Goal: Task Accomplishment & Management: Manage account settings

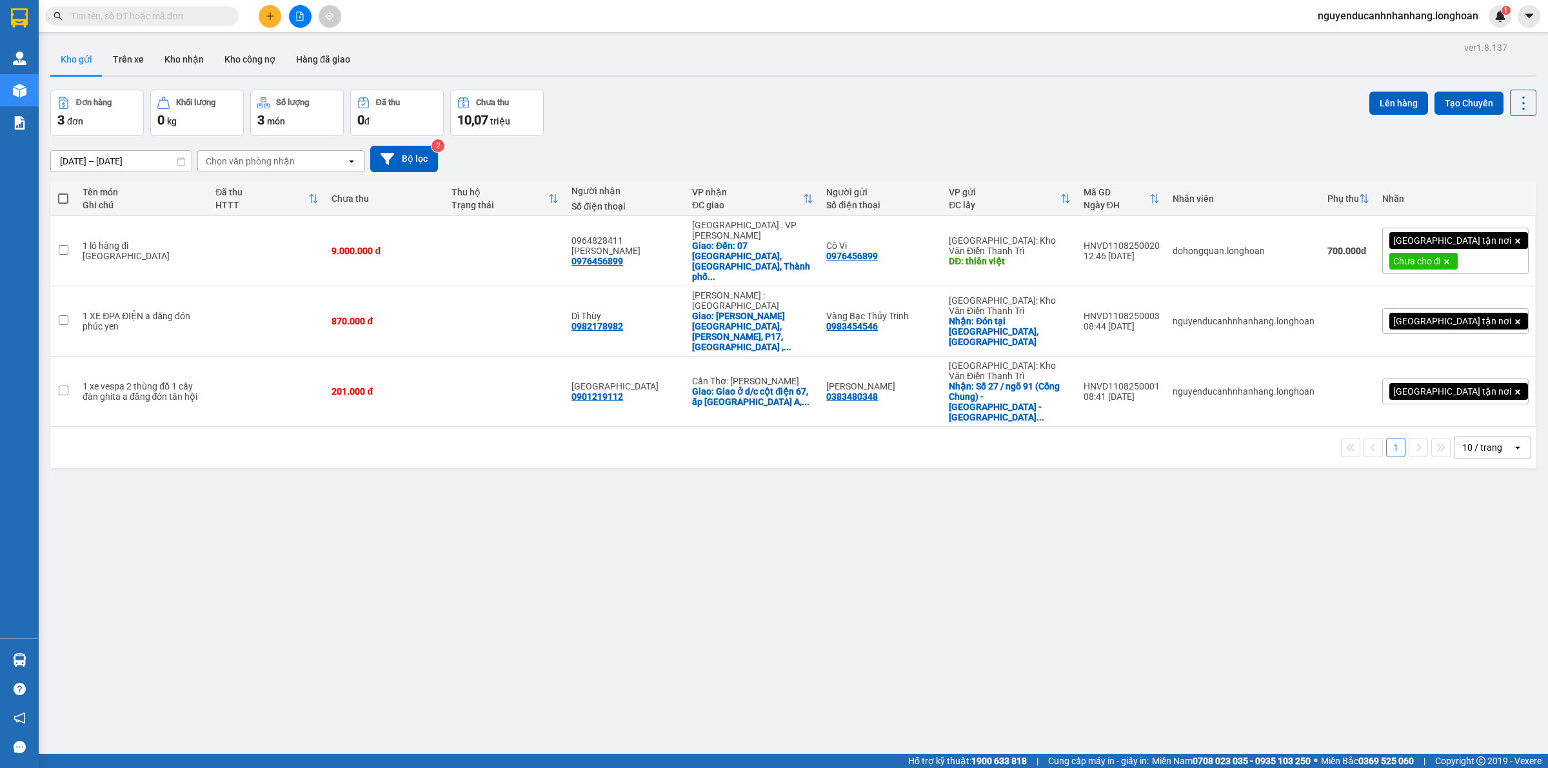
click at [1134, 117] on div "Đơn hàng 3 đơn Khối lượng 0 kg Số lượng 3 món Đã thu 0 đ Chưa thu 10,07 triệu L…" at bounding box center [793, 113] width 1487 height 46
click at [298, 15] on icon "file-add" at bounding box center [299, 16] width 9 height 9
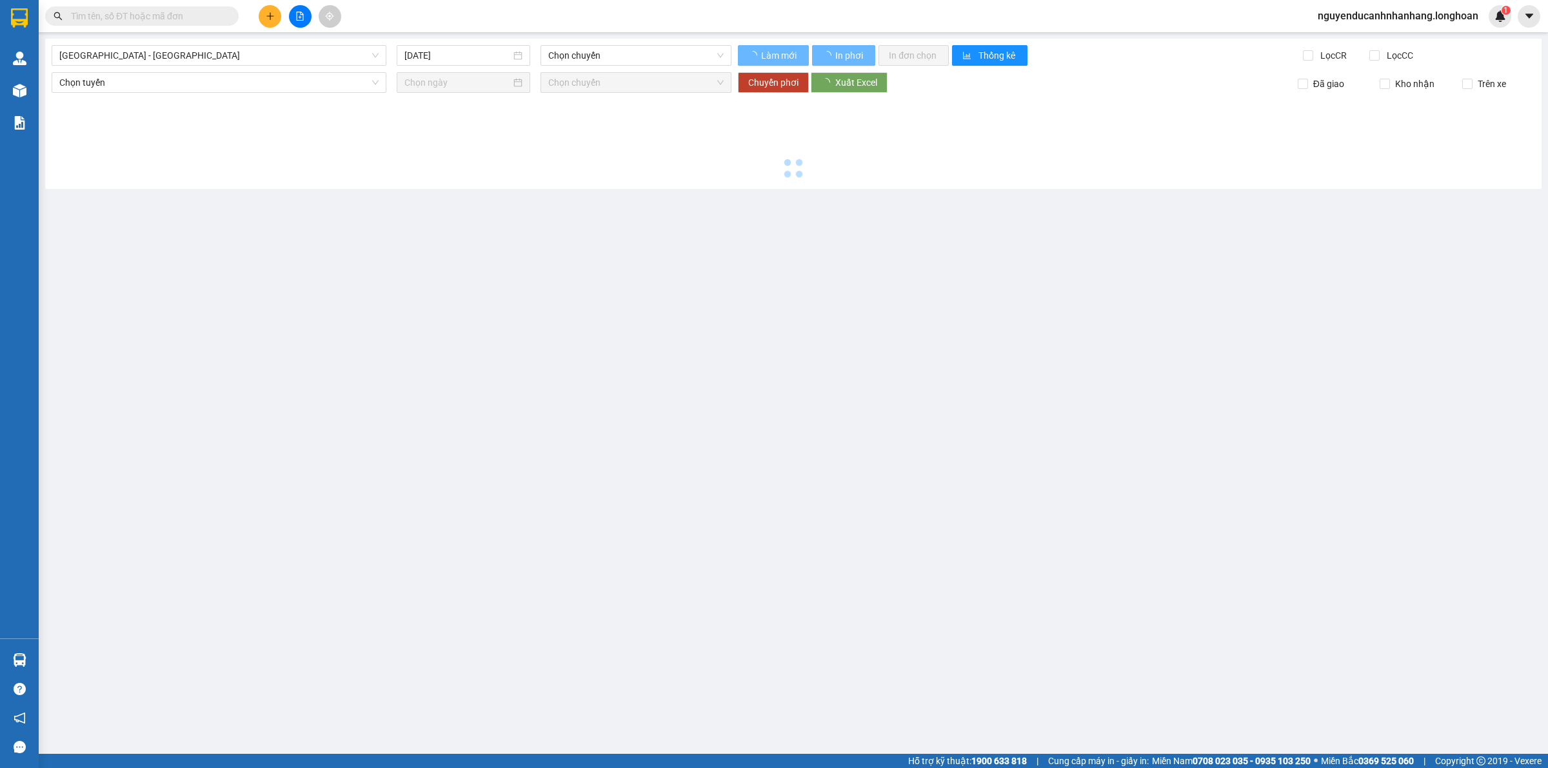
type input "[DATE]"
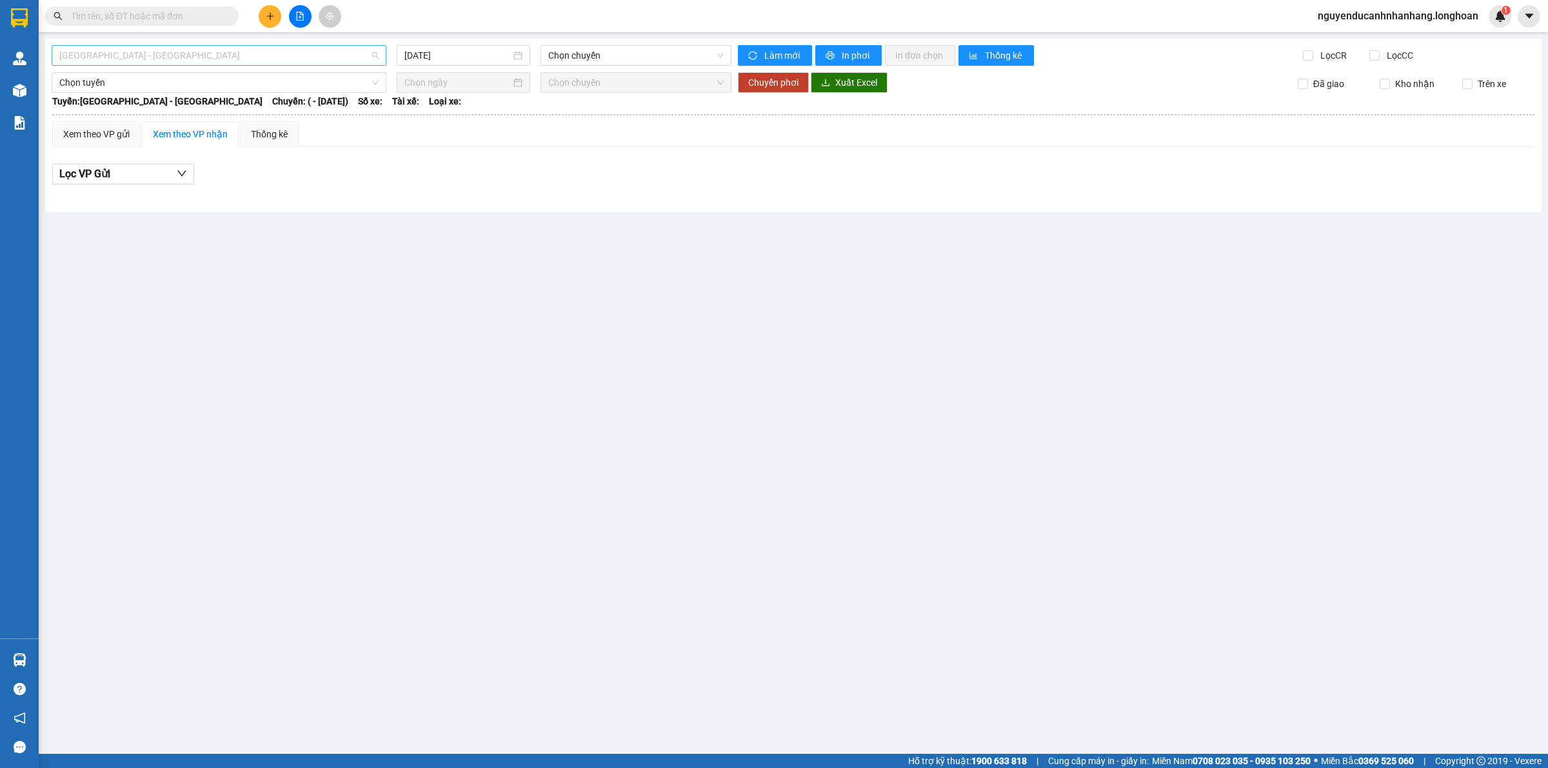
click at [162, 52] on span "[GEOGRAPHIC_DATA] - [GEOGRAPHIC_DATA]" at bounding box center [218, 55] width 319 height 19
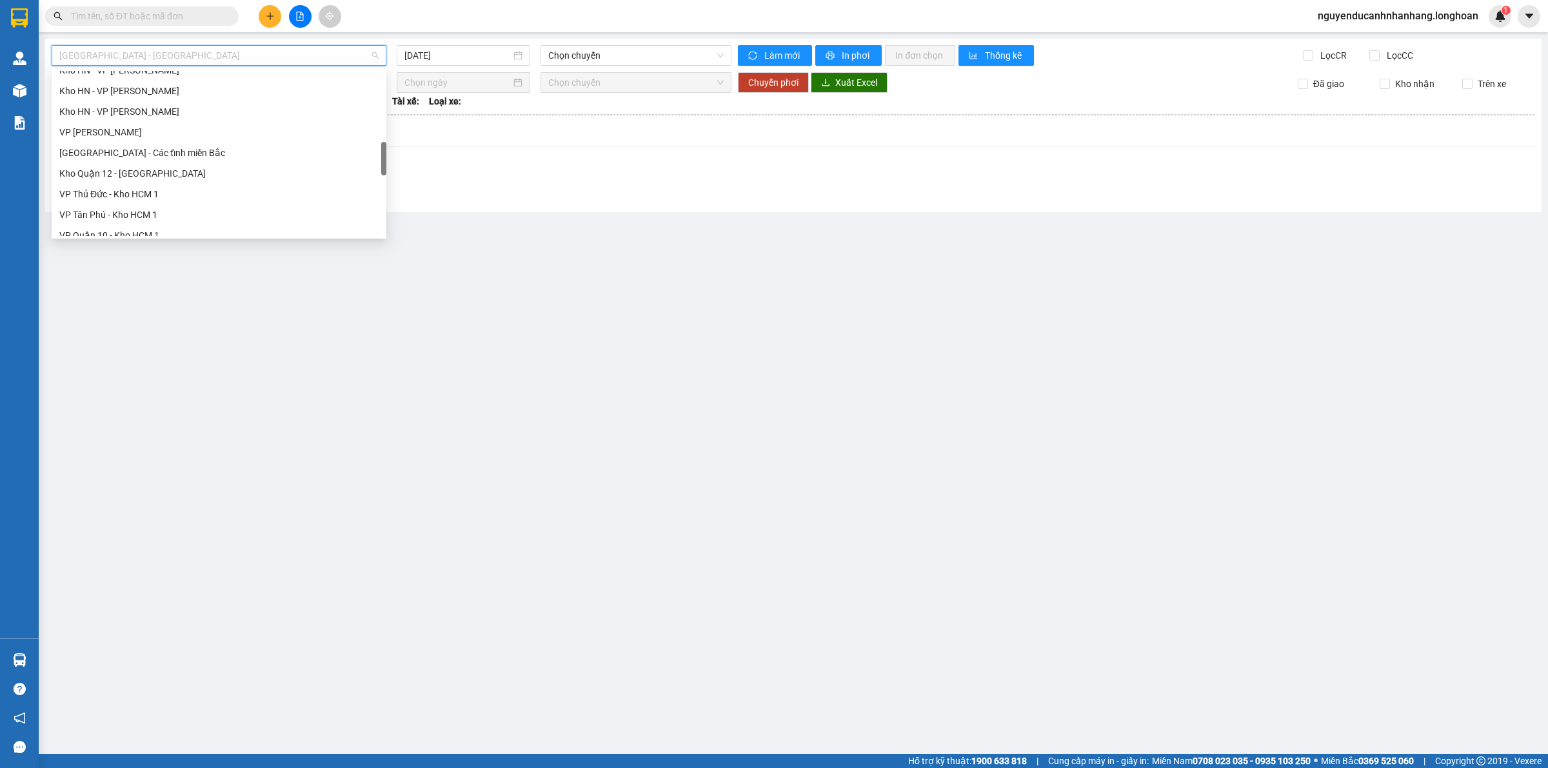
scroll to position [846, 0]
click at [145, 143] on div "Bắc [GEOGRAPHIC_DATA] QL1A" at bounding box center [218, 144] width 319 height 14
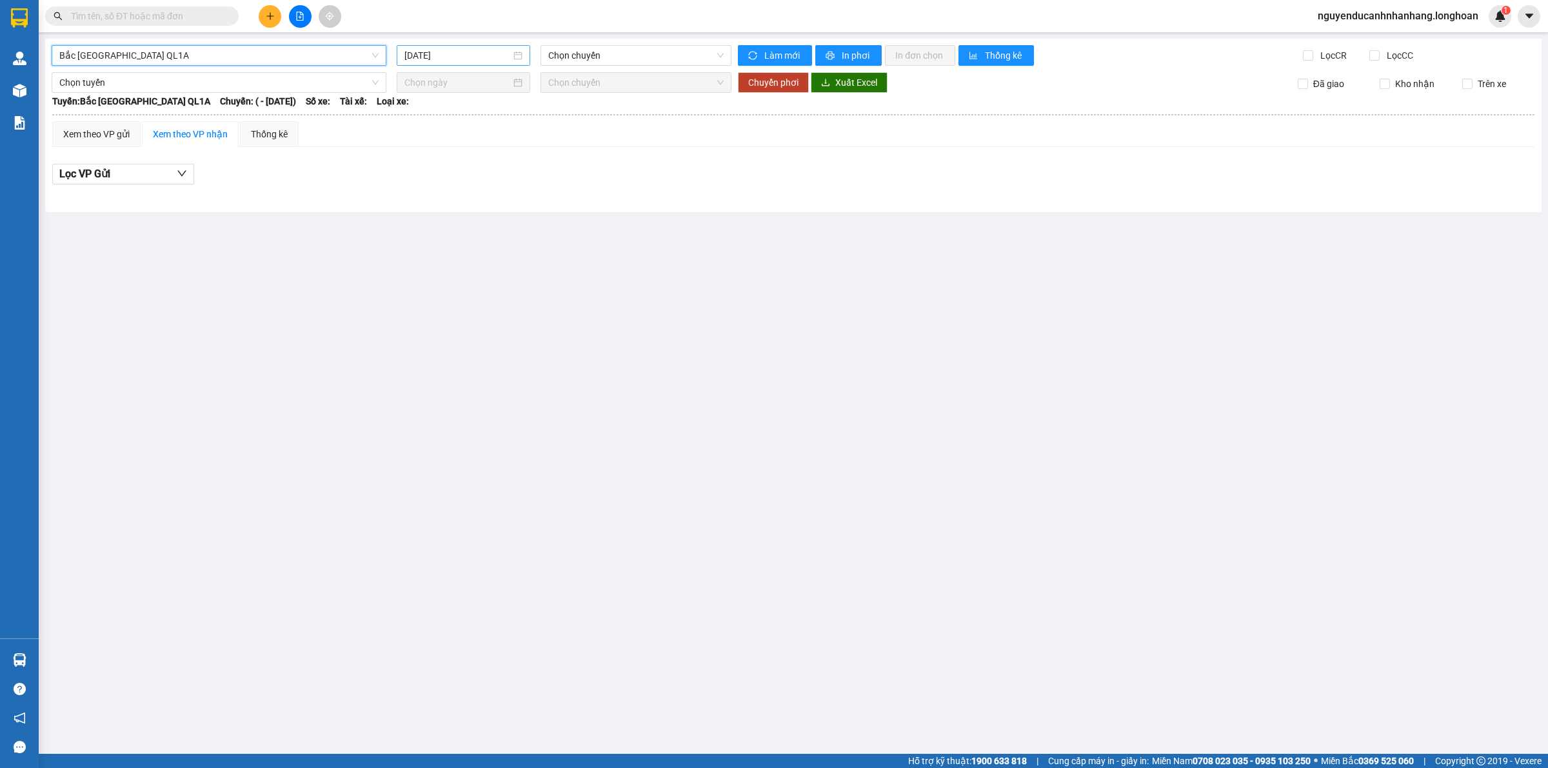
click at [475, 56] on input "[DATE]" at bounding box center [458, 55] width 106 height 14
click at [434, 168] on div "11" at bounding box center [439, 168] width 15 height 15
type input "[DATE]"
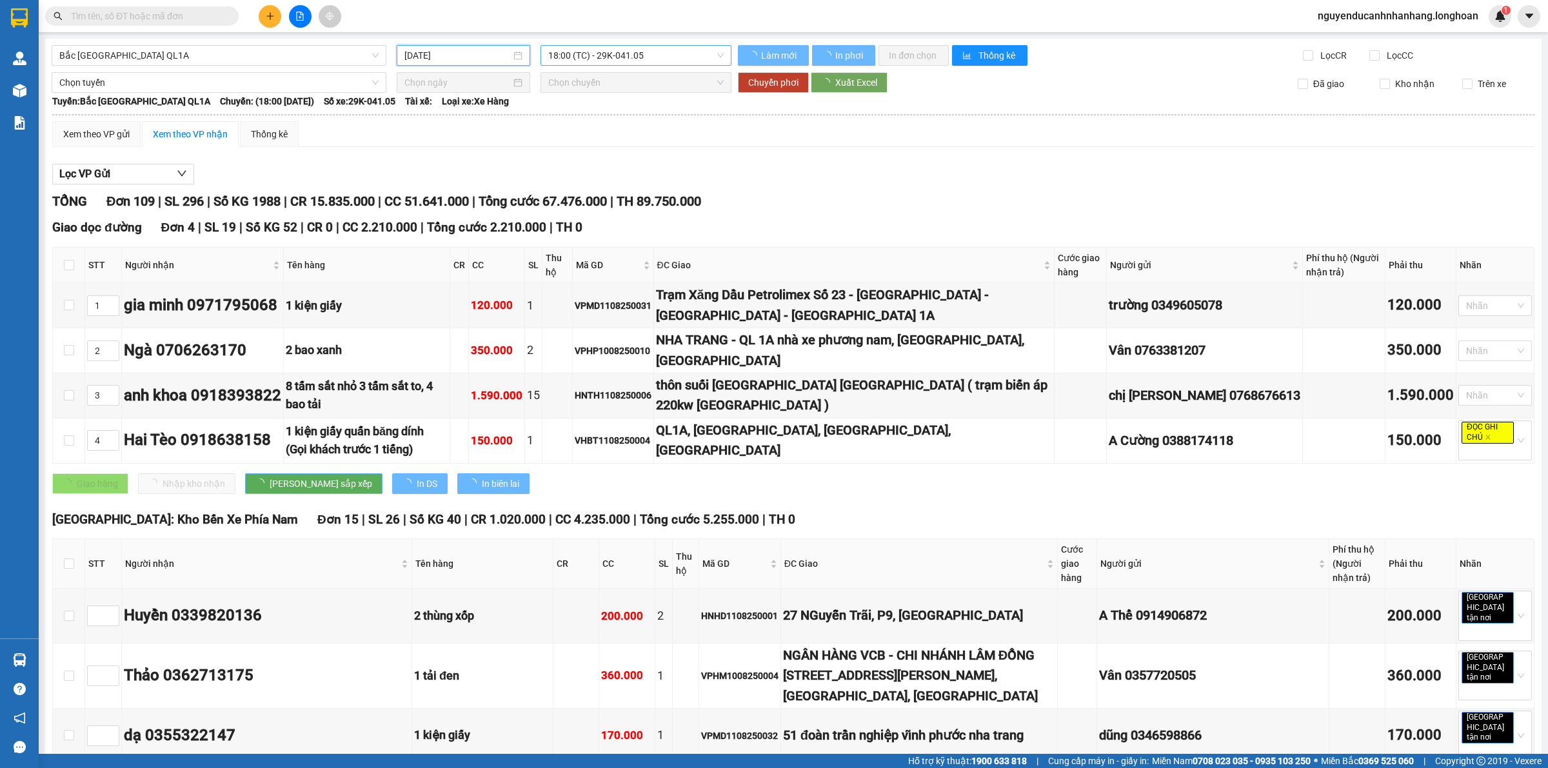
click at [648, 49] on span "18:00 (TC) - 29K-041.05" at bounding box center [635, 55] width 175 height 19
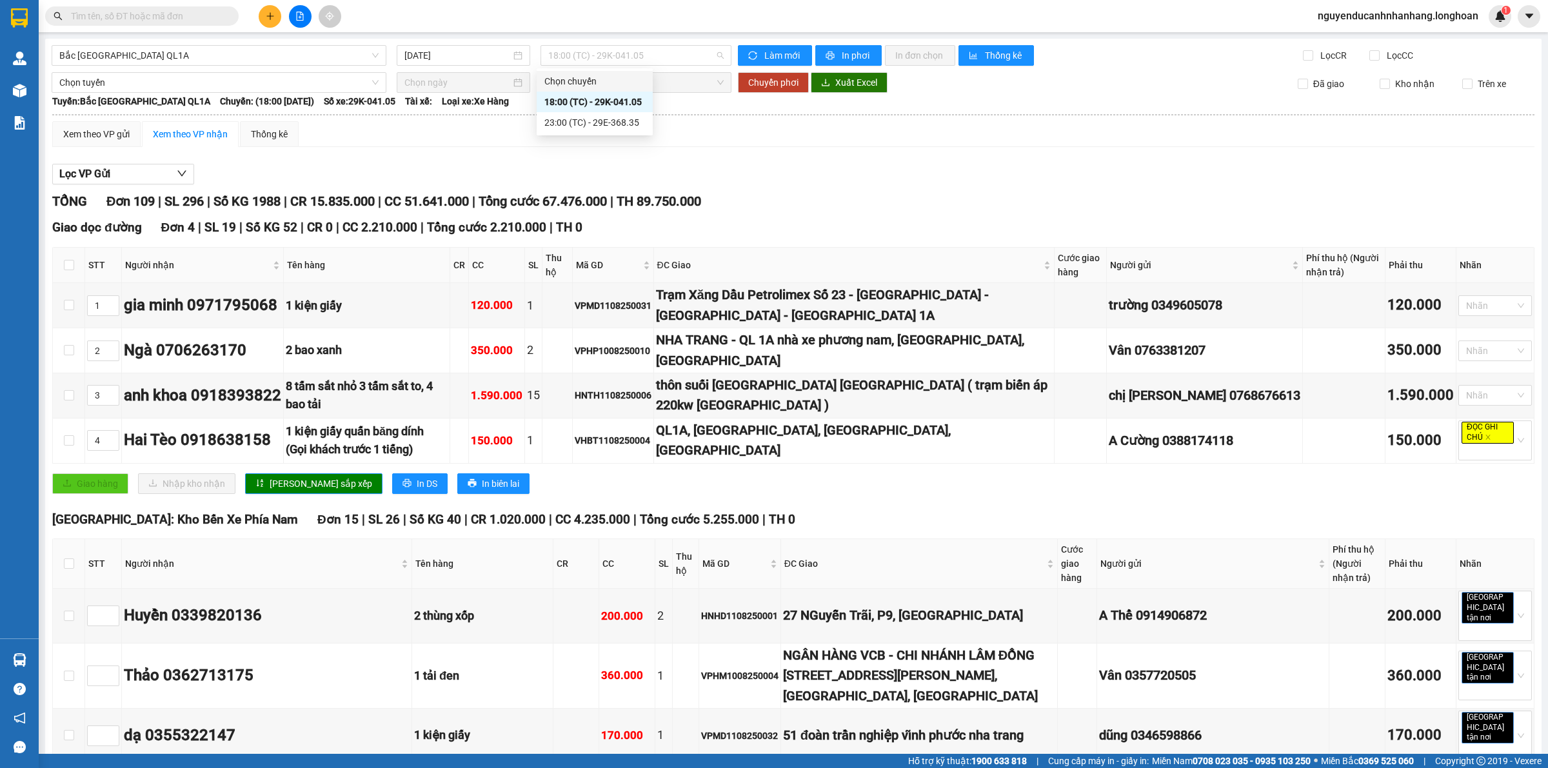
click at [617, 124] on div "Xem theo VP gửi Xem theo VP nhận Thống kê" at bounding box center [793, 134] width 1483 height 26
click at [623, 58] on span "18:00 (TC) - 29K-041.05" at bounding box center [635, 55] width 175 height 19
click at [581, 117] on div "23:00 (TC) - 29E-368.35" at bounding box center [595, 122] width 101 height 14
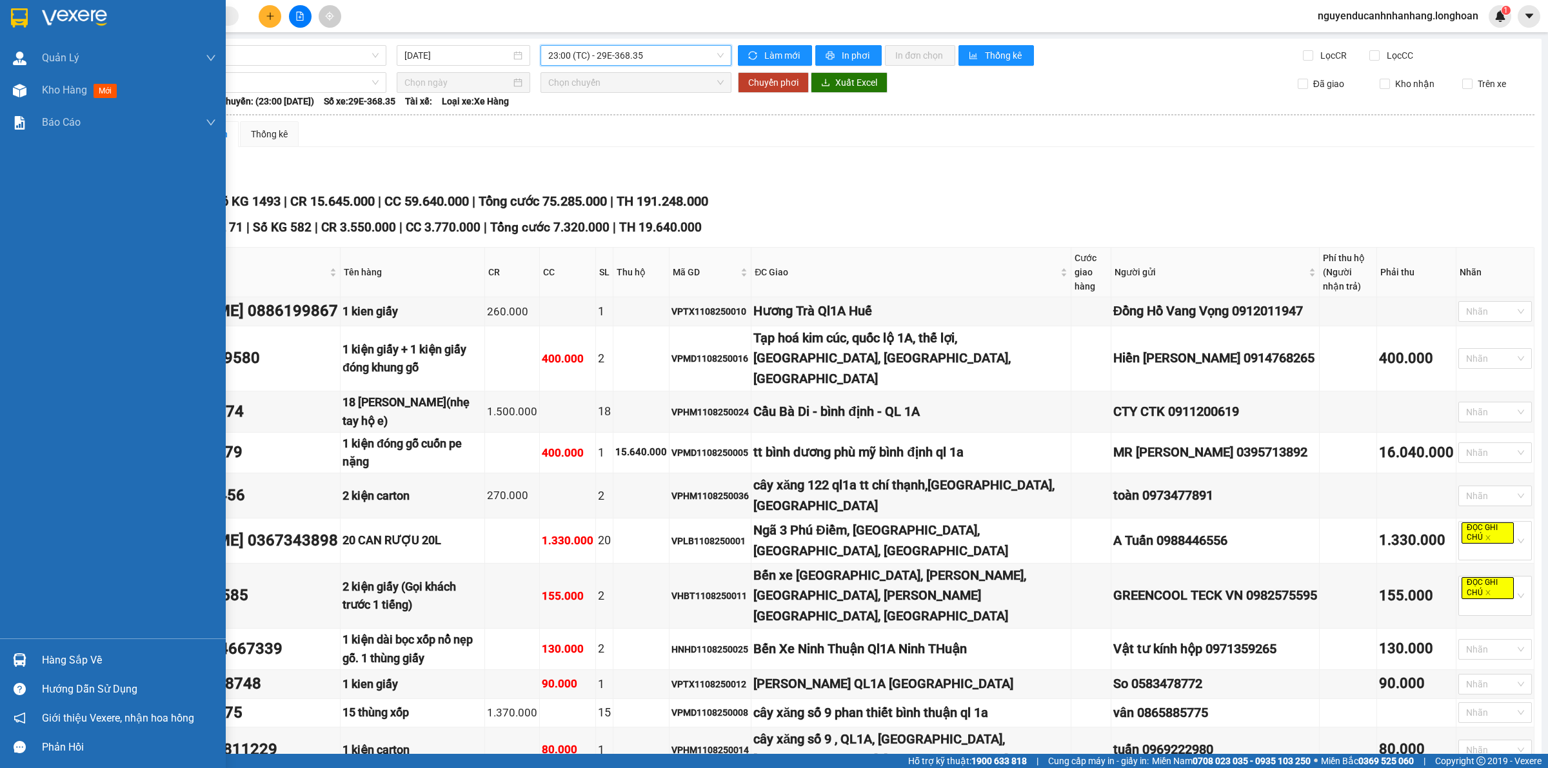
click at [23, 12] on img at bounding box center [19, 17] width 17 height 19
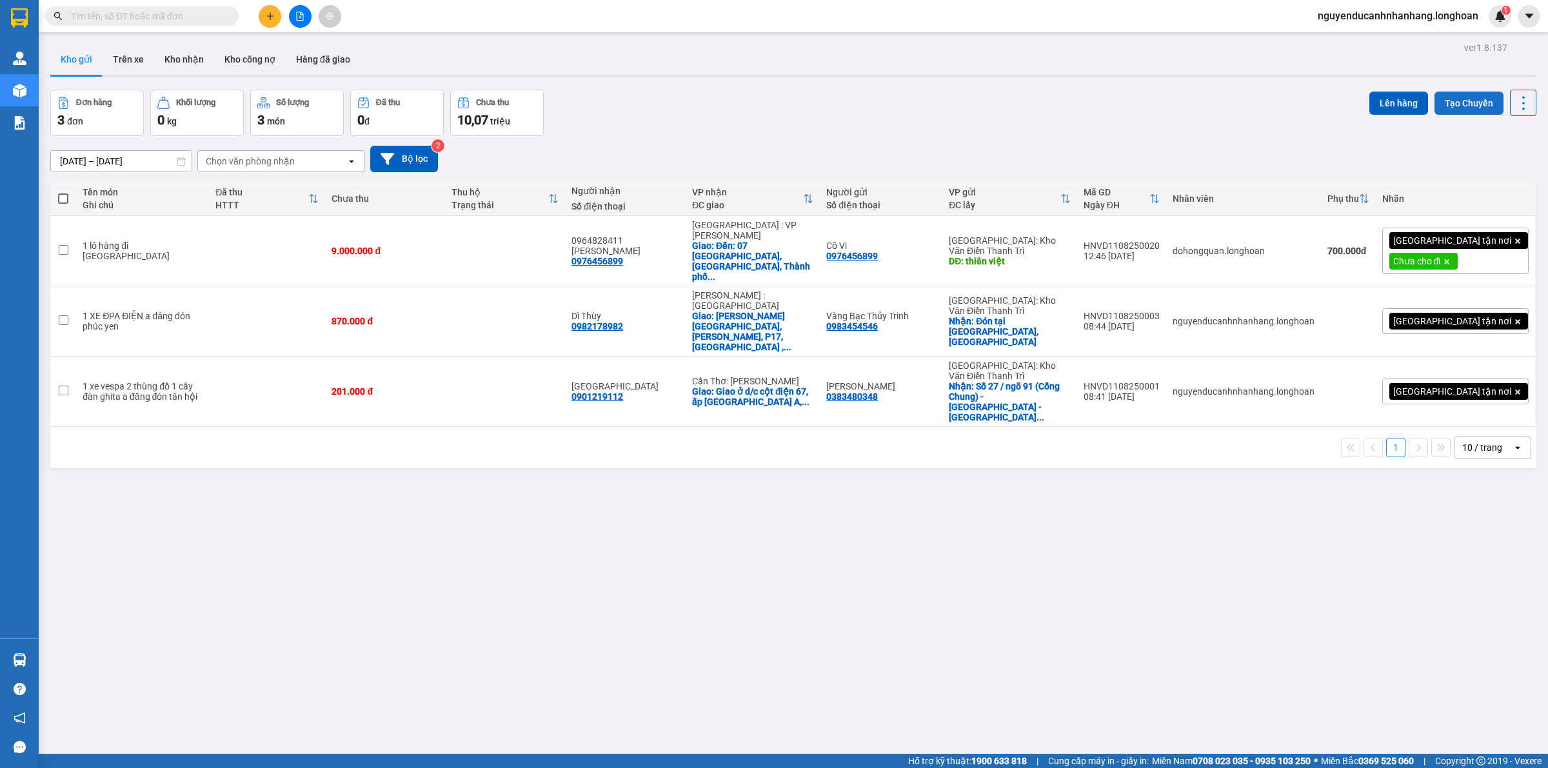
click at [1449, 104] on button "Tạo Chuyến" at bounding box center [1469, 103] width 69 height 23
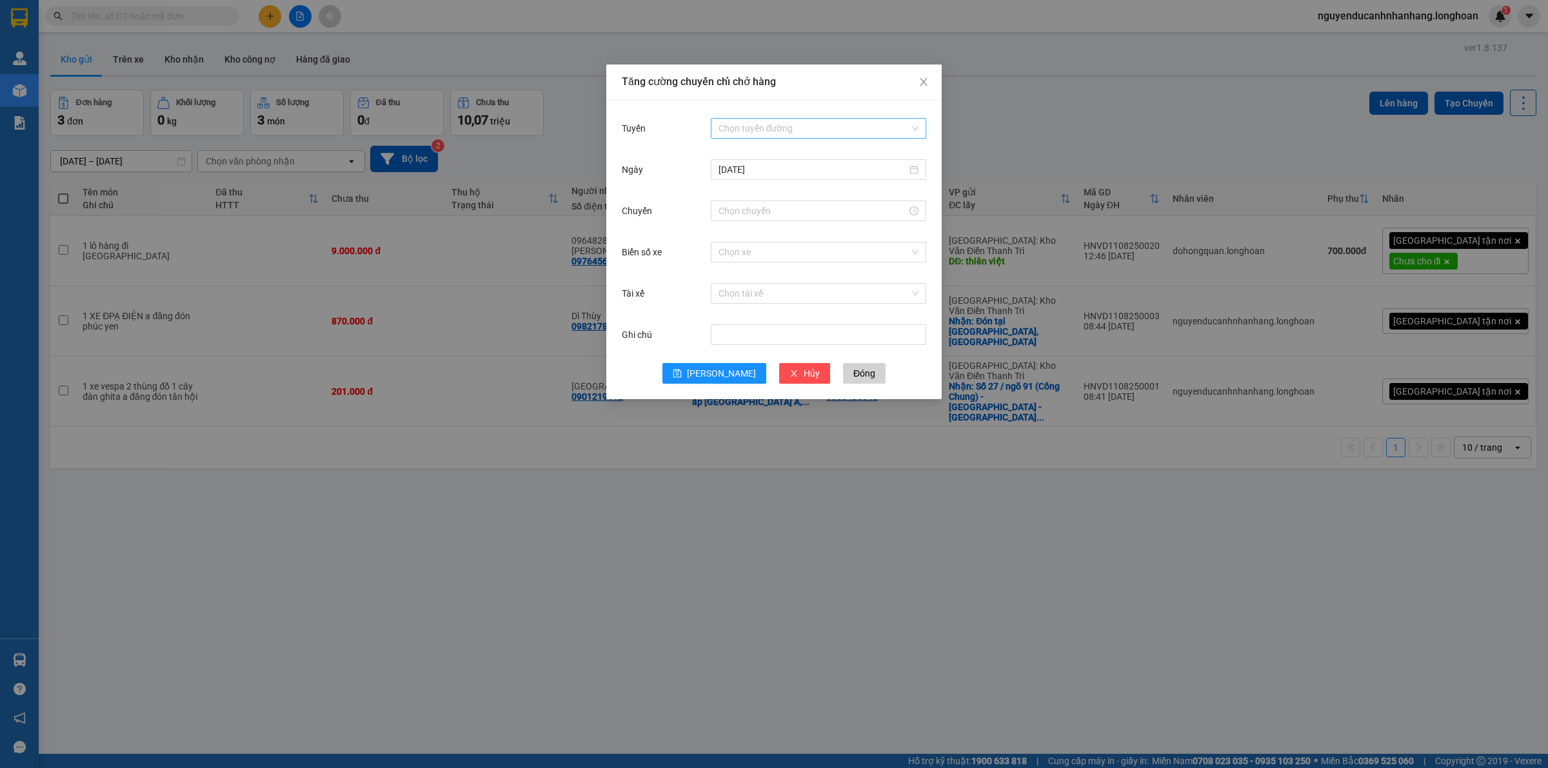
click at [721, 137] on input "Tuyến" at bounding box center [814, 128] width 191 height 19
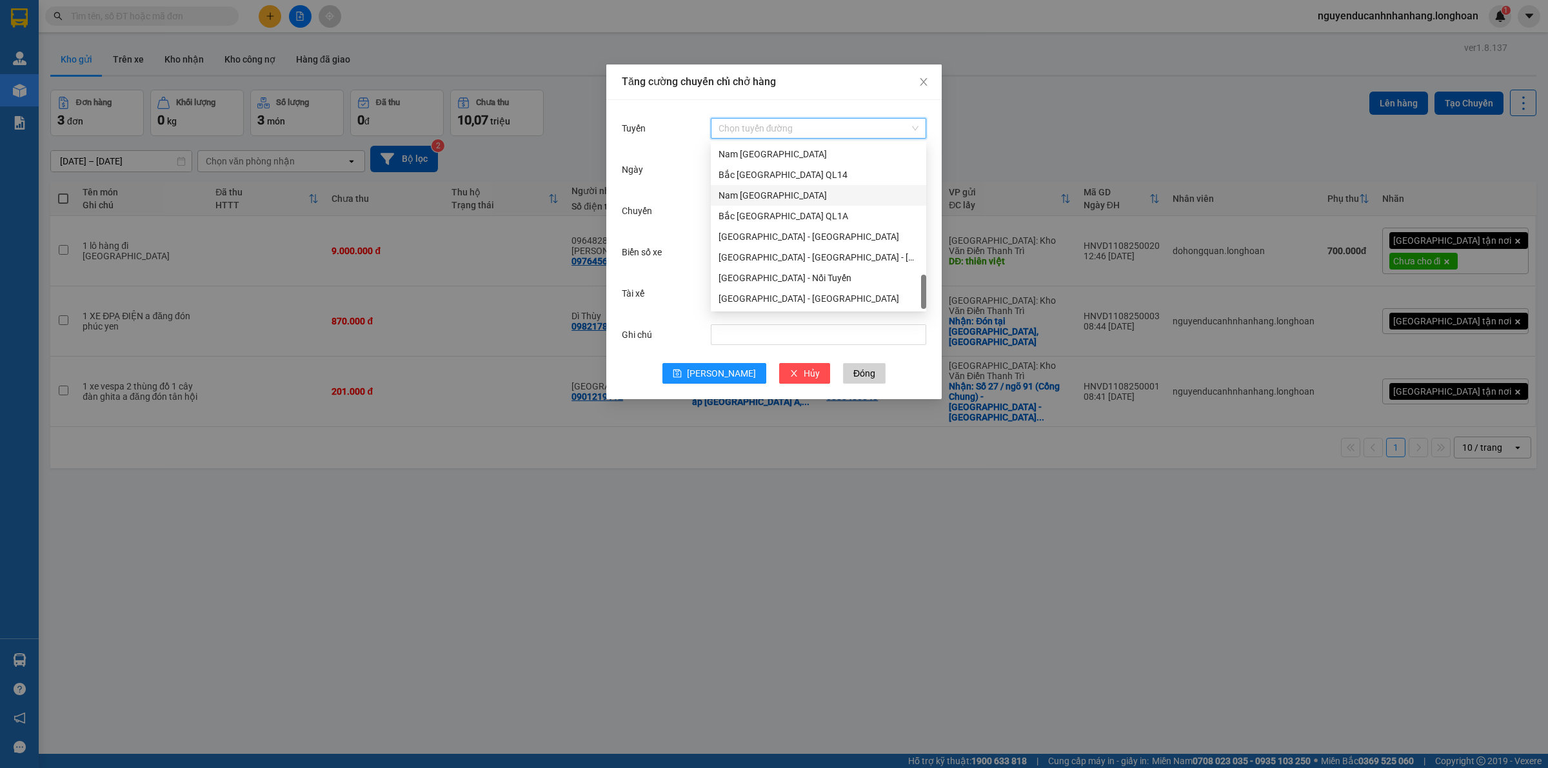
click at [792, 206] on div "Bắc [GEOGRAPHIC_DATA] QL1A" at bounding box center [818, 216] width 215 height 21
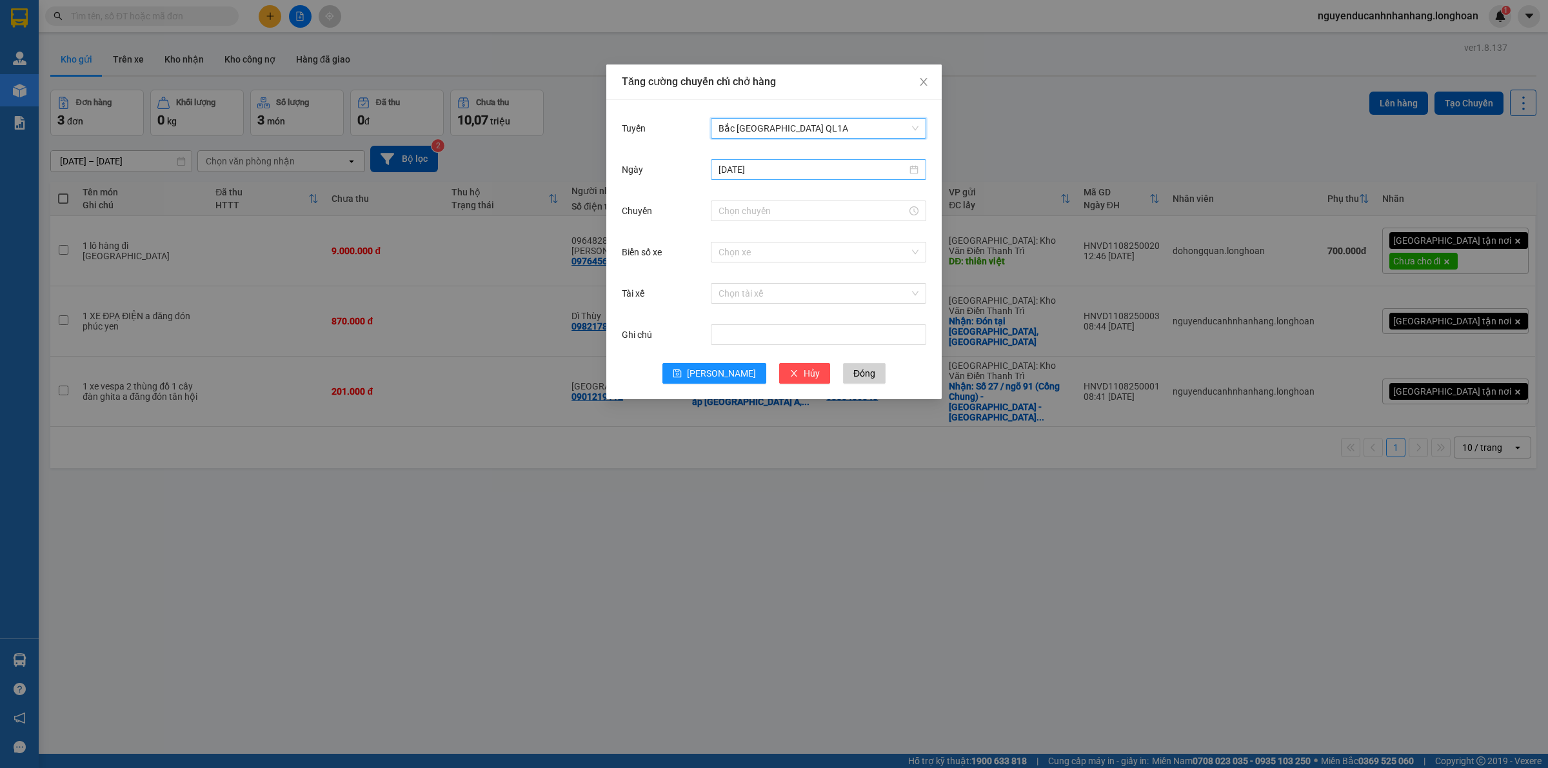
click at [757, 168] on input "[DATE]" at bounding box center [813, 170] width 188 height 14
type input "[DATE]"
click at [781, 284] on div "12" at bounding box center [776, 282] width 15 height 15
click at [747, 205] on input "Chuyến" at bounding box center [813, 211] width 188 height 14
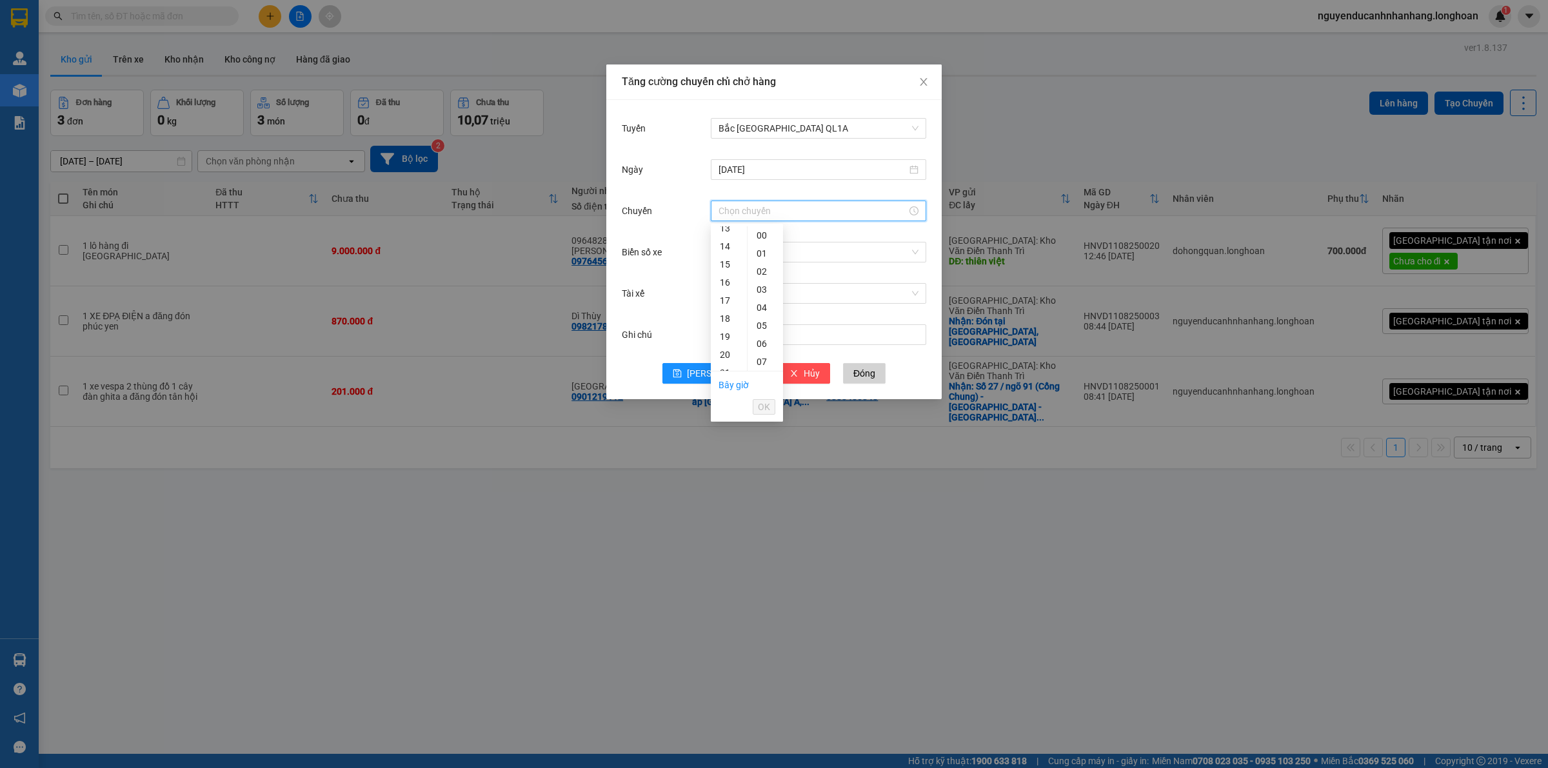
scroll to position [323, 0]
click at [721, 240] on div "18" at bounding box center [729, 238] width 36 height 18
type input "18:00"
click at [765, 401] on span "OK" at bounding box center [764, 407] width 12 height 14
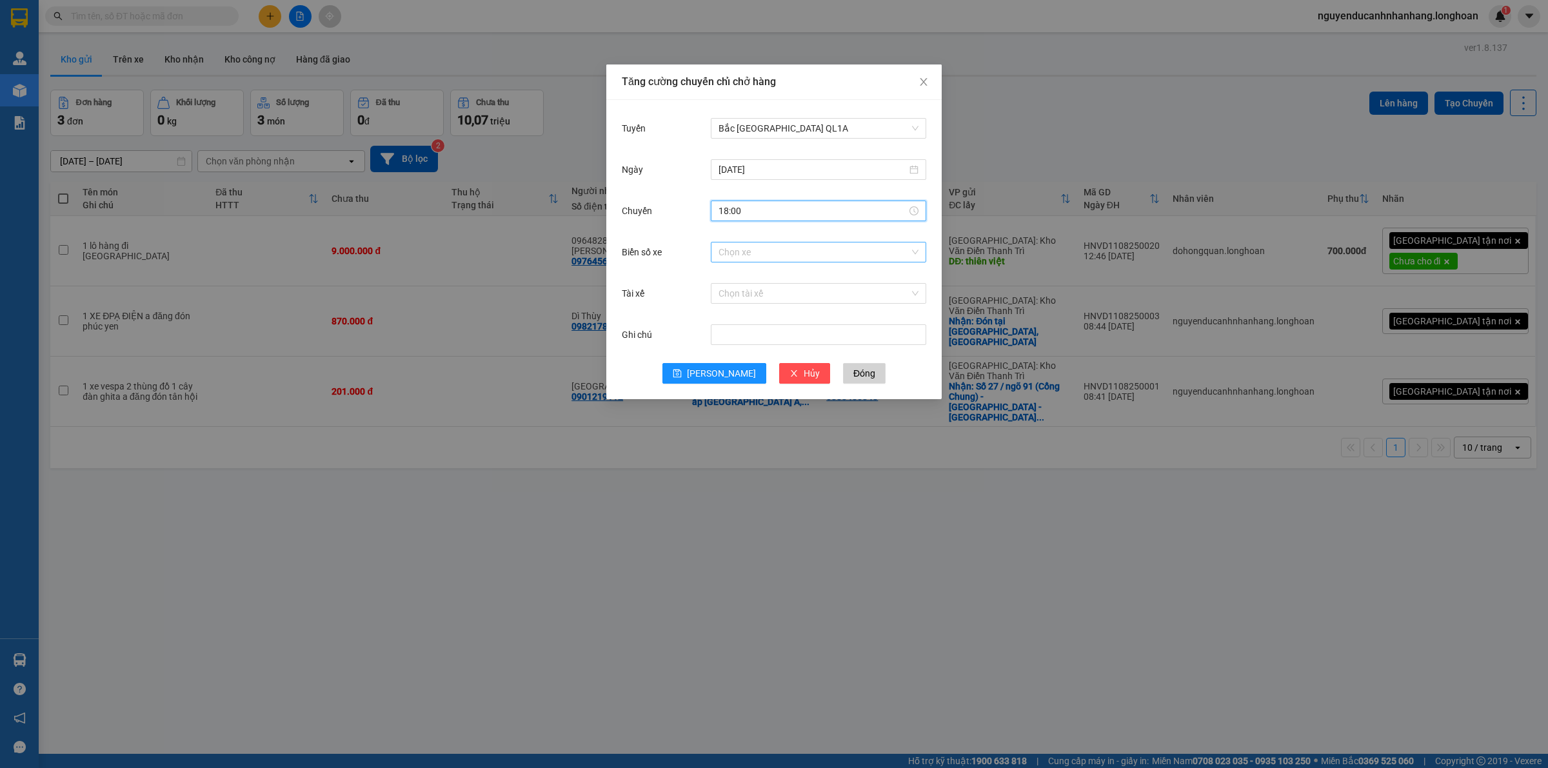
click at [729, 249] on input "Biển số xe" at bounding box center [814, 252] width 191 height 19
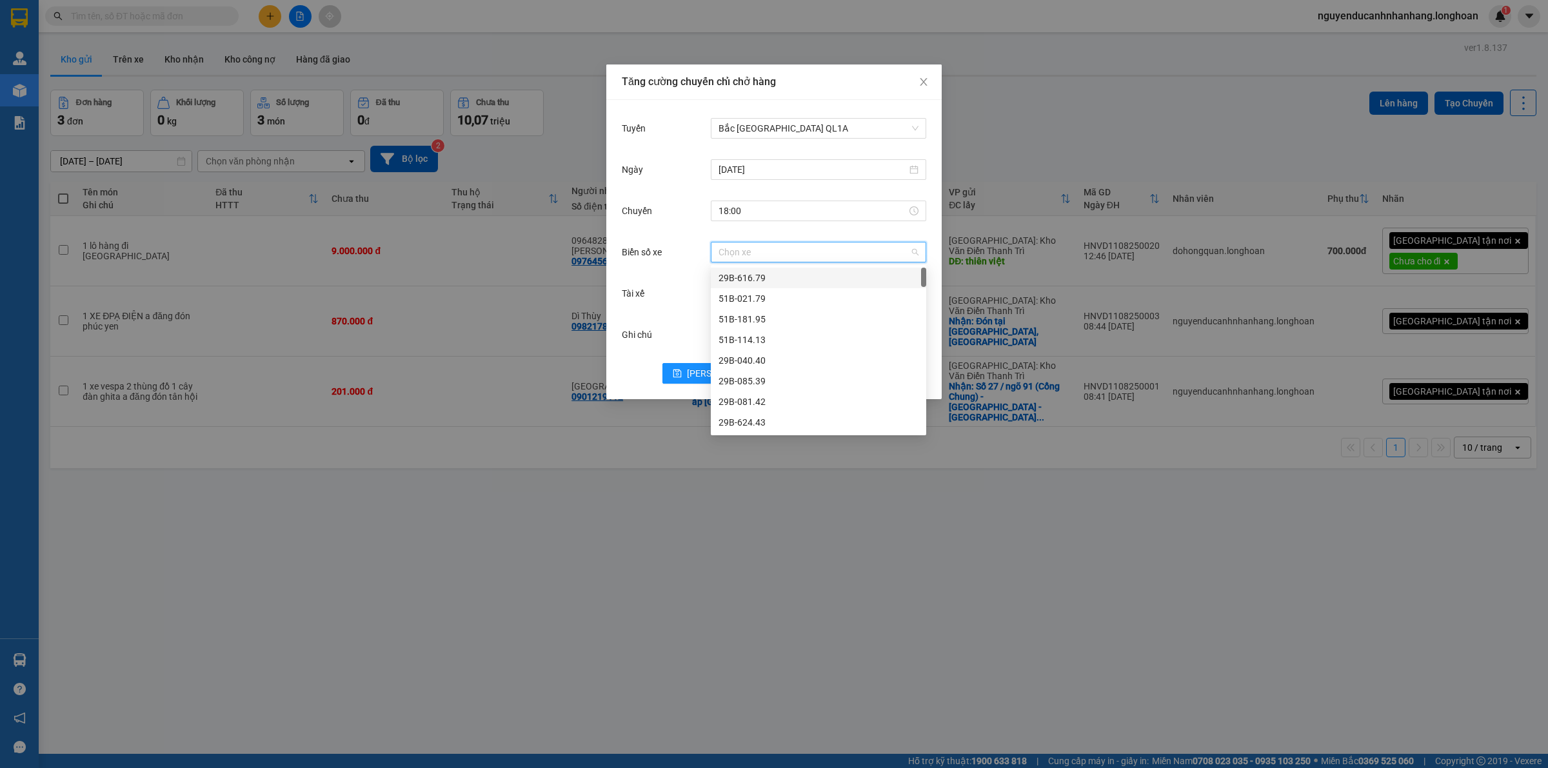
click at [866, 150] on div "Tuyến Bắc Trung Nam QL1A" at bounding box center [774, 135] width 305 height 41
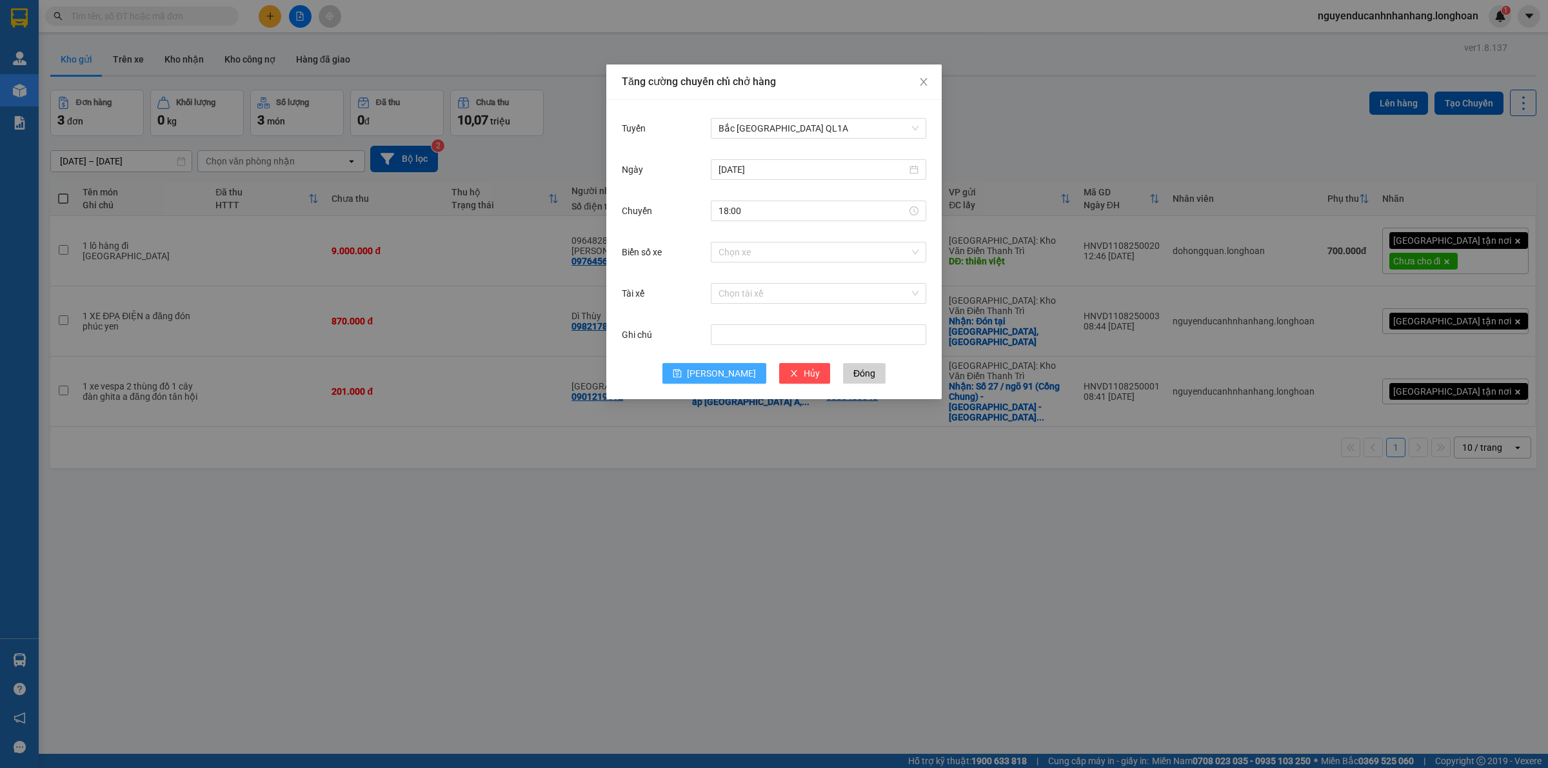
click at [717, 368] on span "Lưu" at bounding box center [721, 373] width 69 height 14
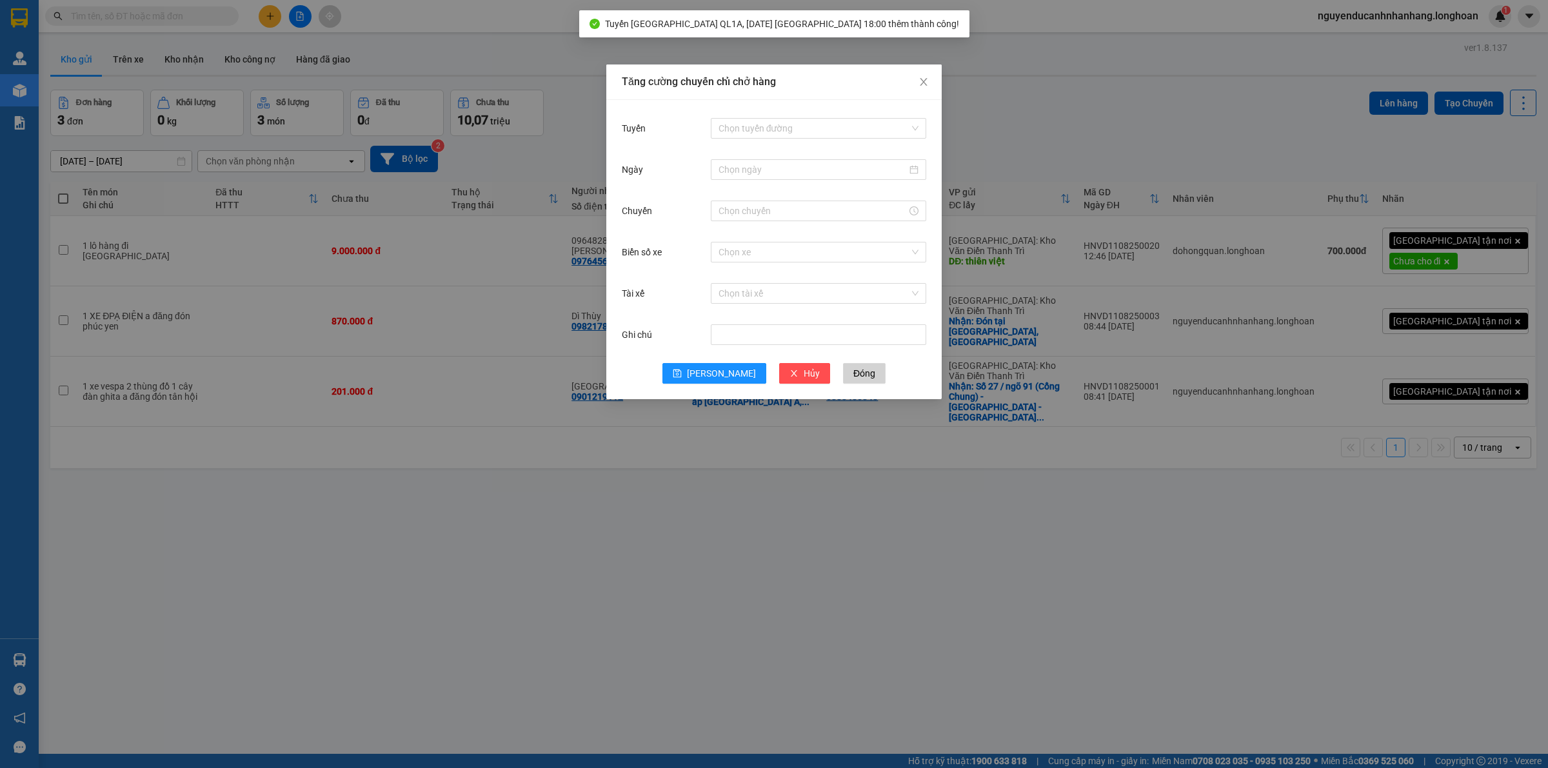
click at [1170, 57] on div "Tăng cường chuyến chỉ chở hàng Tuyến Chọn tuyến đường Ngày Chuyến Biển số xe Ch…" at bounding box center [774, 384] width 1548 height 768
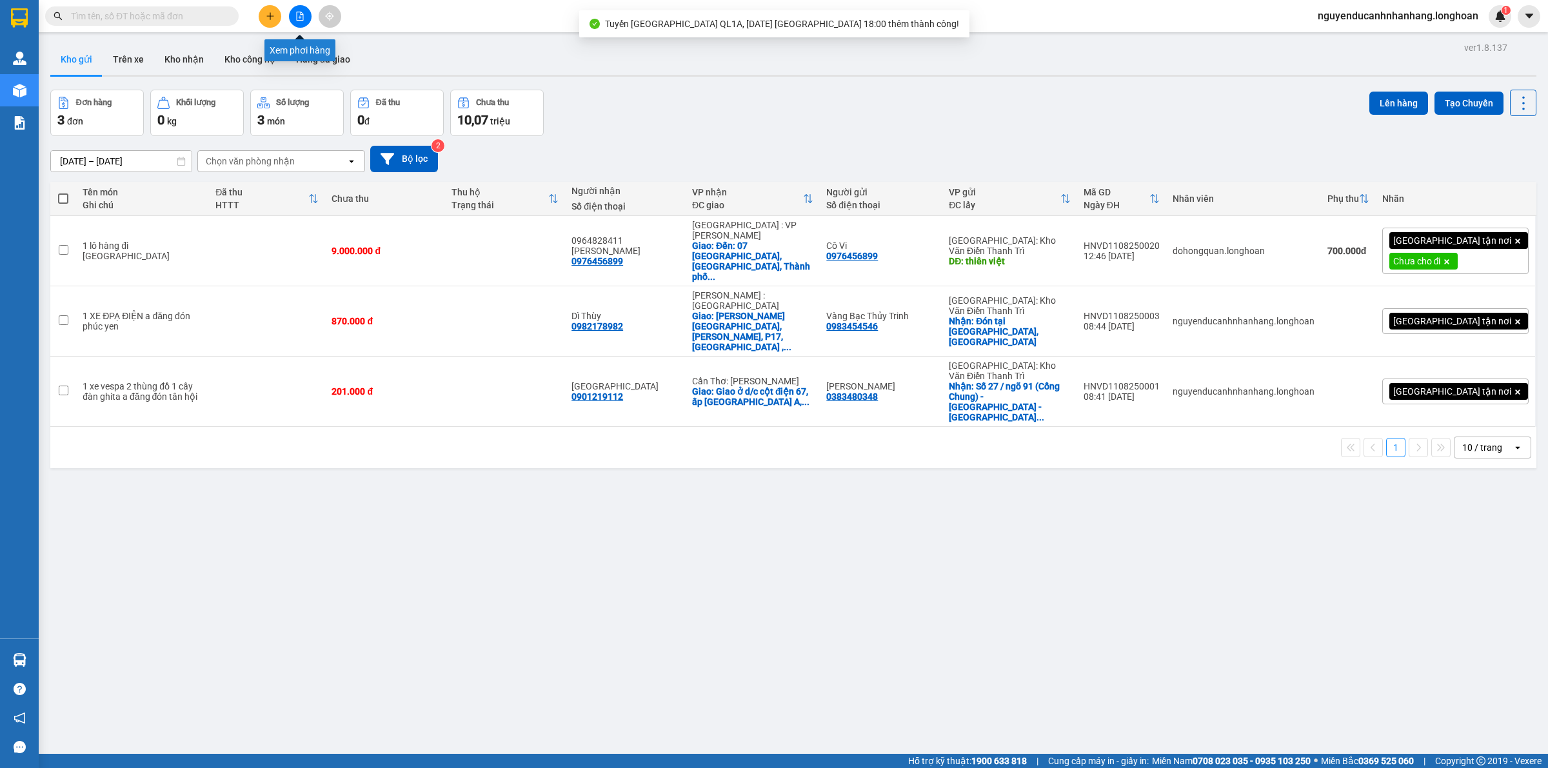
click at [301, 18] on icon "file-add" at bounding box center [299, 16] width 9 height 9
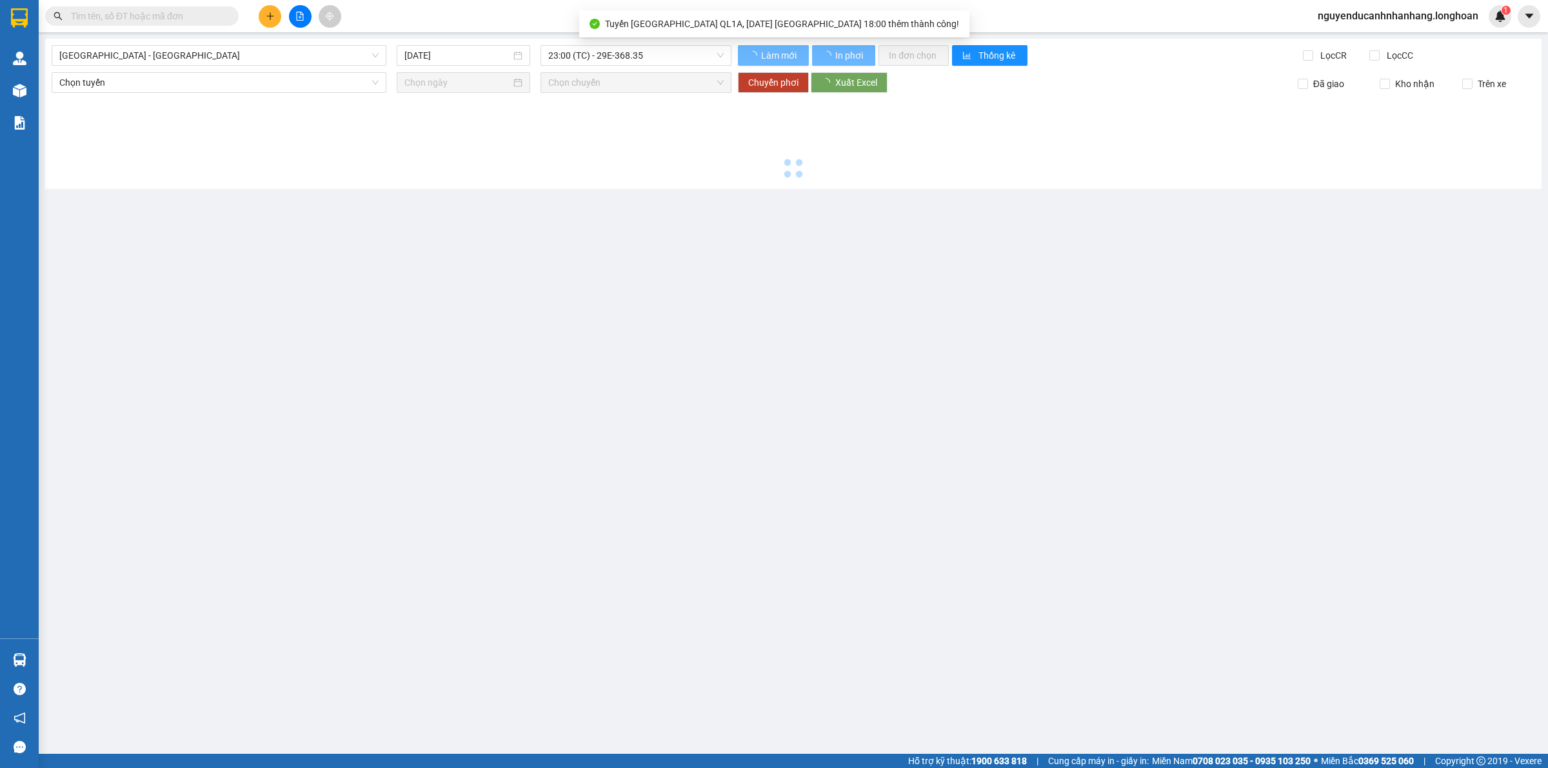
type input "[DATE]"
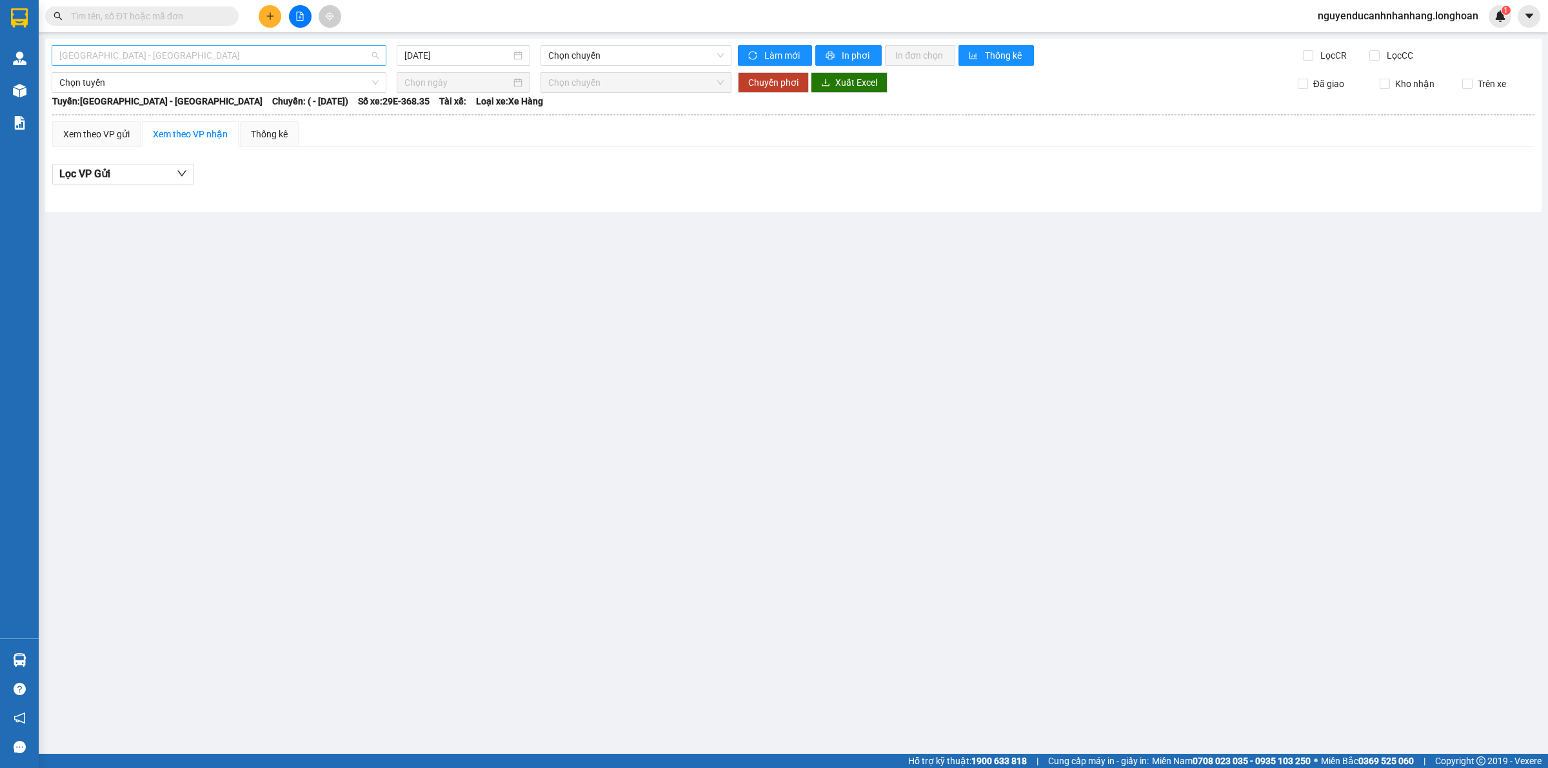
click at [197, 60] on span "[GEOGRAPHIC_DATA] - [GEOGRAPHIC_DATA]" at bounding box center [218, 55] width 319 height 19
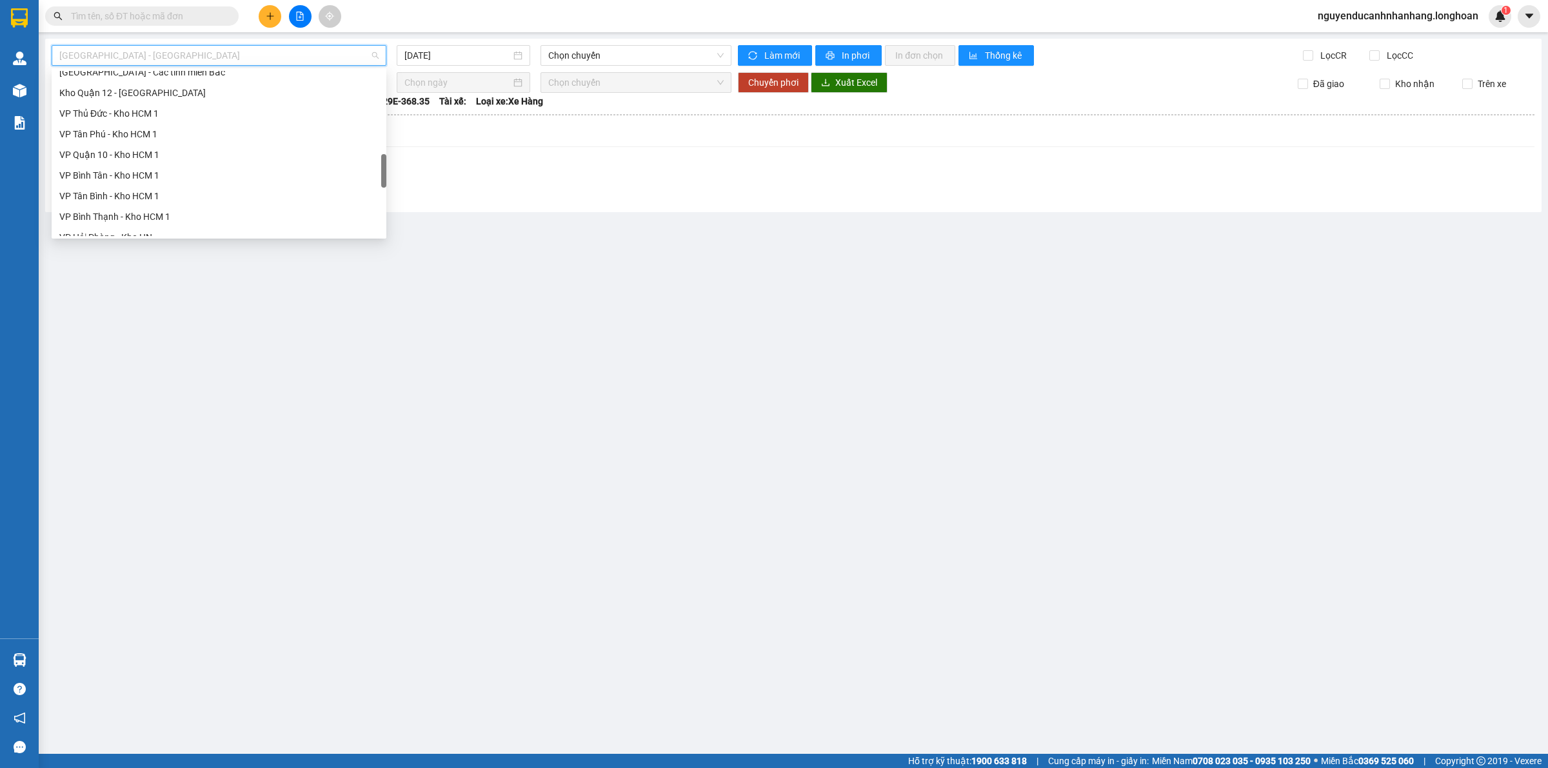
scroll to position [846, 0]
click at [146, 144] on div "Bắc [GEOGRAPHIC_DATA] QL1A" at bounding box center [218, 144] width 319 height 14
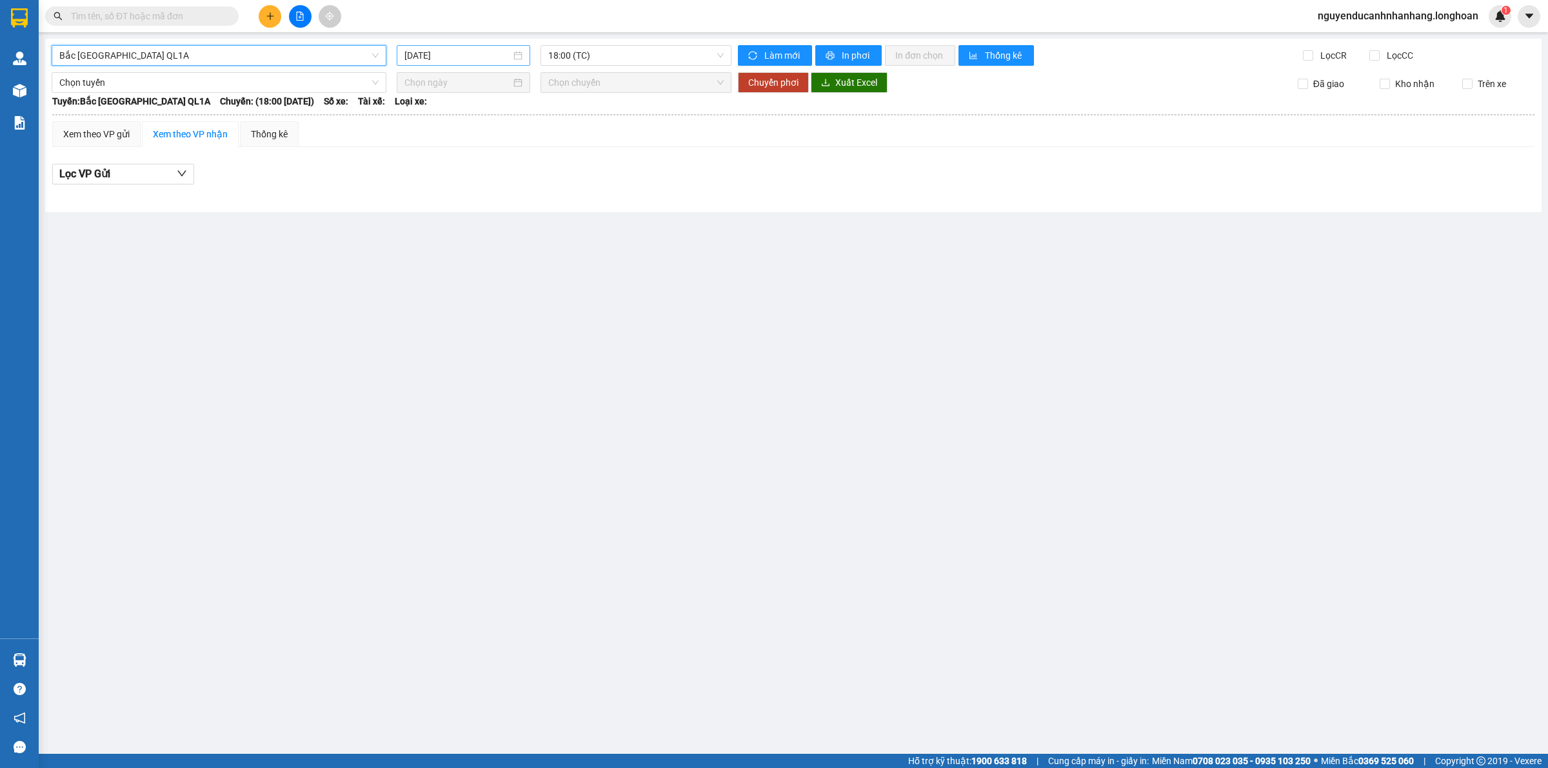
click at [489, 53] on input "[DATE]" at bounding box center [458, 55] width 106 height 14
click at [443, 168] on div "11" at bounding box center [439, 168] width 15 height 15
type input "[DATE]"
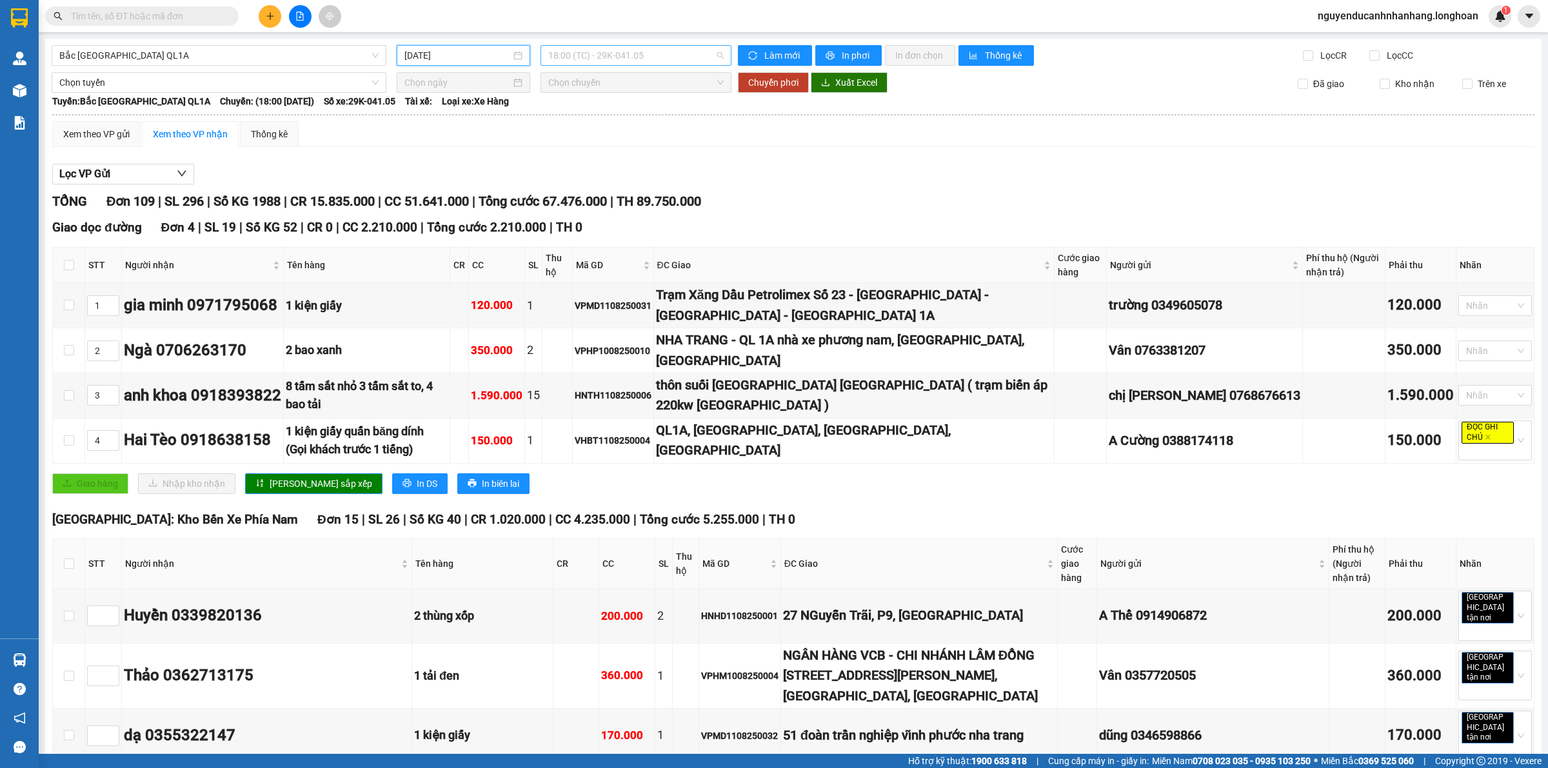
click at [658, 58] on span "18:00 (TC) - 29K-041.05" at bounding box center [635, 55] width 175 height 19
click at [592, 126] on div "23:00 (TC) - 29E-368.35" at bounding box center [595, 122] width 101 height 14
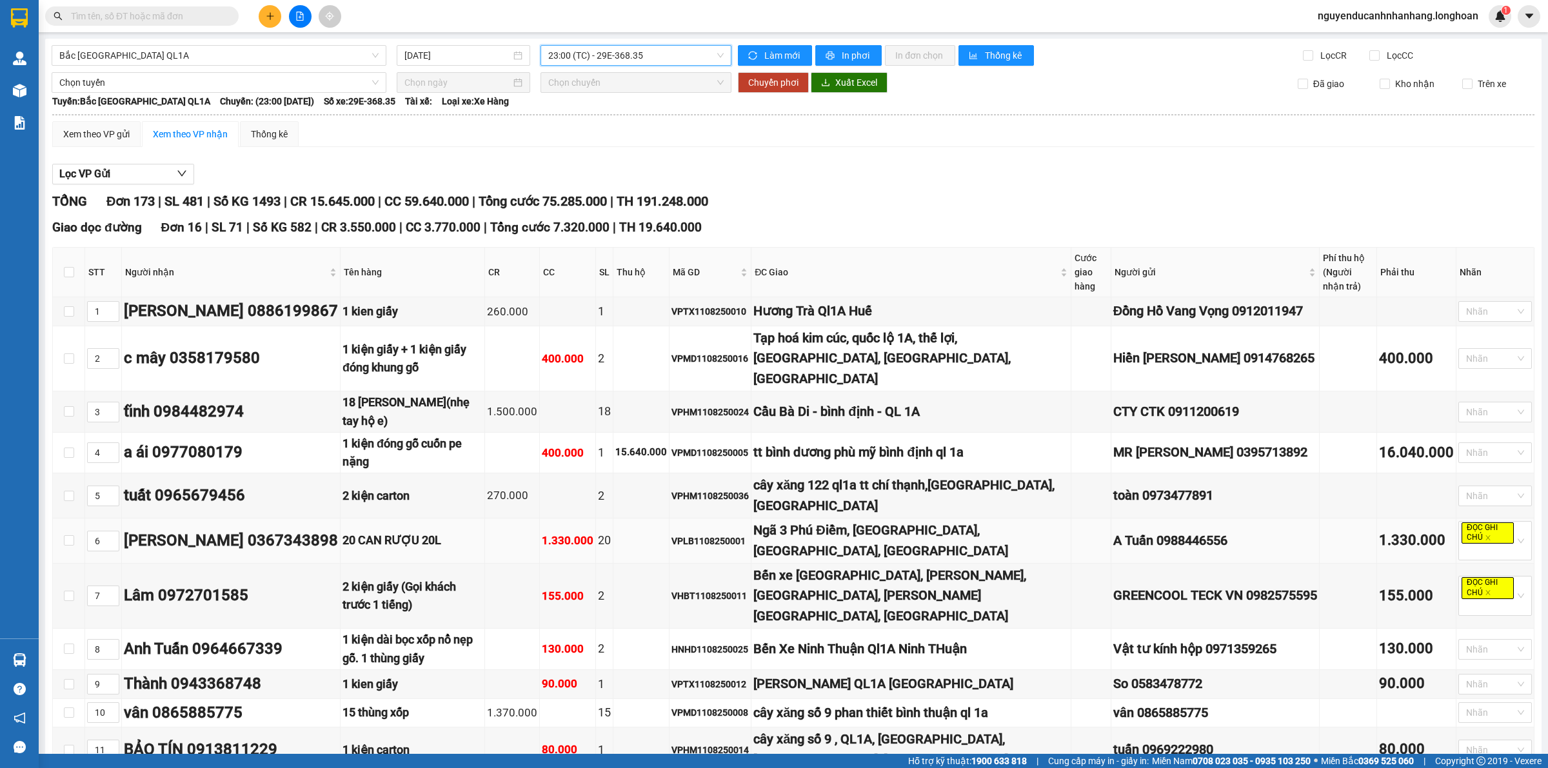
click at [60, 519] on td at bounding box center [69, 541] width 32 height 45
click at [66, 536] on input "checkbox" at bounding box center [69, 541] width 10 height 10
checkbox input "true"
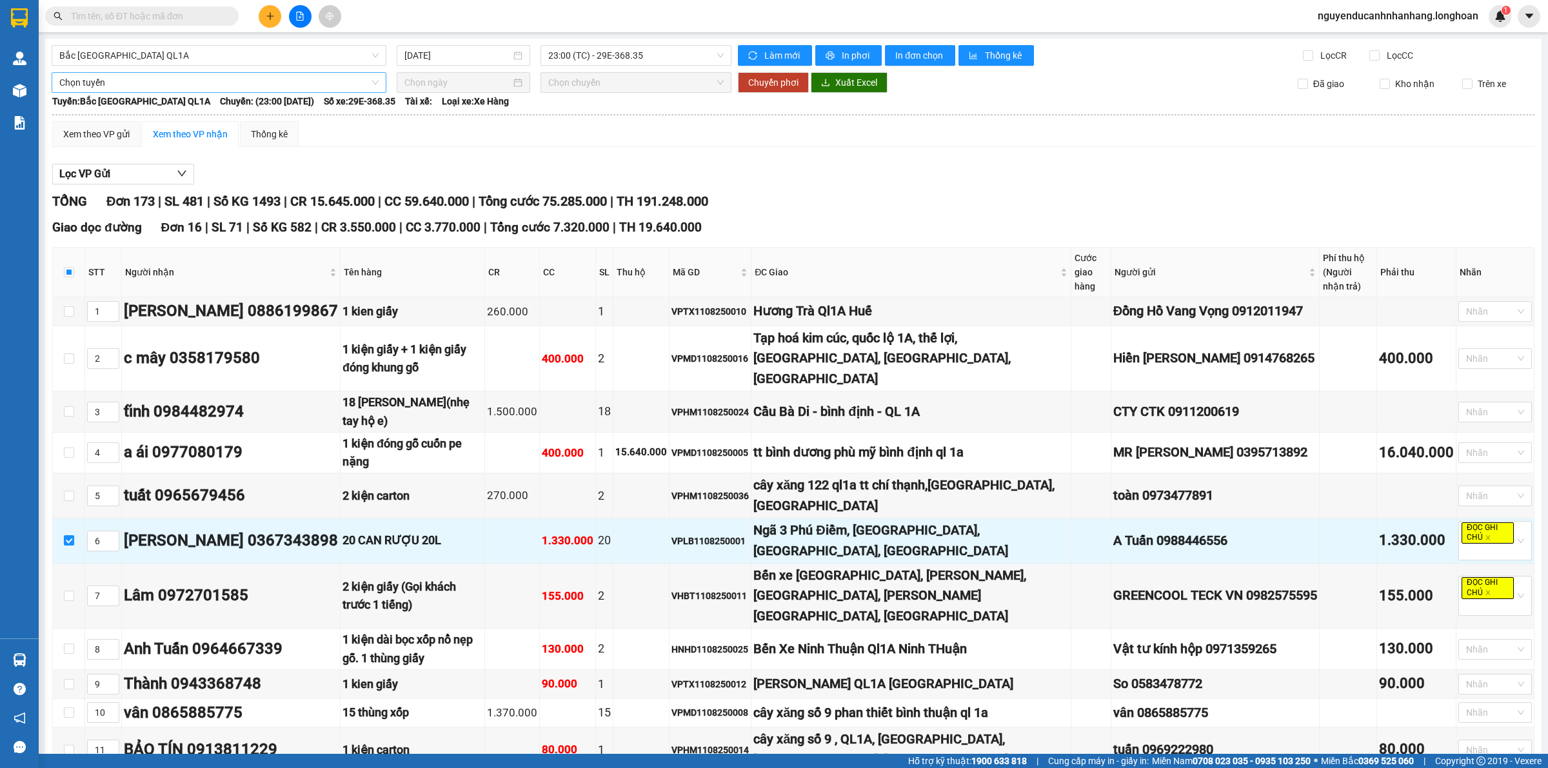
click at [104, 75] on span "Chọn tuyến" at bounding box center [218, 82] width 319 height 19
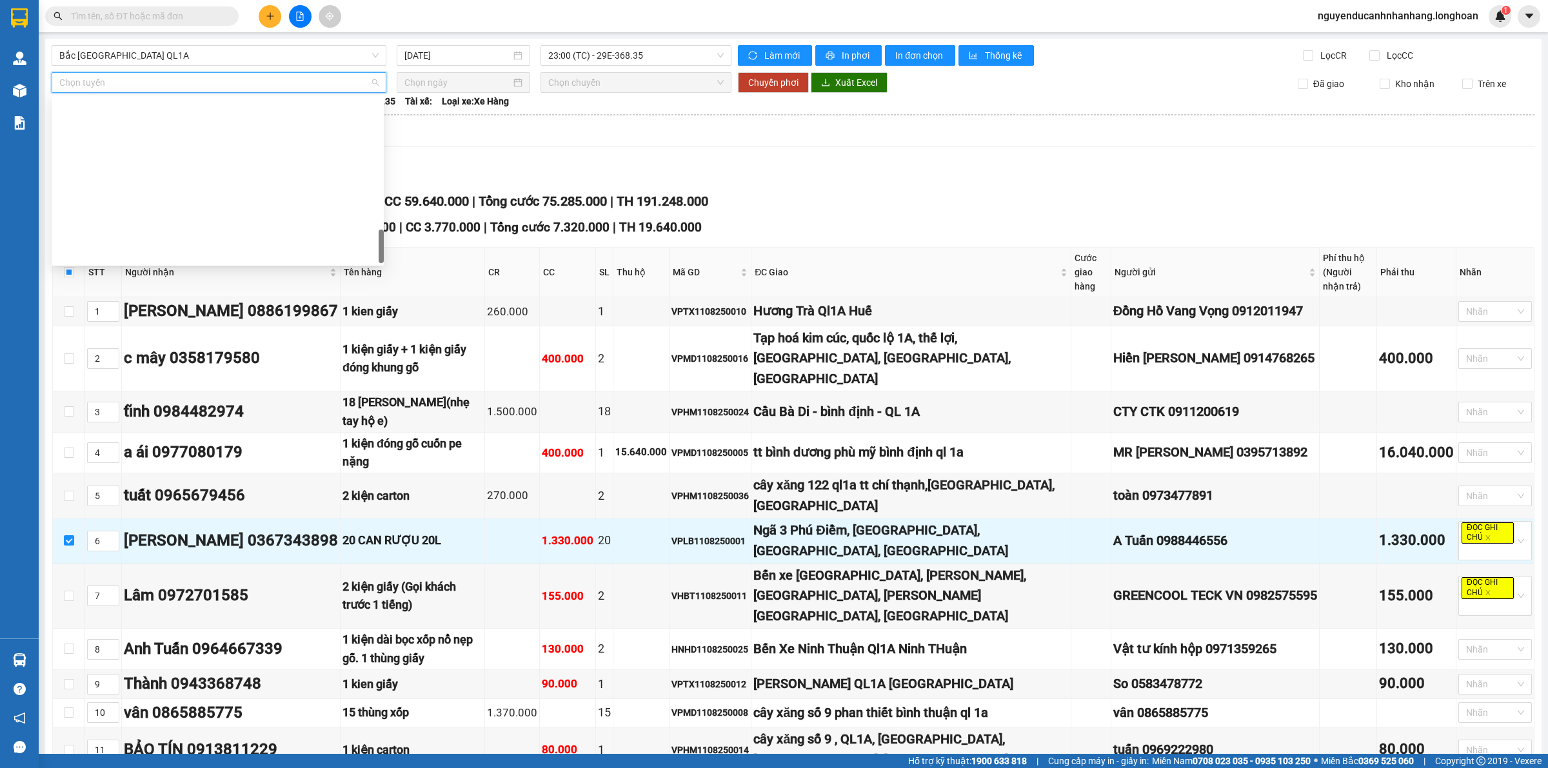
scroll to position [846, 0]
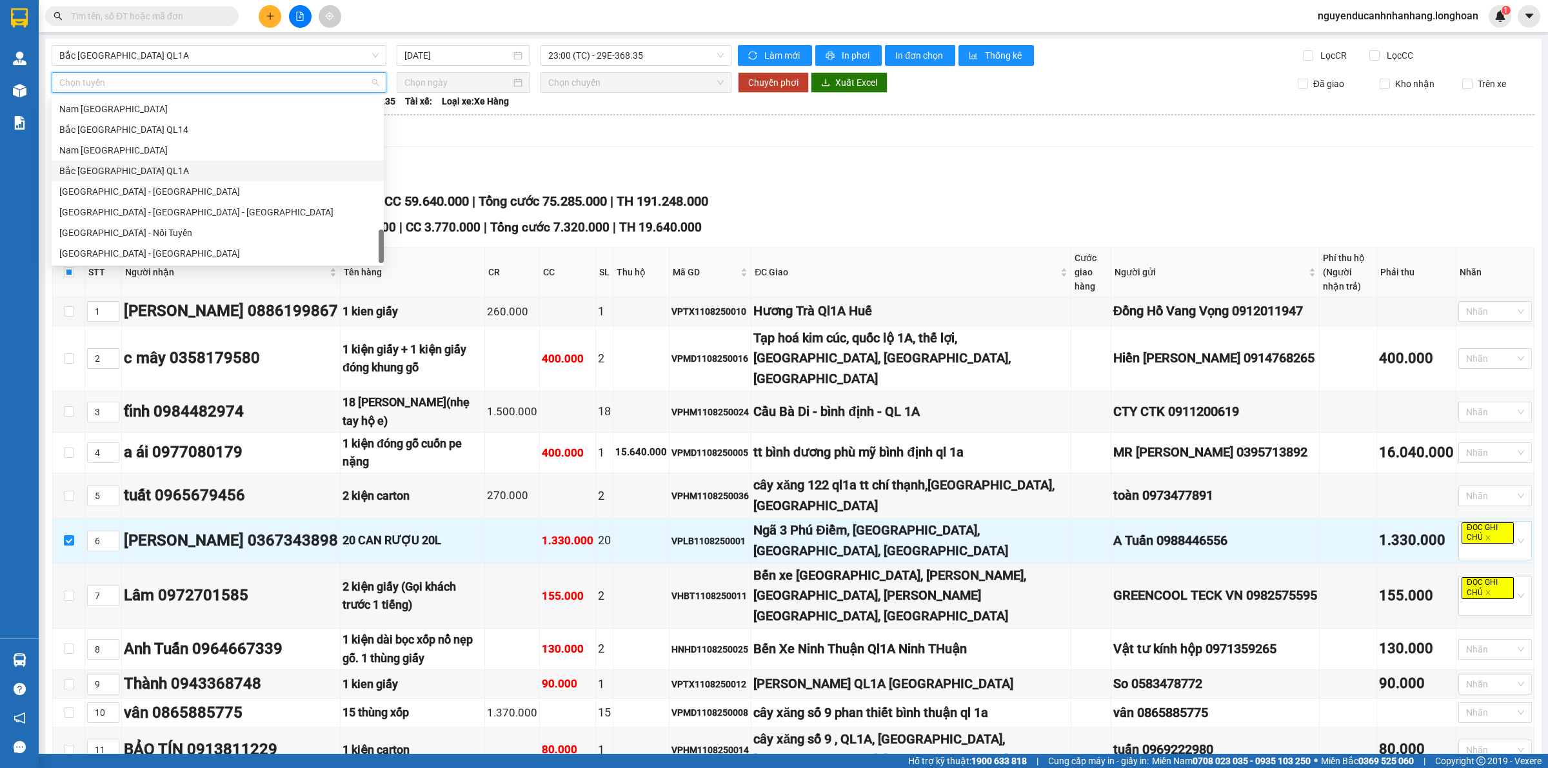
click at [127, 173] on div "Bắc [GEOGRAPHIC_DATA] QL1A" at bounding box center [217, 171] width 317 height 14
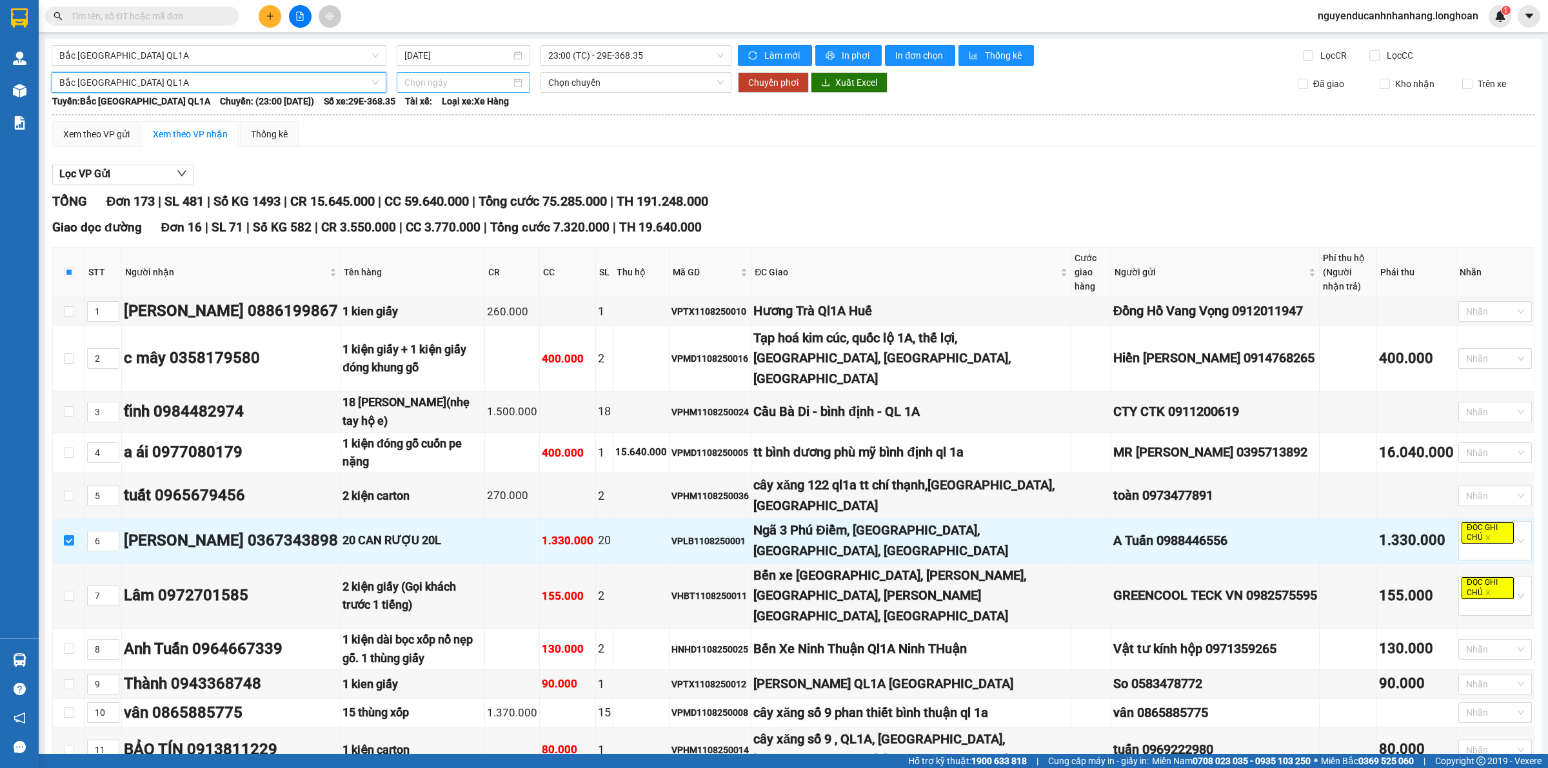
click at [448, 78] on input at bounding box center [458, 82] width 106 height 14
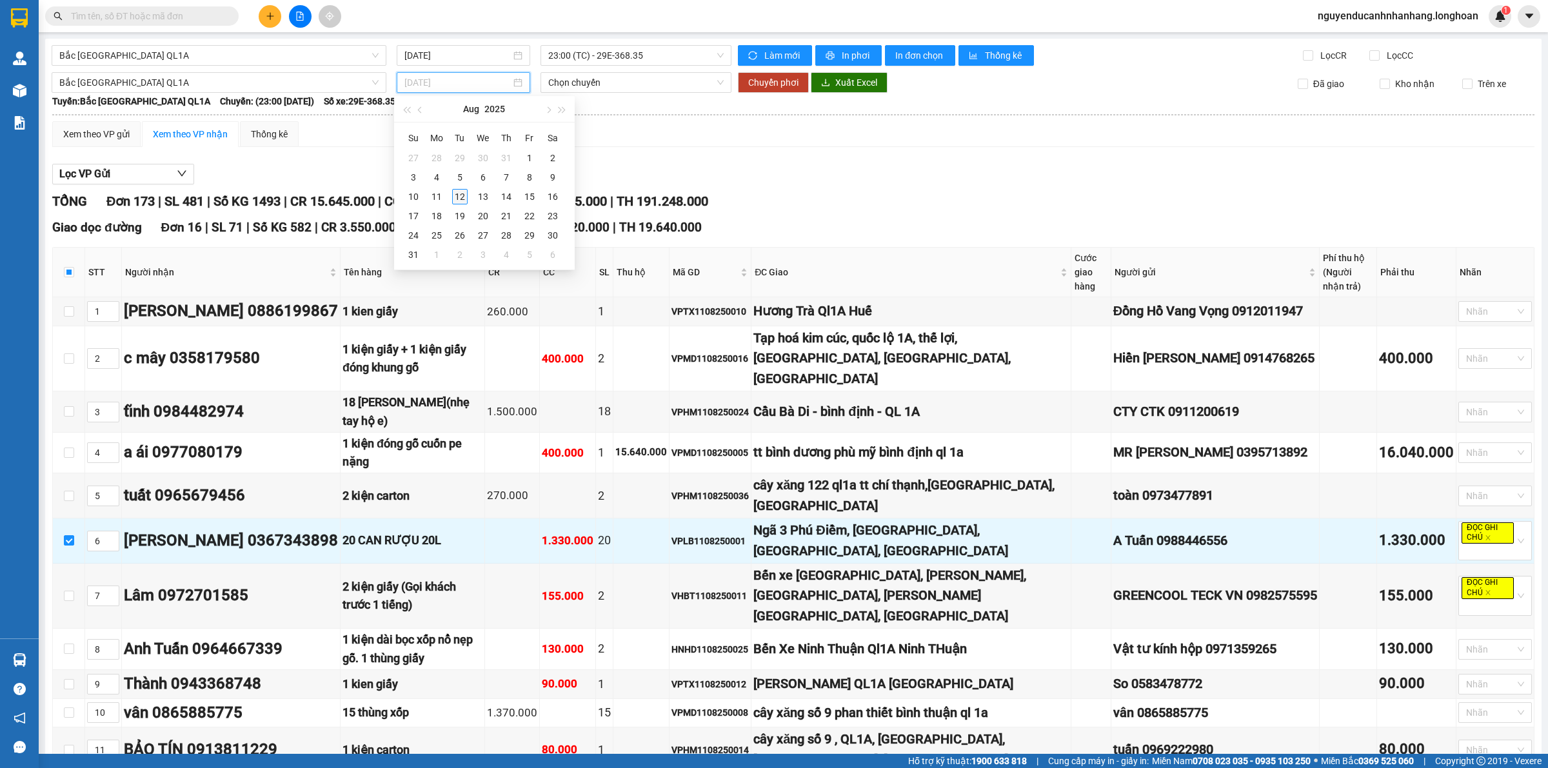
type input "[DATE]"
click at [460, 195] on div "12" at bounding box center [459, 196] width 15 height 15
type input "[DATE]"
click at [787, 81] on span "Chuyển phơi" at bounding box center [773, 82] width 50 height 14
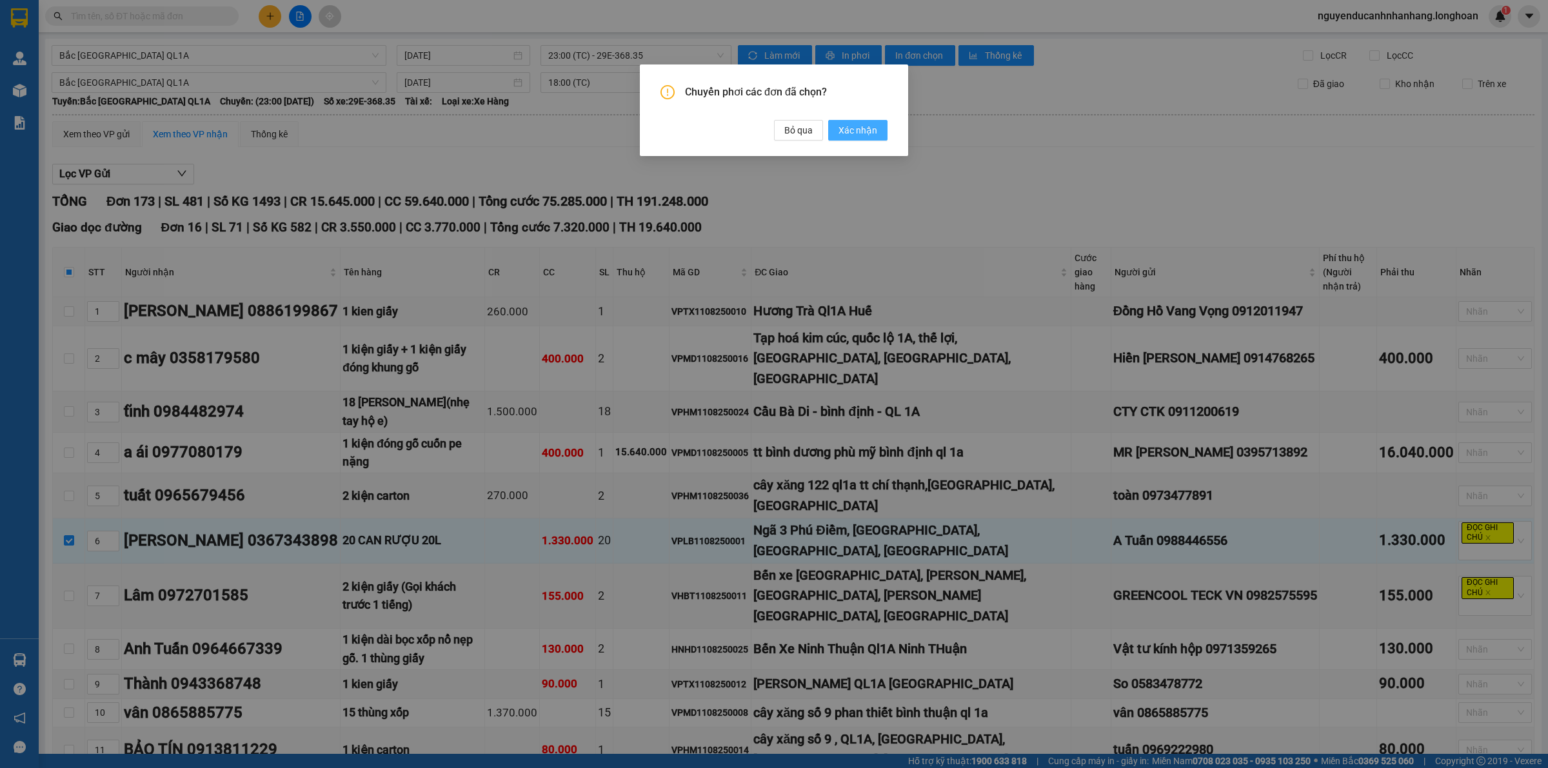
click at [853, 126] on span "Xác nhận" at bounding box center [858, 130] width 39 height 14
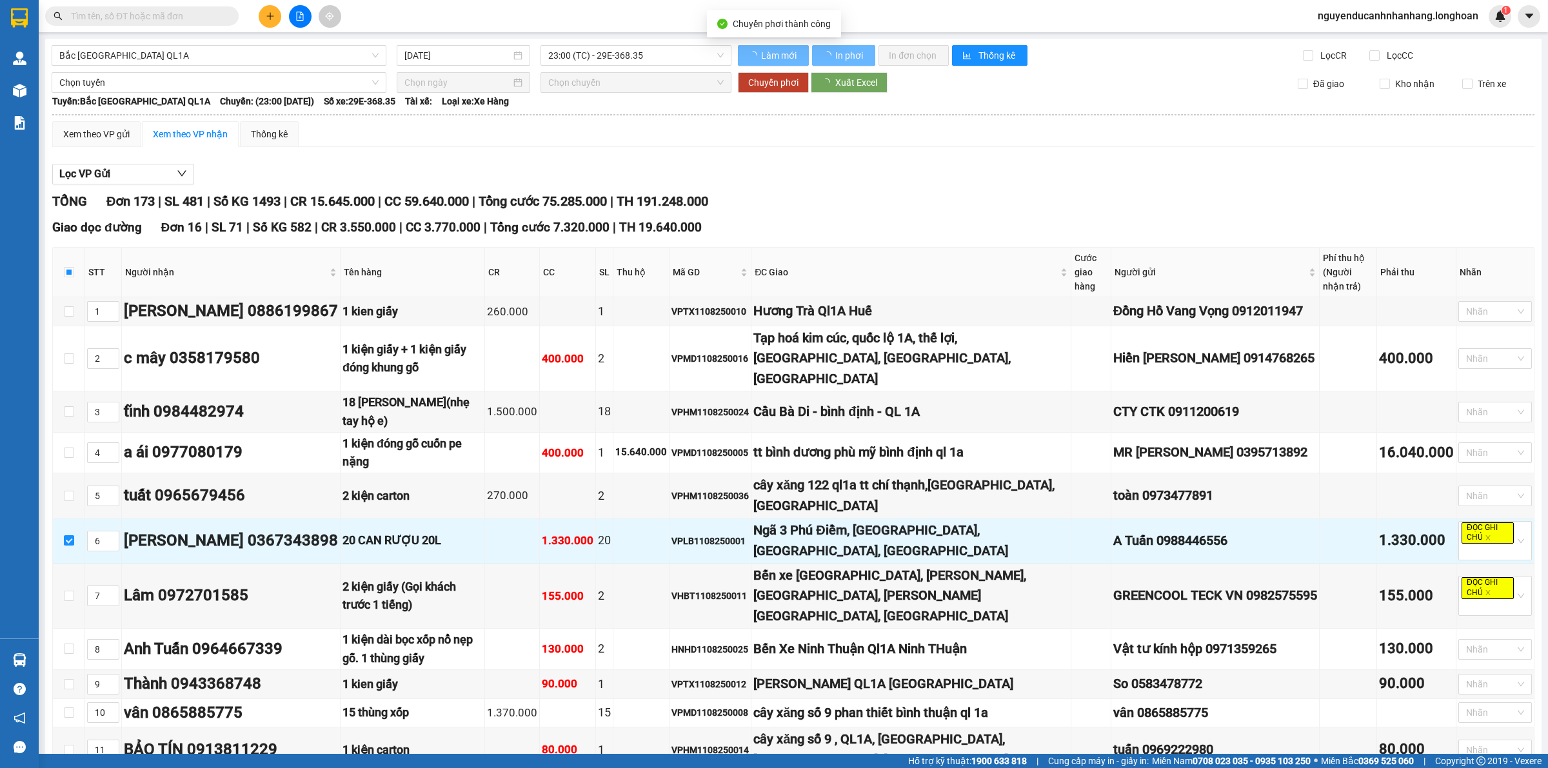
checkbox input "true"
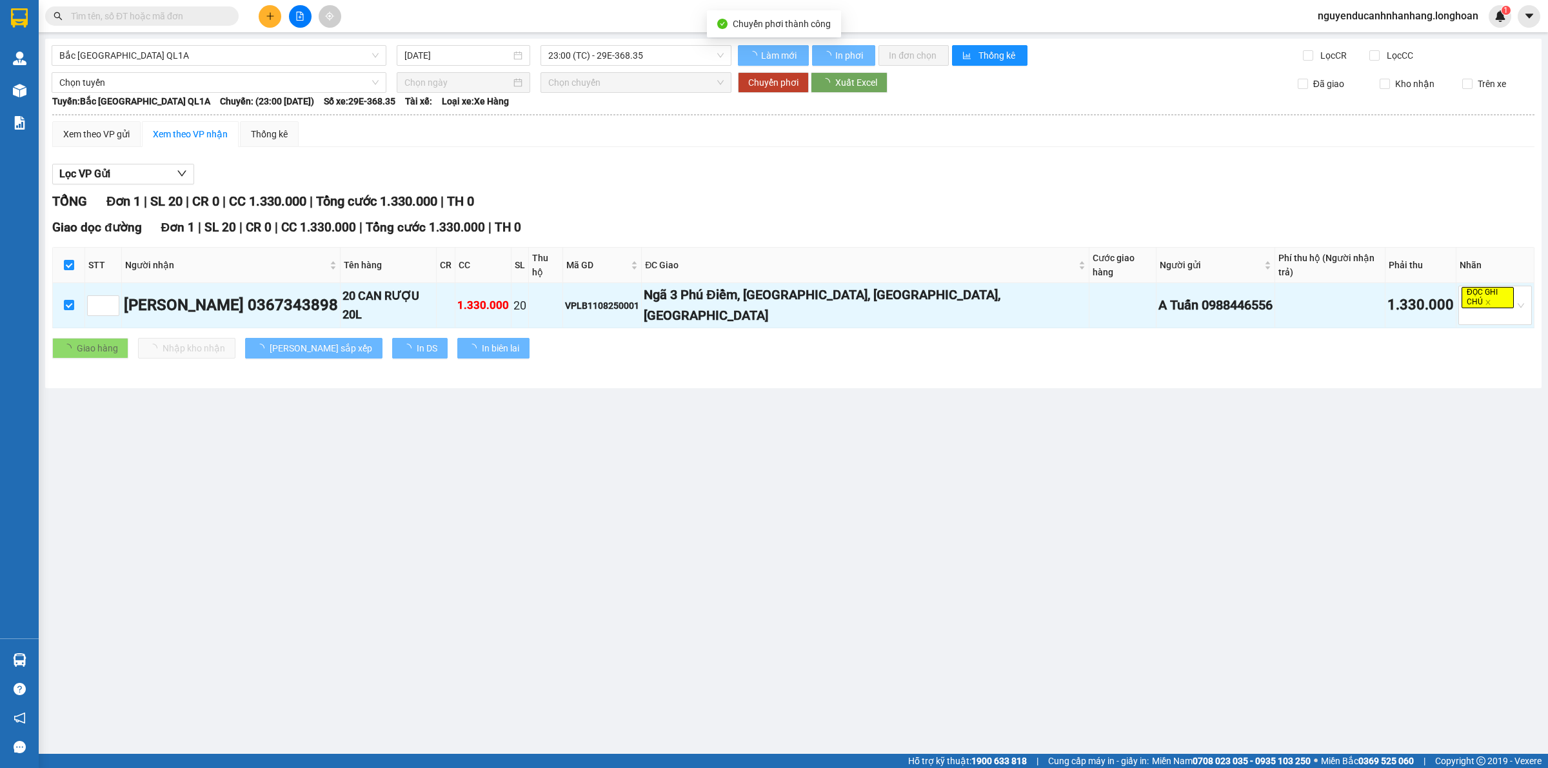
type input "[DATE]"
checkbox input "false"
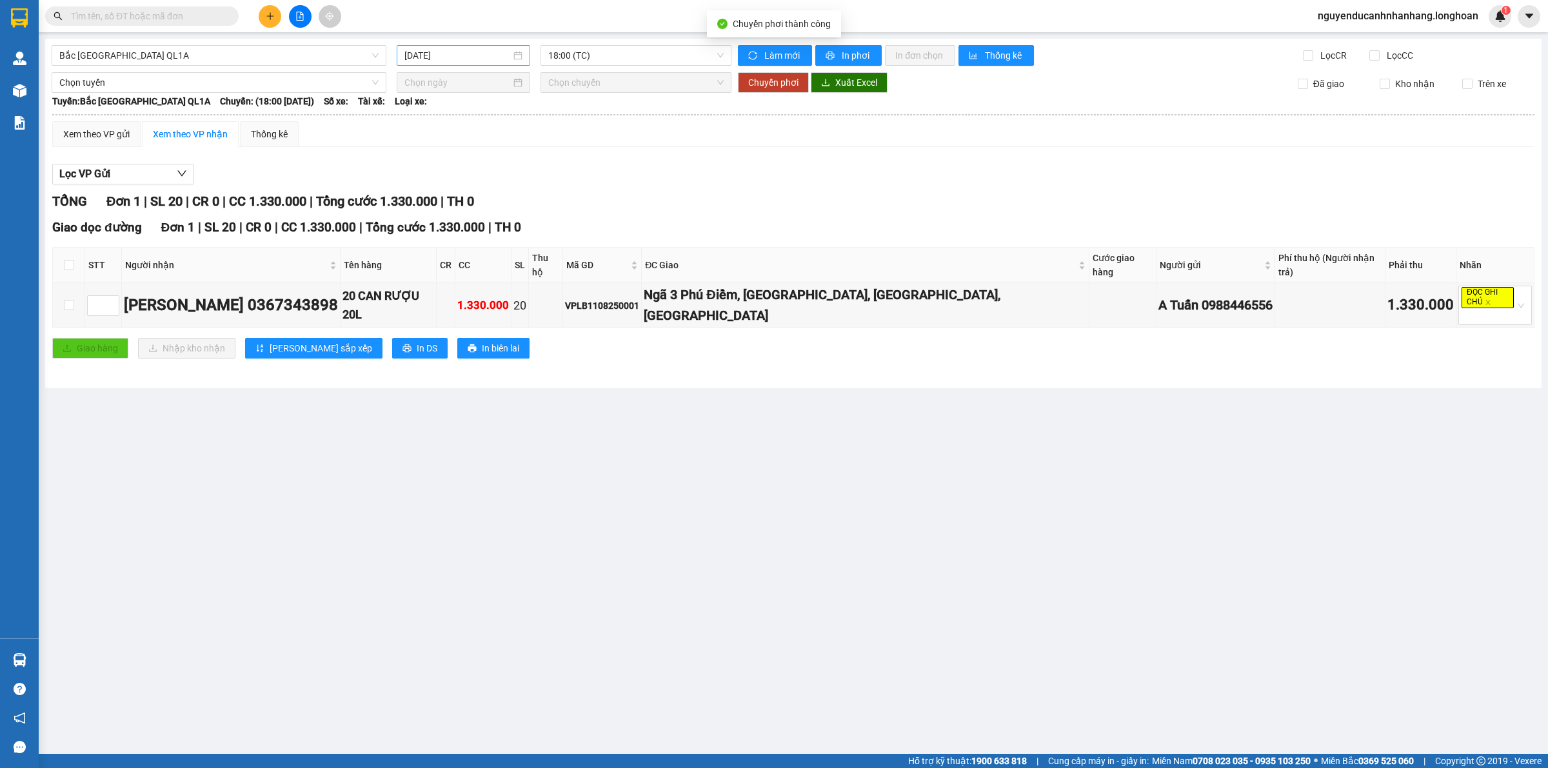
click at [463, 50] on input "[DATE]" at bounding box center [458, 55] width 106 height 14
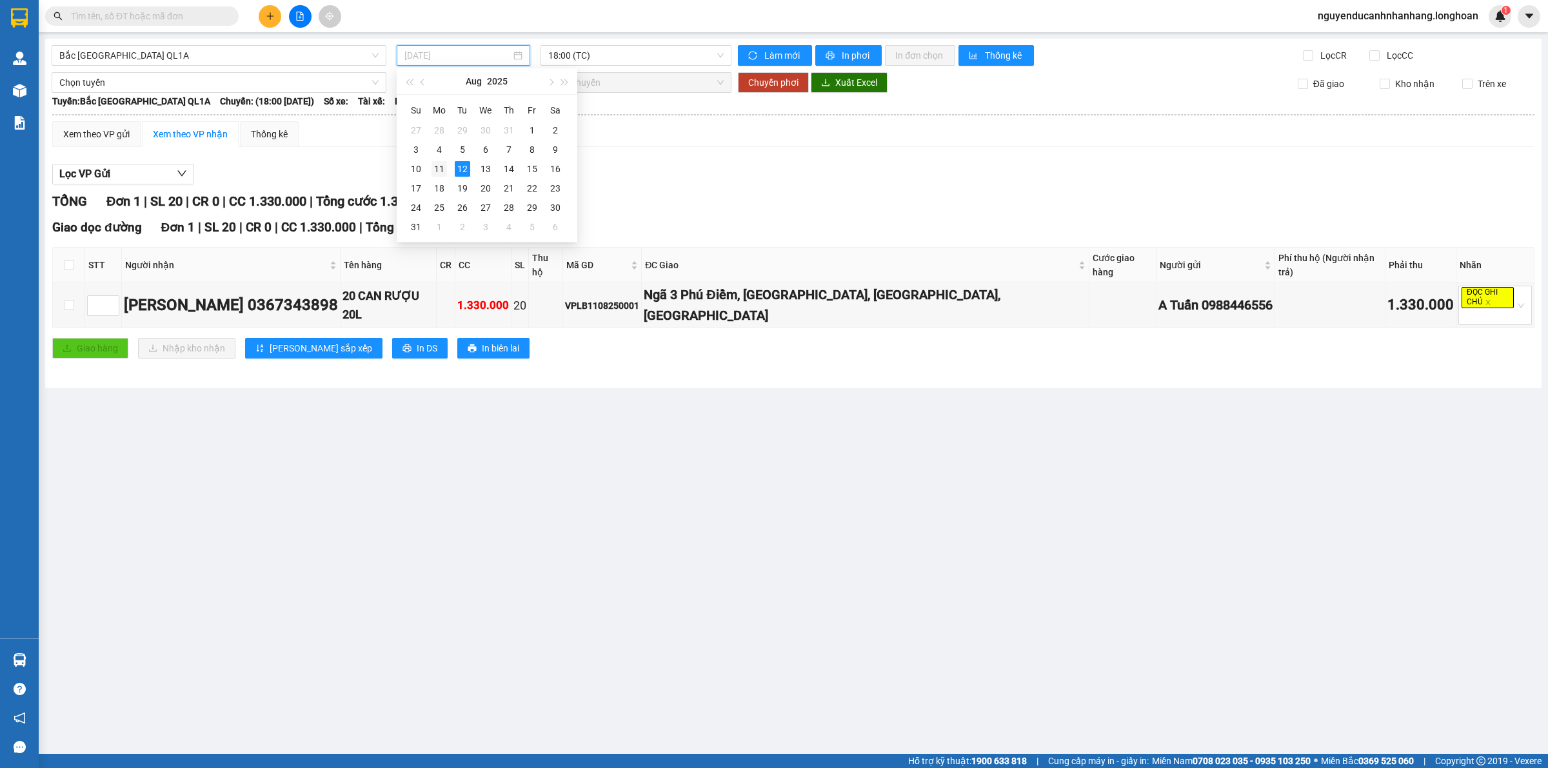
click at [440, 168] on div "11" at bounding box center [439, 168] width 15 height 15
type input "[DATE]"
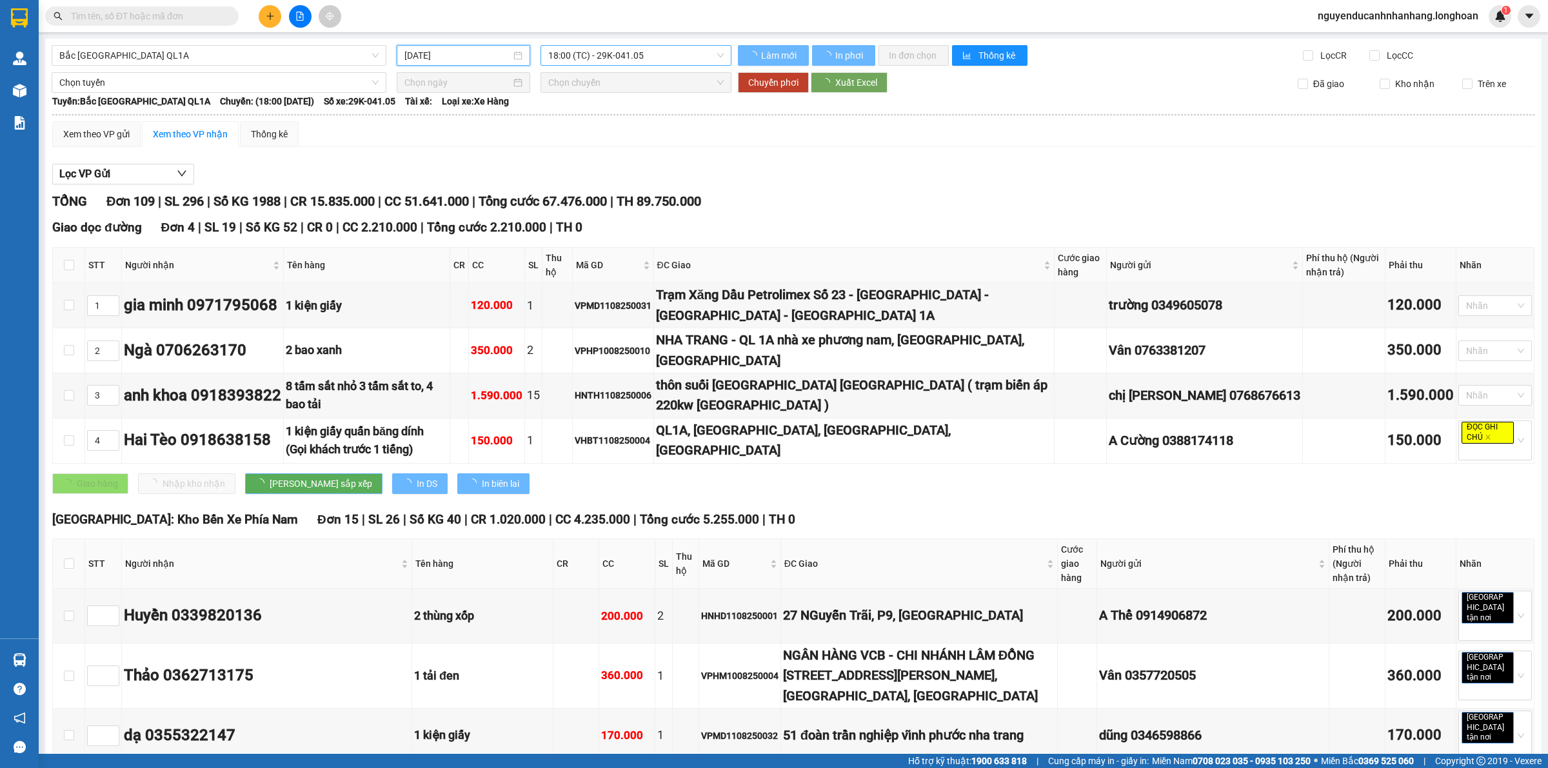
click at [595, 53] on span "18:00 (TC) - 29K-041.05" at bounding box center [635, 55] width 175 height 19
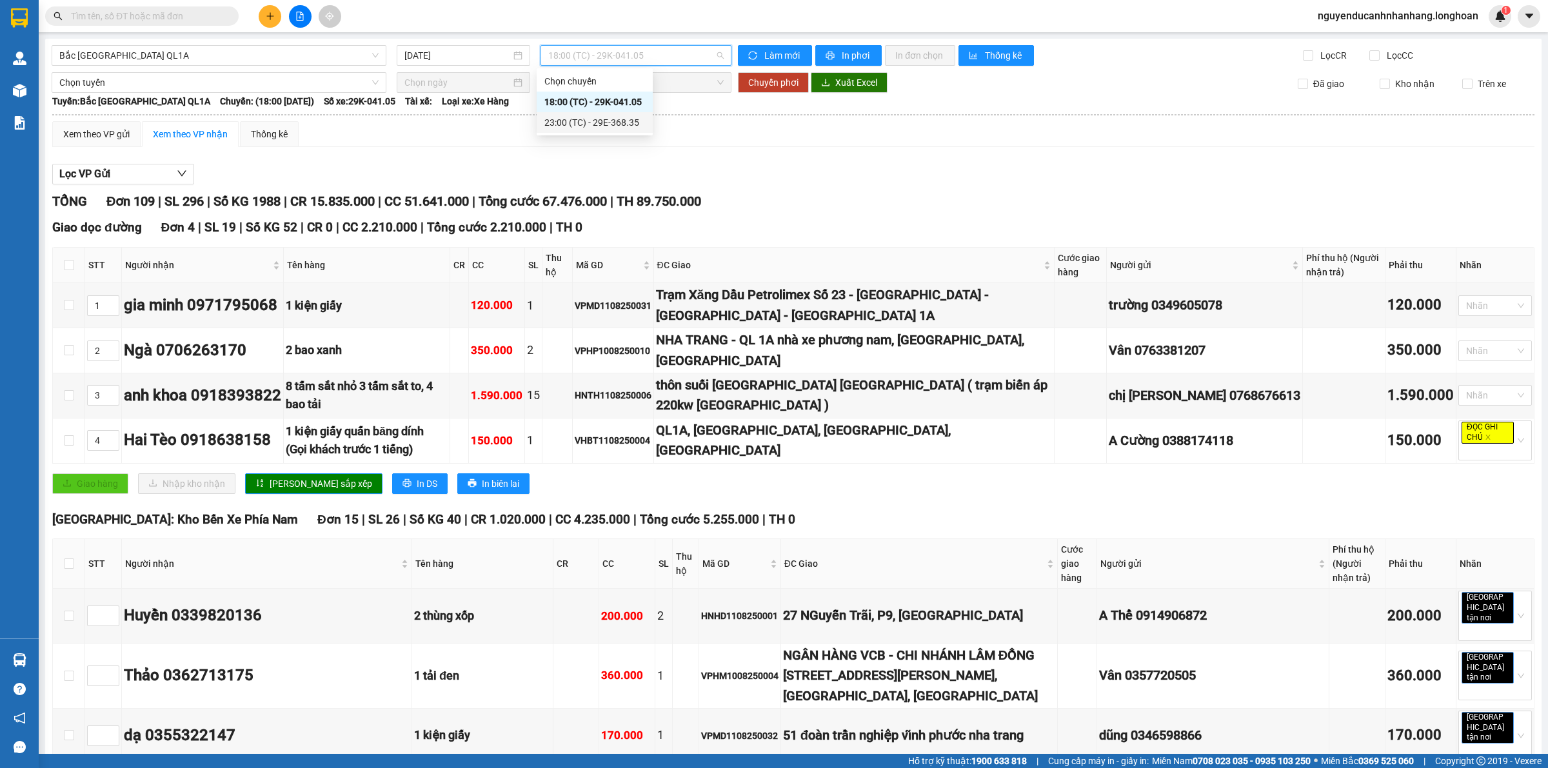
click at [579, 121] on div "23:00 (TC) - 29E-368.35" at bounding box center [595, 122] width 101 height 14
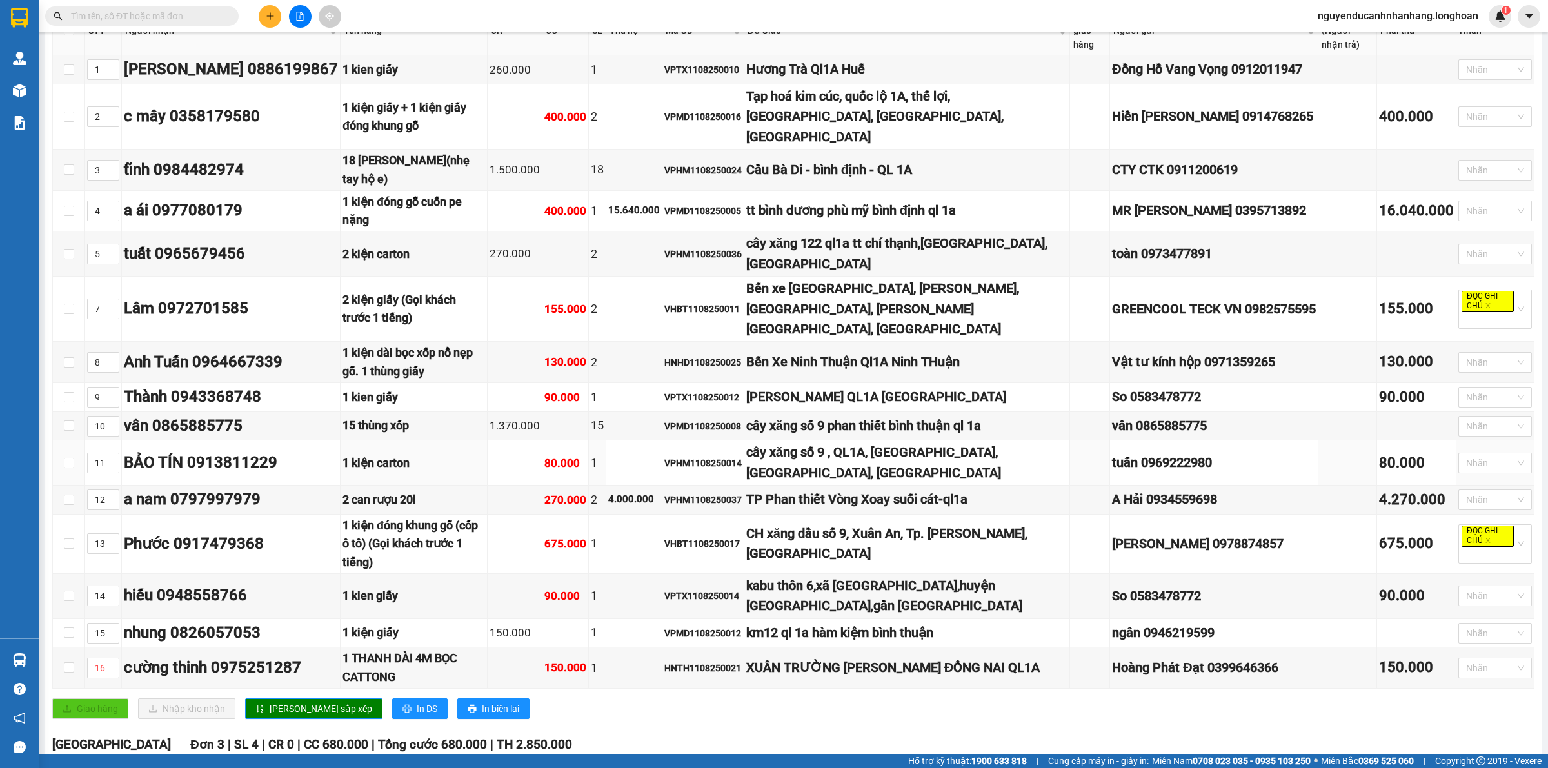
scroll to position [484, 0]
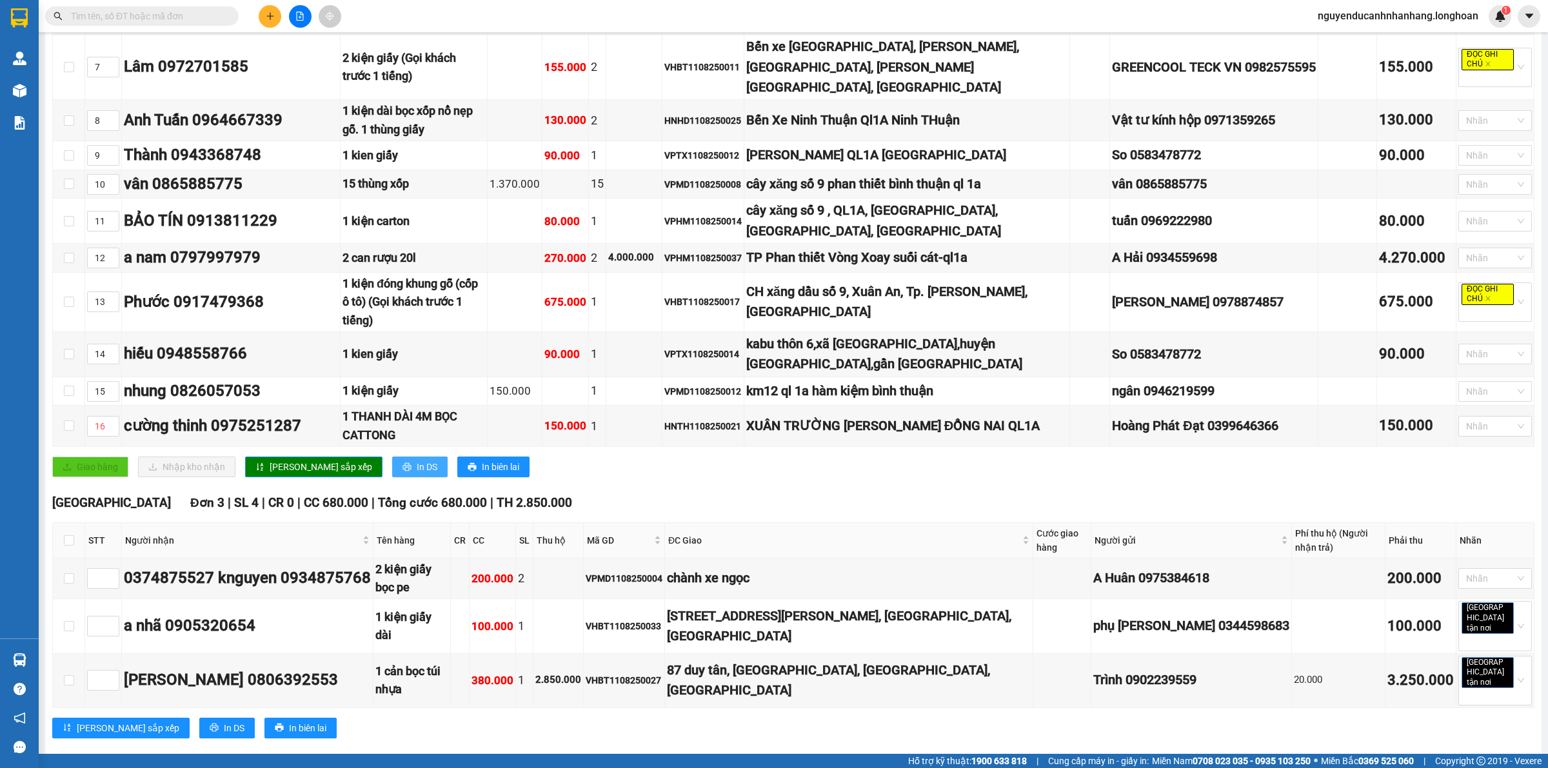
click at [417, 460] on span "In DS" at bounding box center [427, 467] width 21 height 14
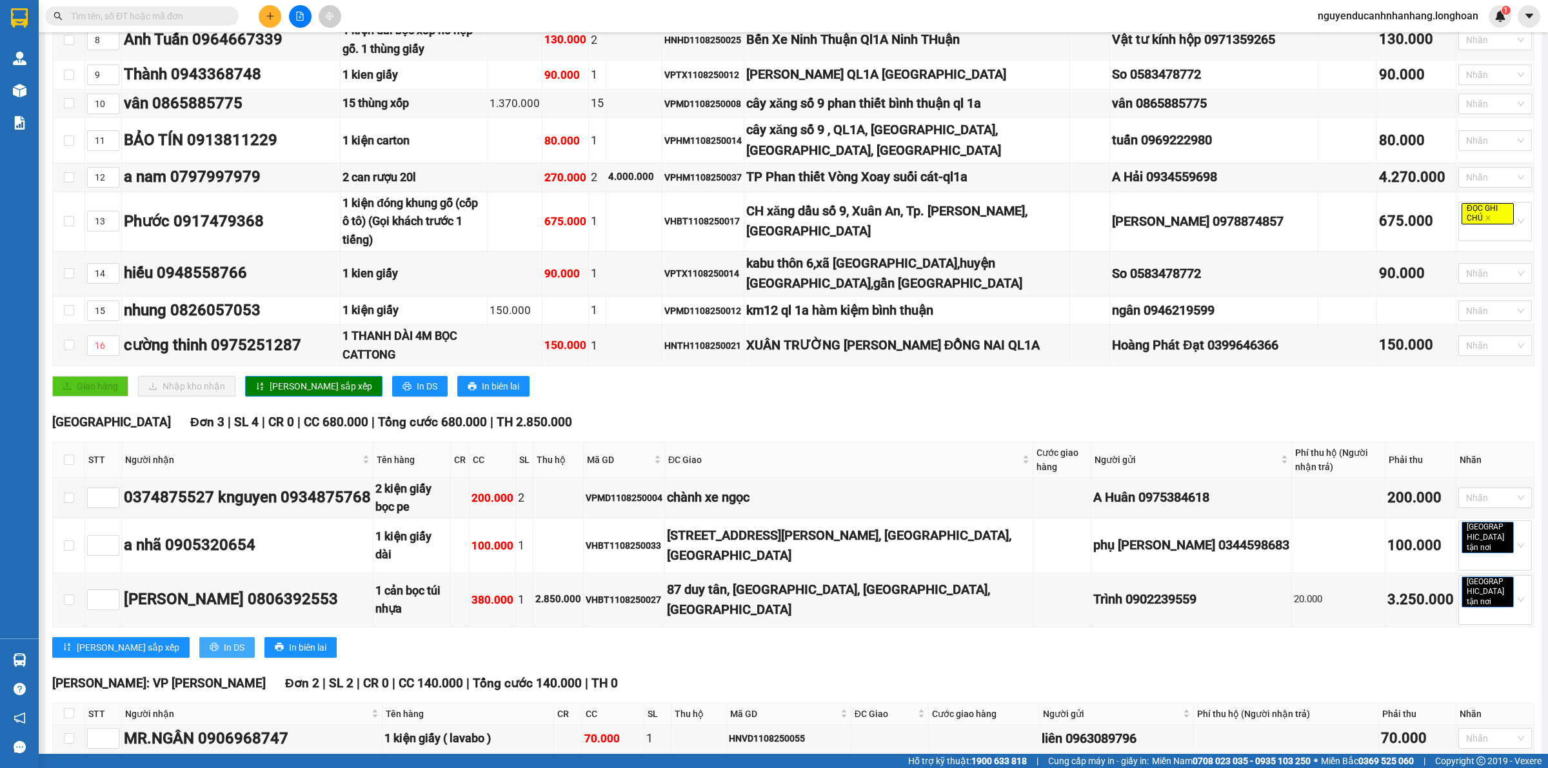
drag, startPoint x: 172, startPoint y: 521, endPoint x: 201, endPoint y: 513, distance: 29.4
click at [224, 641] on span "In DS" at bounding box center [234, 648] width 21 height 14
click at [1001, 413] on div "Phú Yên Đơn 3 | SL 4 | CR 0 | CC 680.000 | Tổng cước 680.000 | TH 2.850.000" at bounding box center [793, 422] width 1483 height 19
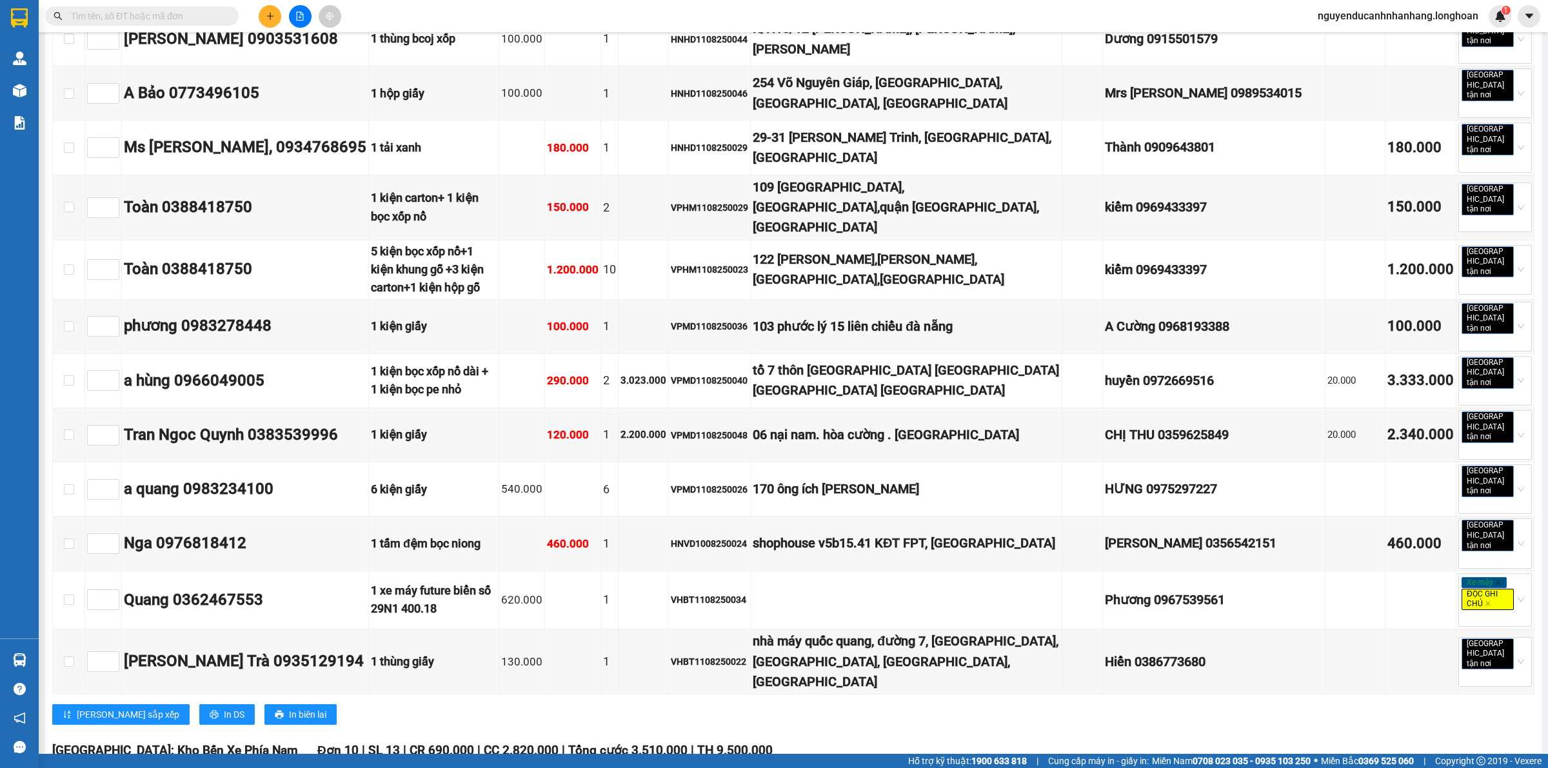
scroll to position [10258, 0]
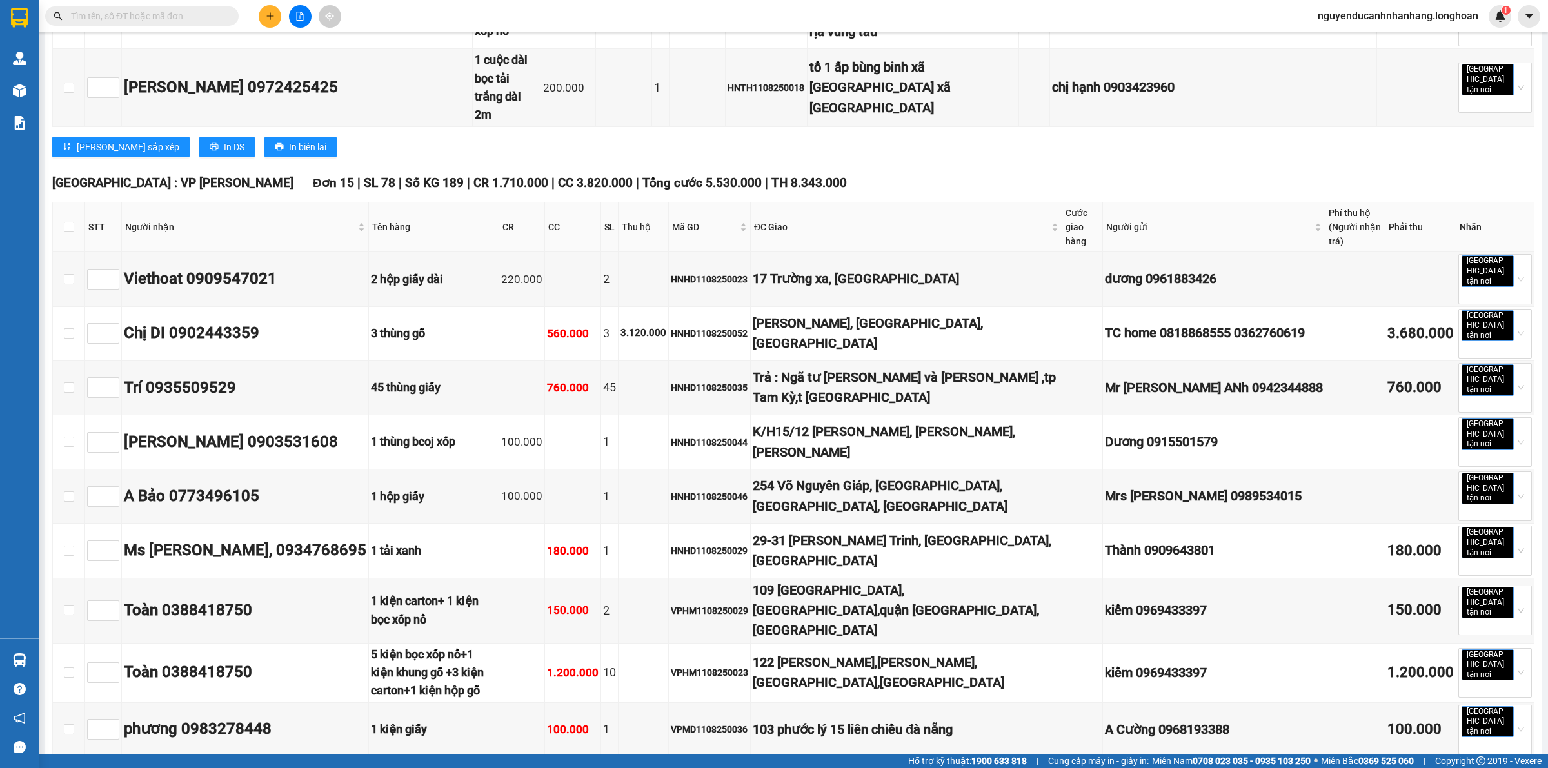
scroll to position [9855, 0]
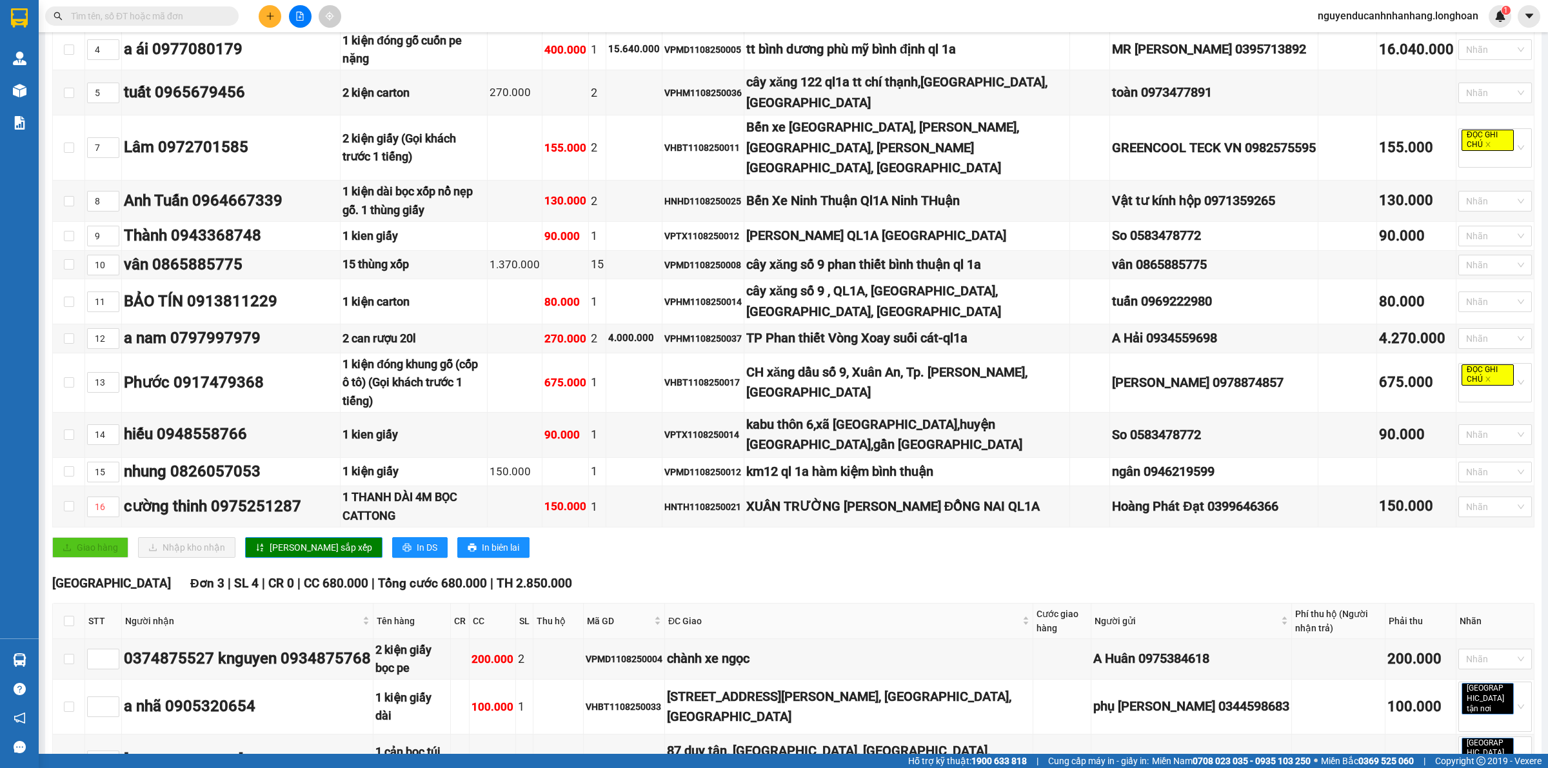
scroll to position [484, 0]
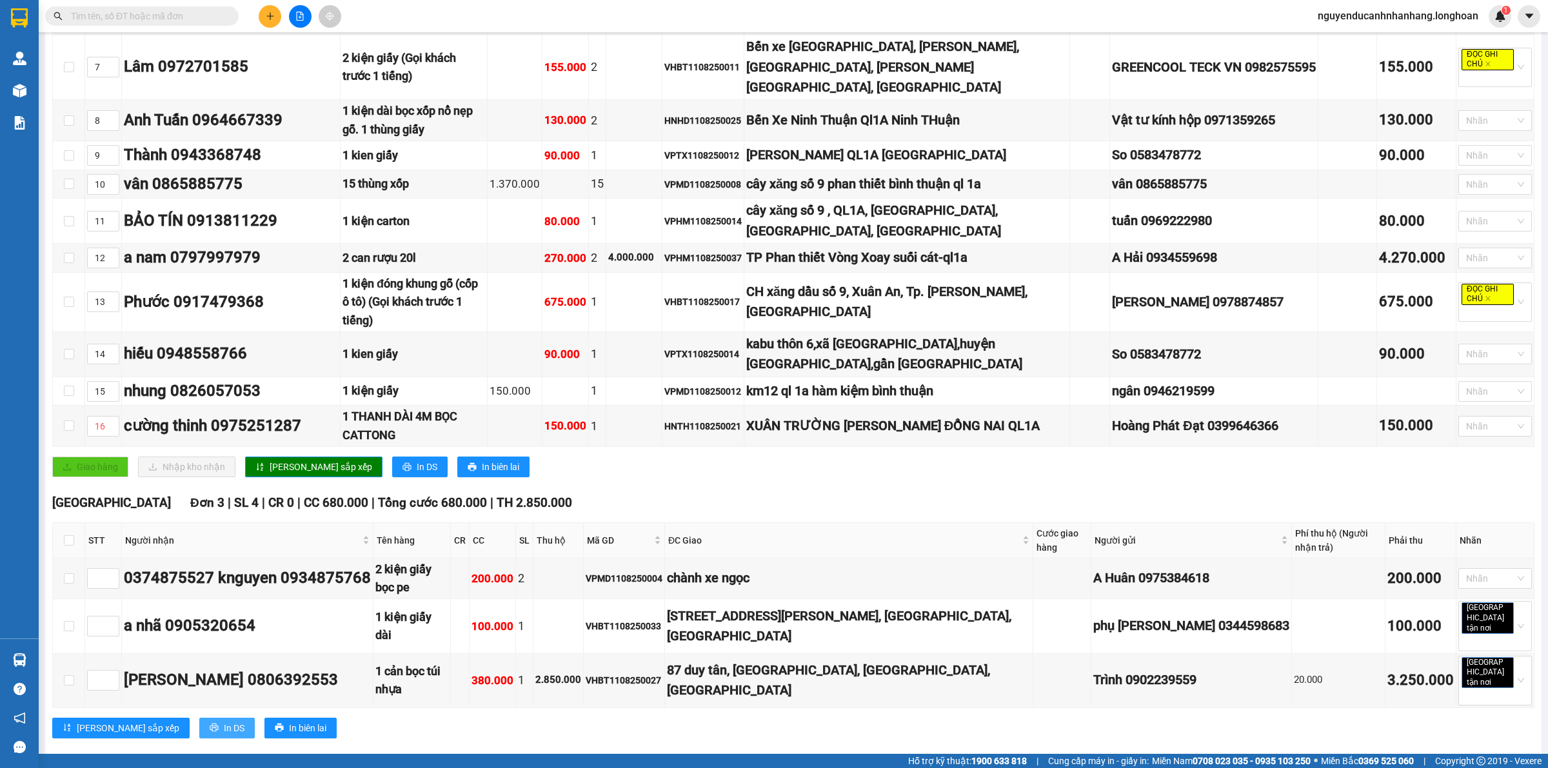
click at [224, 721] on span "In DS" at bounding box center [234, 728] width 21 height 14
click at [1340, 10] on span "nguyenducanhnhanhang.longhoan" at bounding box center [1398, 16] width 181 height 16
click at [1355, 41] on span "Đăng xuất" at bounding box center [1403, 40] width 156 height 14
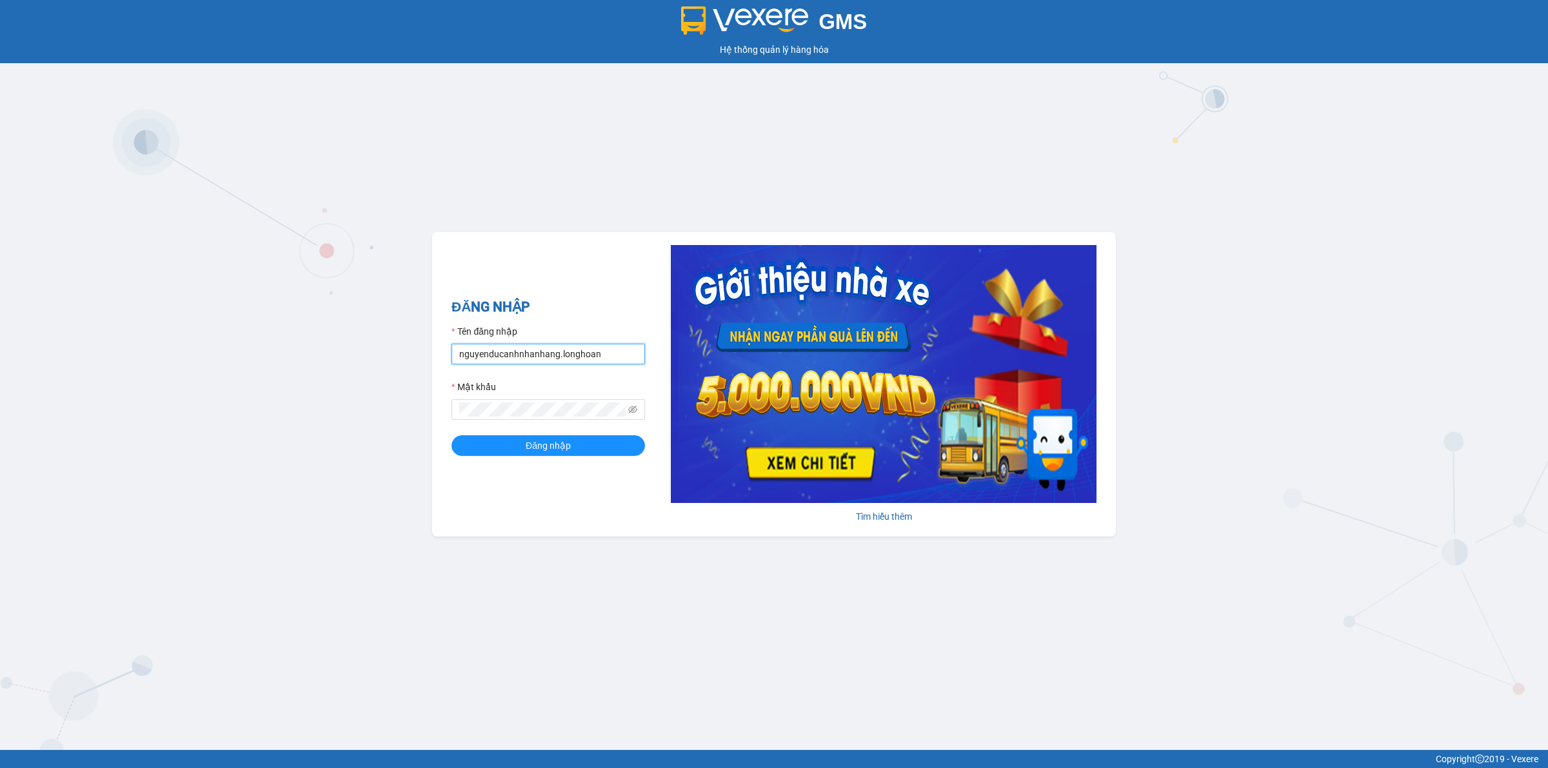
click at [511, 346] on input "nguyenducanhnhanhang.longhoan" at bounding box center [549, 354] width 194 height 21
type input "nghiemvanthang.longhoan"
click at [556, 450] on span "Đăng nhập" at bounding box center [548, 446] width 45 height 14
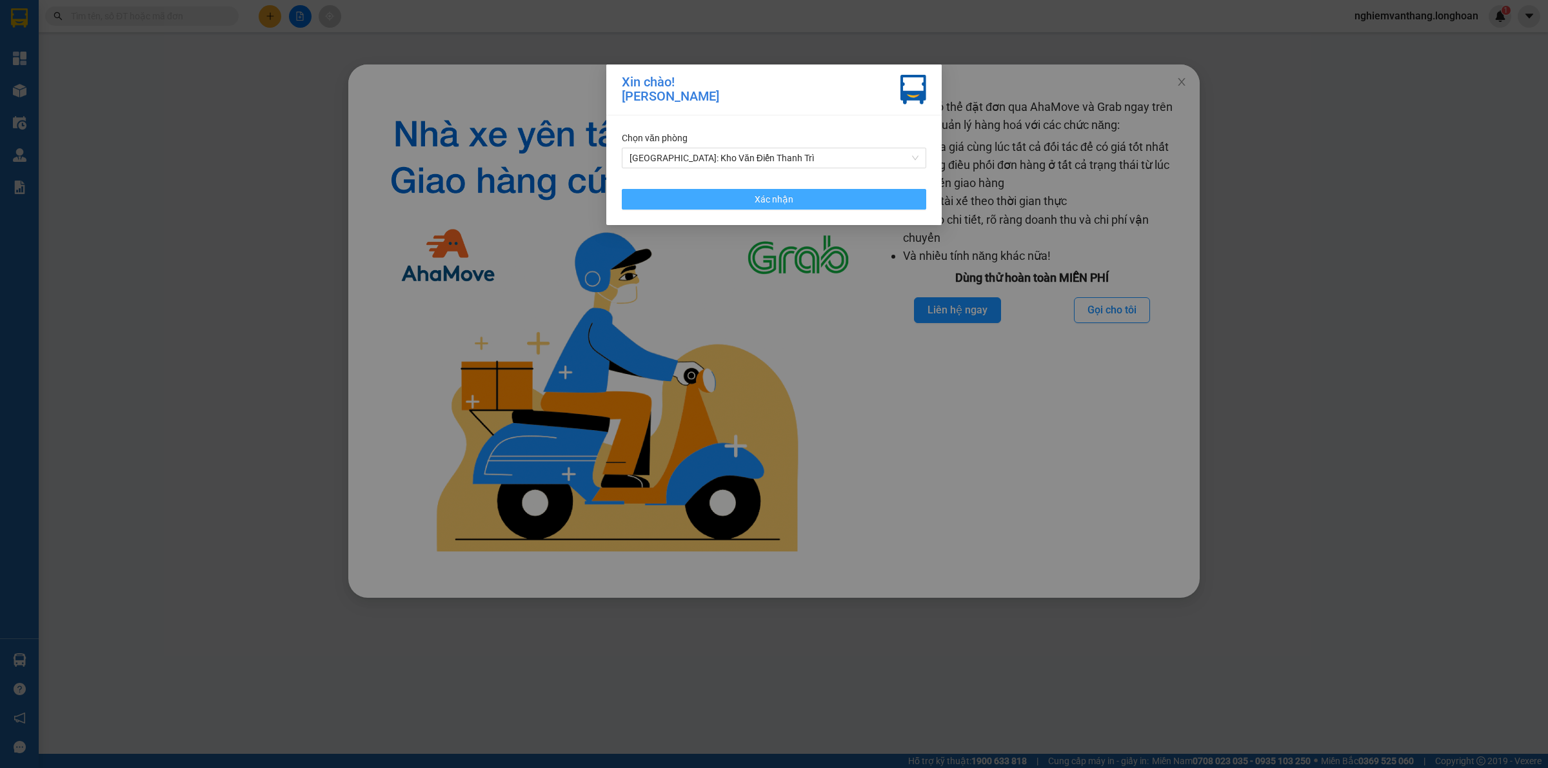
click at [708, 201] on button "Xác nhận" at bounding box center [774, 199] width 305 height 21
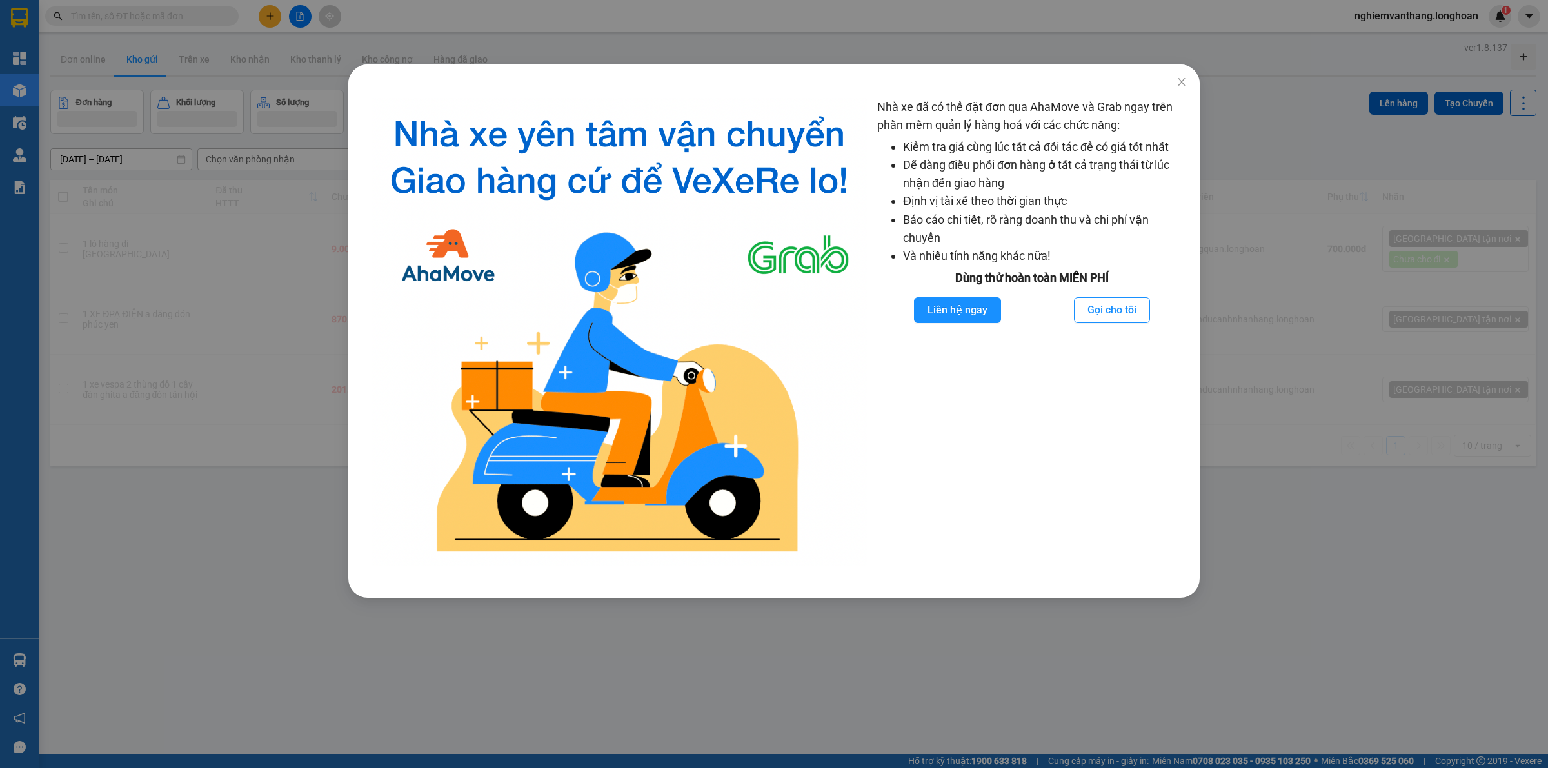
click at [1231, 50] on div "Nhà xe đã có thể đặt đơn qua AhaMove và Grab ngay trên phần mềm quản lý hàng ho…" at bounding box center [774, 384] width 1548 height 768
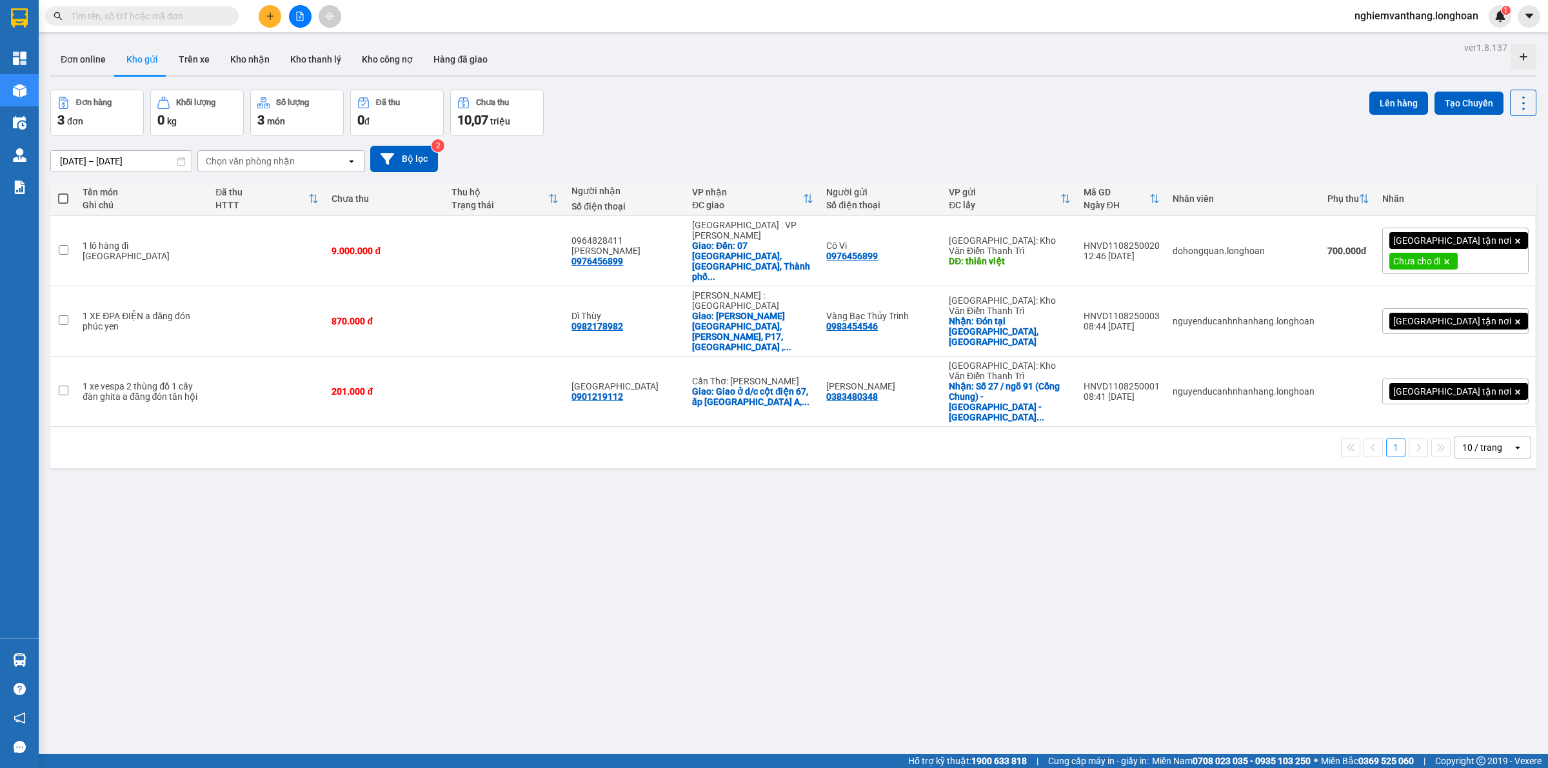
click at [289, 10] on button at bounding box center [300, 16] width 23 height 23
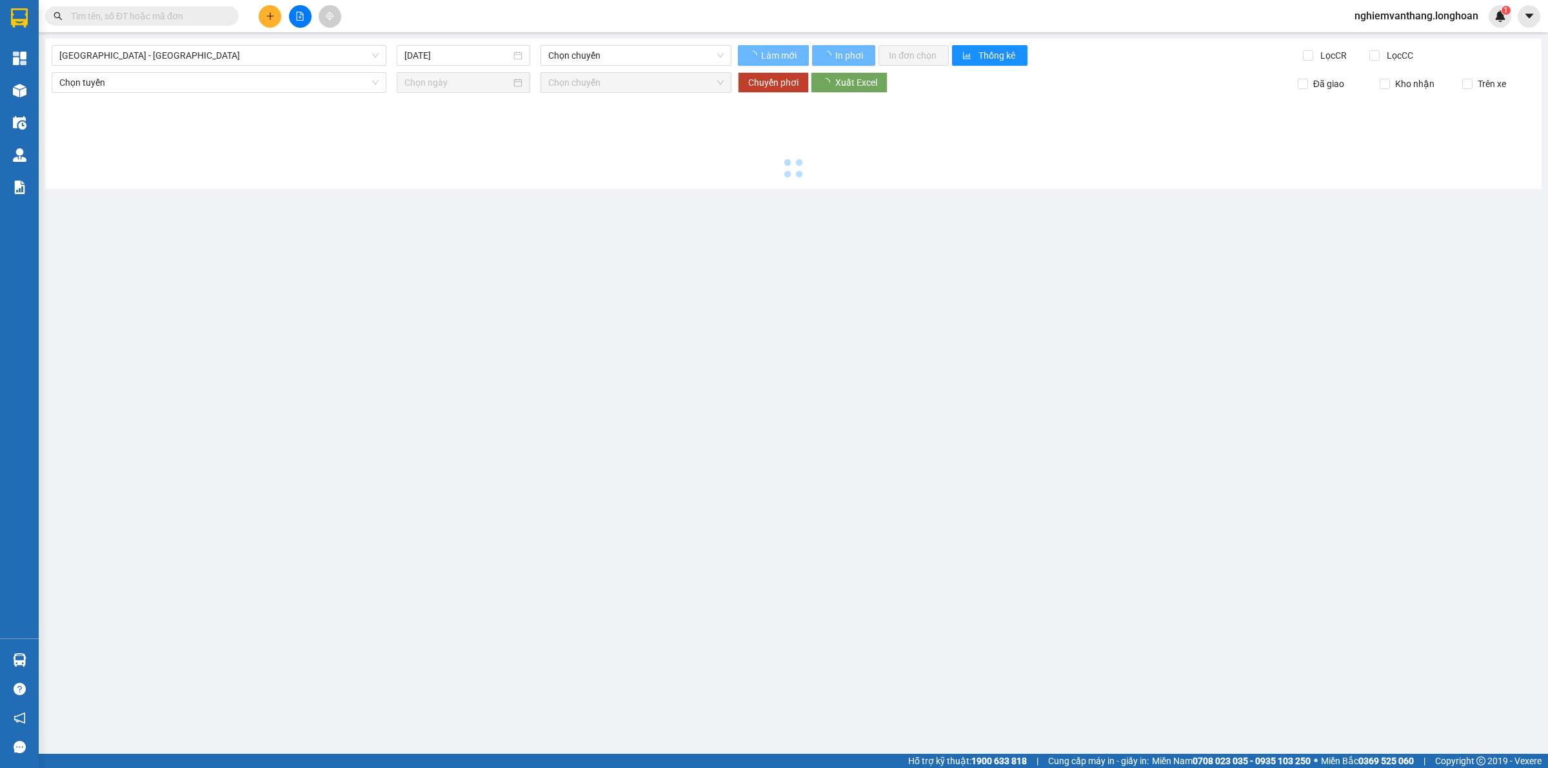
type input "[DATE]"
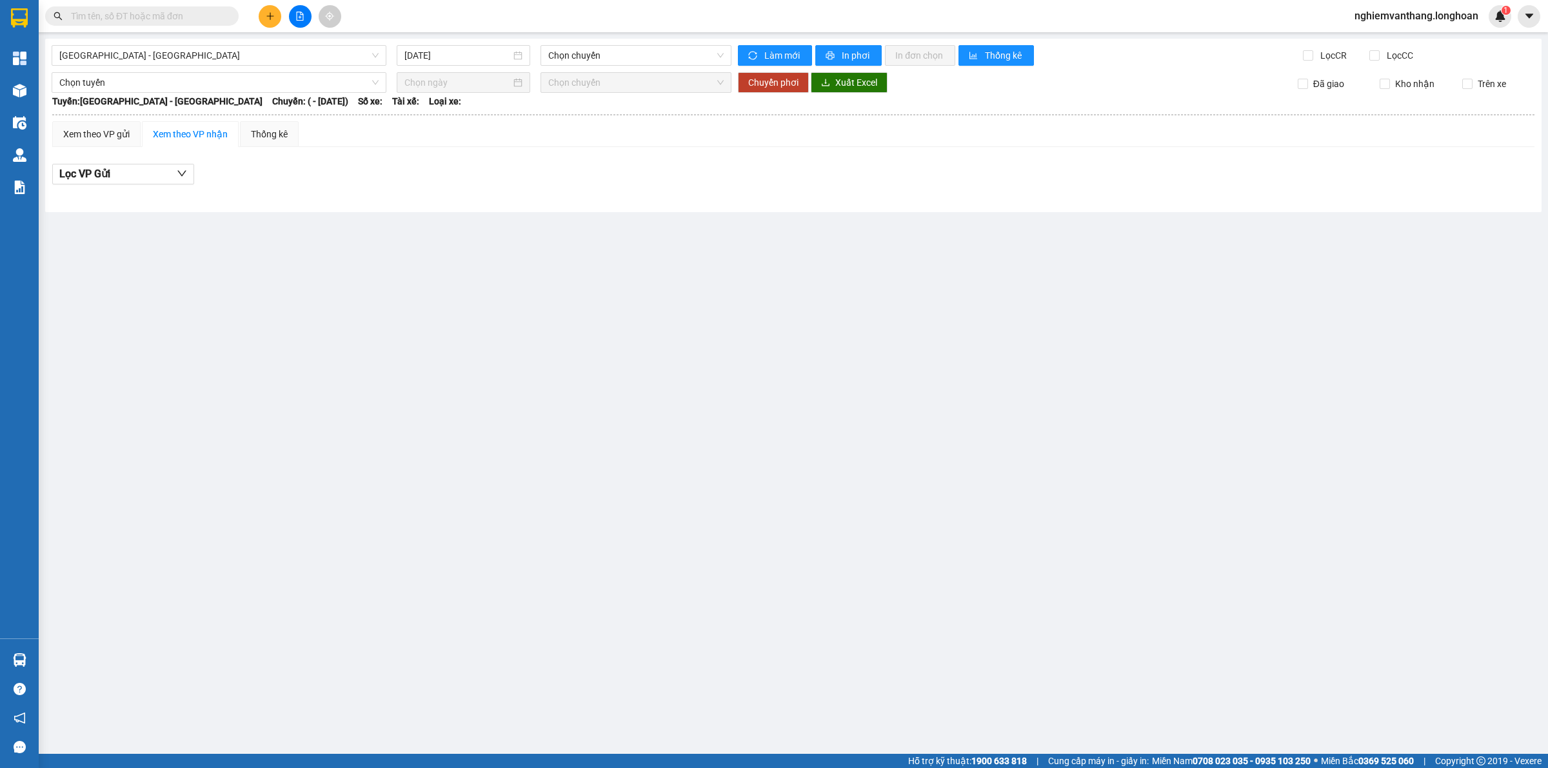
click at [119, 30] on div "Kết quả tìm kiếm ( 0 ) Bộ lọc No Data nghiemvanthang.longhoan 1" at bounding box center [774, 16] width 1548 height 32
click at [123, 46] on span "[GEOGRAPHIC_DATA] - [GEOGRAPHIC_DATA]" at bounding box center [218, 55] width 319 height 19
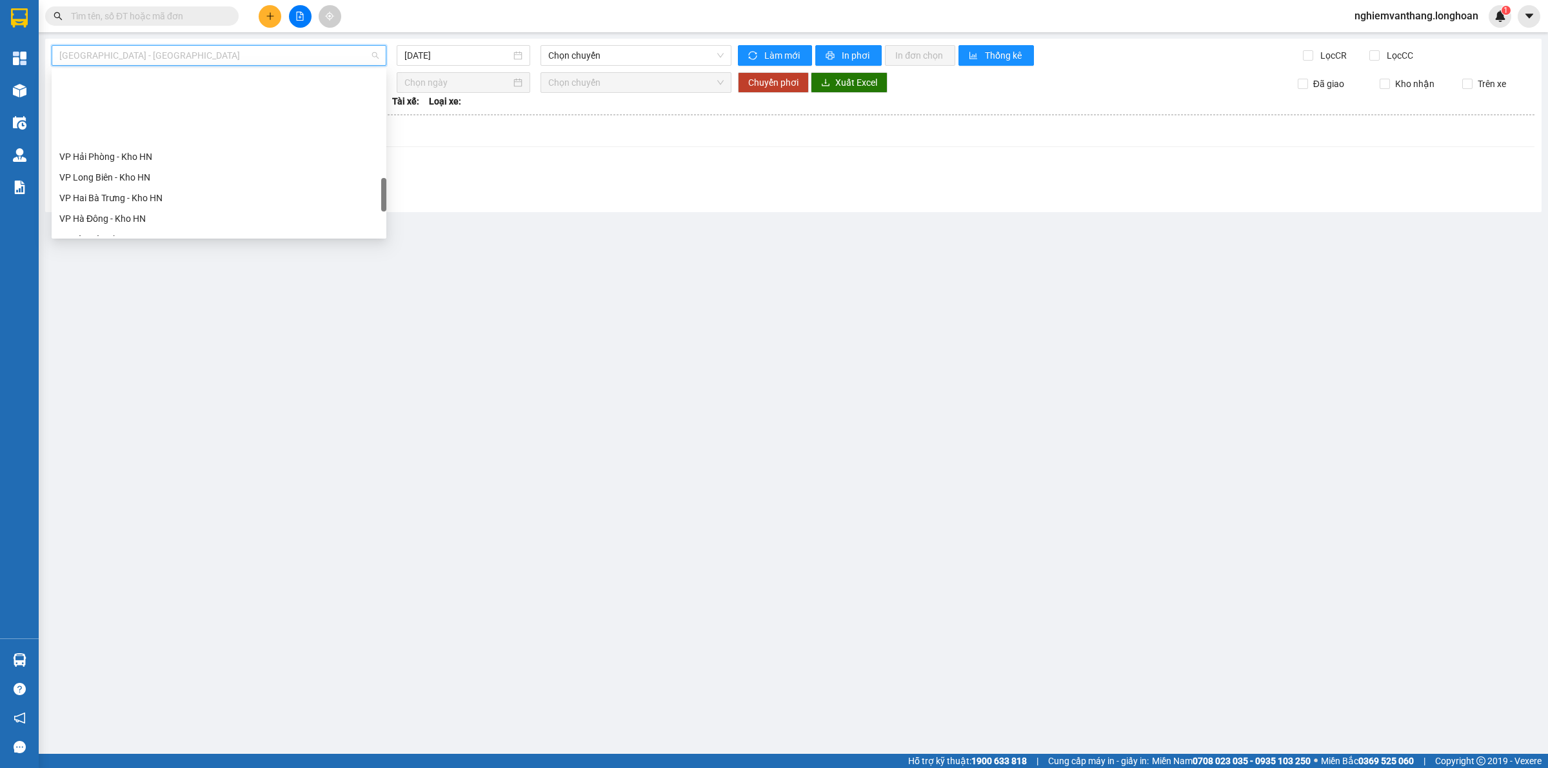
scroll to position [846, 0]
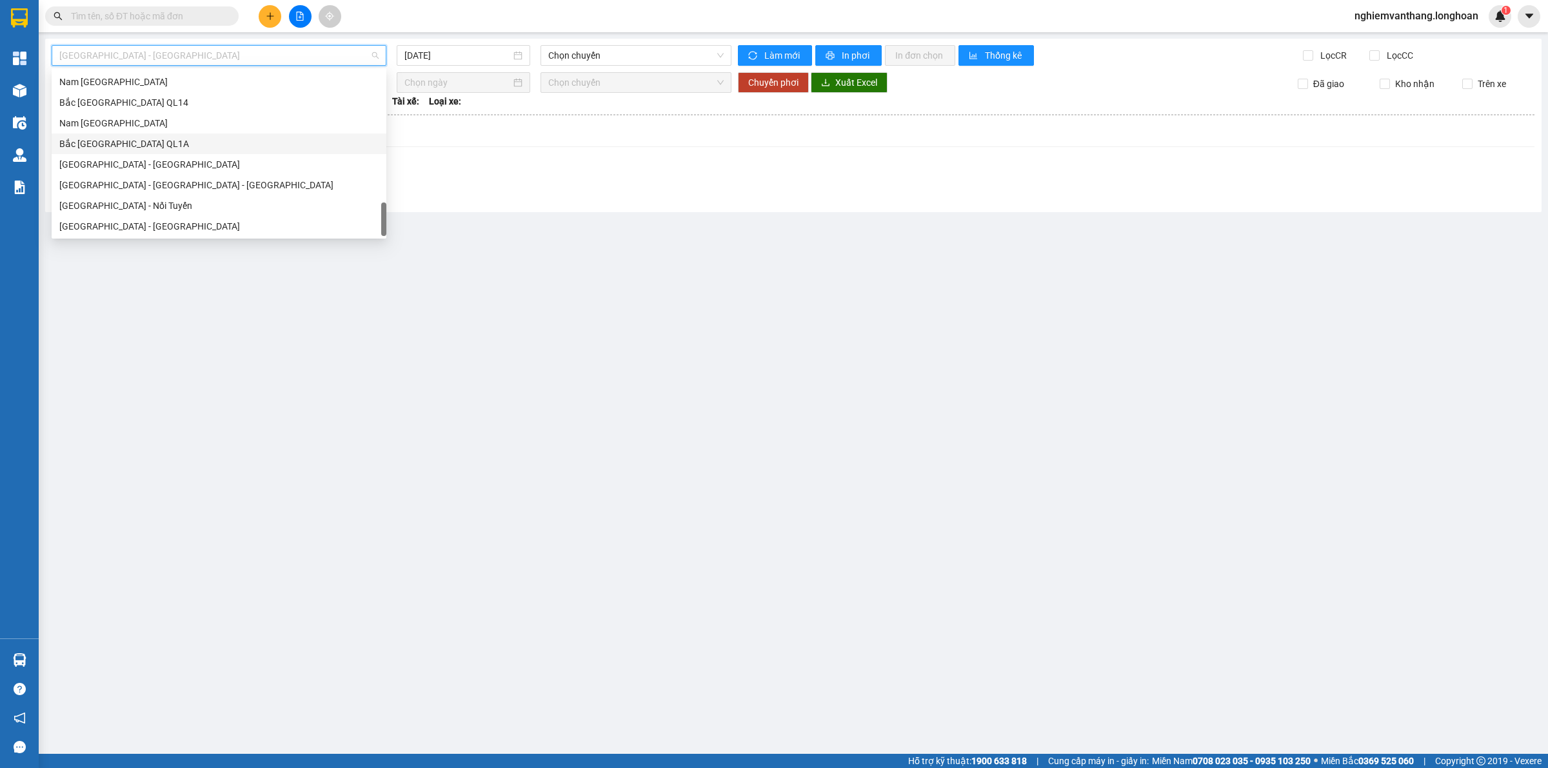
click at [117, 132] on div "Nam [GEOGRAPHIC_DATA]" at bounding box center [219, 123] width 335 height 21
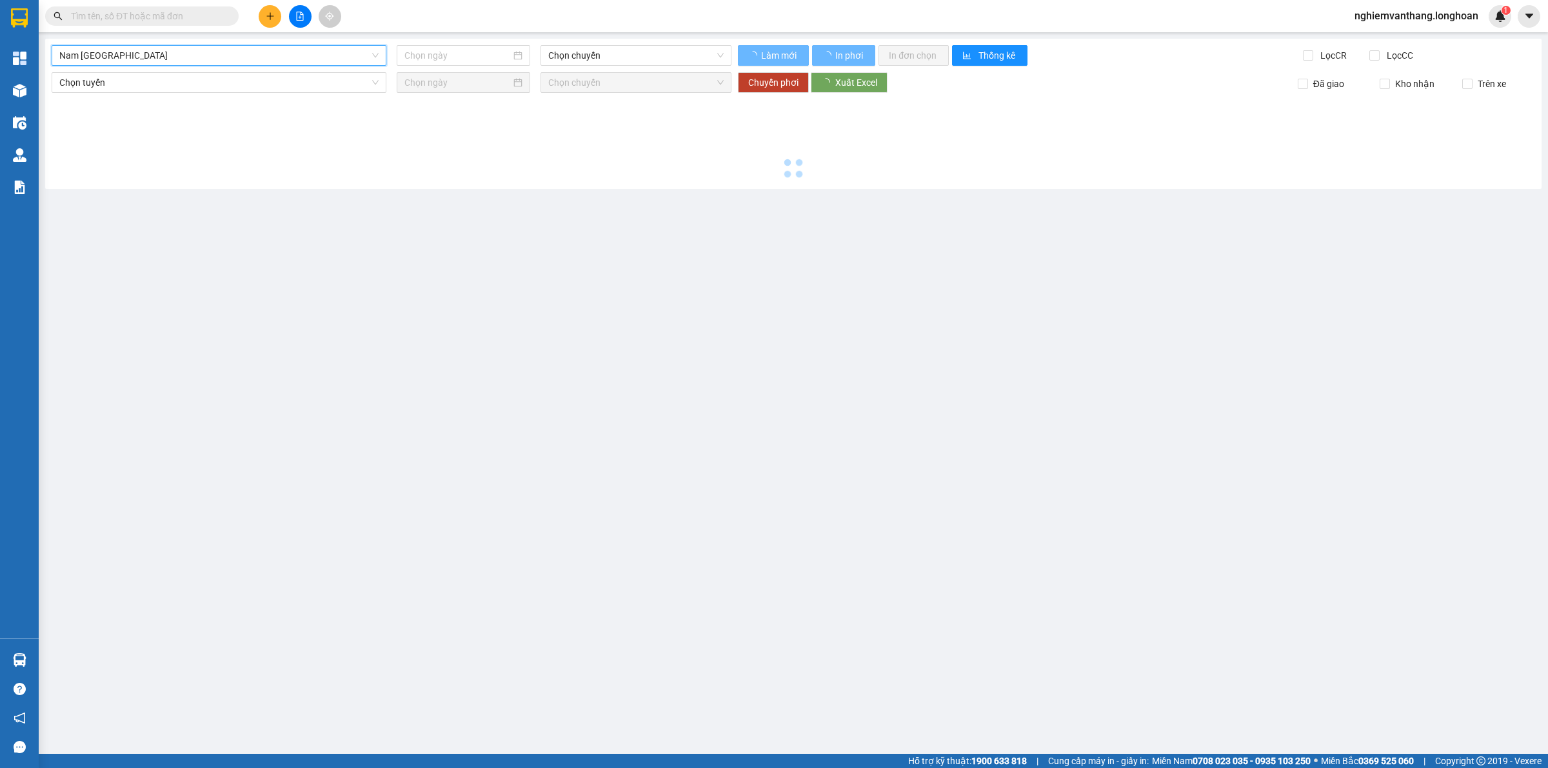
type input "[DATE]"
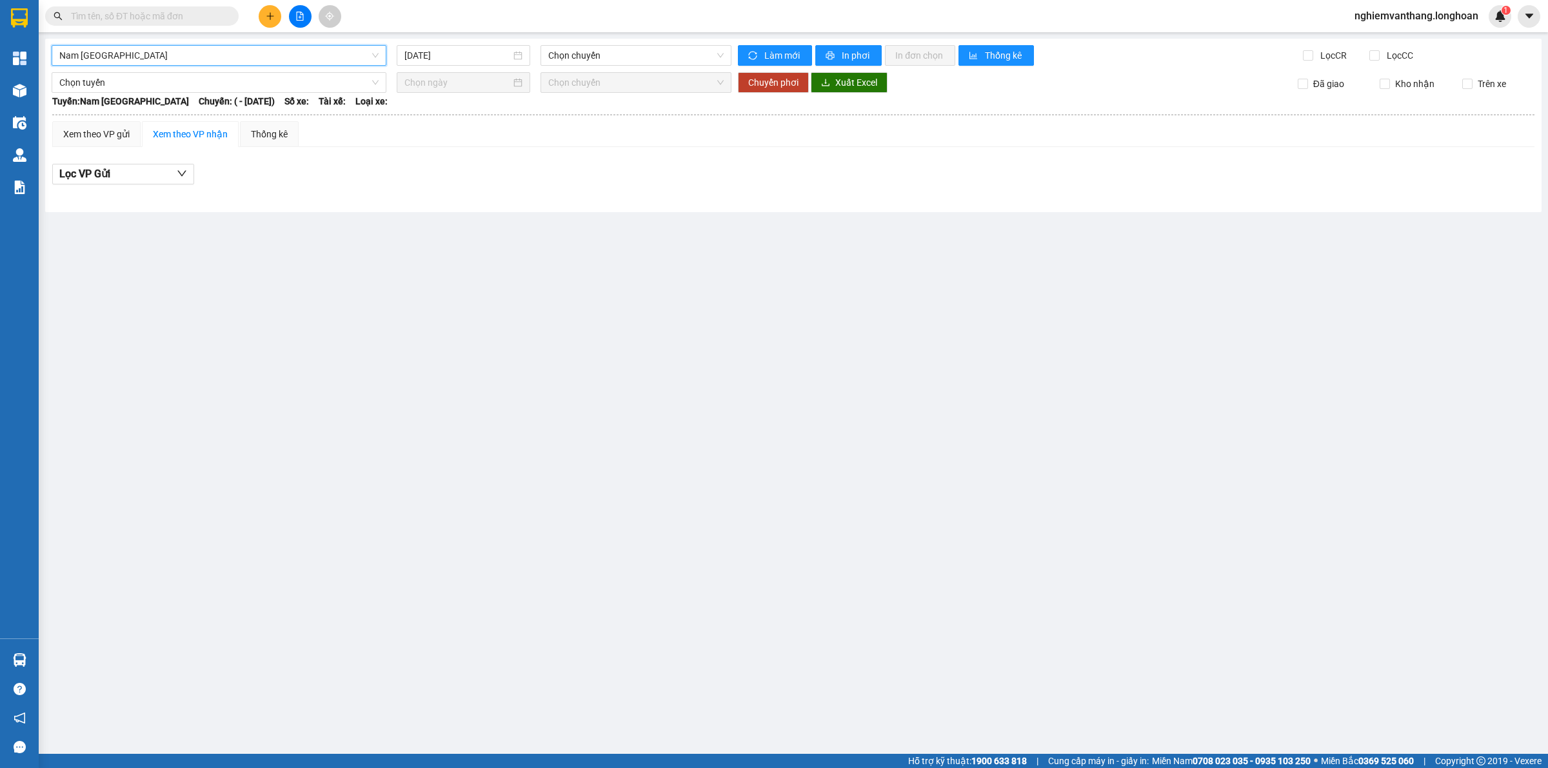
click at [120, 43] on div "Nam [GEOGRAPHIC_DATA] [GEOGRAPHIC_DATA] [DATE] Chọn chuyến Làm mới In phơi In đ…" at bounding box center [793, 126] width 1497 height 174
click at [118, 55] on span "Nam [GEOGRAPHIC_DATA]" at bounding box center [218, 55] width 319 height 19
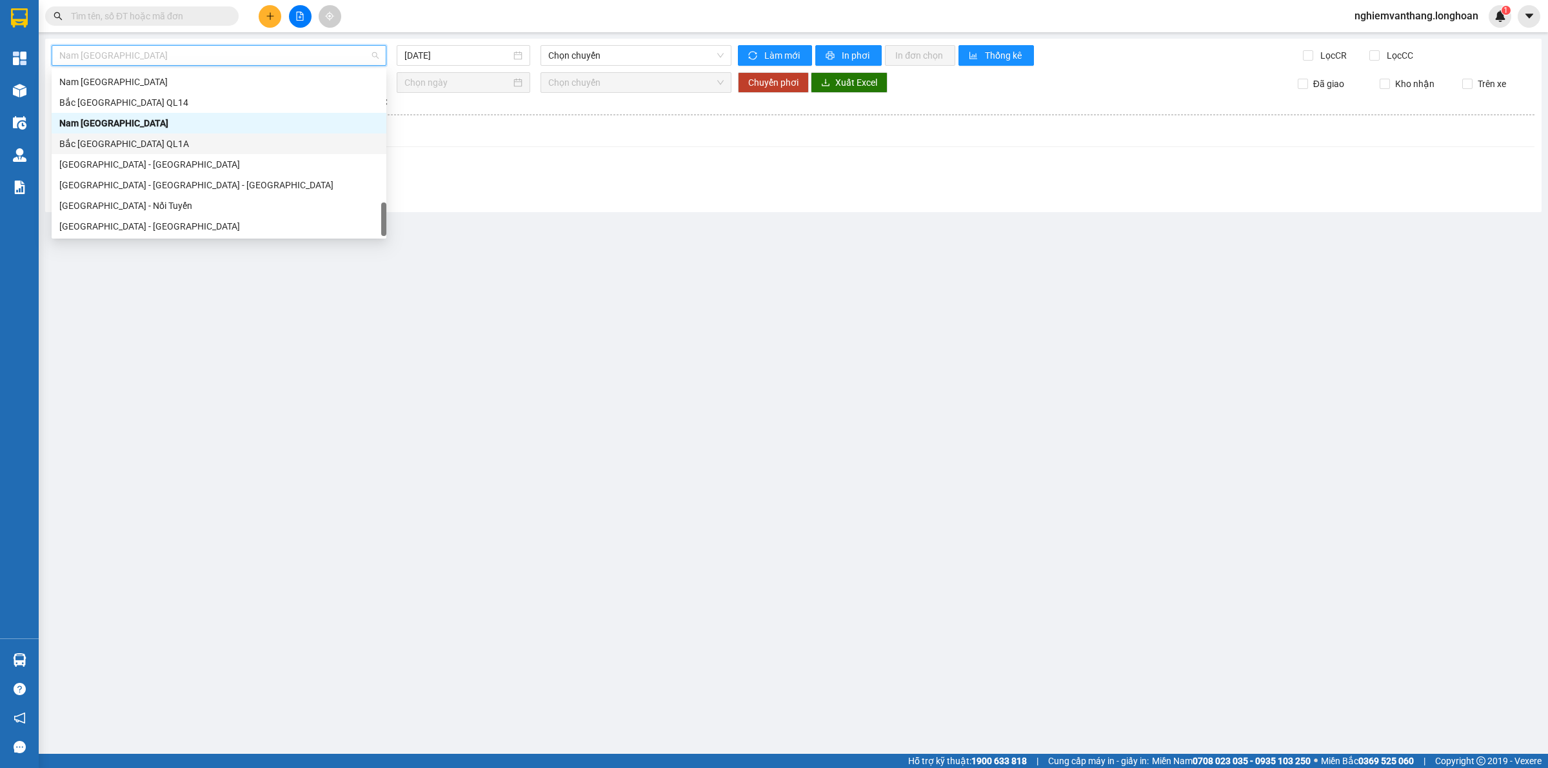
click at [146, 145] on div "Bắc [GEOGRAPHIC_DATA] QL1A" at bounding box center [218, 144] width 319 height 14
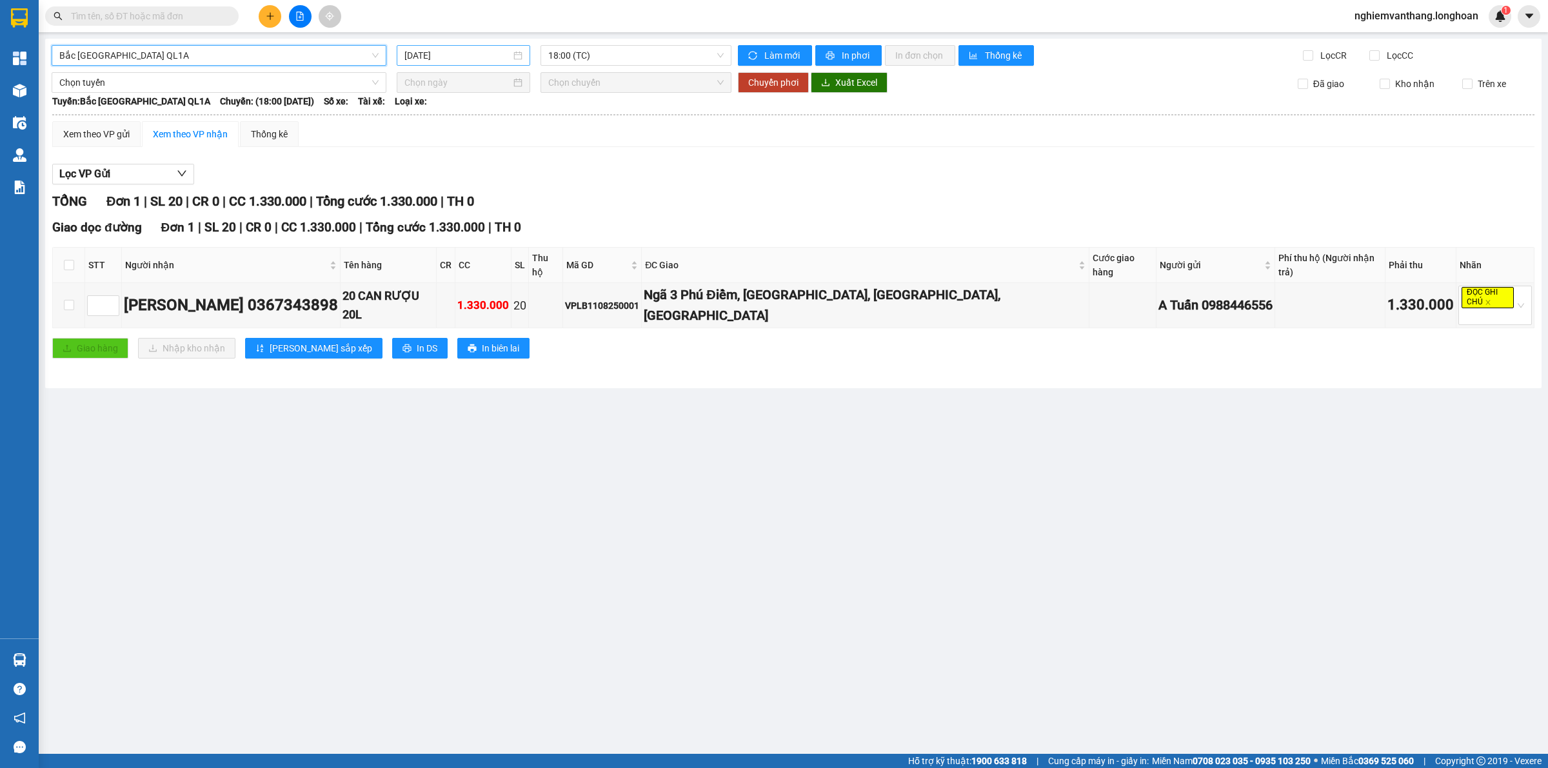
click at [462, 50] on input "[DATE]" at bounding box center [458, 55] width 106 height 14
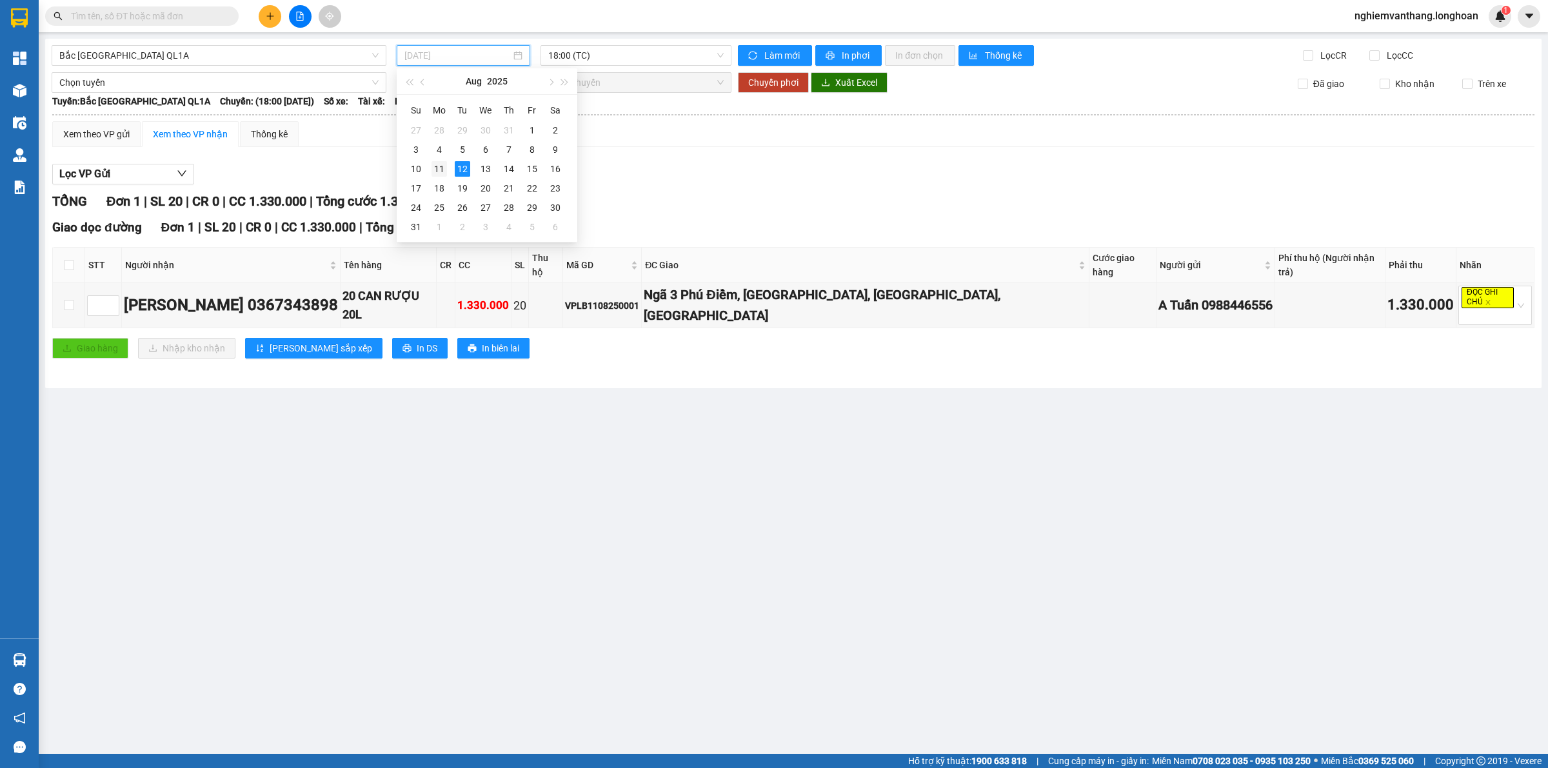
click at [440, 168] on div "11" at bounding box center [439, 168] width 15 height 15
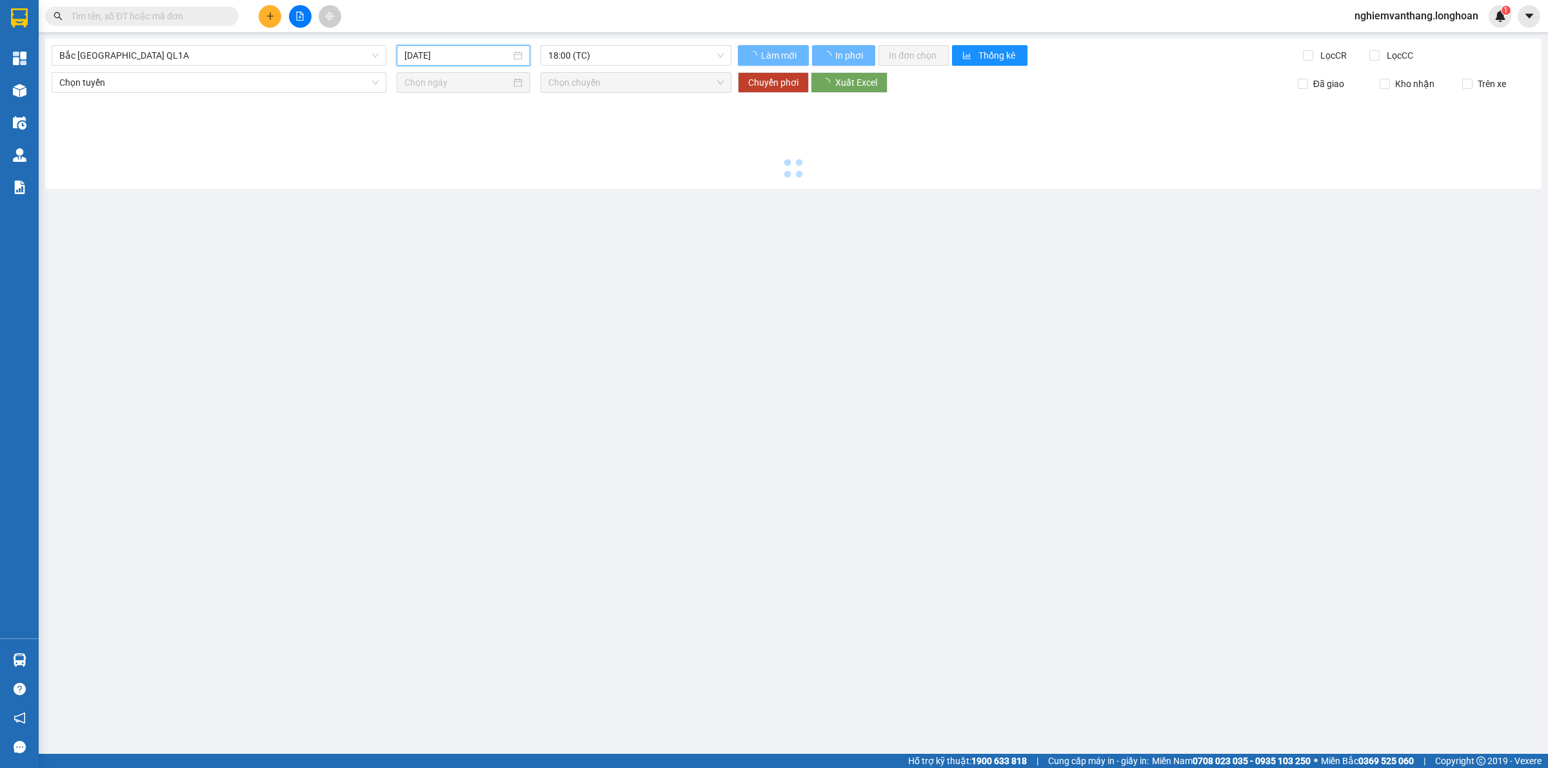
type input "[DATE]"
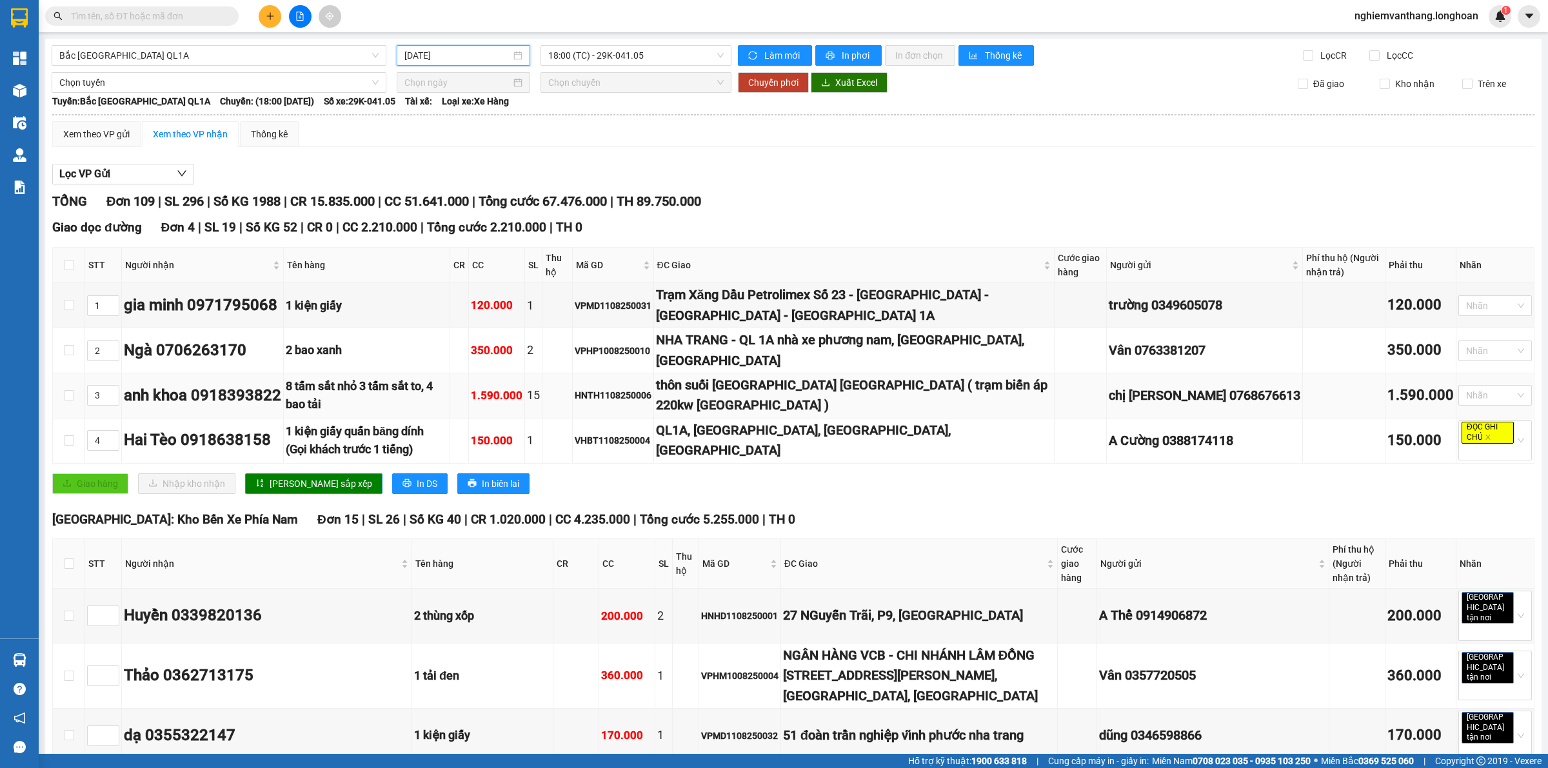
click at [75, 399] on td at bounding box center [69, 396] width 32 height 45
click at [72, 399] on input "checkbox" at bounding box center [69, 395] width 10 height 10
checkbox input "true"
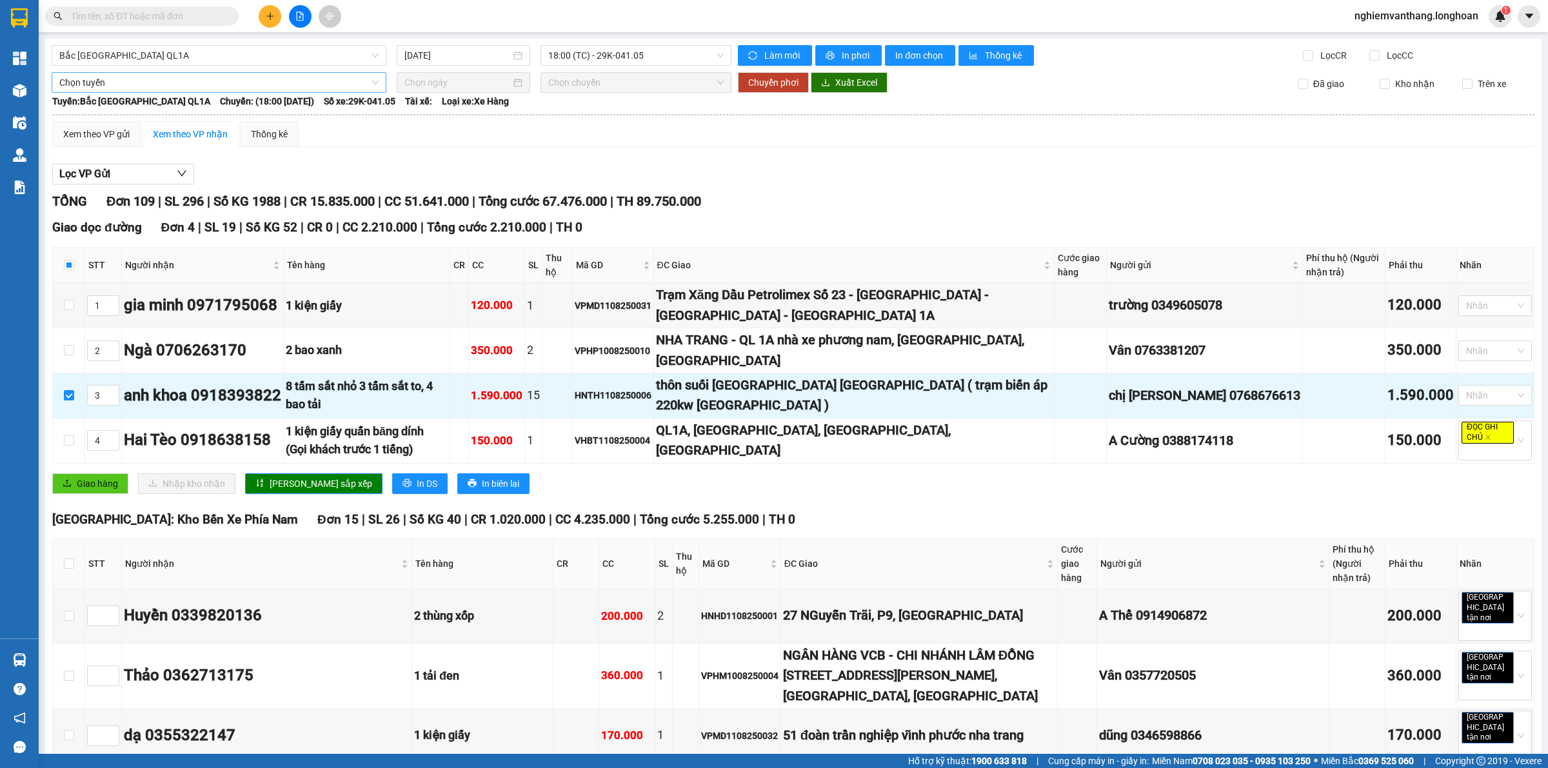
click at [168, 81] on span "Chọn tuyến" at bounding box center [218, 82] width 319 height 19
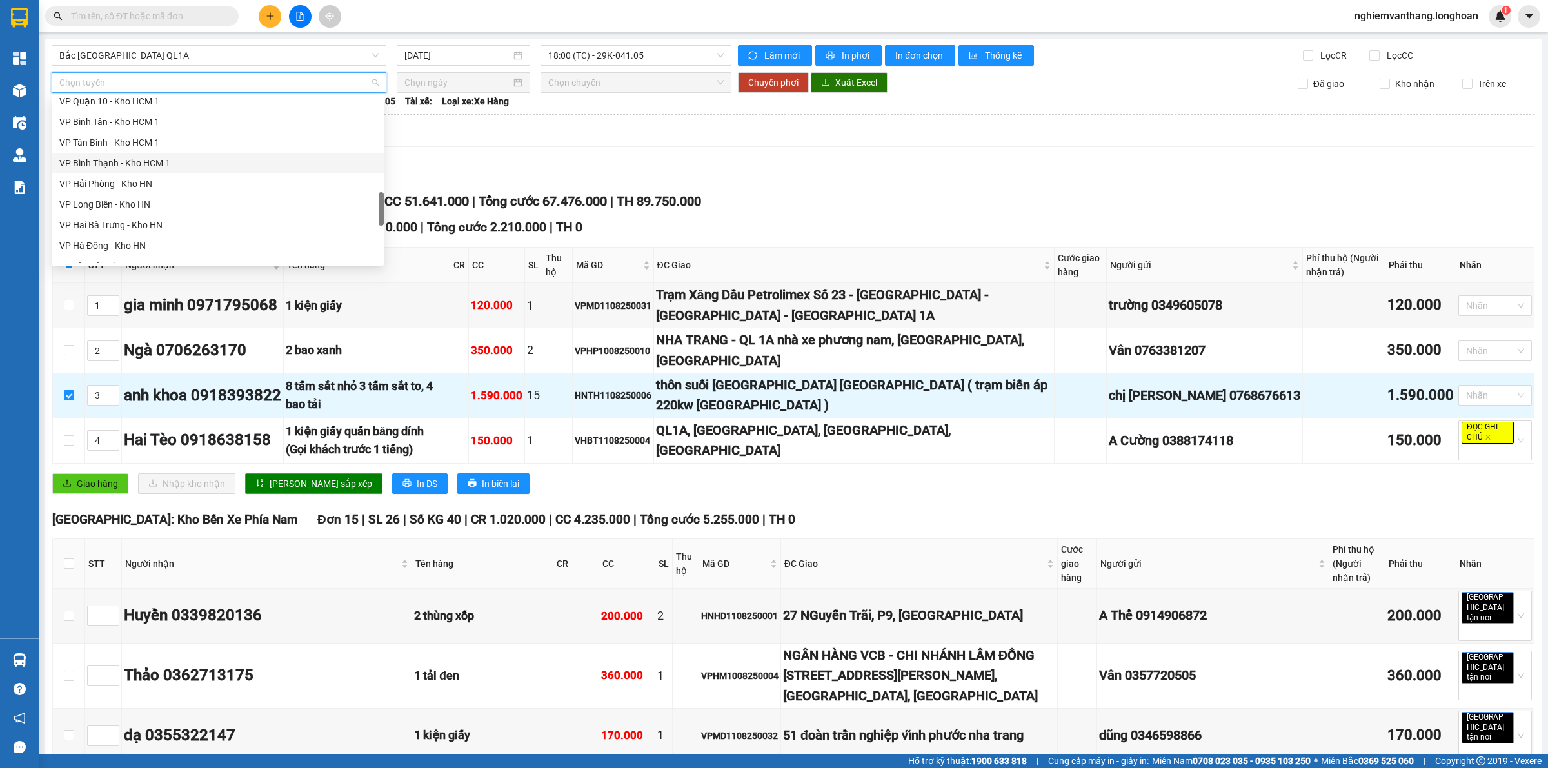
scroll to position [846, 0]
click at [142, 171] on div "Bắc [GEOGRAPHIC_DATA] QL1A" at bounding box center [217, 171] width 317 height 14
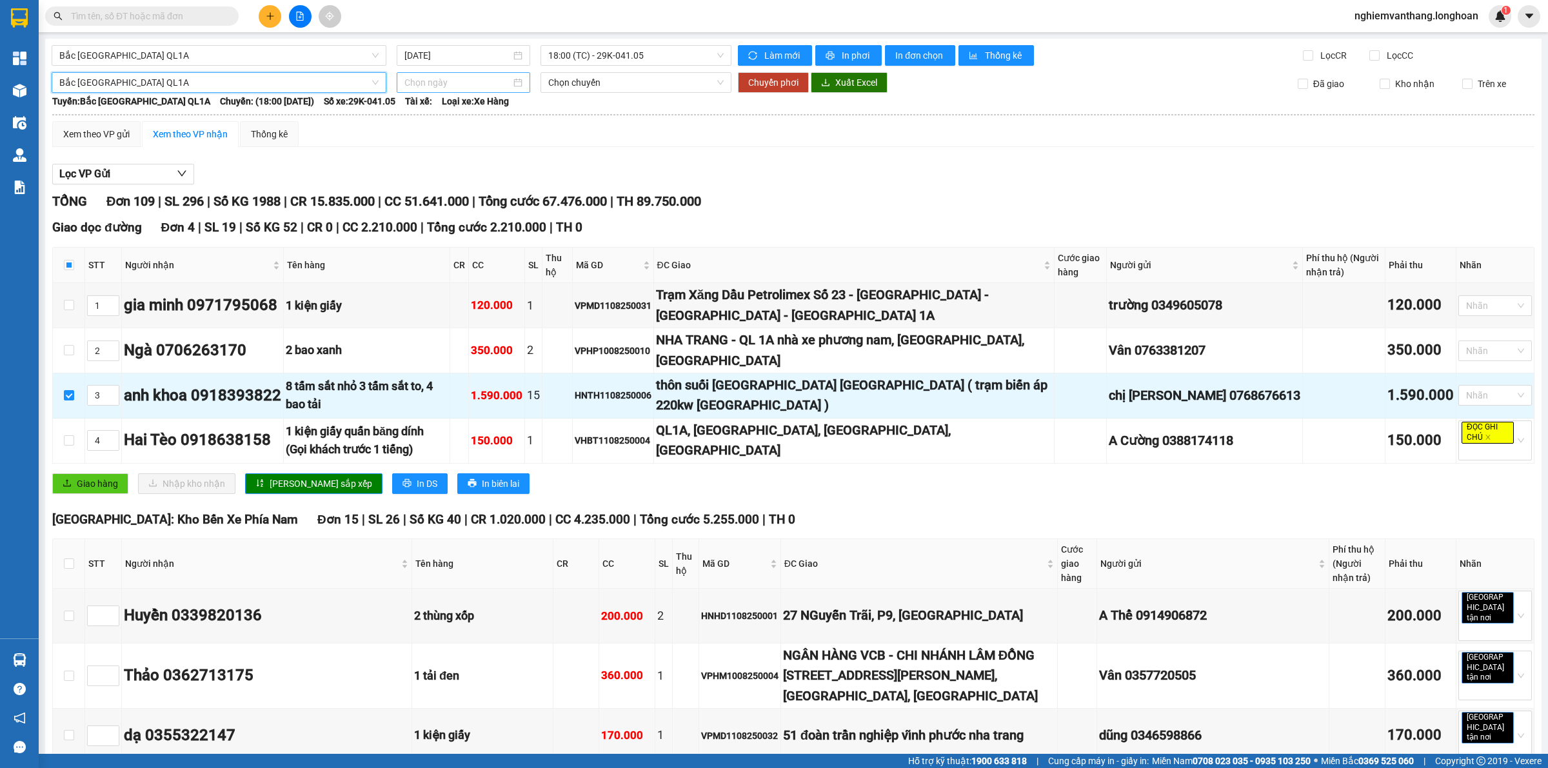
click at [440, 77] on input at bounding box center [458, 82] width 106 height 14
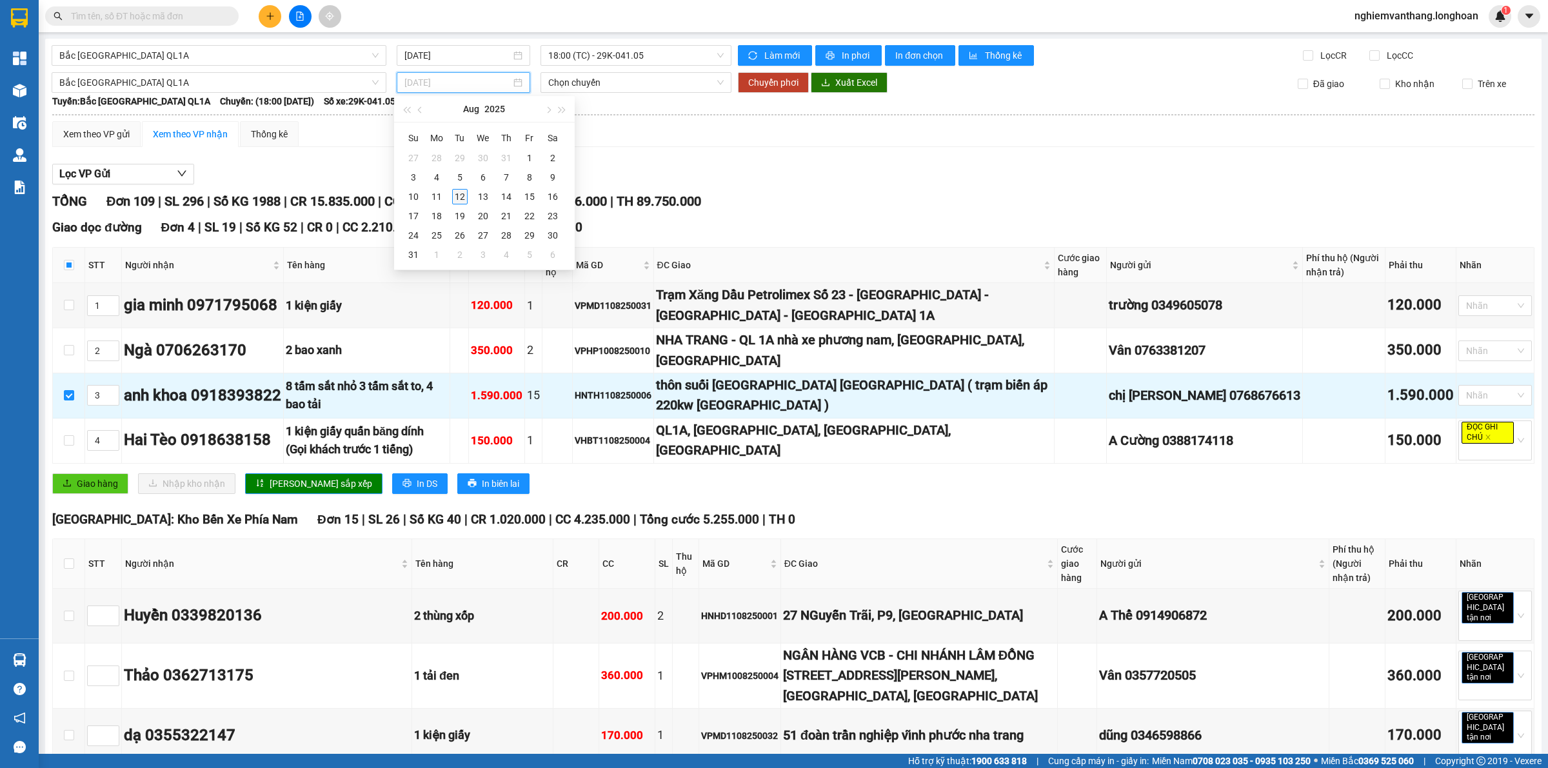
type input "[DATE]"
click at [460, 195] on div "12" at bounding box center [459, 196] width 15 height 15
type input "[DATE]"
click at [772, 87] on span "Chuyển phơi" at bounding box center [773, 82] width 50 height 14
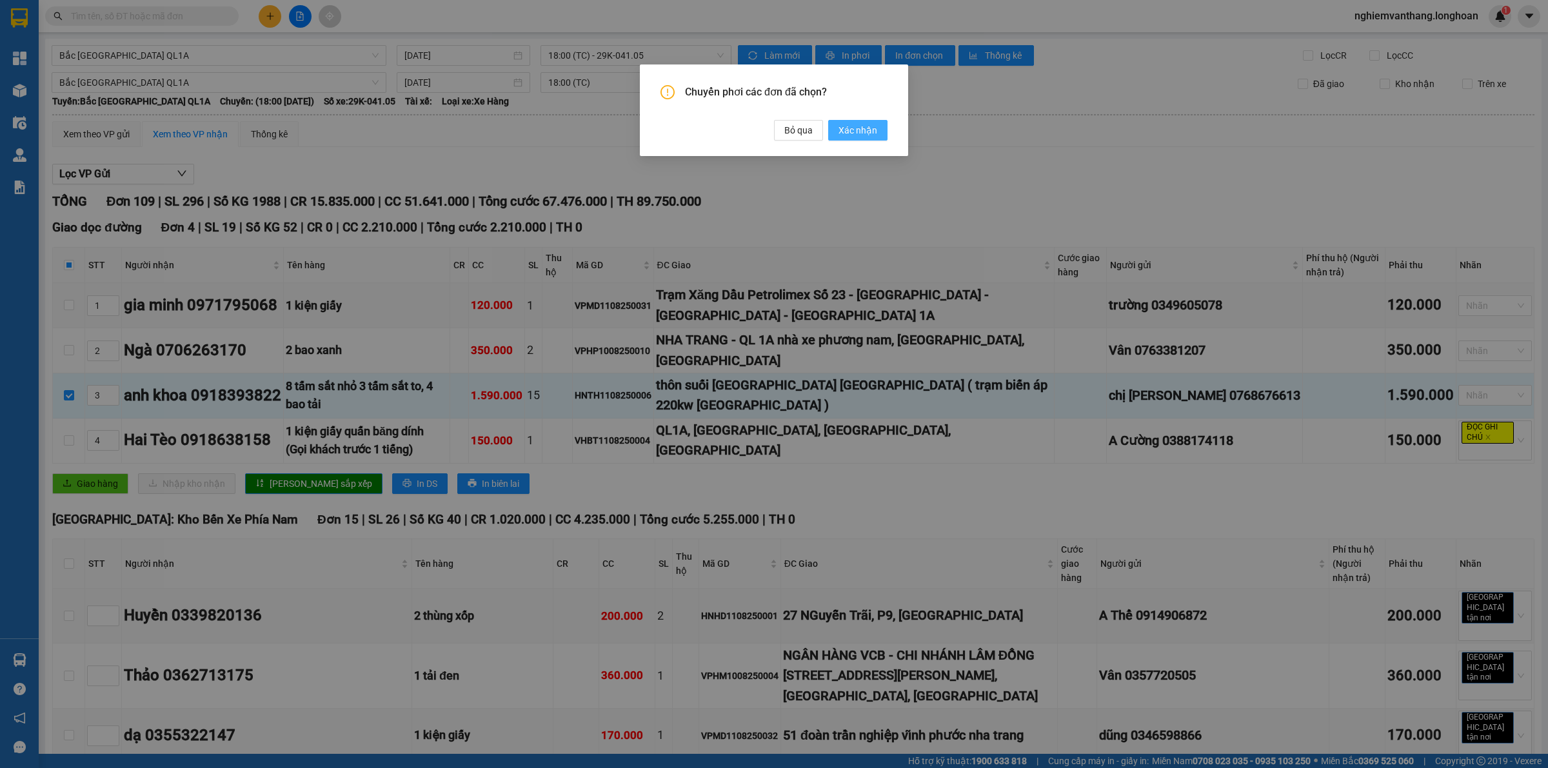
click at [856, 132] on span "Xác nhận" at bounding box center [858, 130] width 39 height 14
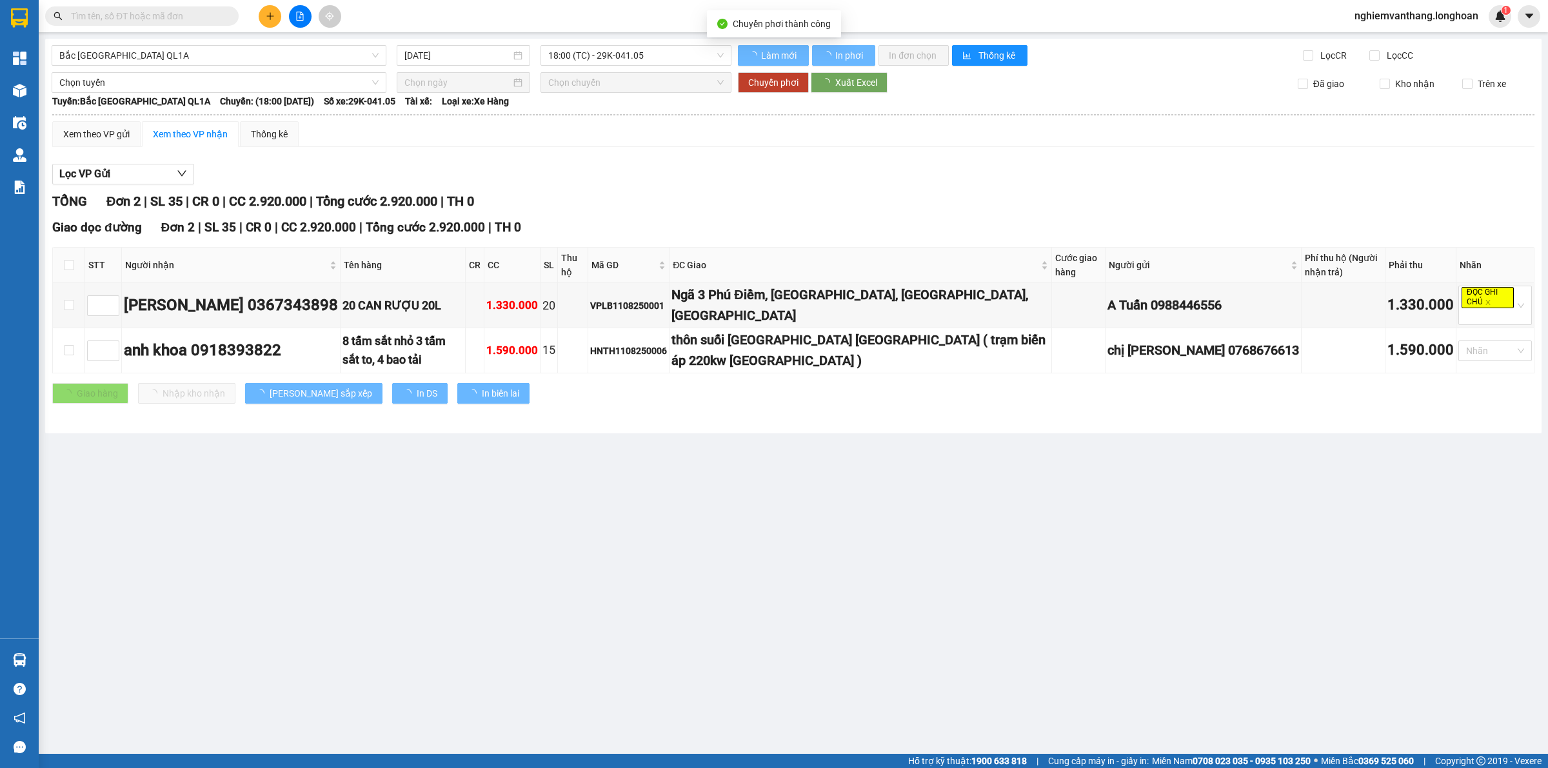
checkbox input "false"
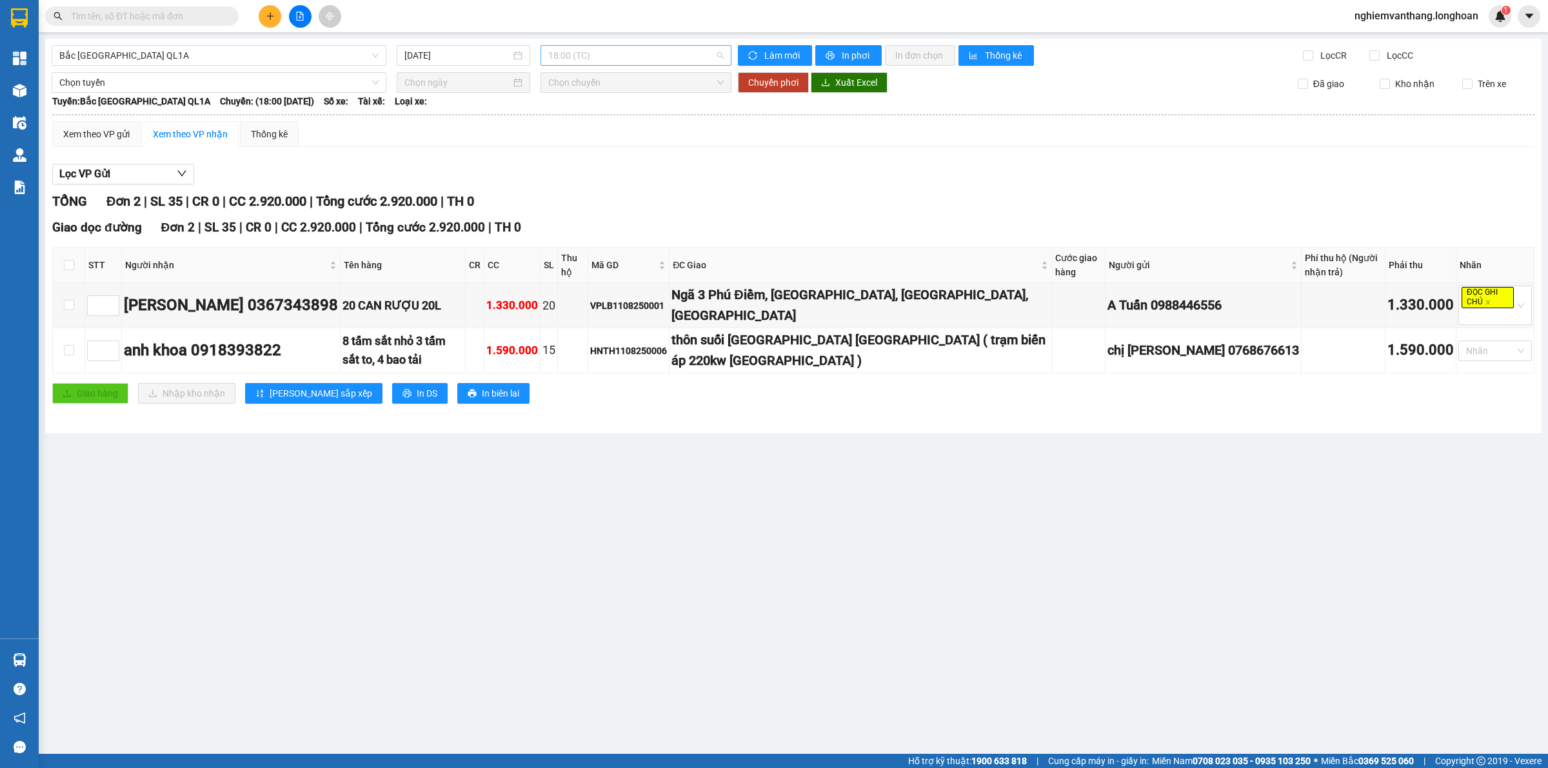
click at [586, 52] on span "18:00 (TC)" at bounding box center [635, 55] width 175 height 19
click at [459, 50] on input "[DATE]" at bounding box center [458, 55] width 106 height 14
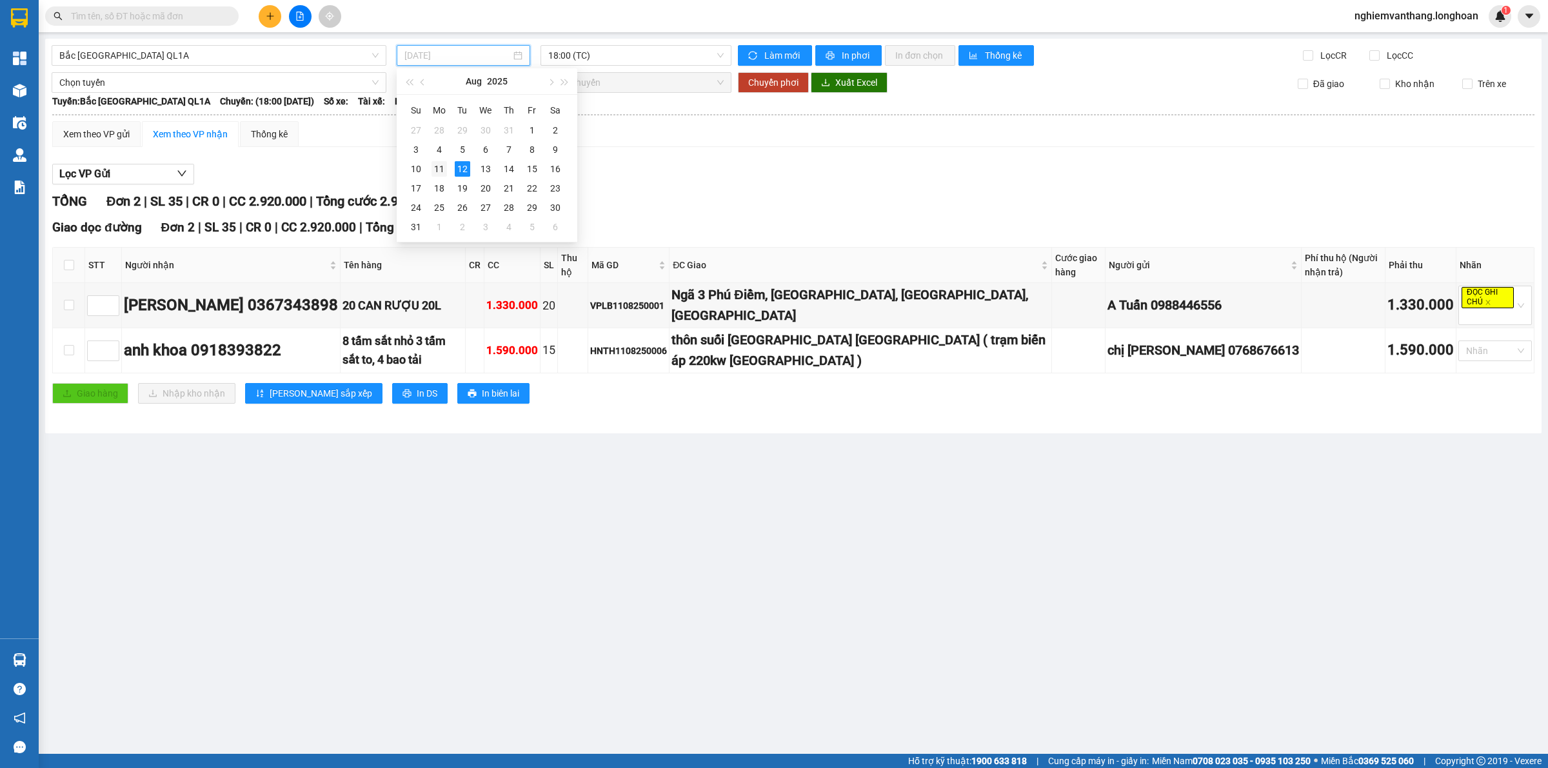
click at [437, 174] on div "11" at bounding box center [439, 168] width 15 height 15
type input "[DATE]"
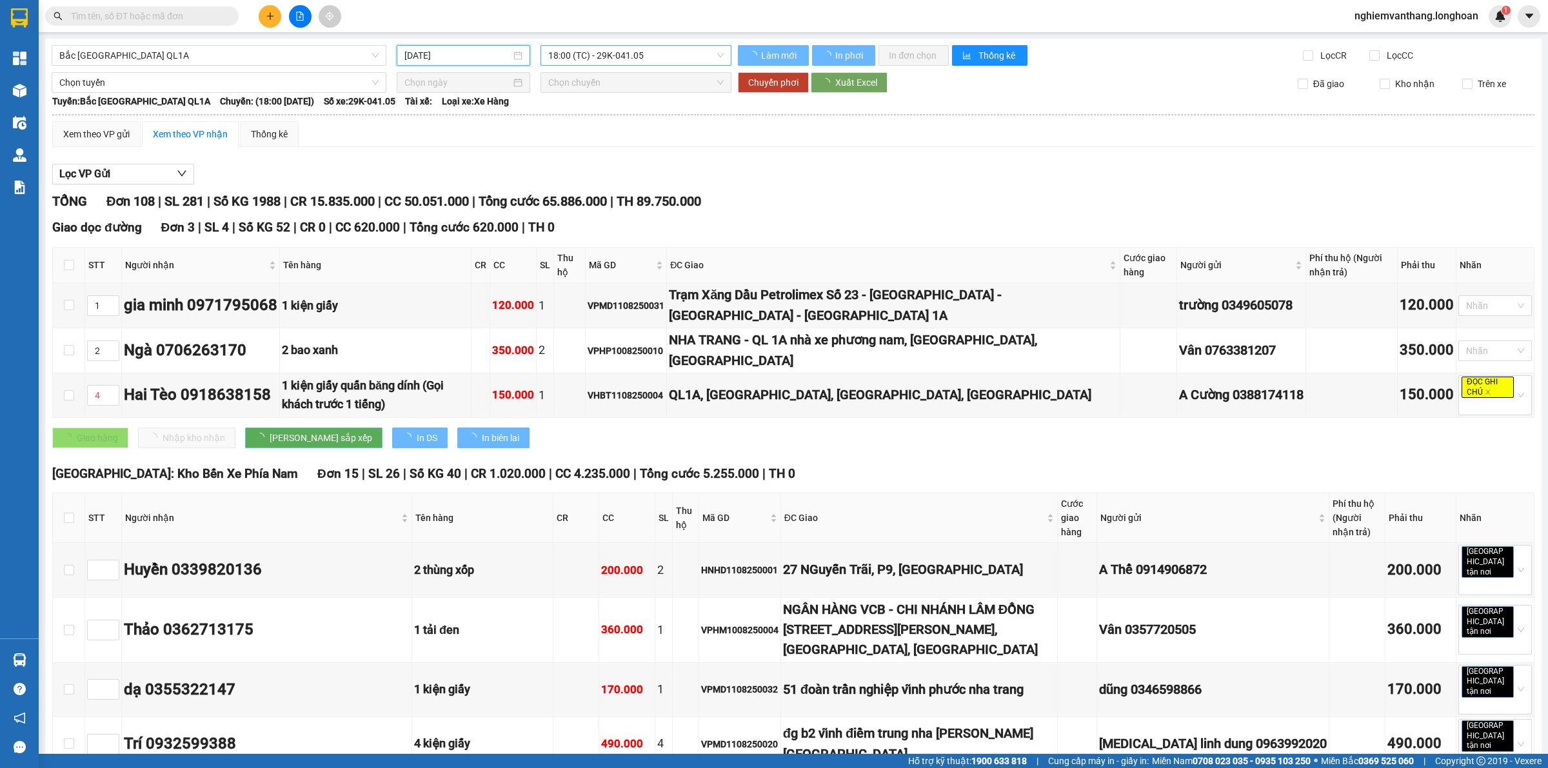
click at [626, 54] on span "18:00 (TC) - 29K-041.05" at bounding box center [635, 55] width 175 height 19
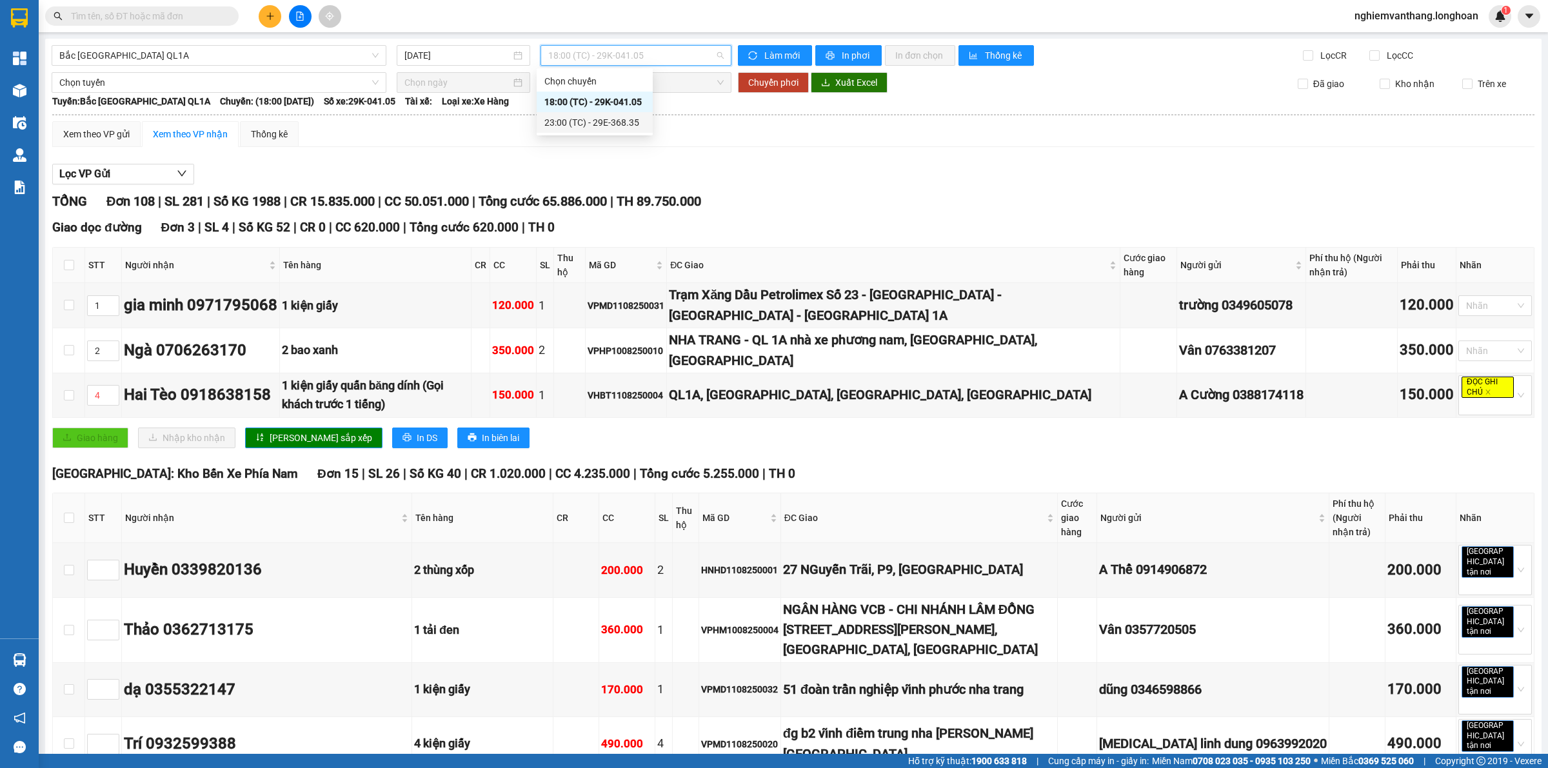
click at [600, 117] on div "23:00 (TC) - 29E-368.35" at bounding box center [595, 122] width 101 height 14
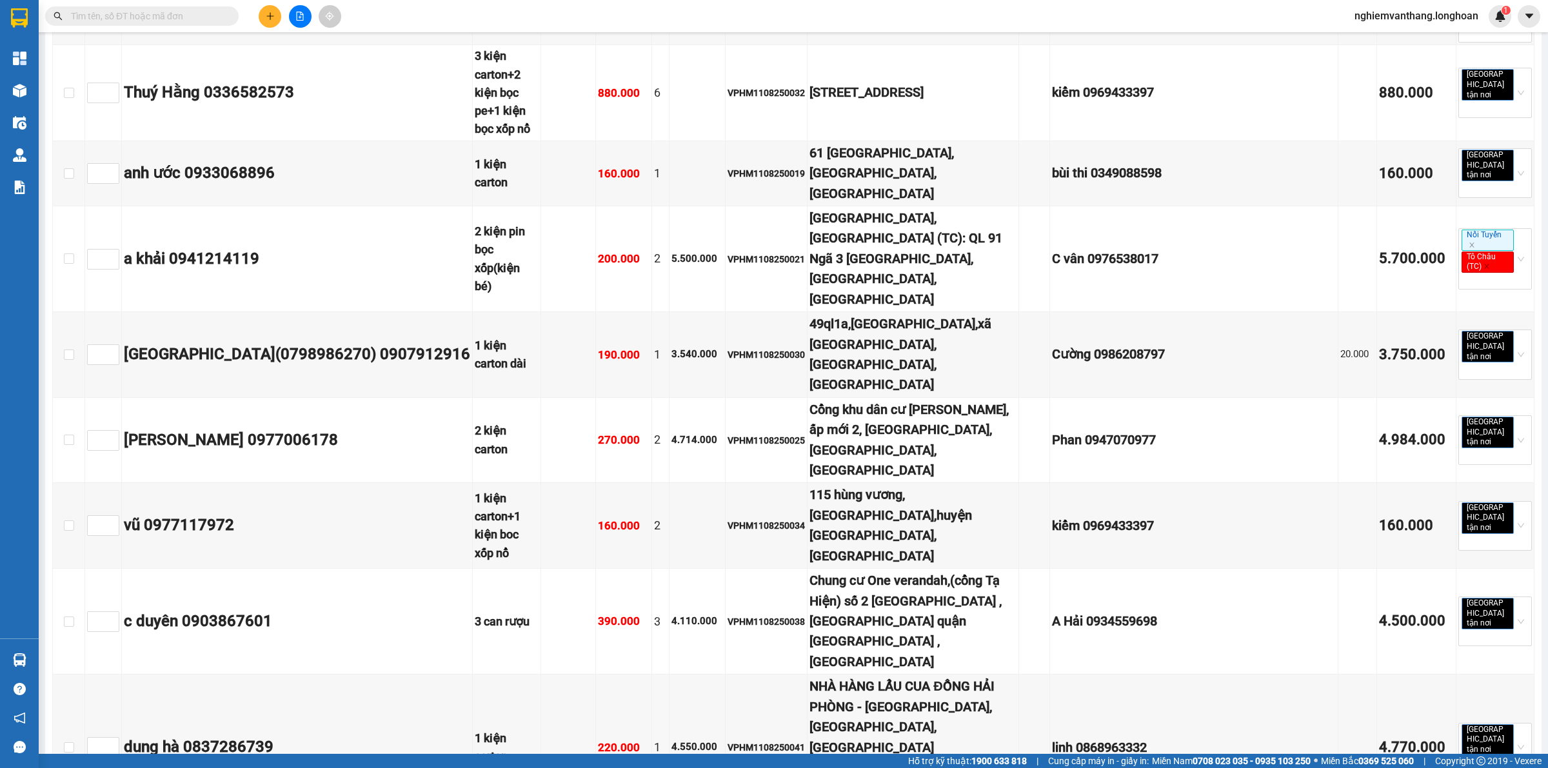
scroll to position [4758, 0]
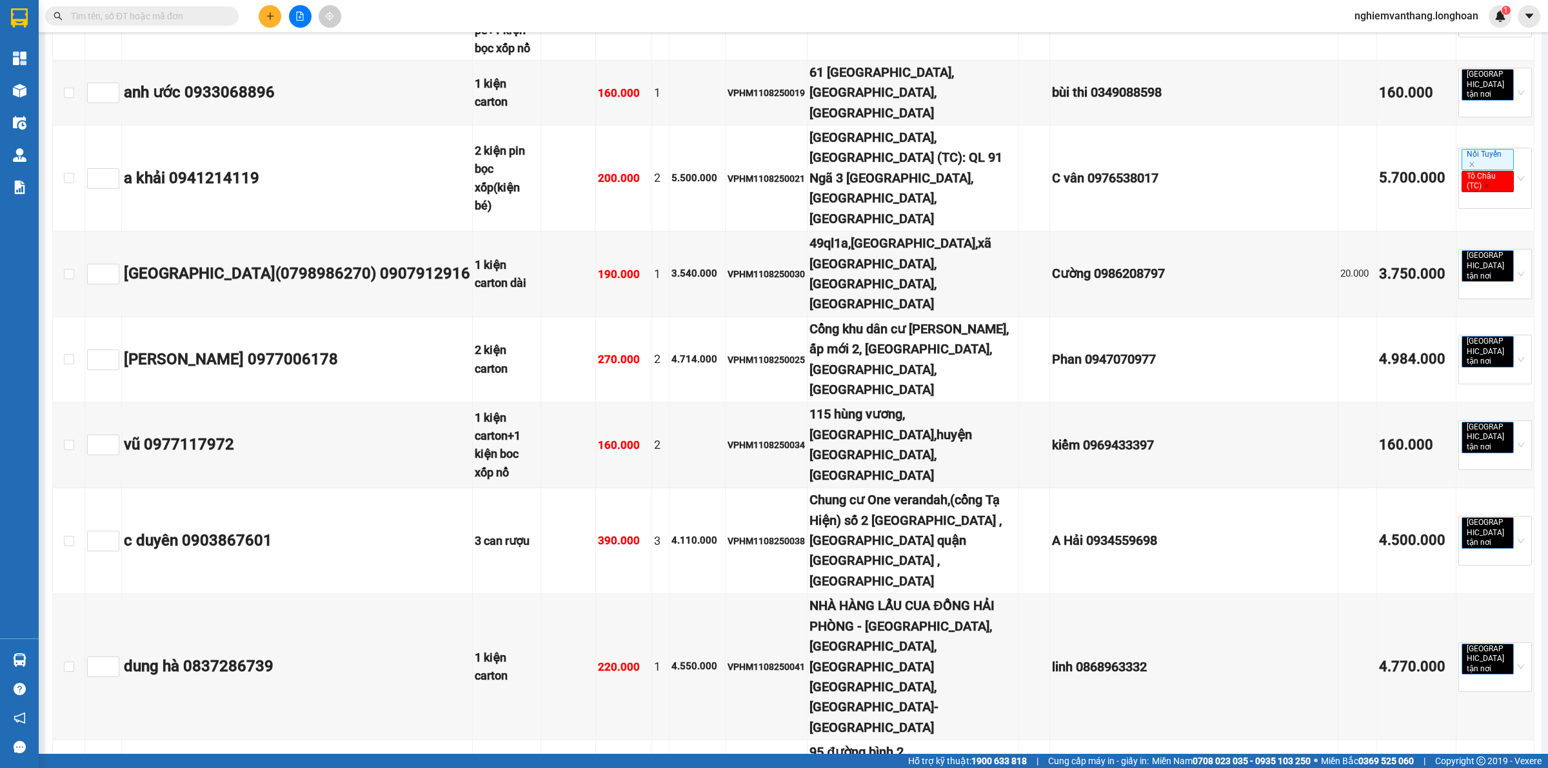
checkbox input "true"
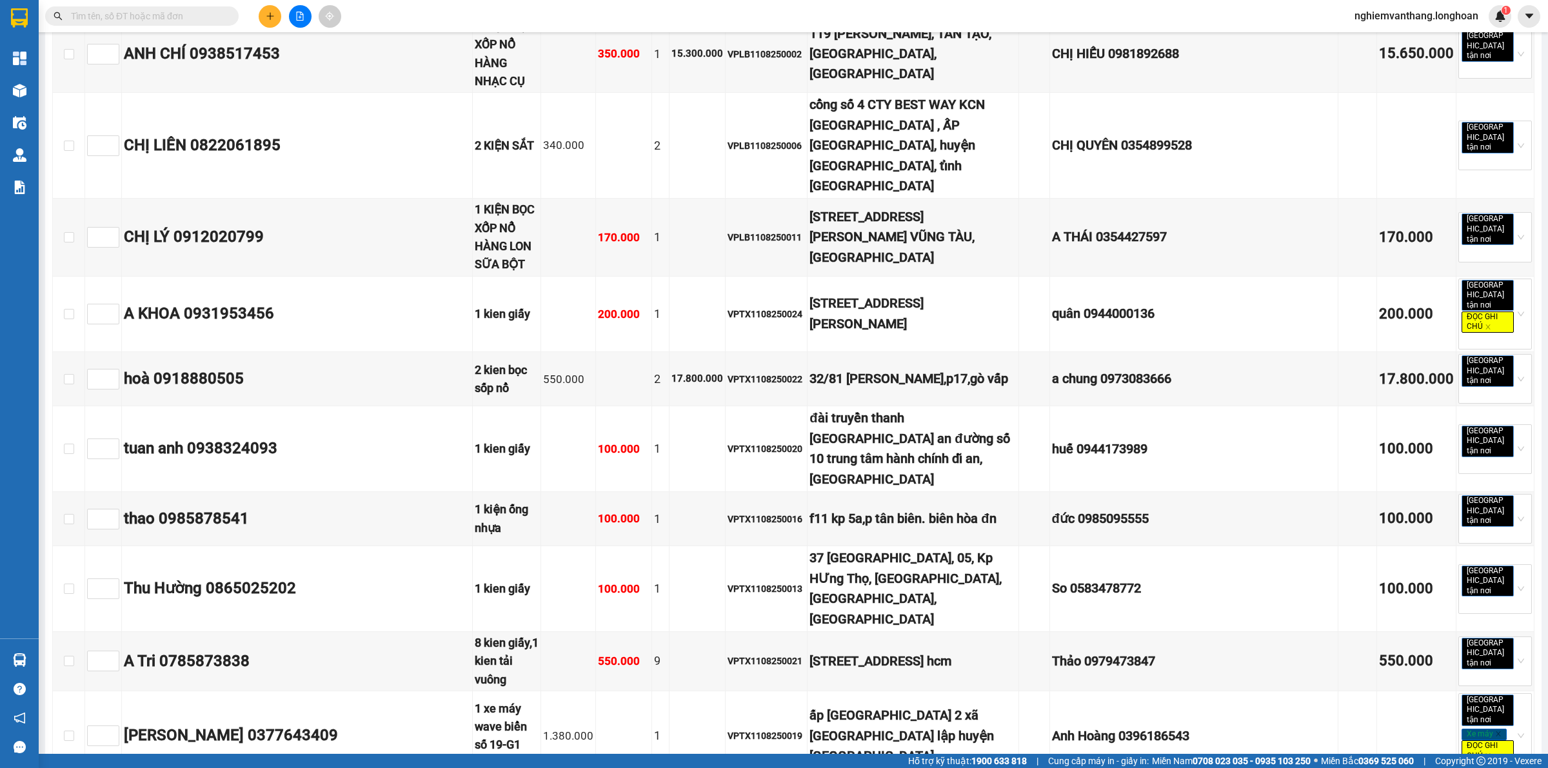
scroll to position [9194, 0]
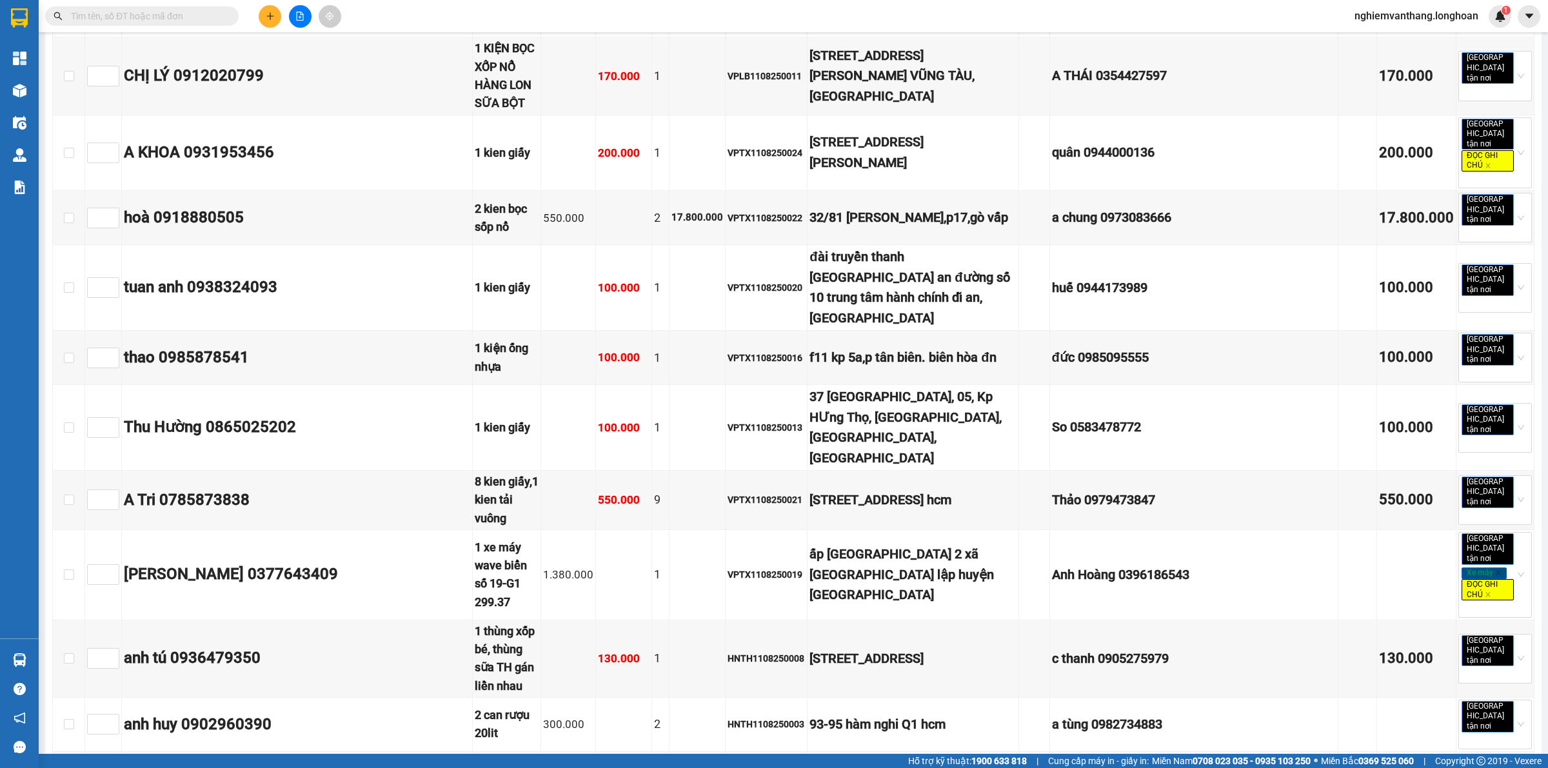
checkbox input "true"
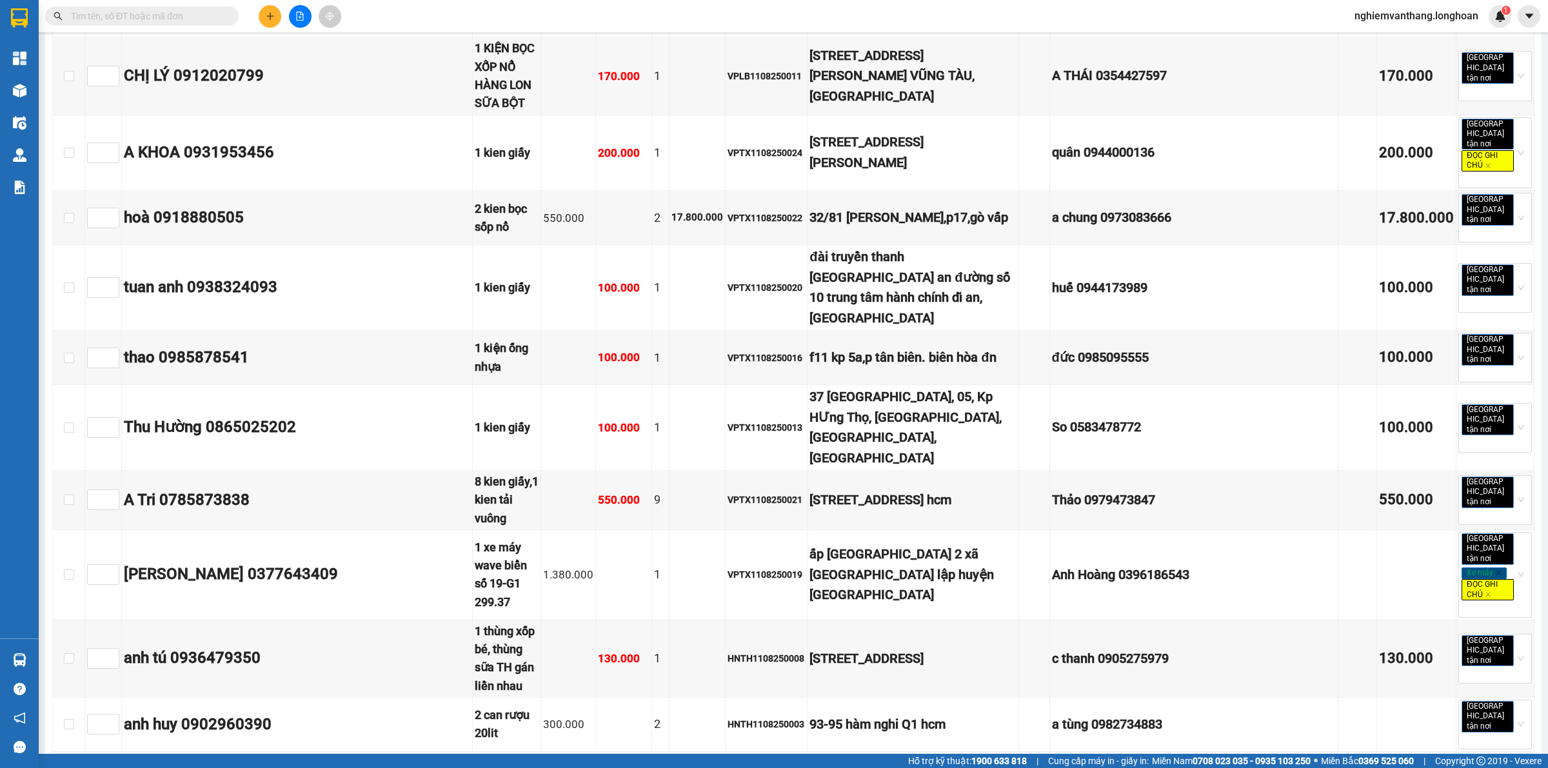
checkbox input "true"
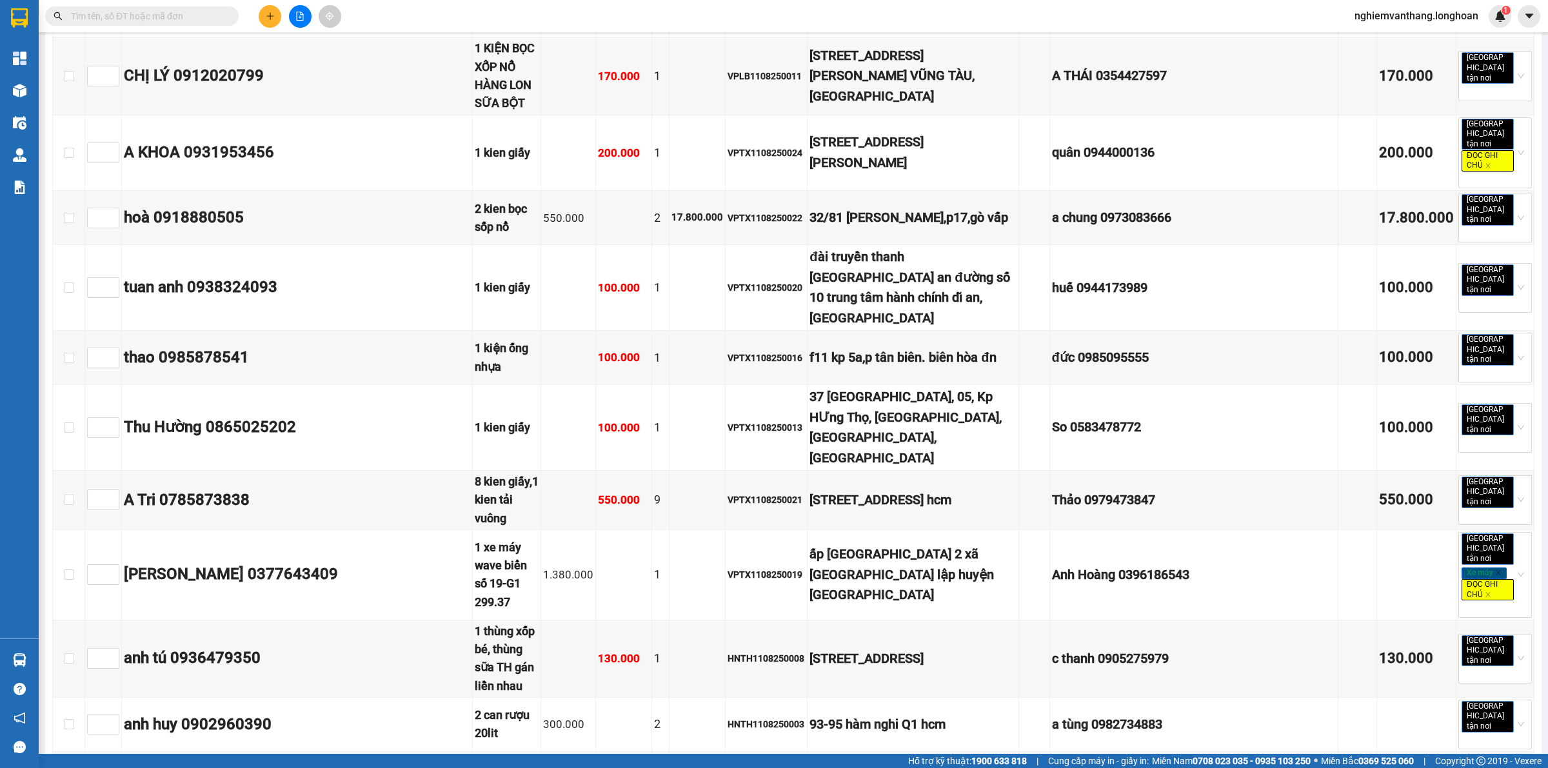
checkbox input "true"
checkbox input "false"
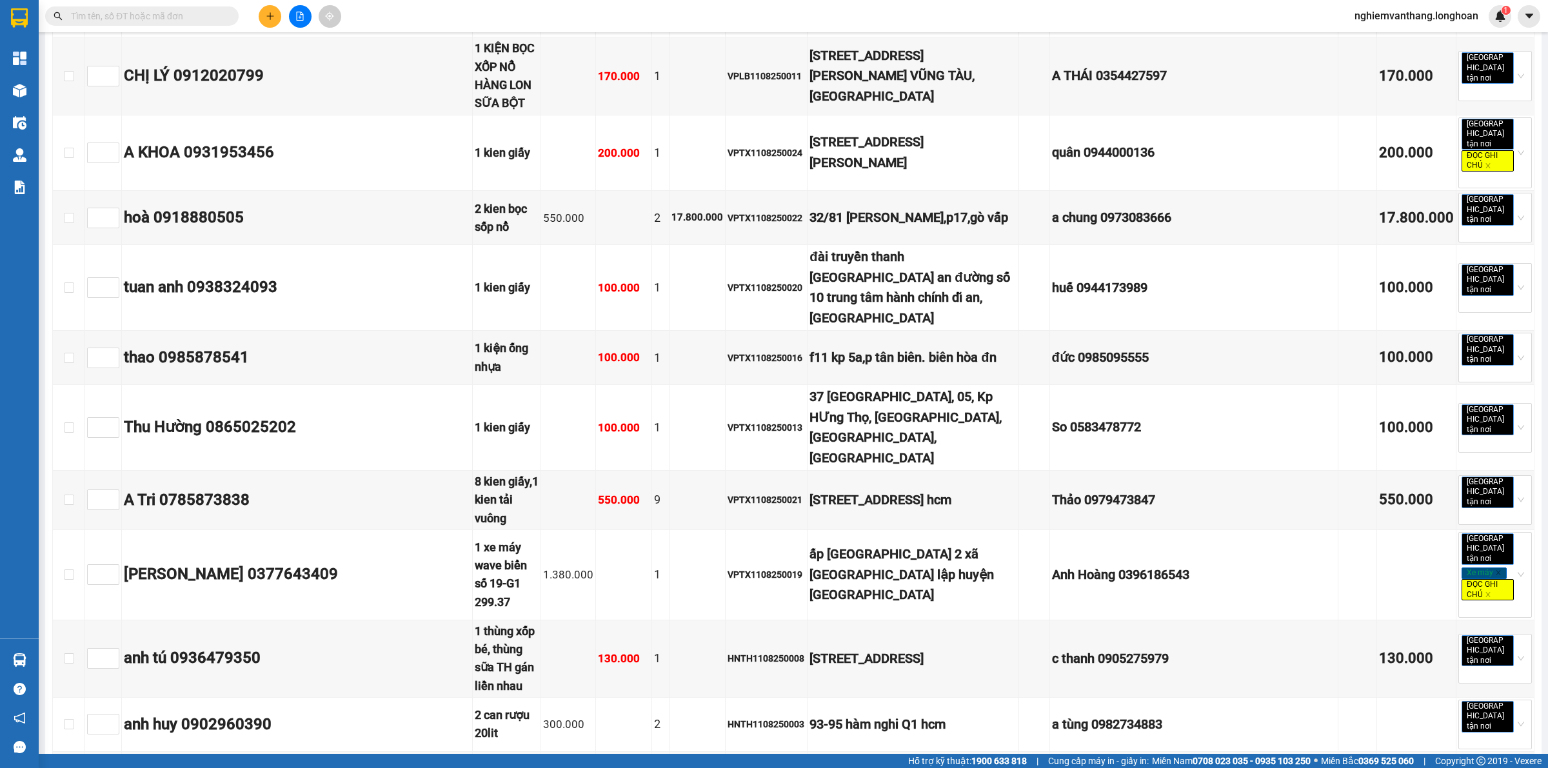
checkbox input "false"
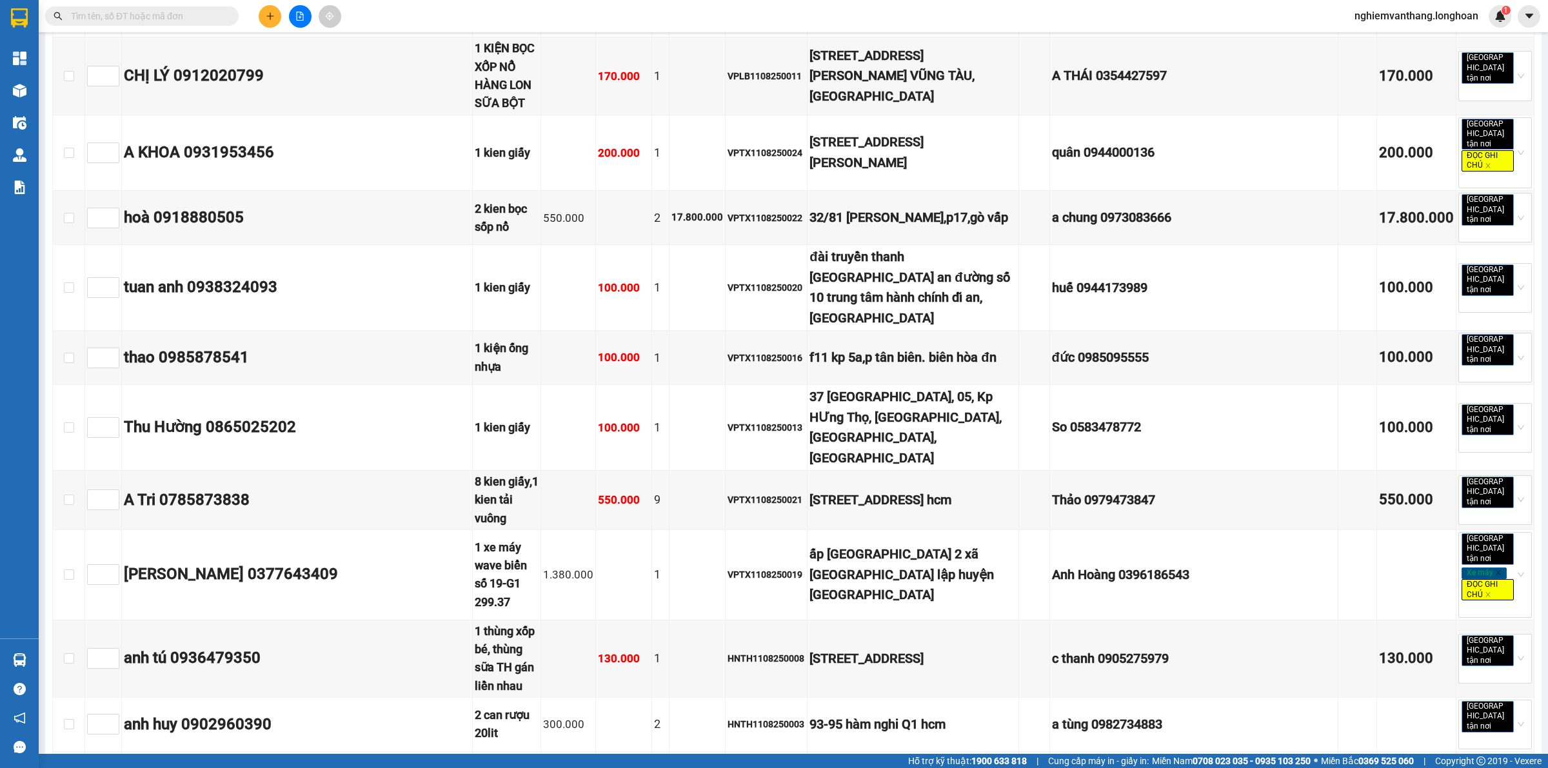
checkbox input "false"
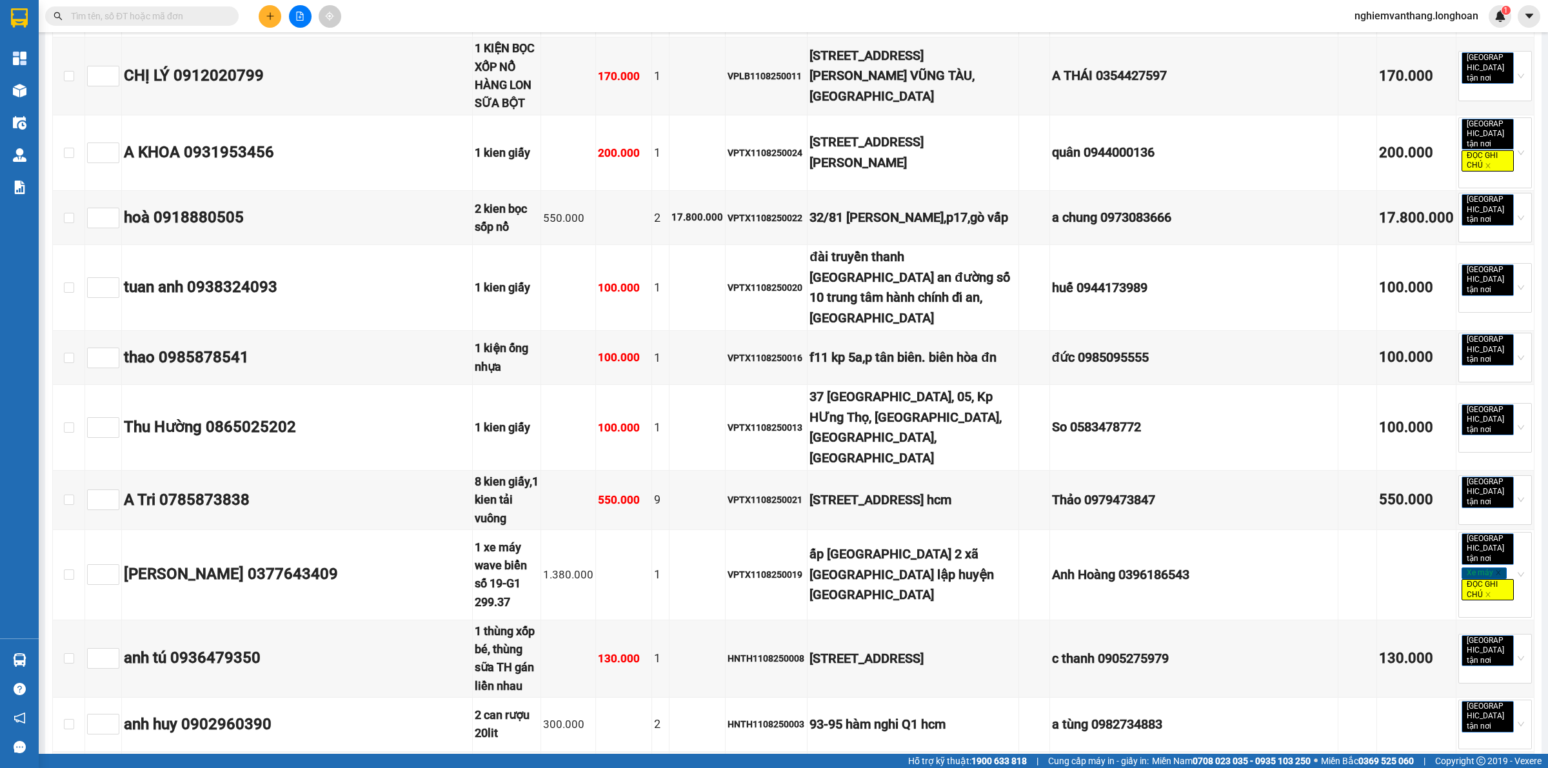
checkbox input "true"
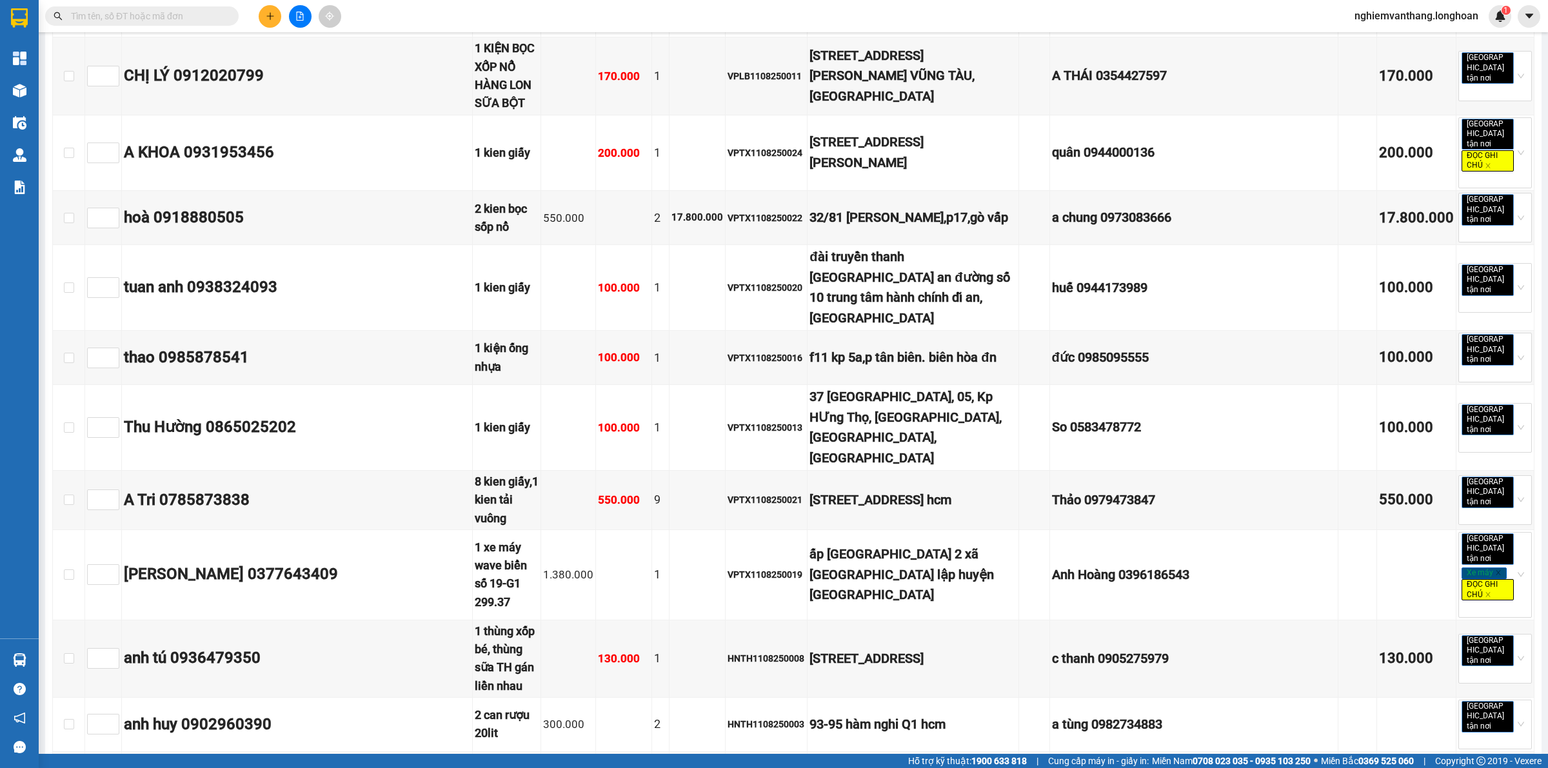
checkbox input "true"
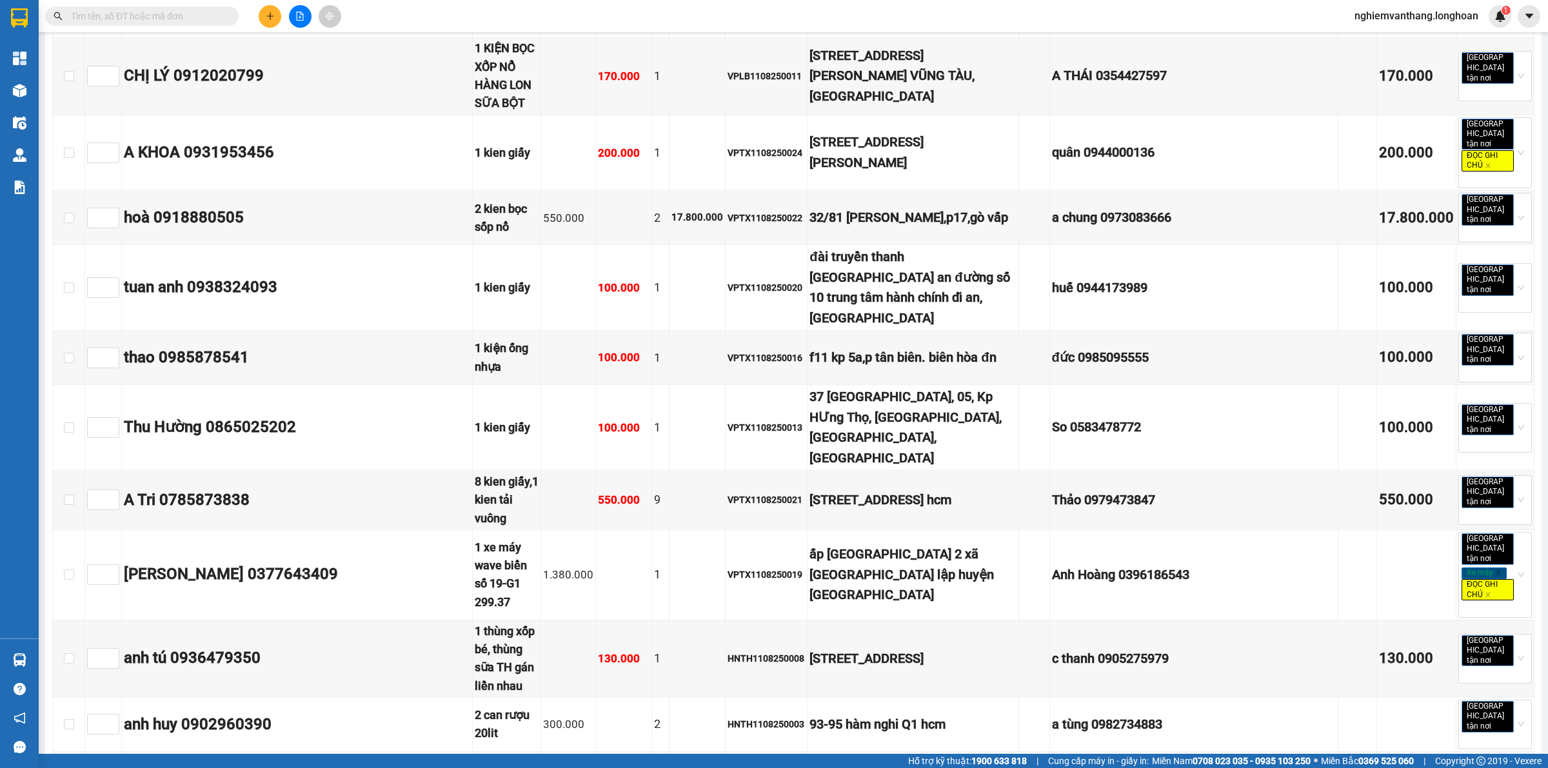
checkbox input "true"
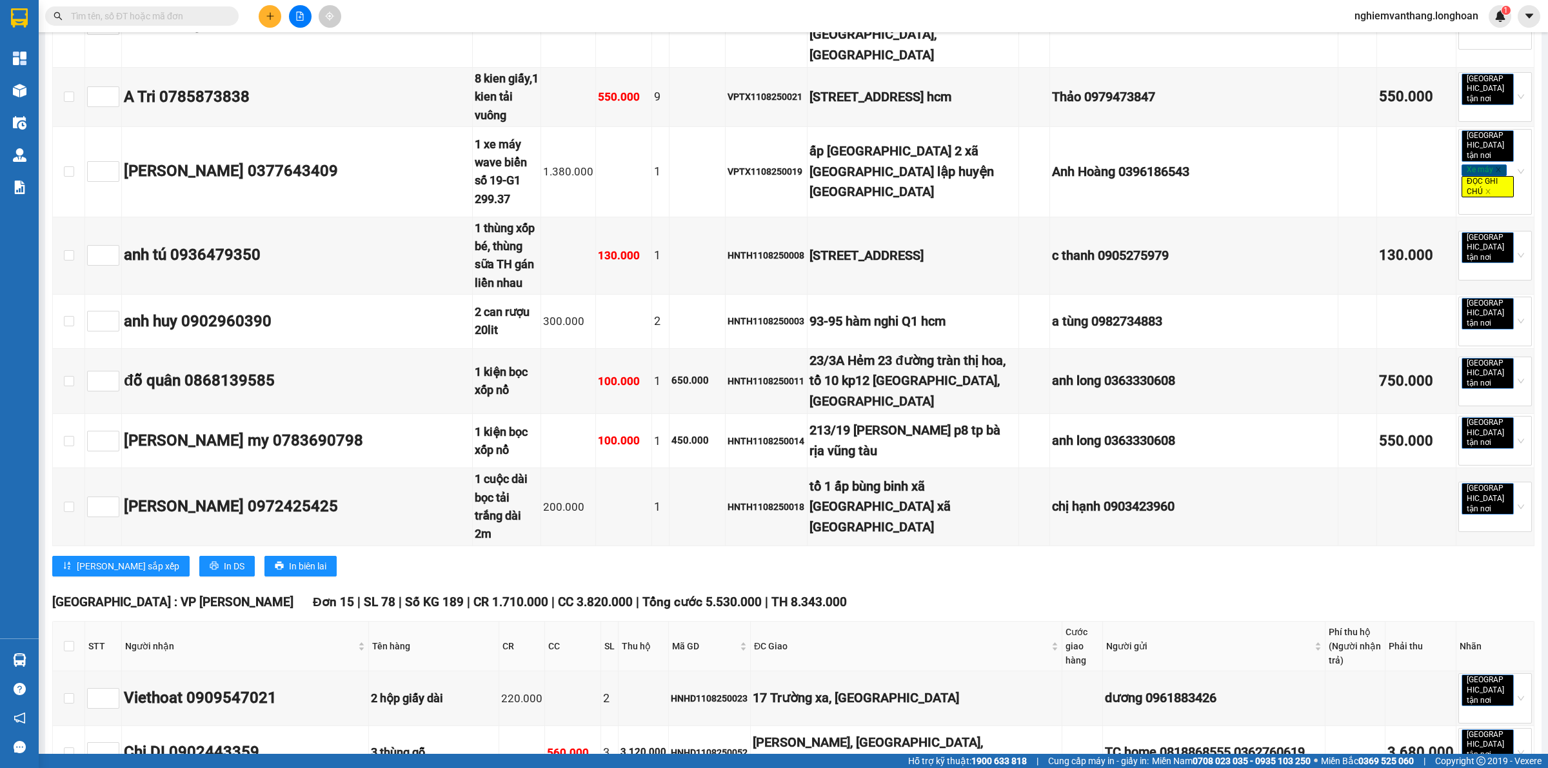
scroll to position [9758, 0]
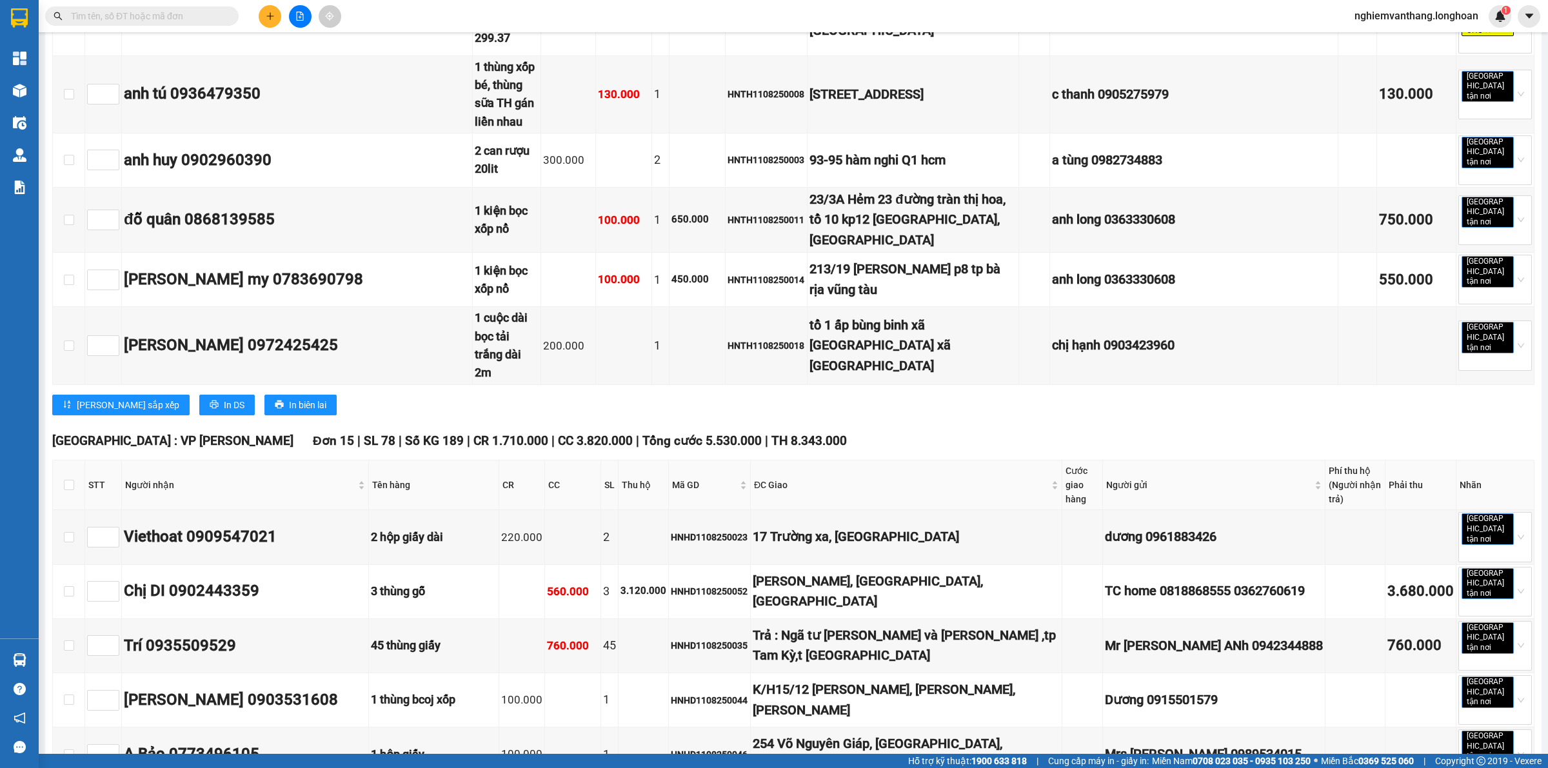
checkbox input "true"
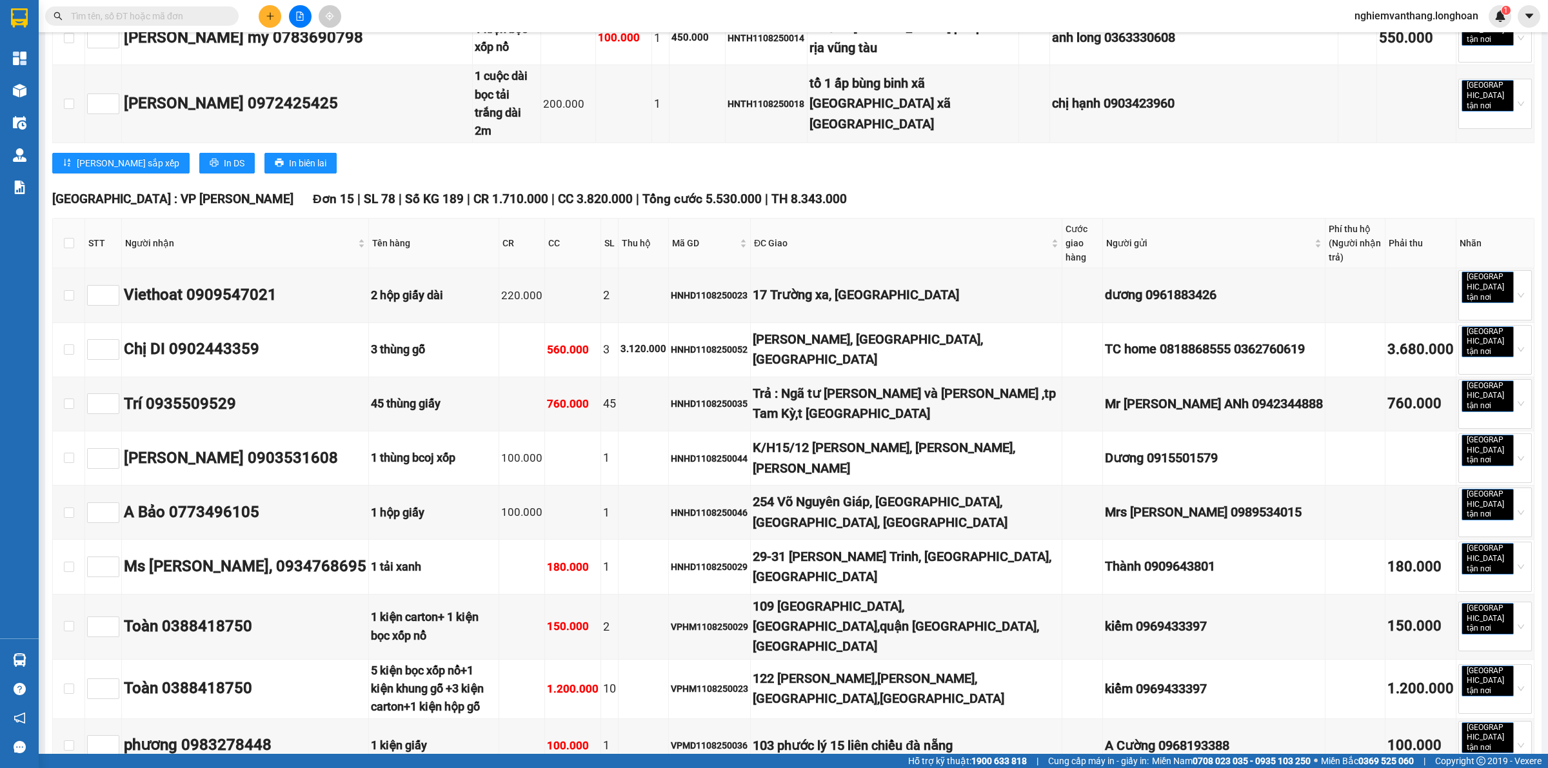
scroll to position [10242, 0]
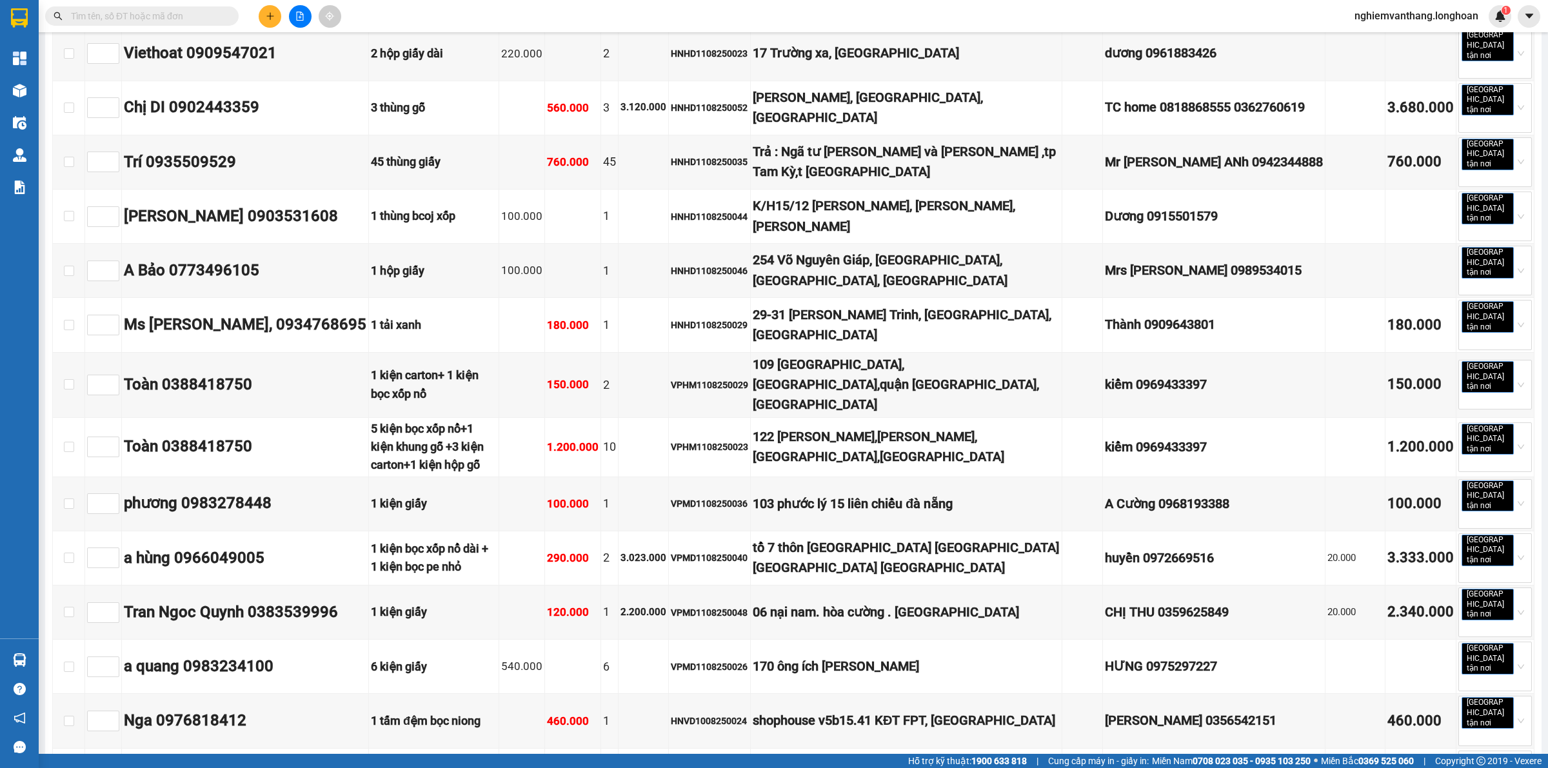
checkbox input "true"
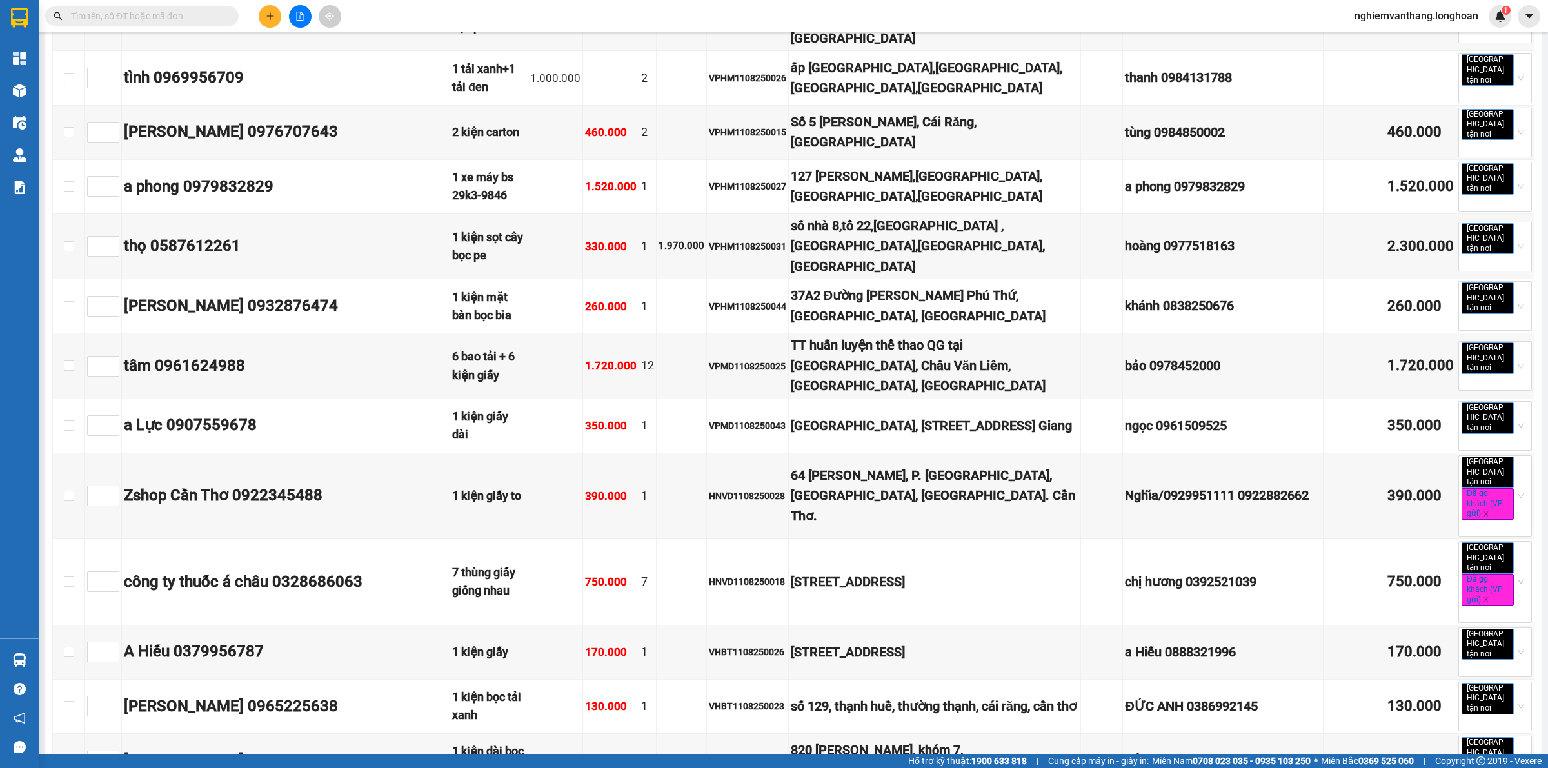
scroll to position [0, 0]
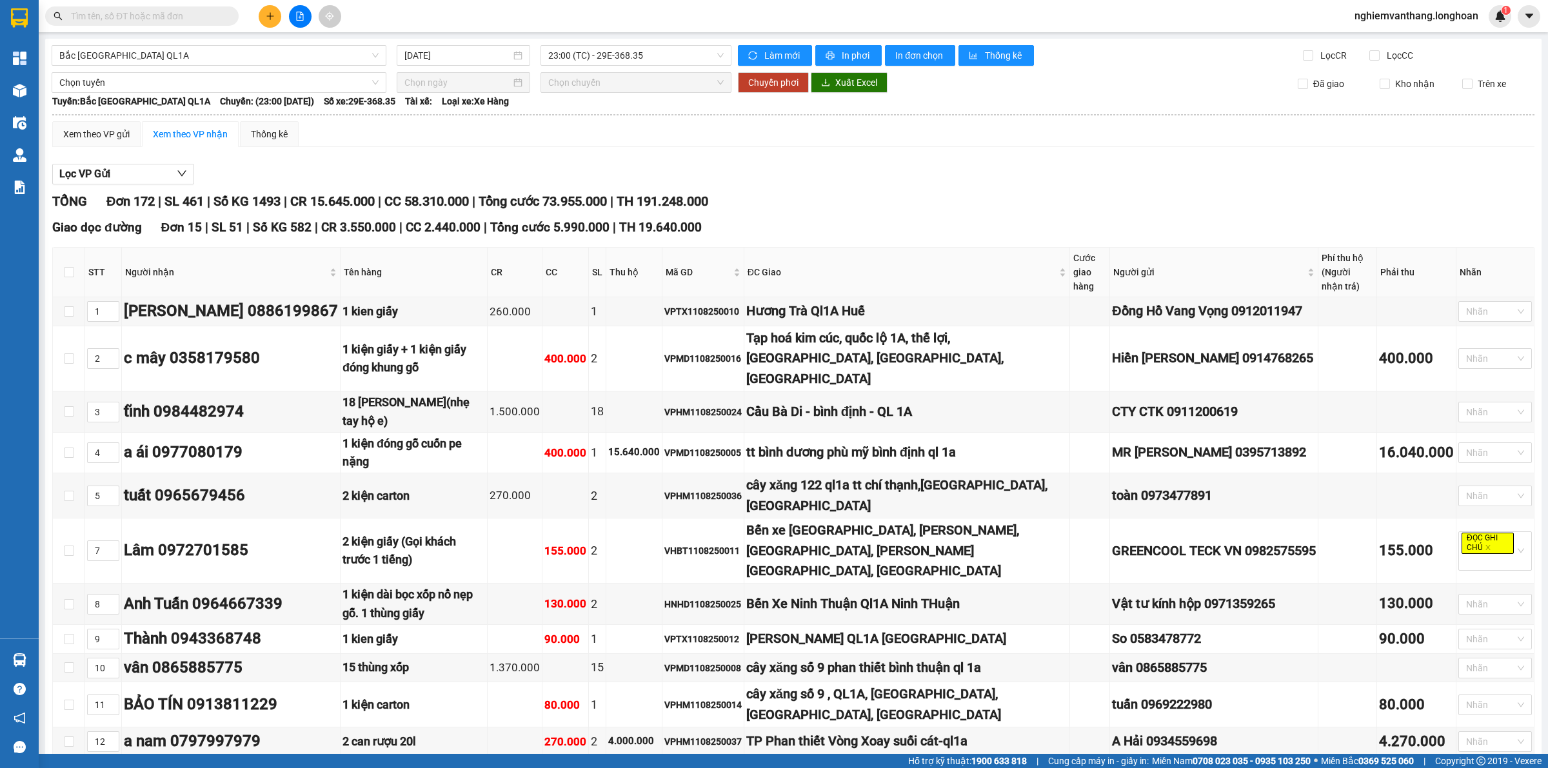
click at [94, 79] on span "Chọn tuyến" at bounding box center [218, 82] width 319 height 19
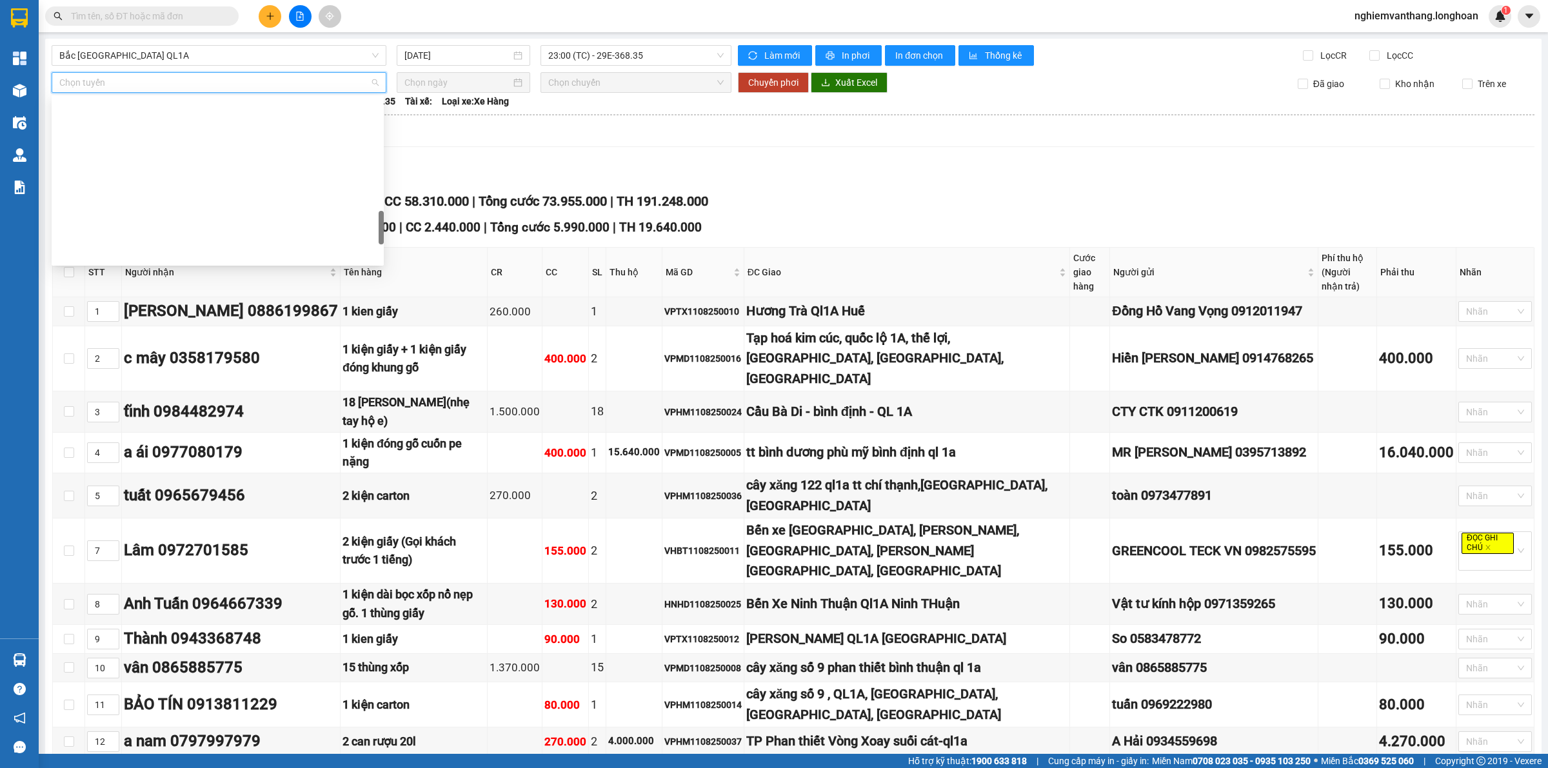
scroll to position [846, 0]
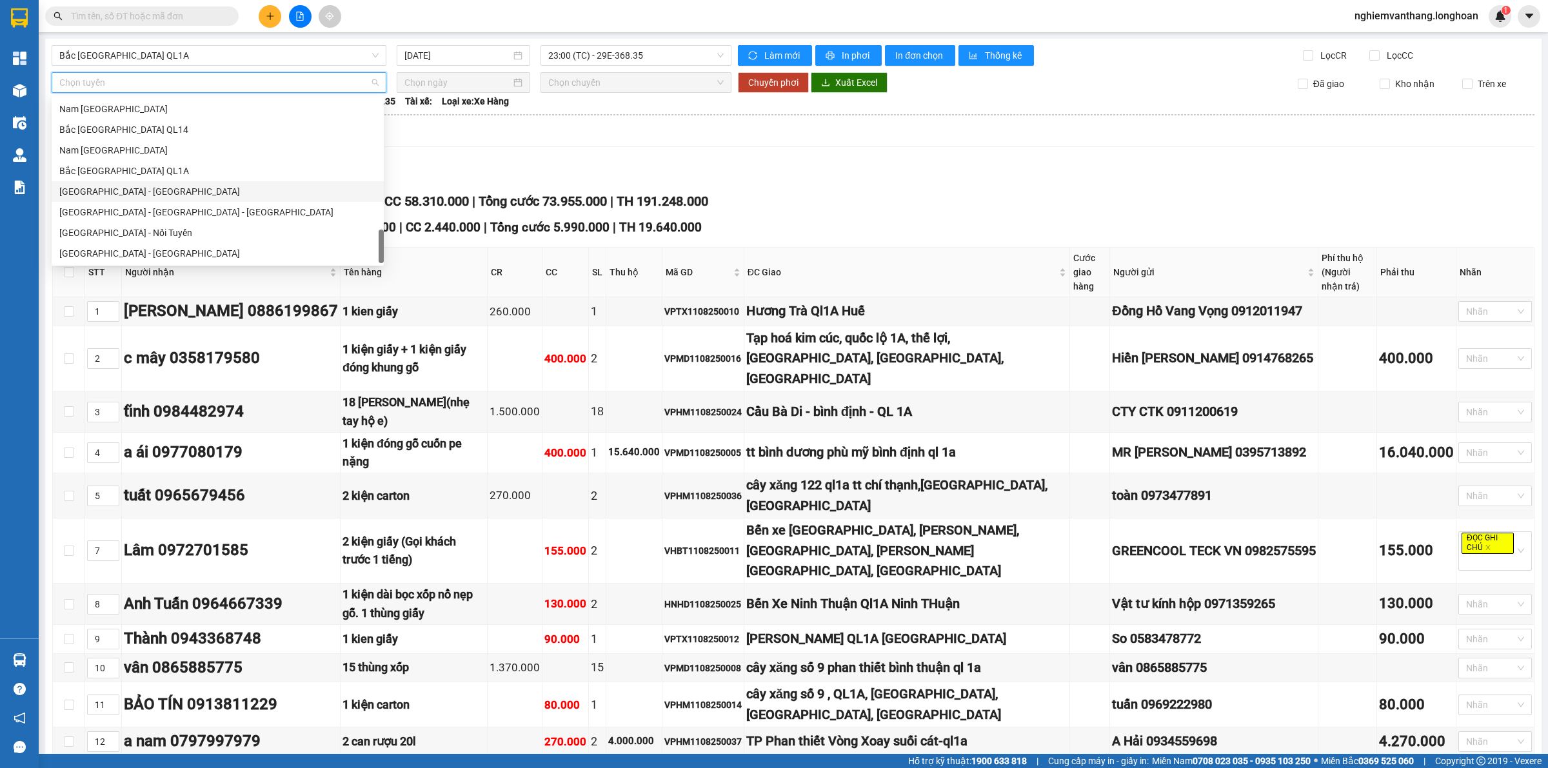
drag, startPoint x: 125, startPoint y: 176, endPoint x: 277, endPoint y: 158, distance: 154.0
click at [123, 175] on div "Bắc [GEOGRAPHIC_DATA] QL1A" at bounding box center [217, 171] width 317 height 14
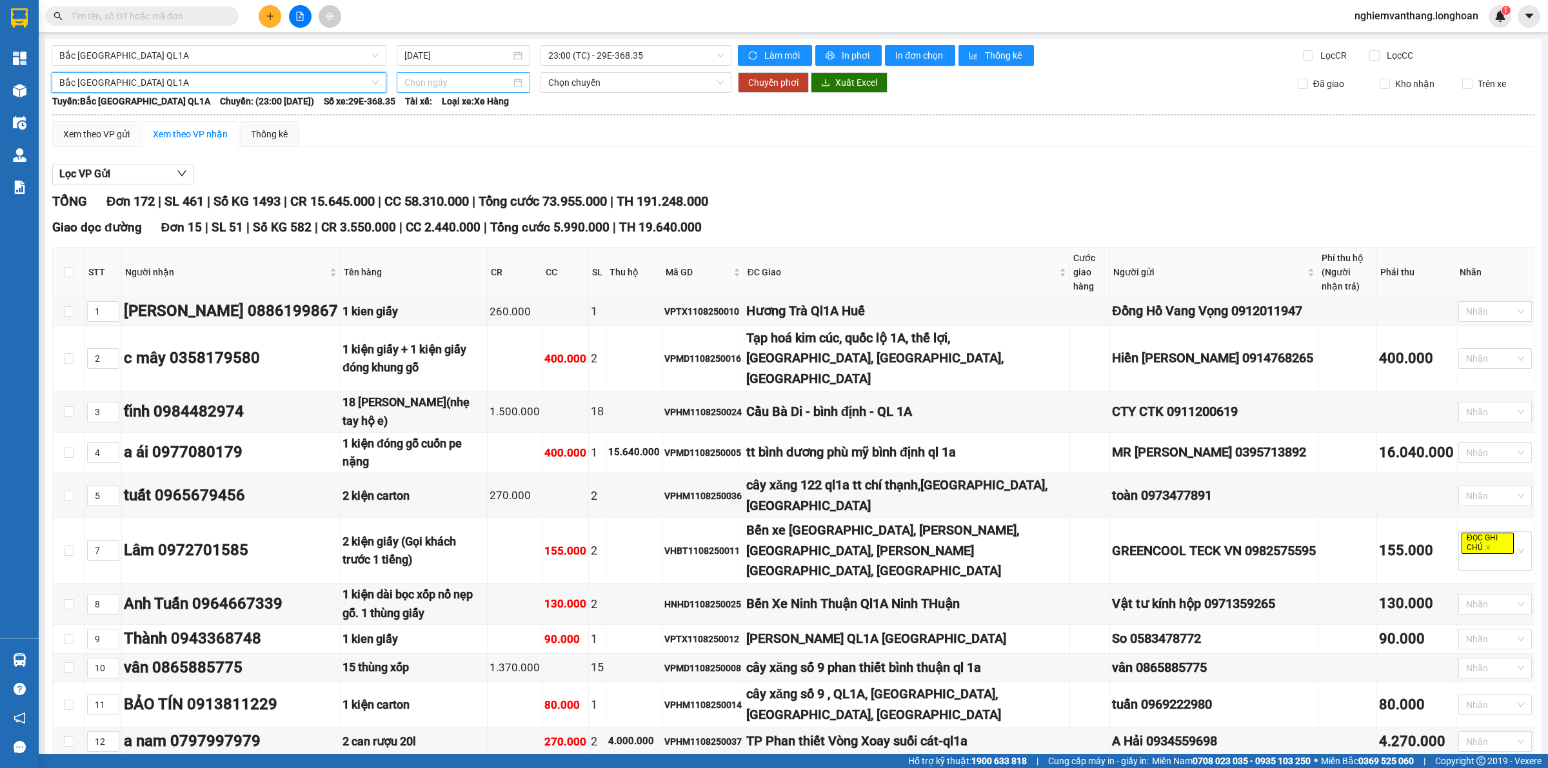
click at [441, 79] on input at bounding box center [458, 82] width 106 height 14
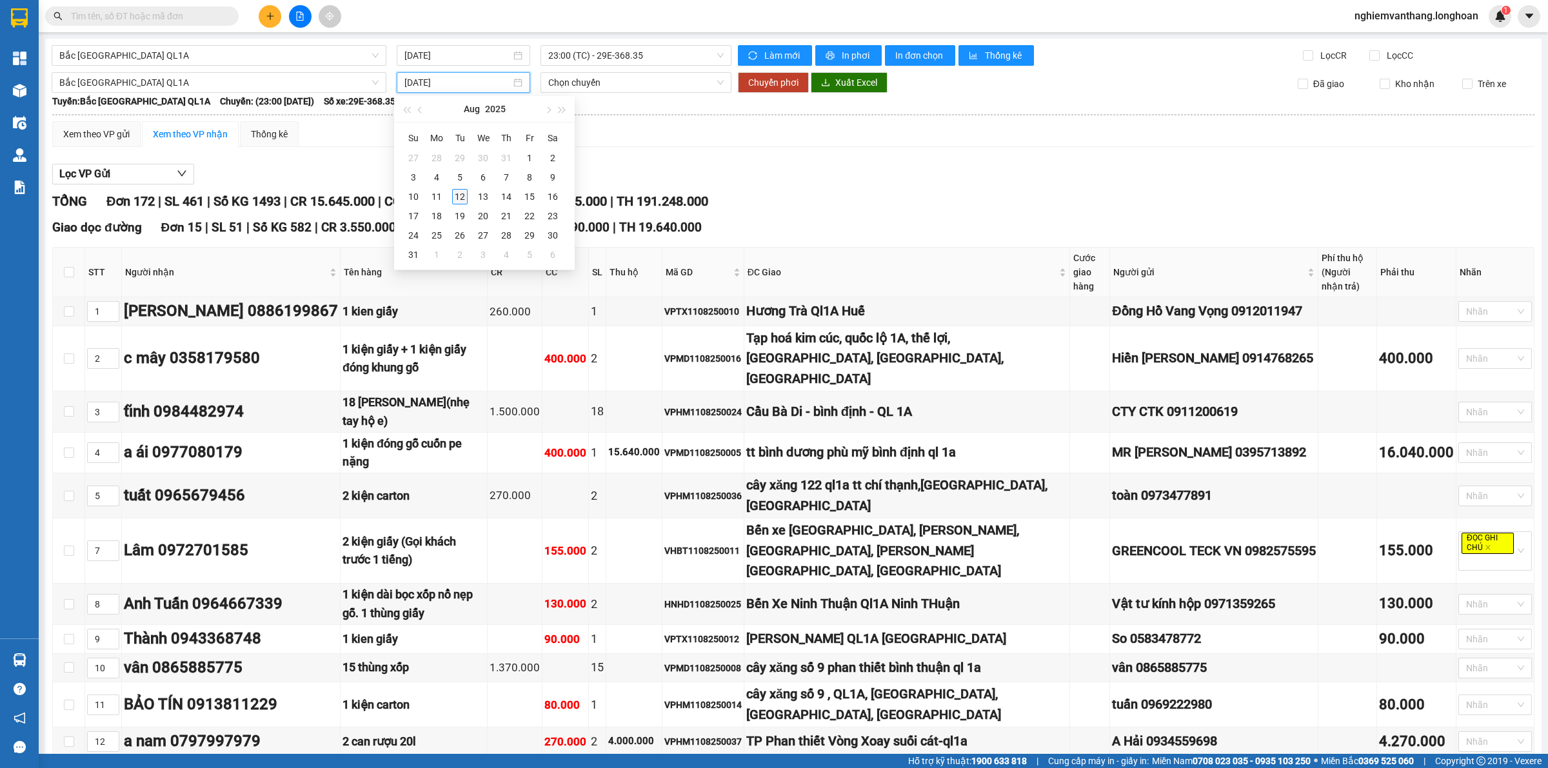
type input "[DATE]"
click at [456, 192] on div "12" at bounding box center [459, 196] width 15 height 15
type input "[DATE]"
click at [766, 83] on span "Chuyển phơi" at bounding box center [773, 82] width 50 height 14
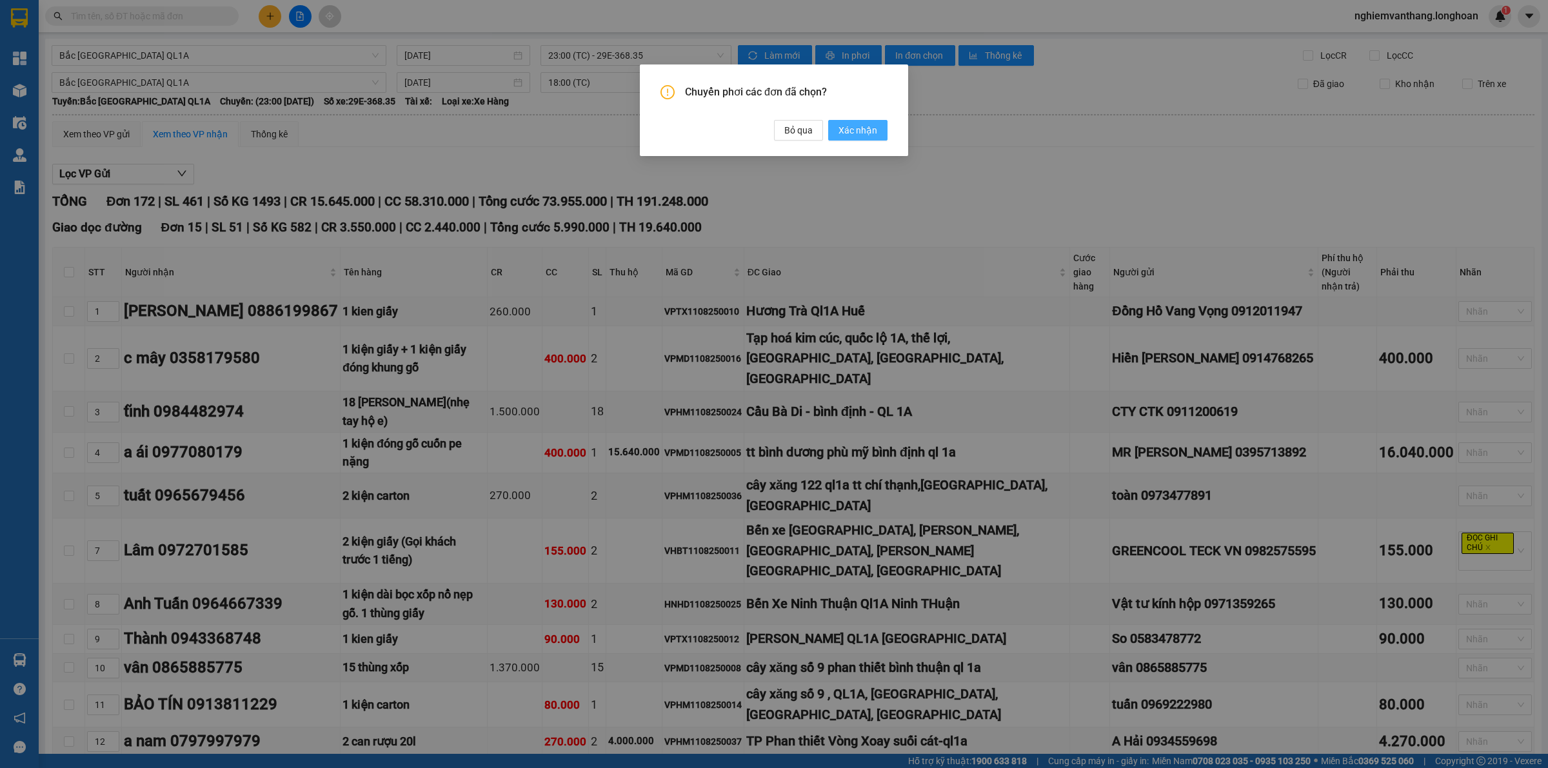
click at [843, 134] on span "Xác nhận" at bounding box center [858, 130] width 39 height 14
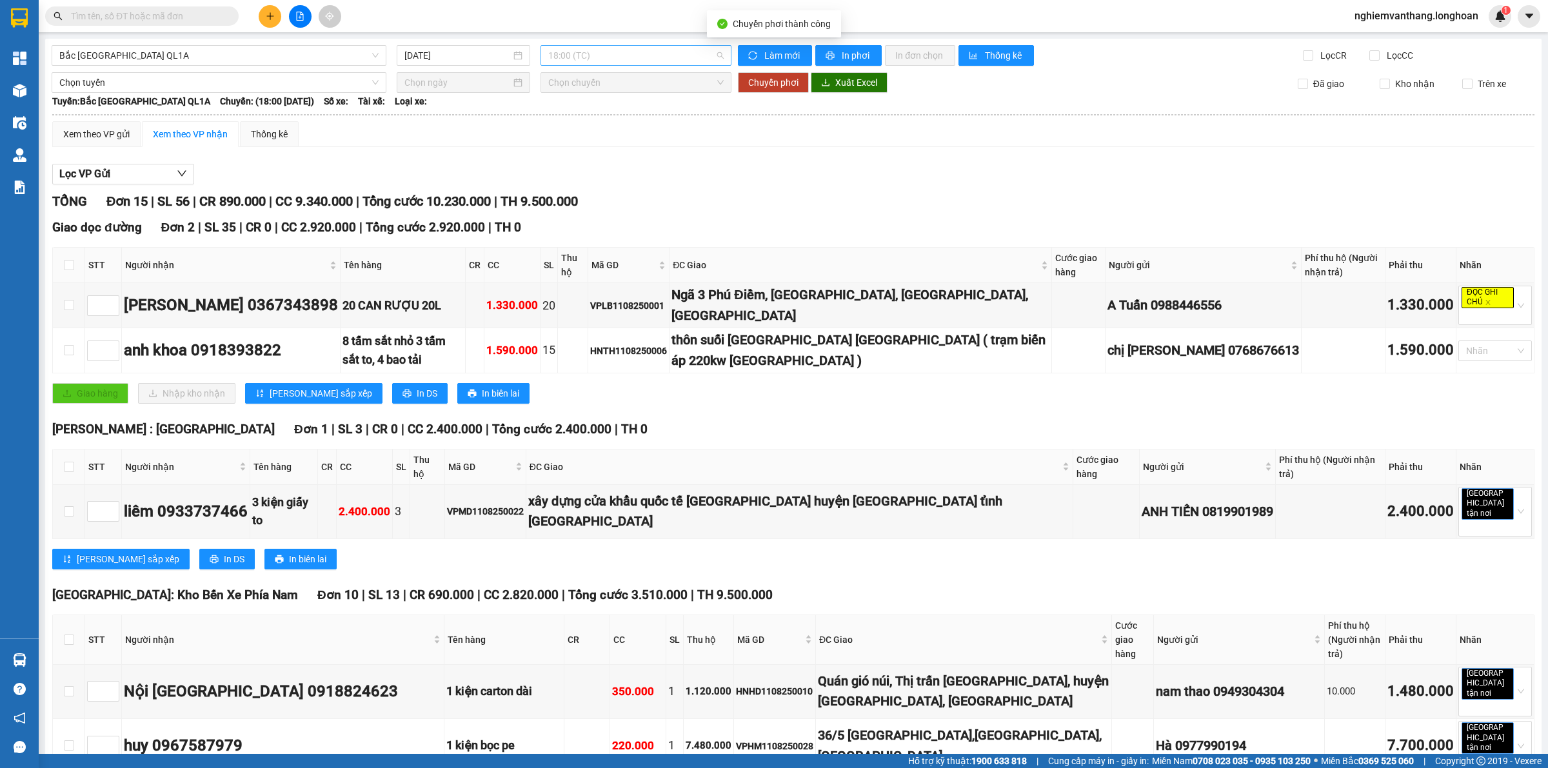
click at [592, 59] on span "18:00 (TC)" at bounding box center [635, 55] width 175 height 19
click at [491, 59] on input "[DATE]" at bounding box center [458, 55] width 106 height 14
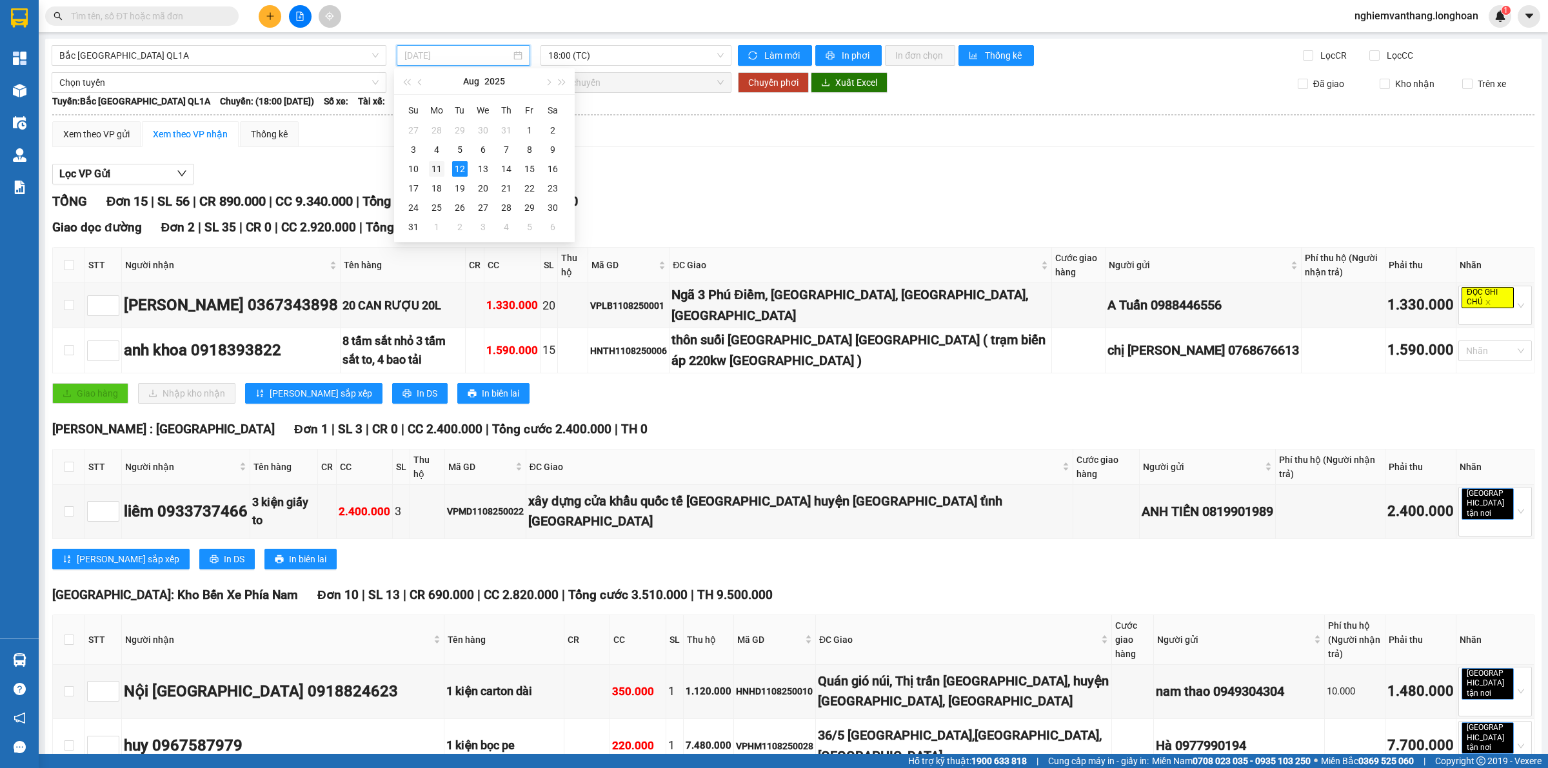
click at [437, 169] on div "11" at bounding box center [436, 168] width 15 height 15
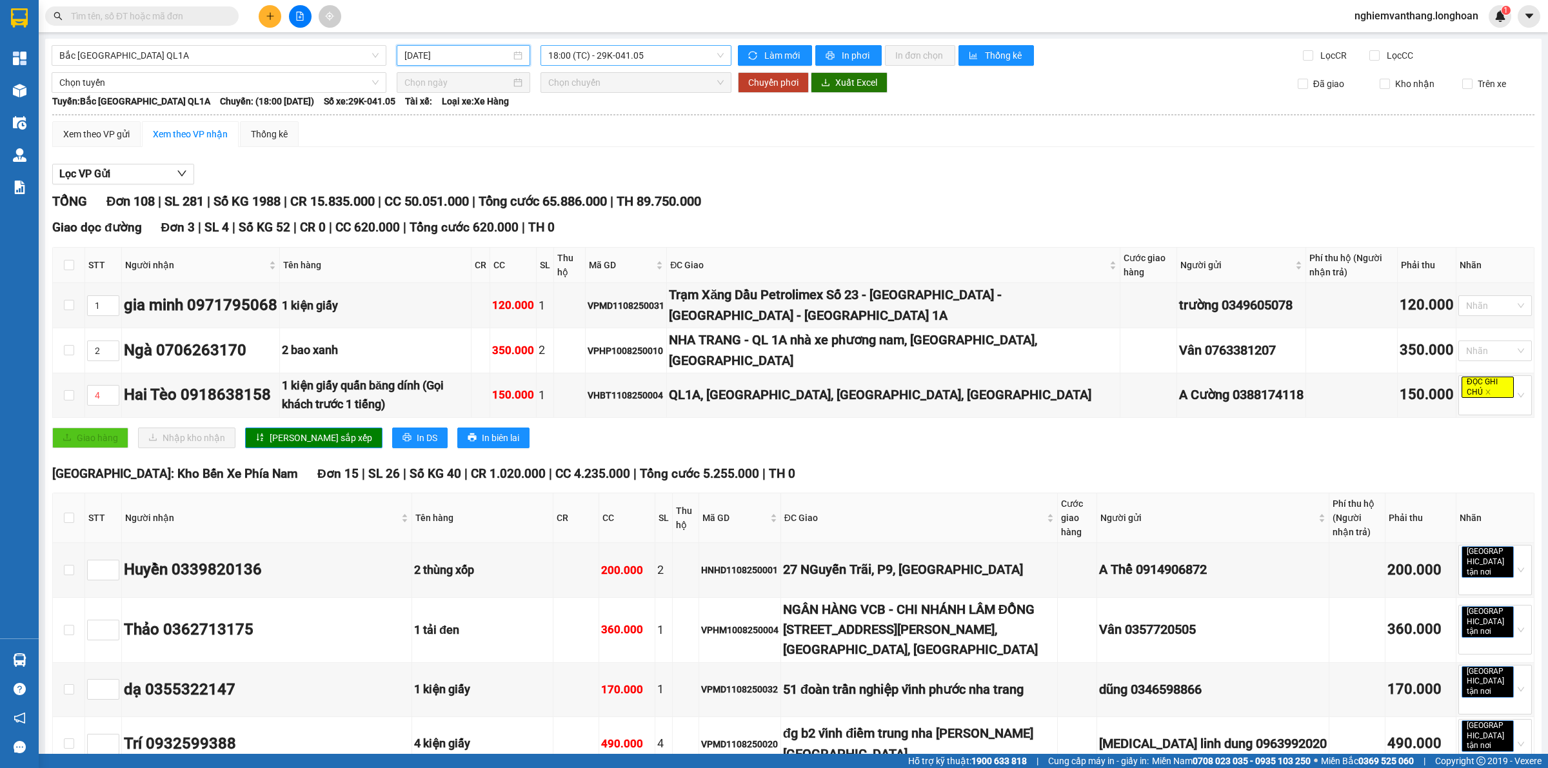
click at [670, 49] on span "18:00 (TC) - 29K-041.05" at bounding box center [635, 55] width 175 height 19
click at [599, 121] on div "23:00 (TC) - 29E-368.35" at bounding box center [595, 122] width 101 height 14
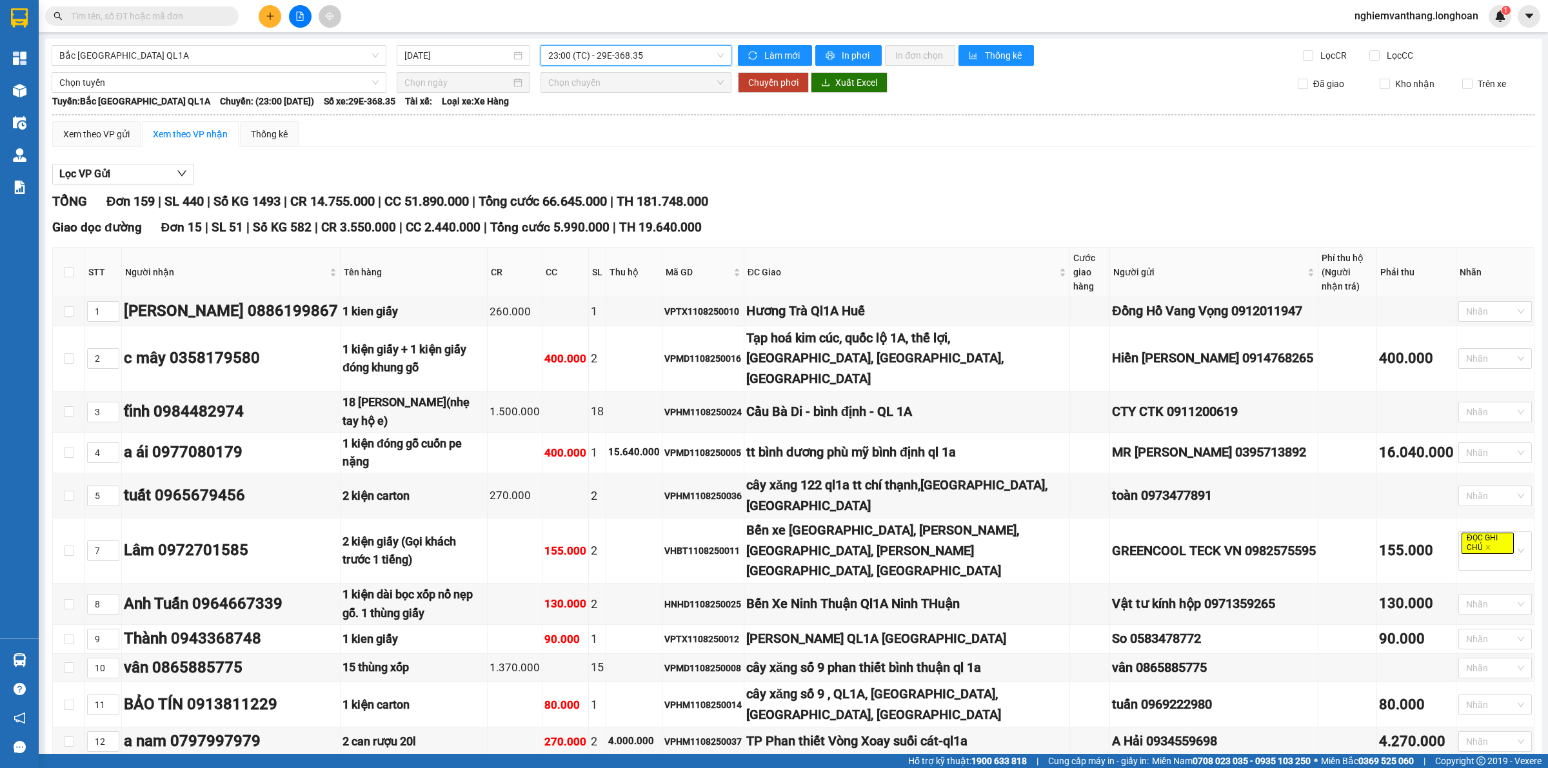
click at [599, 62] on span "23:00 (TC) - 29E-368.35" at bounding box center [635, 55] width 175 height 19
click at [608, 112] on div "23:00 (TC) - 29E-368.35" at bounding box center [595, 122] width 116 height 21
click at [621, 58] on span "23:00 (TC) - 29E-368.35" at bounding box center [635, 55] width 175 height 19
click at [620, 100] on div "18:00 (TC) - 29K-041.05" at bounding box center [595, 102] width 101 height 14
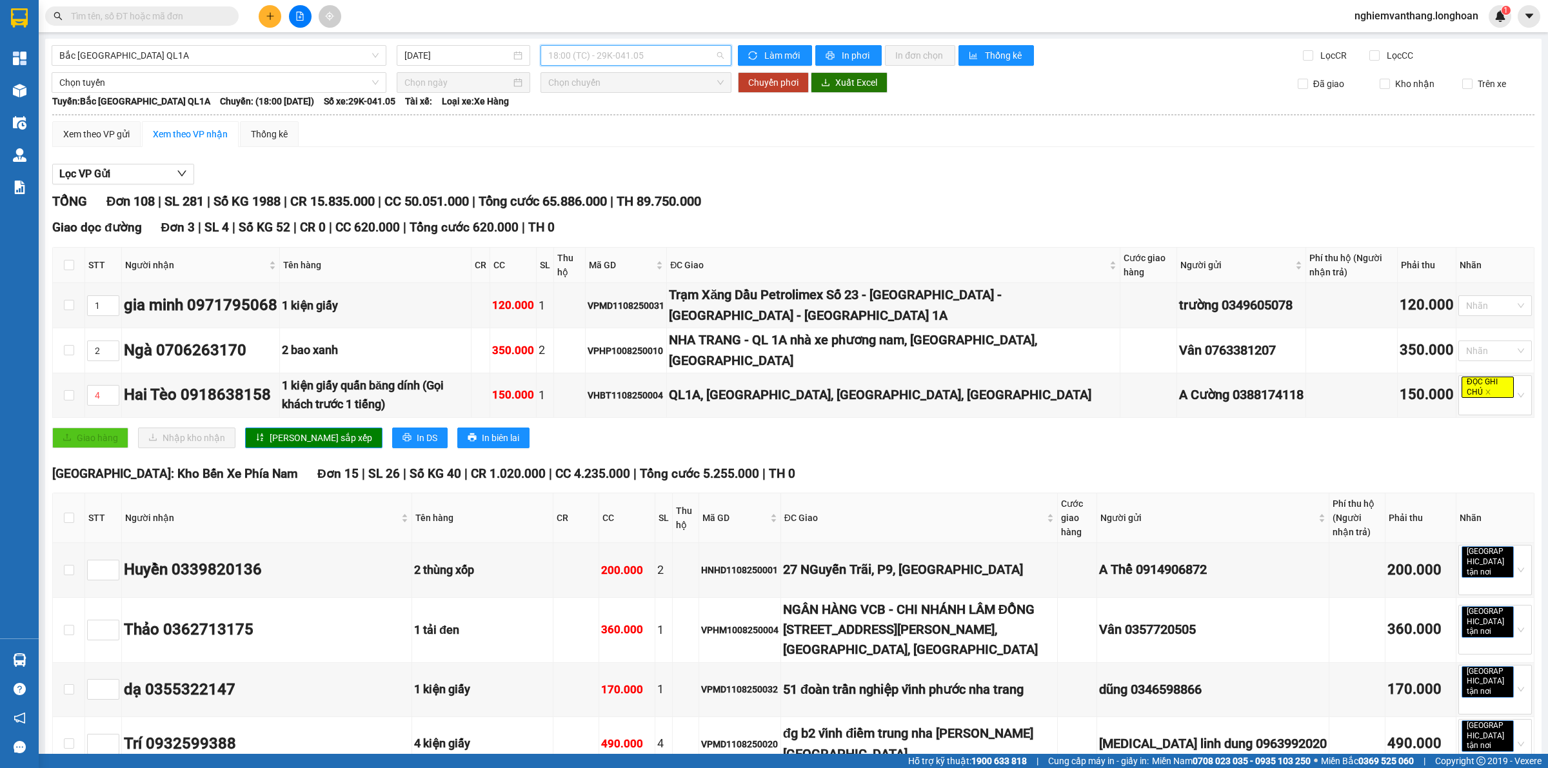
click at [595, 50] on span "18:00 (TC) - 29K-041.05" at bounding box center [635, 55] width 175 height 19
click at [484, 54] on input "[DATE]" at bounding box center [458, 55] width 106 height 14
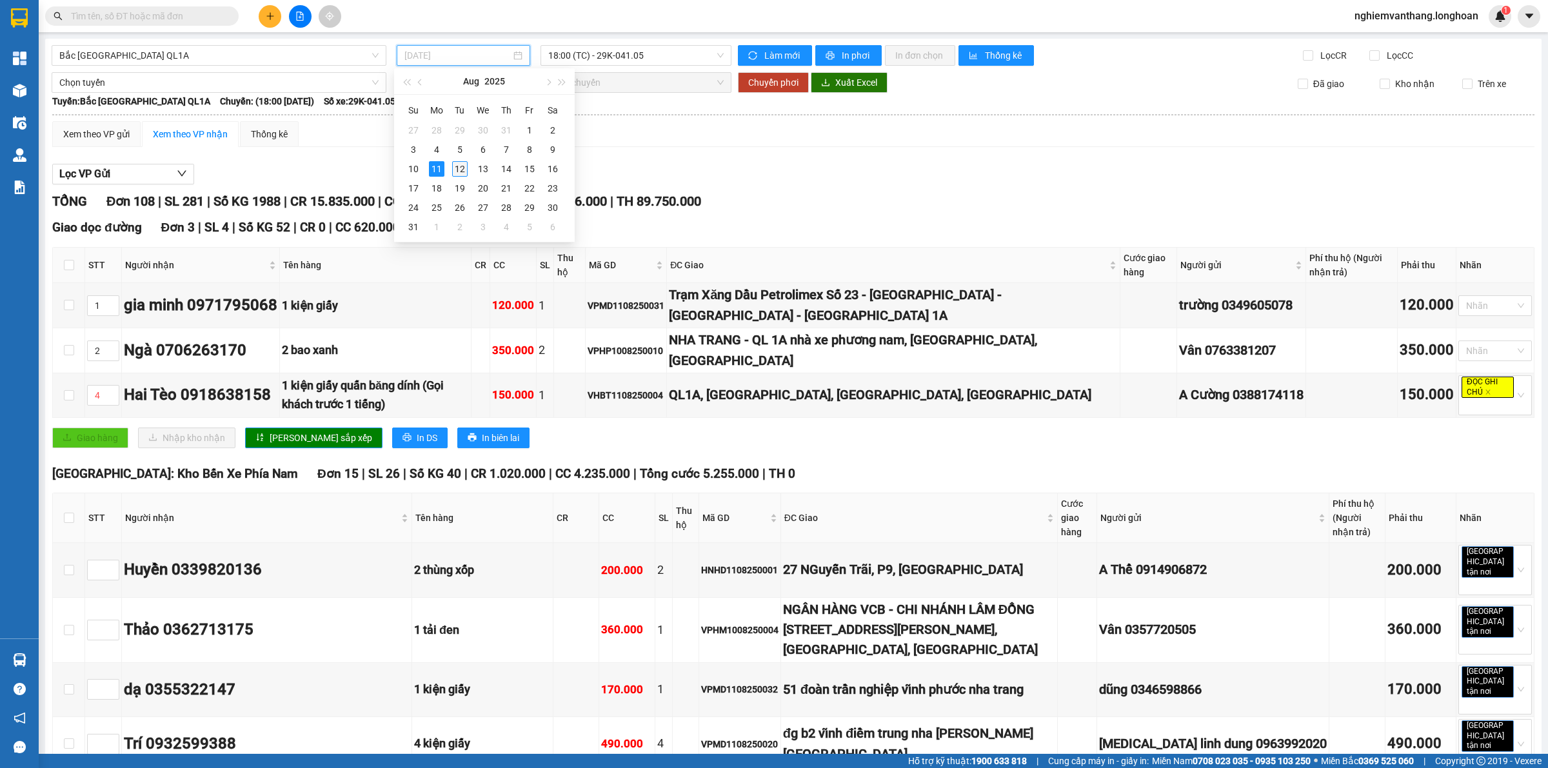
click at [463, 163] on div "12" at bounding box center [459, 168] width 15 height 15
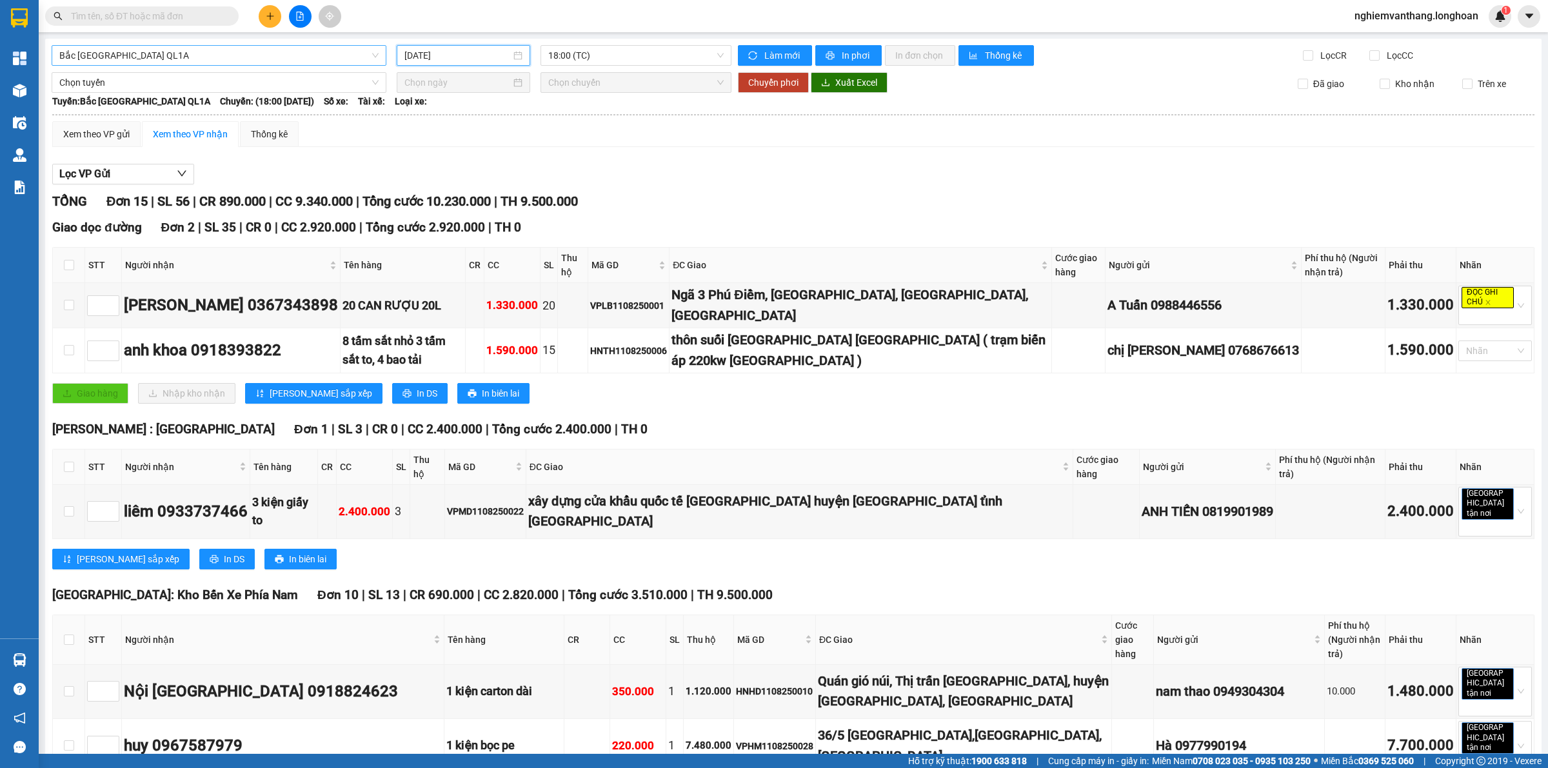
click at [171, 54] on span "Bắc [GEOGRAPHIC_DATA] QL1A" at bounding box center [218, 55] width 319 height 19
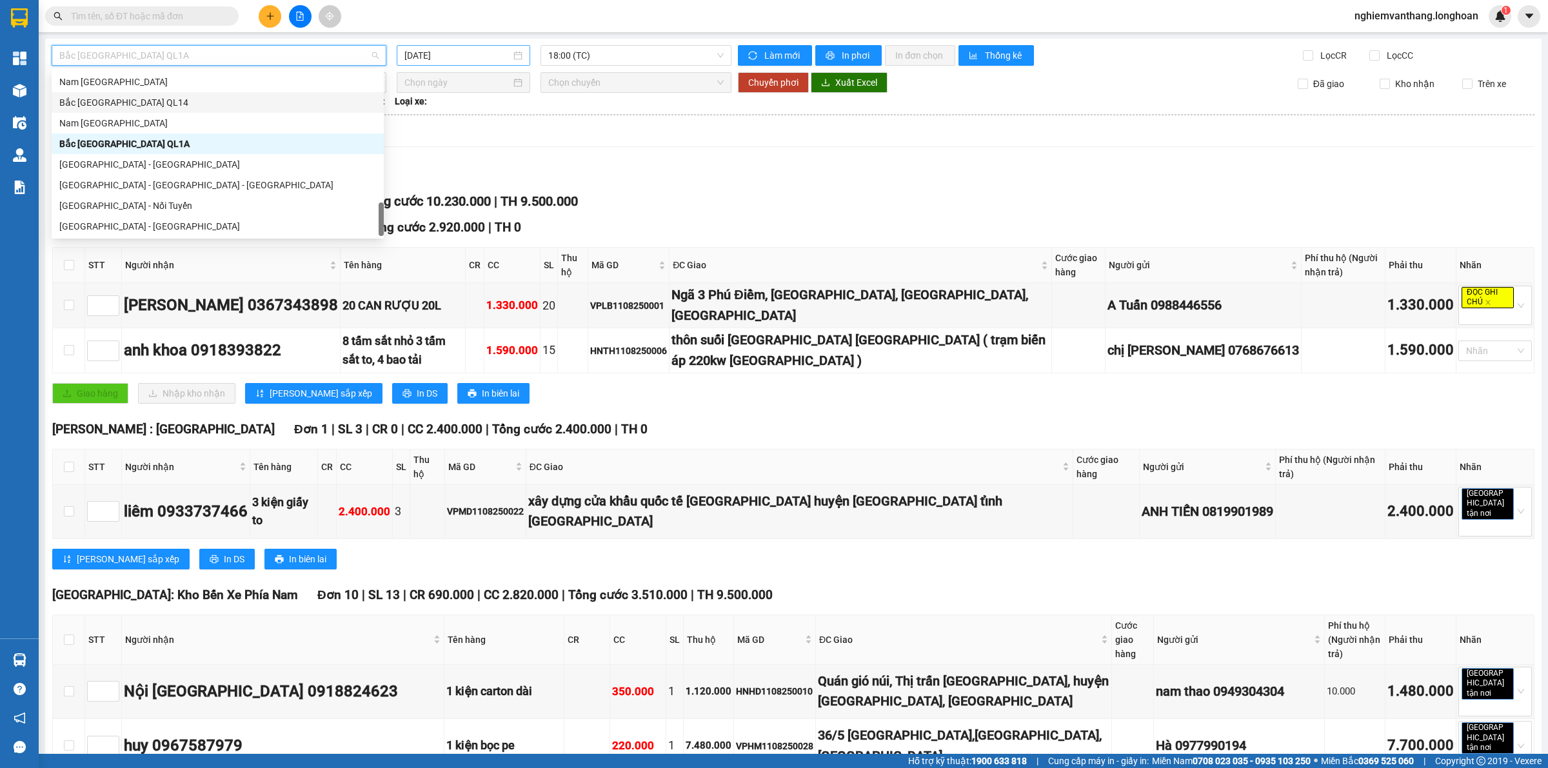
click at [453, 50] on input "[DATE]" at bounding box center [458, 55] width 106 height 14
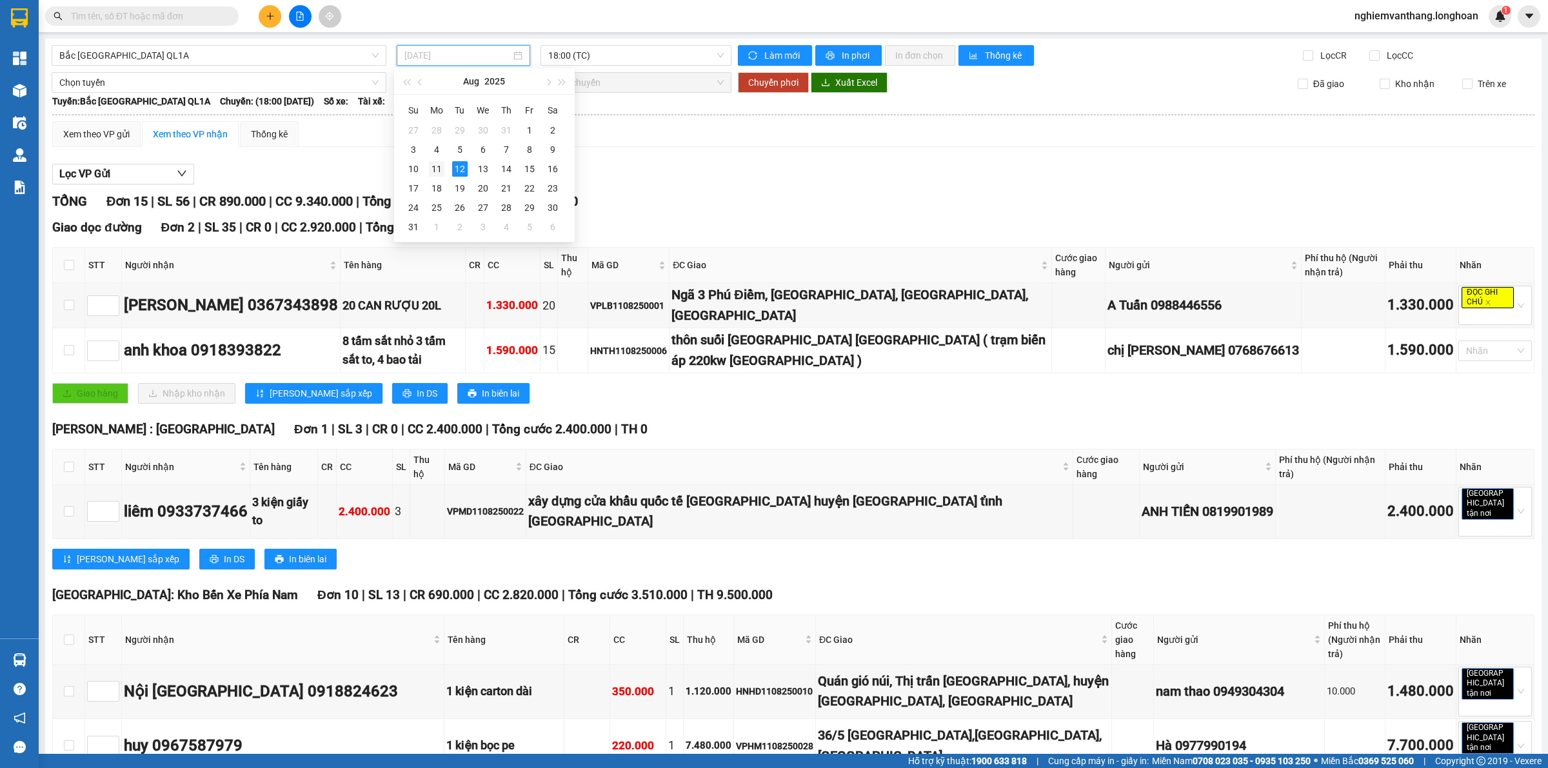
click at [439, 168] on div "11" at bounding box center [436, 168] width 15 height 15
type input "[DATE]"
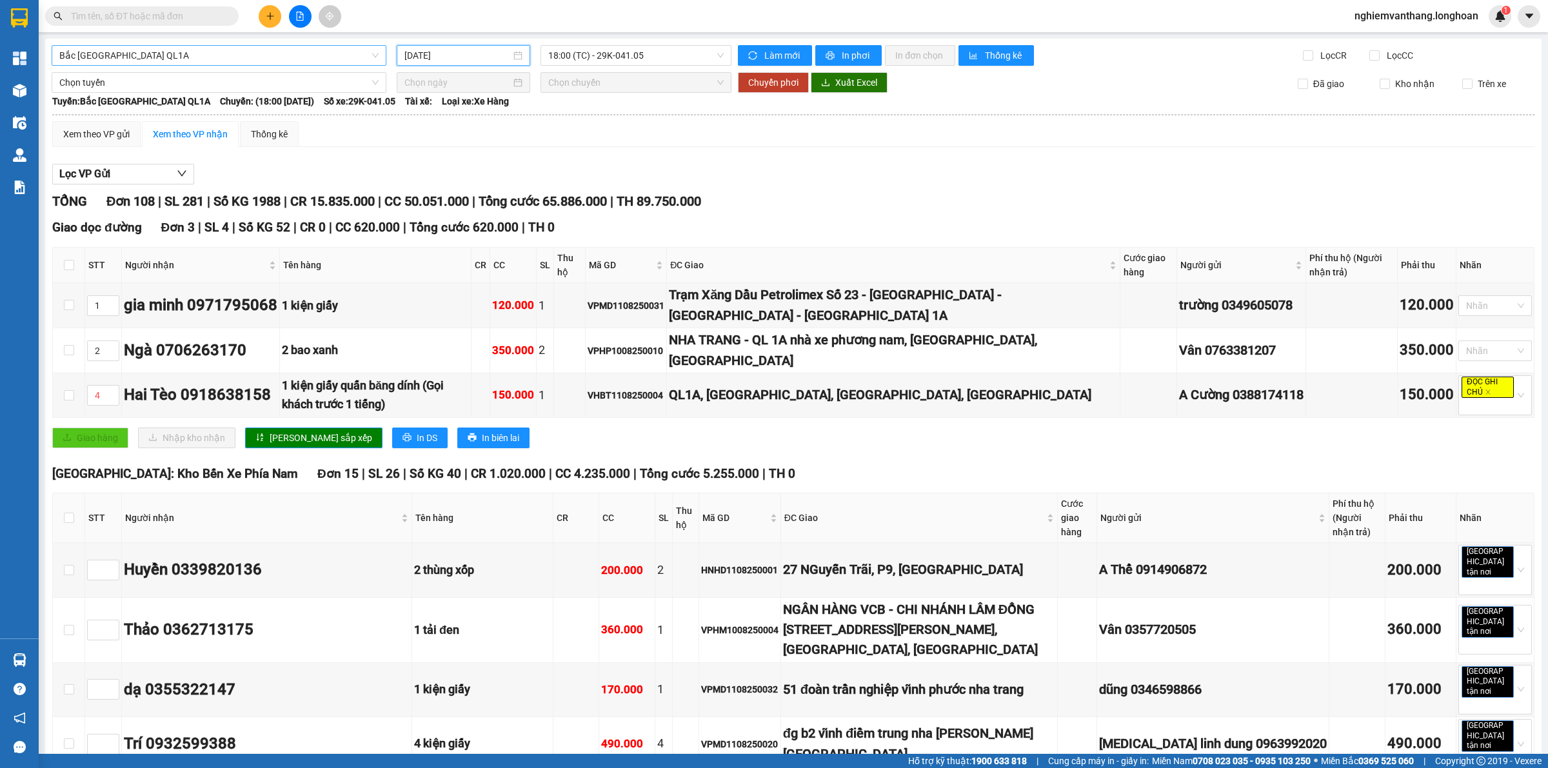
click at [171, 56] on span "Bắc [GEOGRAPHIC_DATA] QL1A" at bounding box center [218, 55] width 319 height 19
click at [286, 18] on div at bounding box center [300, 16] width 97 height 23
click at [214, 46] on span "Bắc [GEOGRAPHIC_DATA] QL1A" at bounding box center [218, 55] width 319 height 19
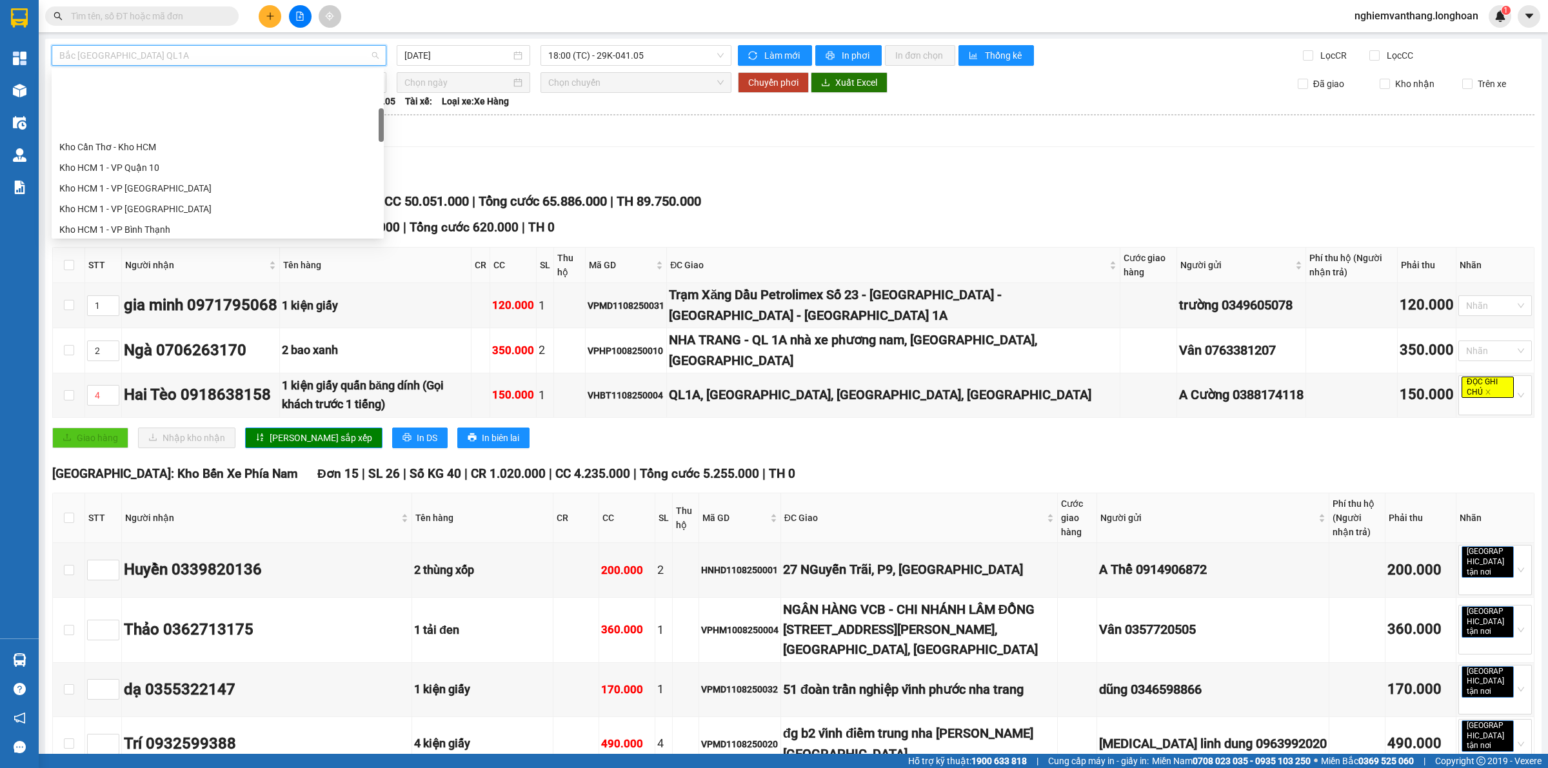
scroll to position [323, 0]
click at [107, 207] on div "VP [PERSON_NAME]" at bounding box center [217, 213] width 317 height 14
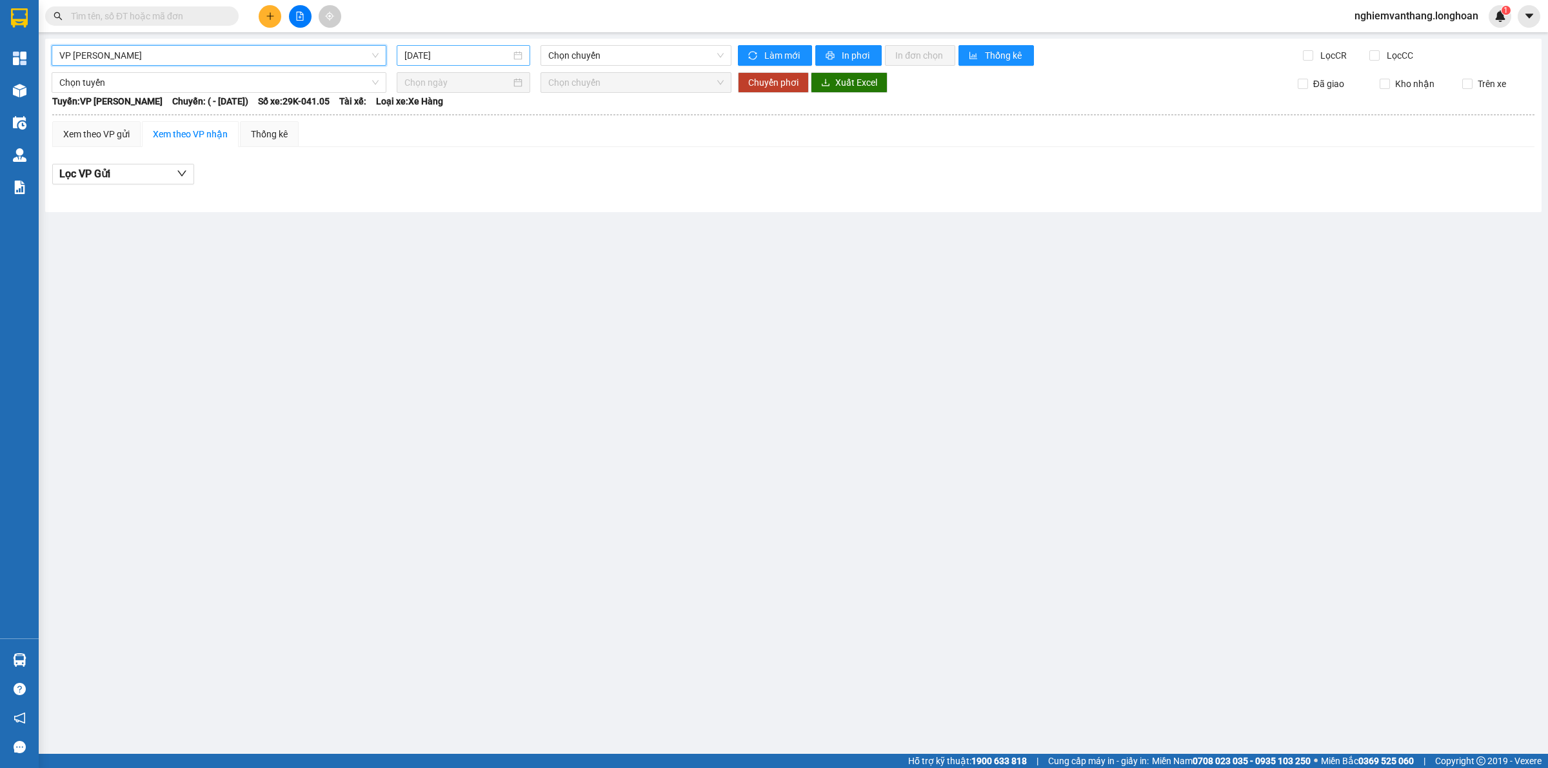
click at [460, 52] on input "[DATE]" at bounding box center [458, 55] width 106 height 14
click at [432, 168] on div "11" at bounding box center [439, 168] width 15 height 15
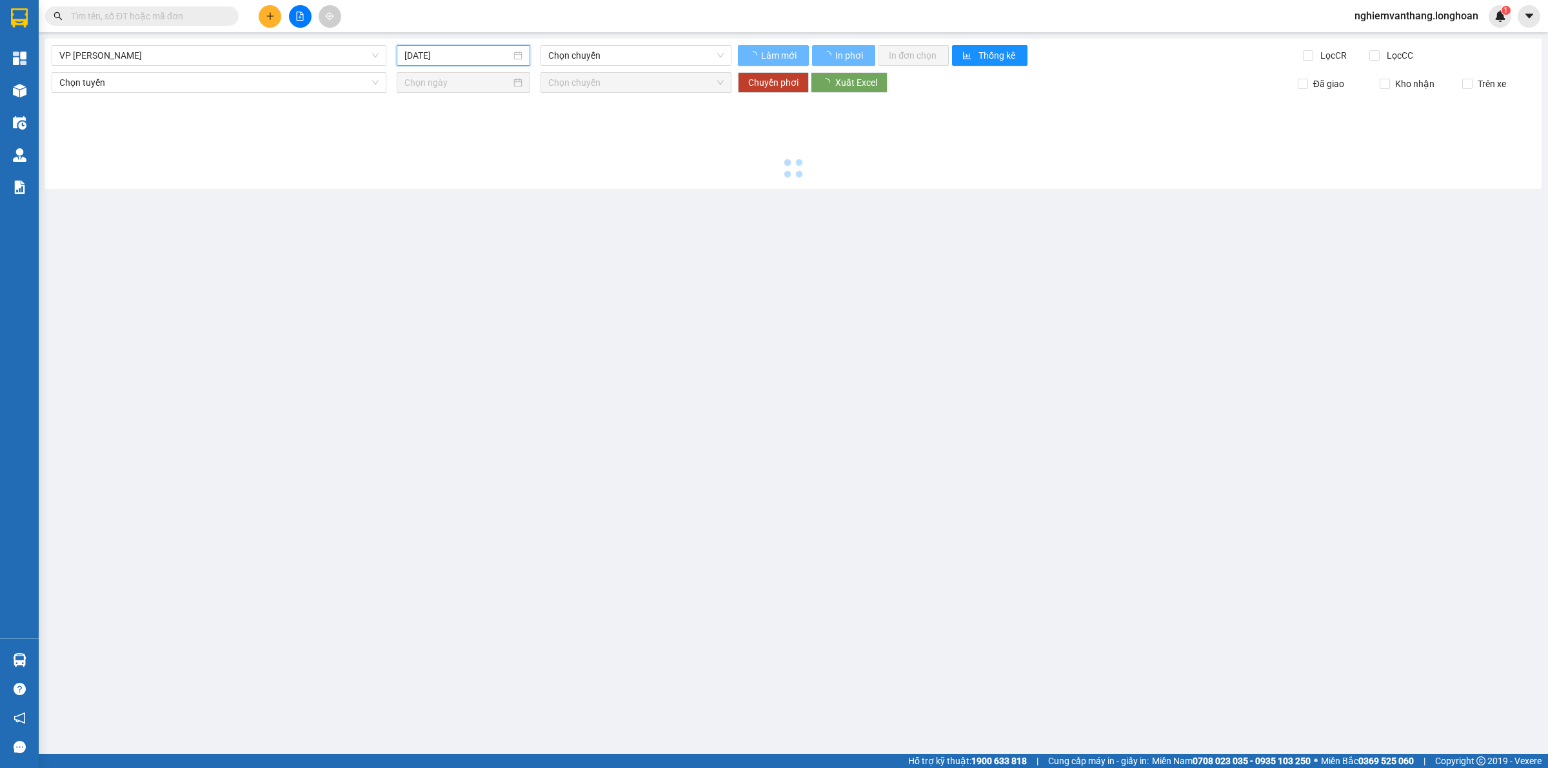
type input "[DATE]"
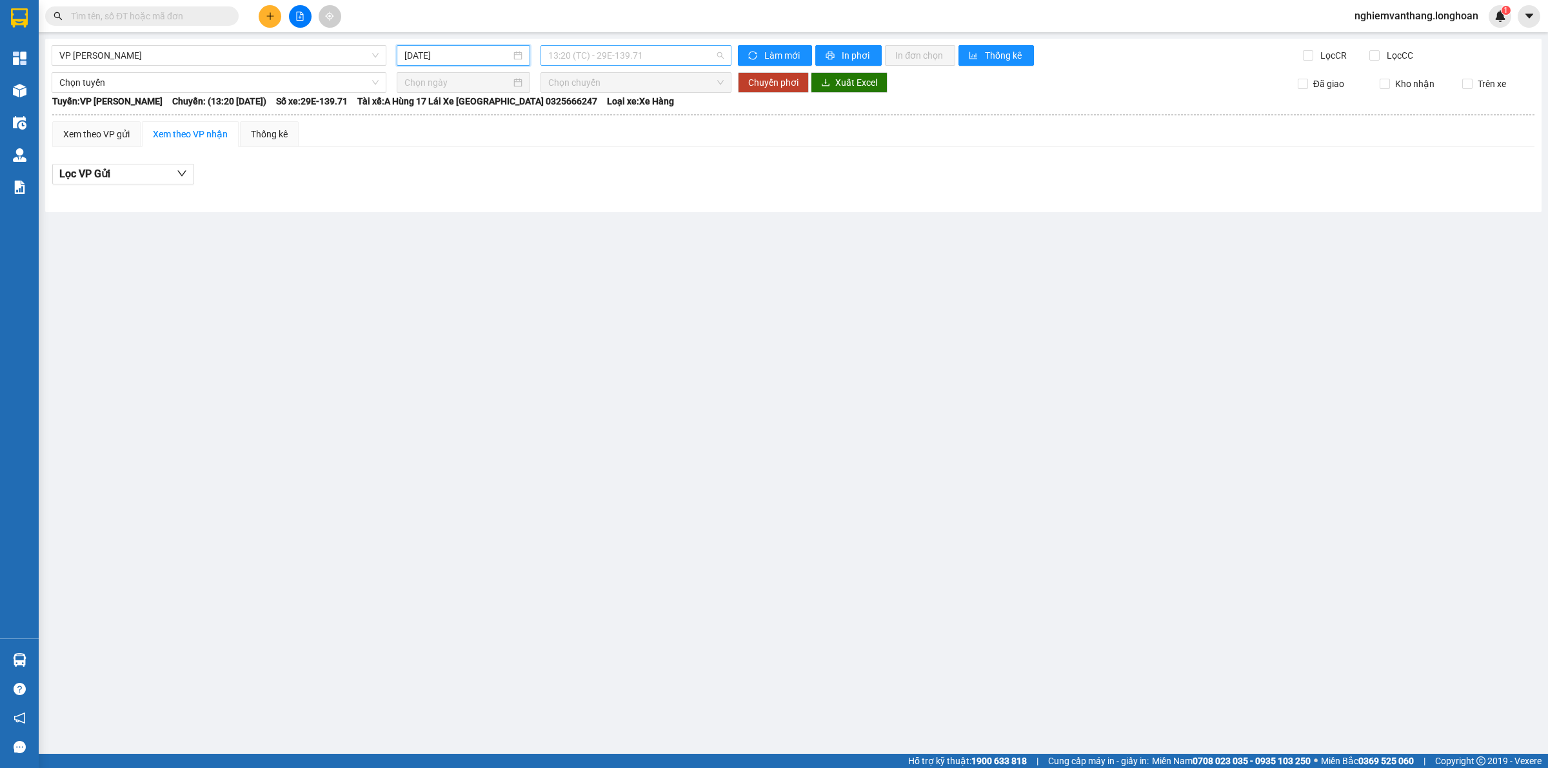
click at [579, 65] on span "13:20 (TC) - 29E-139.71" at bounding box center [635, 55] width 175 height 19
click at [571, 123] on div "18:54 (TC) - 29E-139.71" at bounding box center [598, 122] width 101 height 14
click at [88, 52] on span "VP [PERSON_NAME]" at bounding box center [218, 55] width 319 height 19
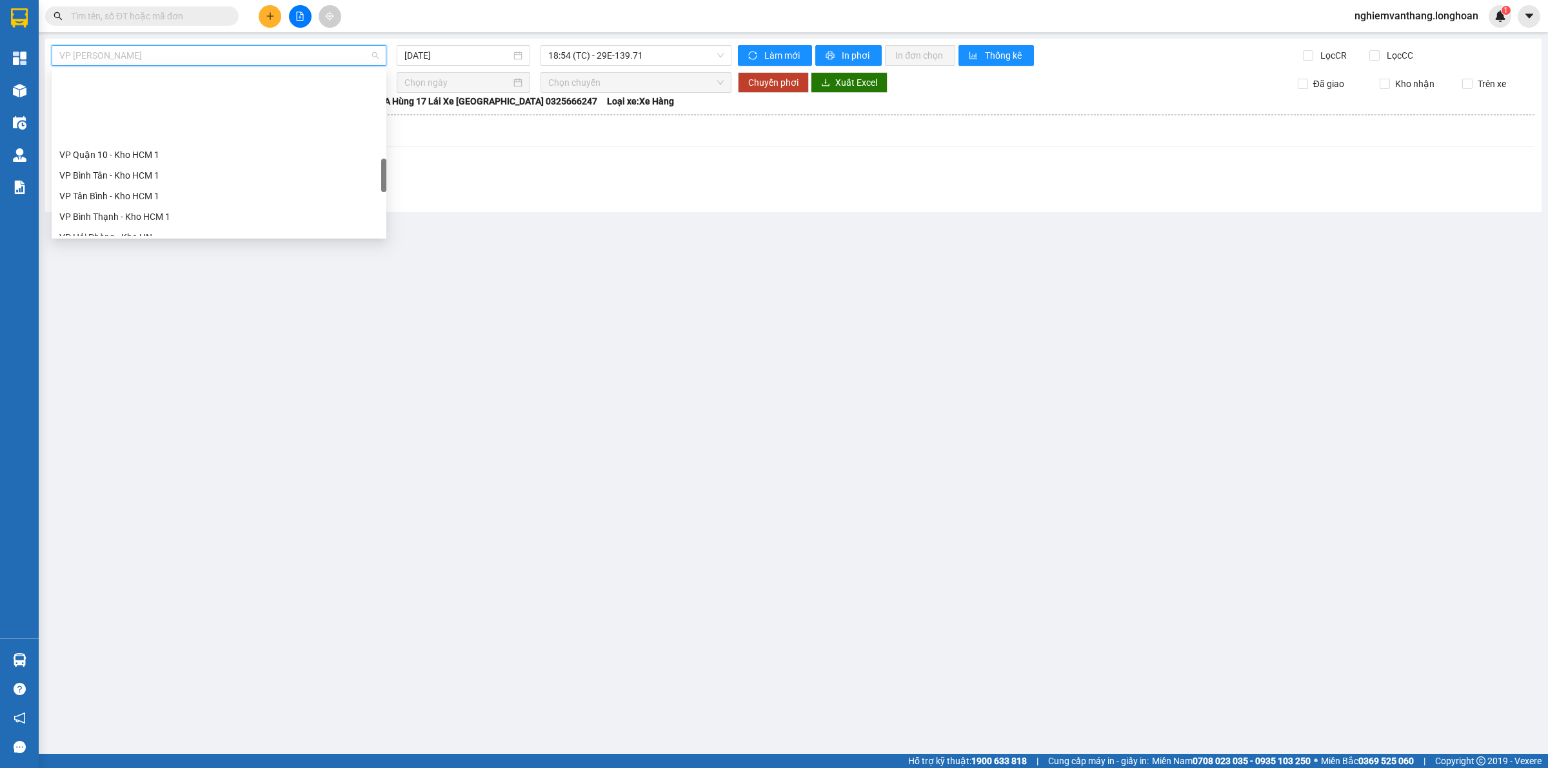
scroll to position [645, 0]
click at [121, 104] on div "VP Long Biên - Kho HN" at bounding box center [219, 96] width 335 height 21
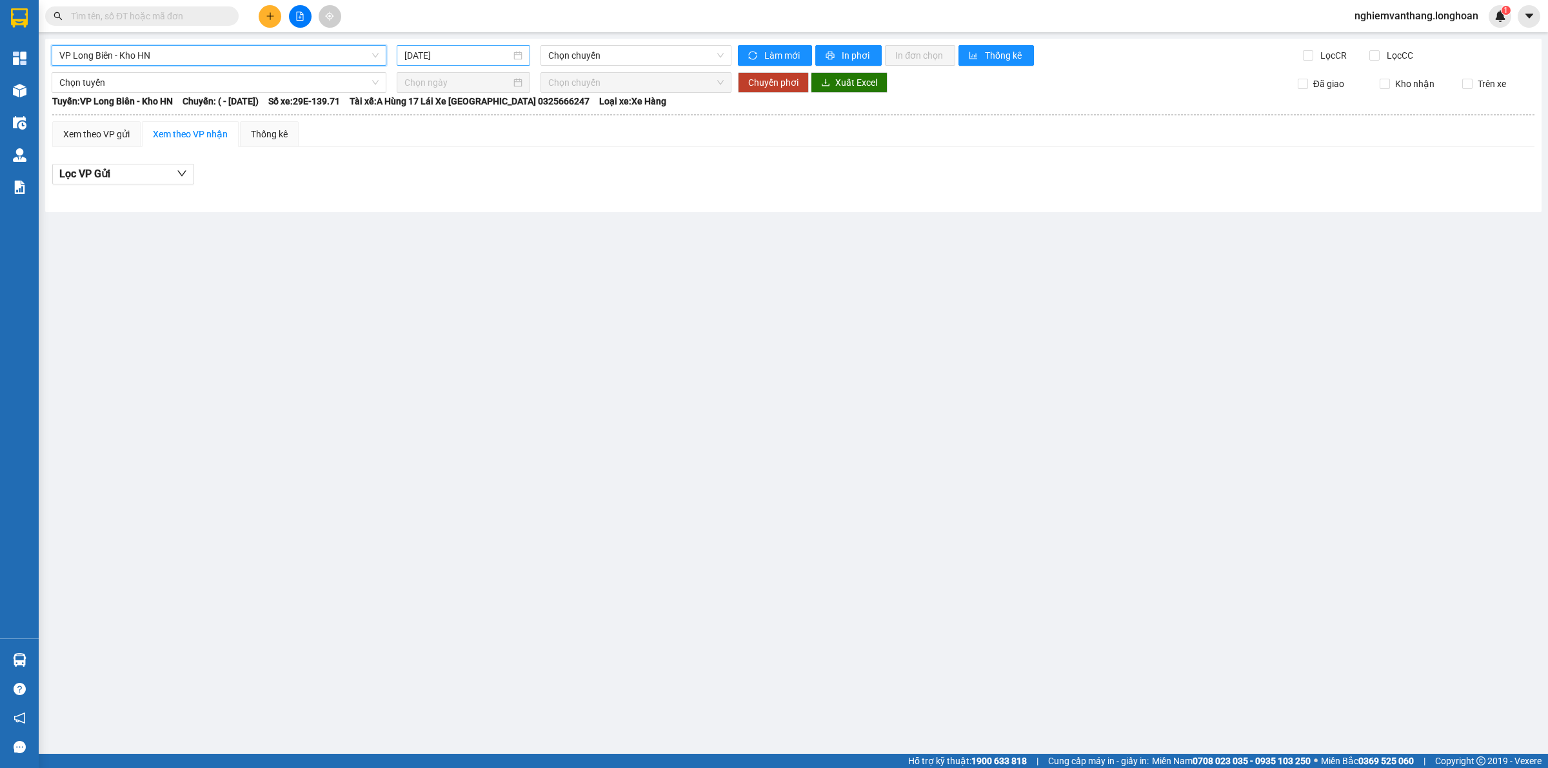
click at [457, 57] on input "[DATE]" at bounding box center [458, 55] width 106 height 14
click at [439, 172] on div "11" at bounding box center [439, 168] width 15 height 15
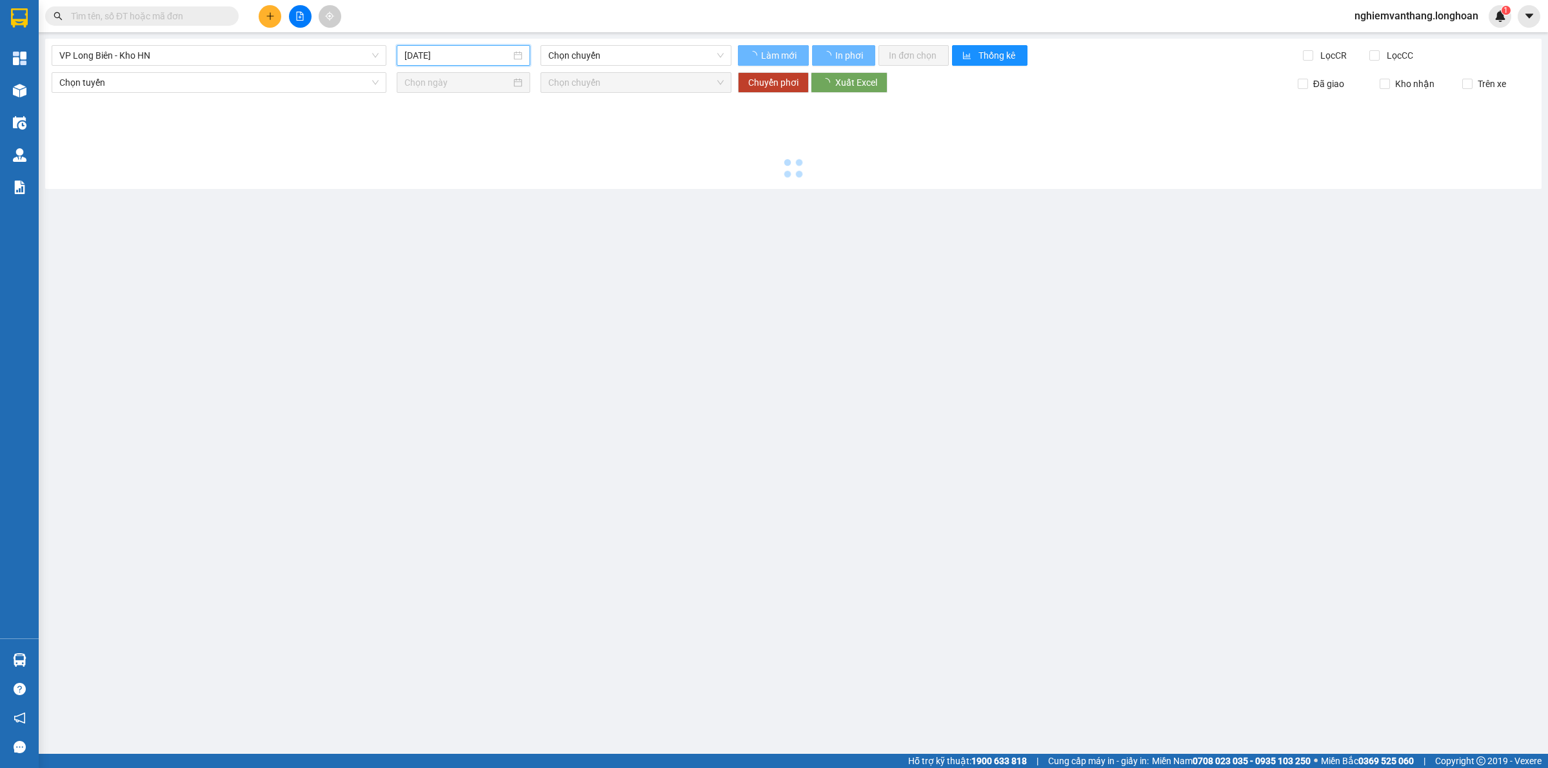
type input "[DATE]"
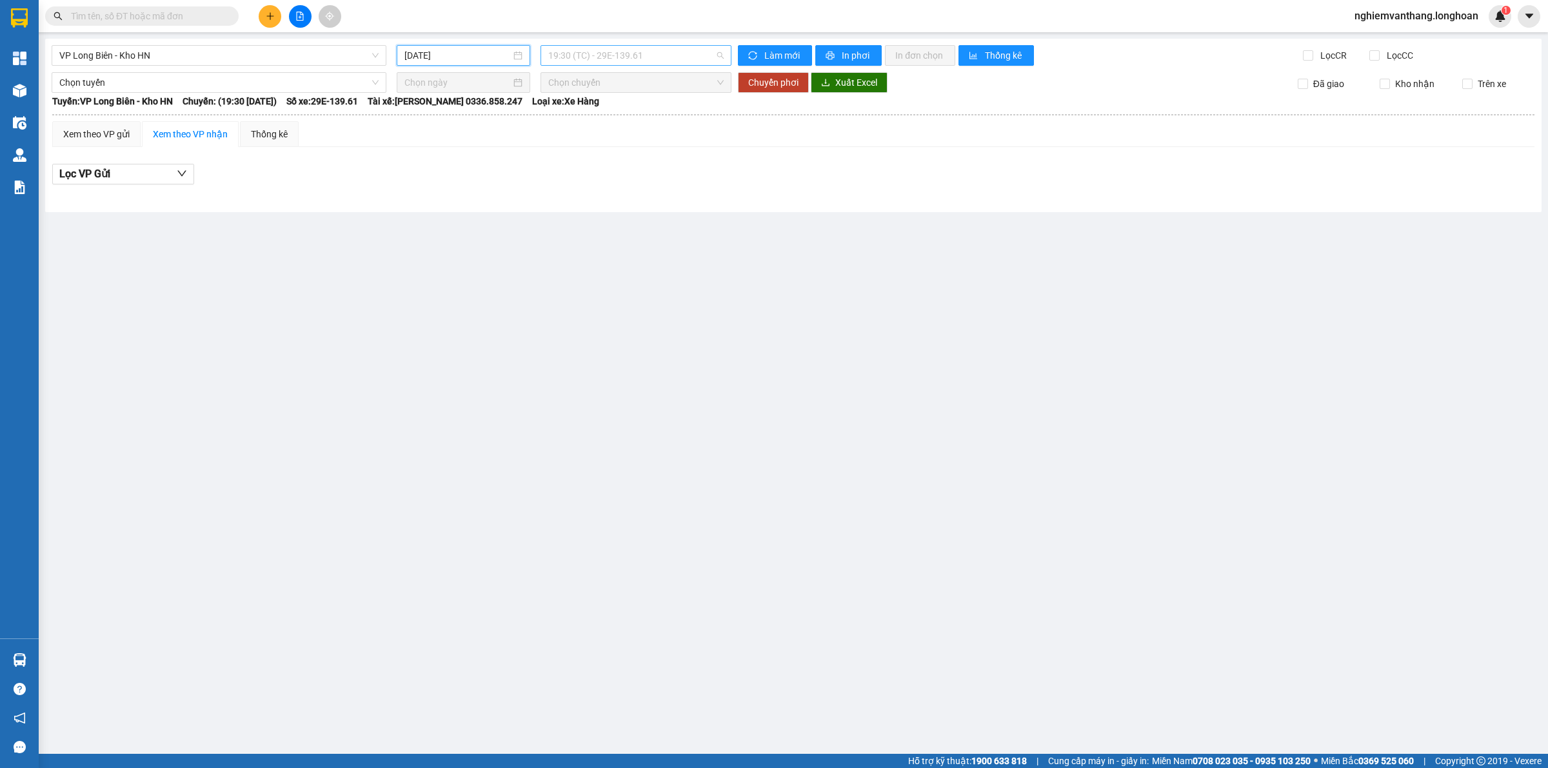
click at [646, 54] on span "19:30 (TC) - 29E-139.61" at bounding box center [635, 55] width 175 height 19
click at [139, 39] on div "VP [GEOGRAPHIC_DATA] - Kho HN [DATE] 19:30 (TC) - 29E-139.61 Làm mới In phơi In…" at bounding box center [793, 126] width 1497 height 174
click at [130, 60] on span "VP Long Biên - Kho HN" at bounding box center [218, 55] width 319 height 19
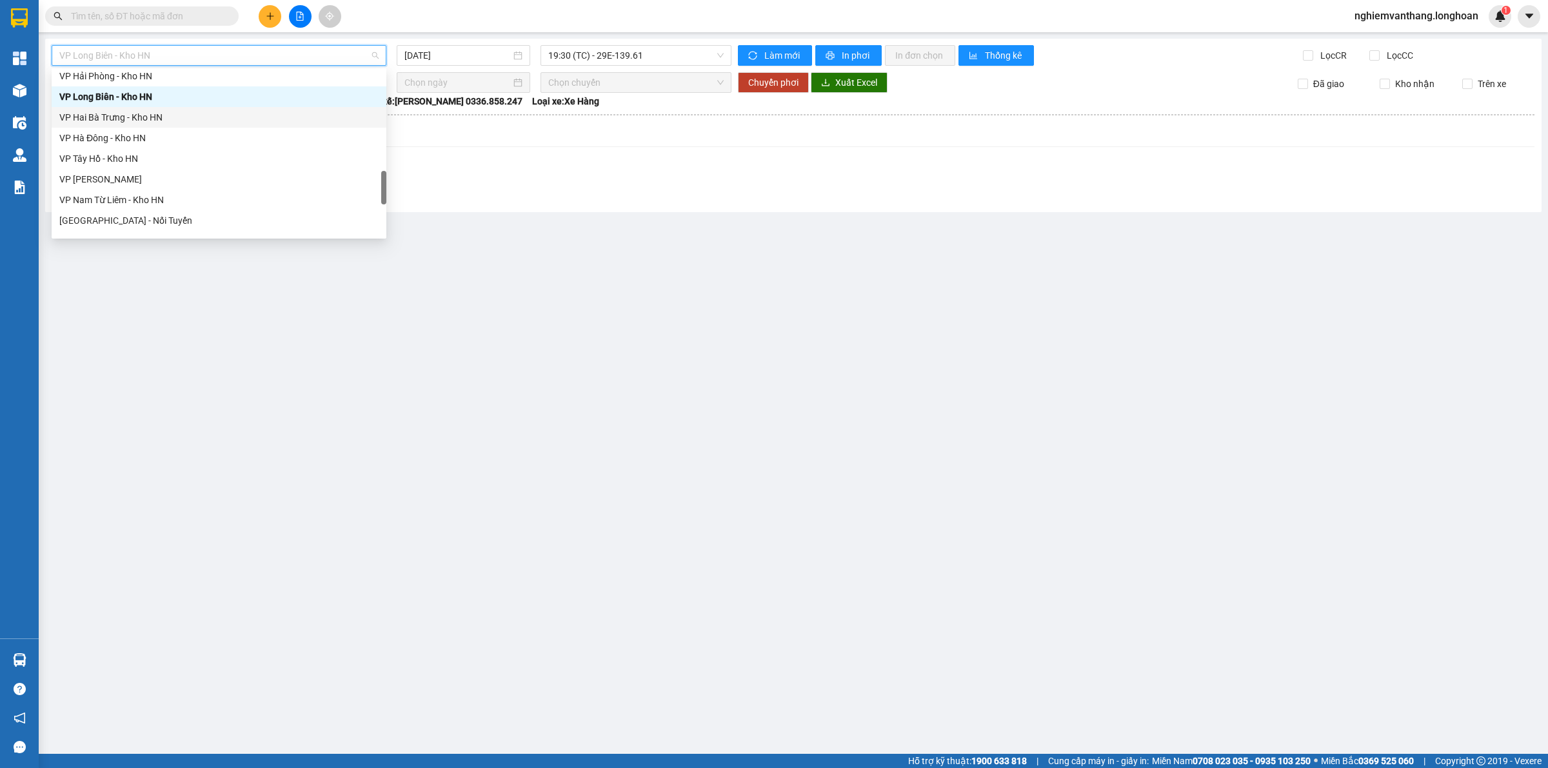
click at [117, 119] on div "VP Hai Bà Trưng - Kho HN" at bounding box center [218, 117] width 319 height 14
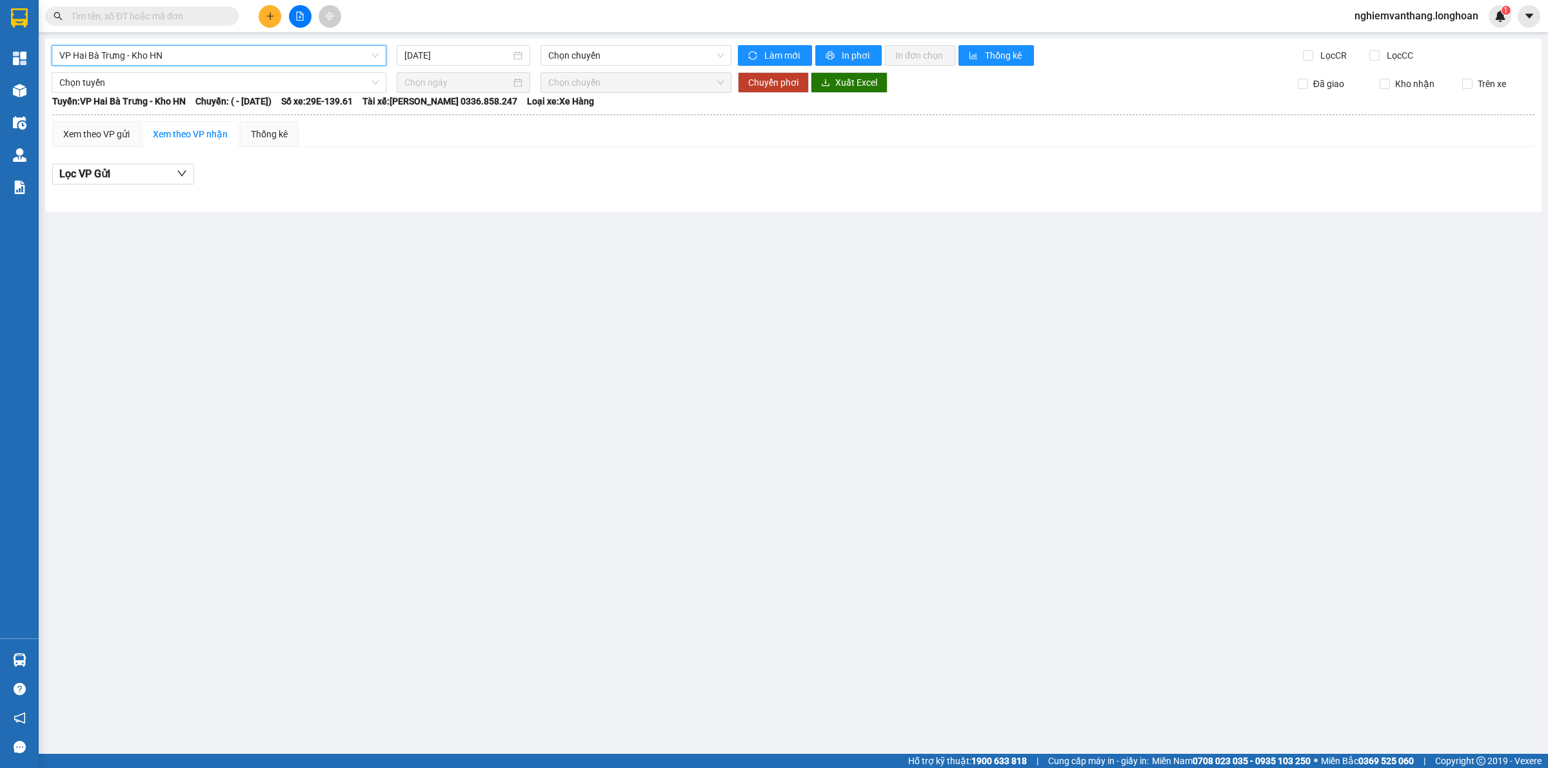
click at [475, 35] on main "VP Hai Bà Trưng - Kho HN VP Hai Bà Trưng - Kho HN [DATE] Chọn chuyến Làm mới In…" at bounding box center [774, 377] width 1548 height 754
click at [468, 46] on div "[DATE]" at bounding box center [464, 55] width 134 height 21
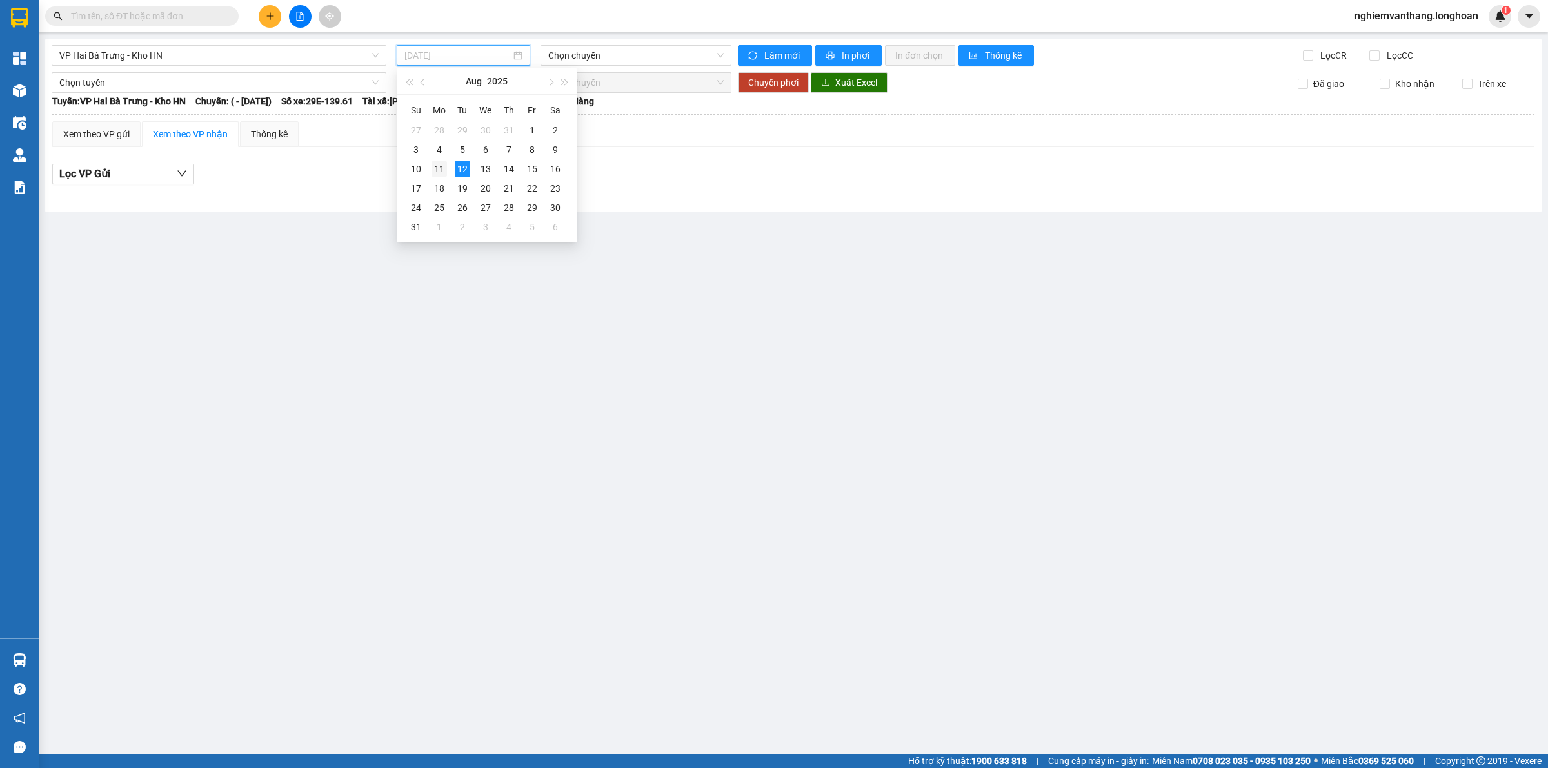
click at [435, 159] on td "11" at bounding box center [439, 168] width 23 height 19
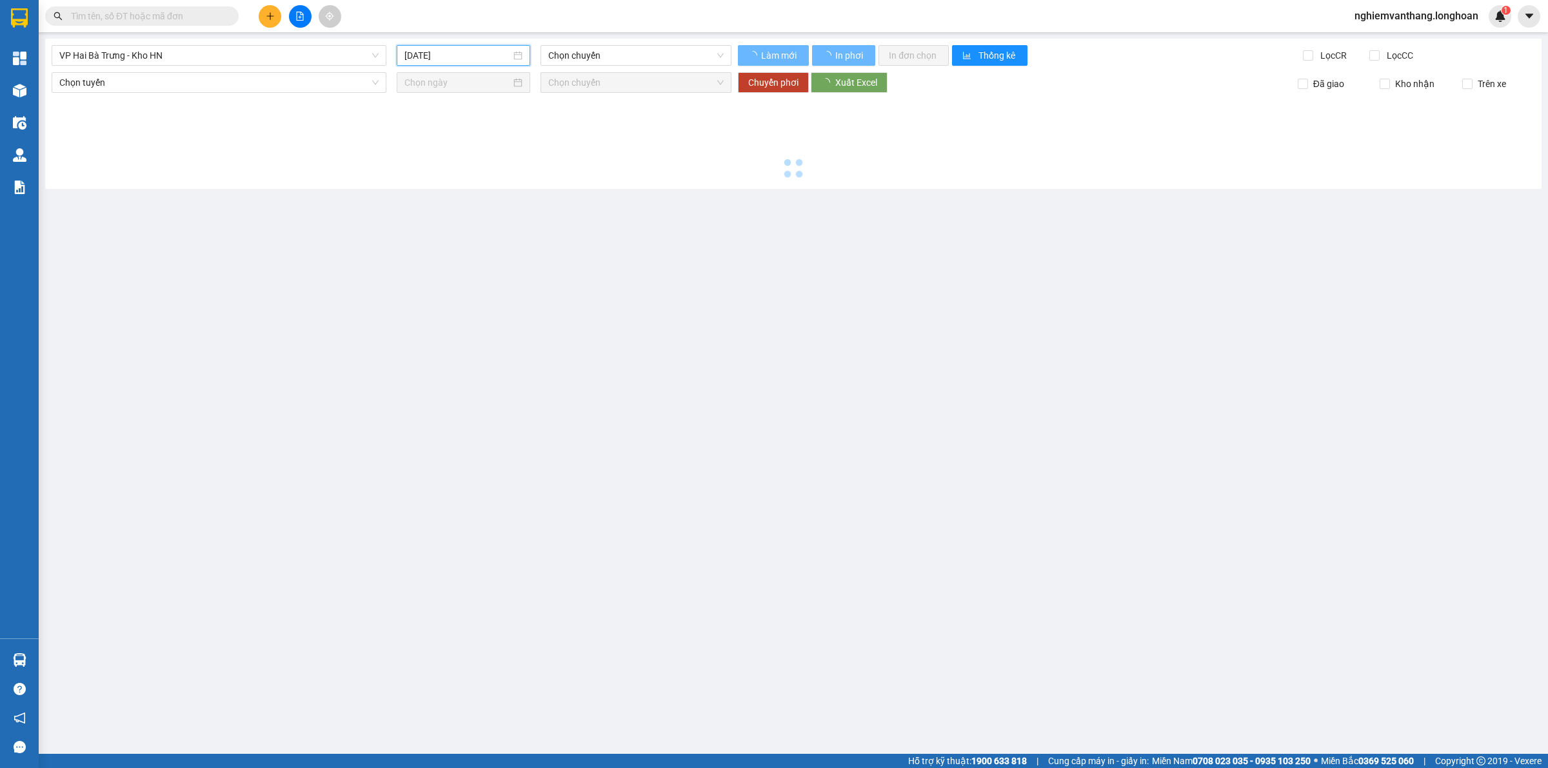
type input "[DATE]"
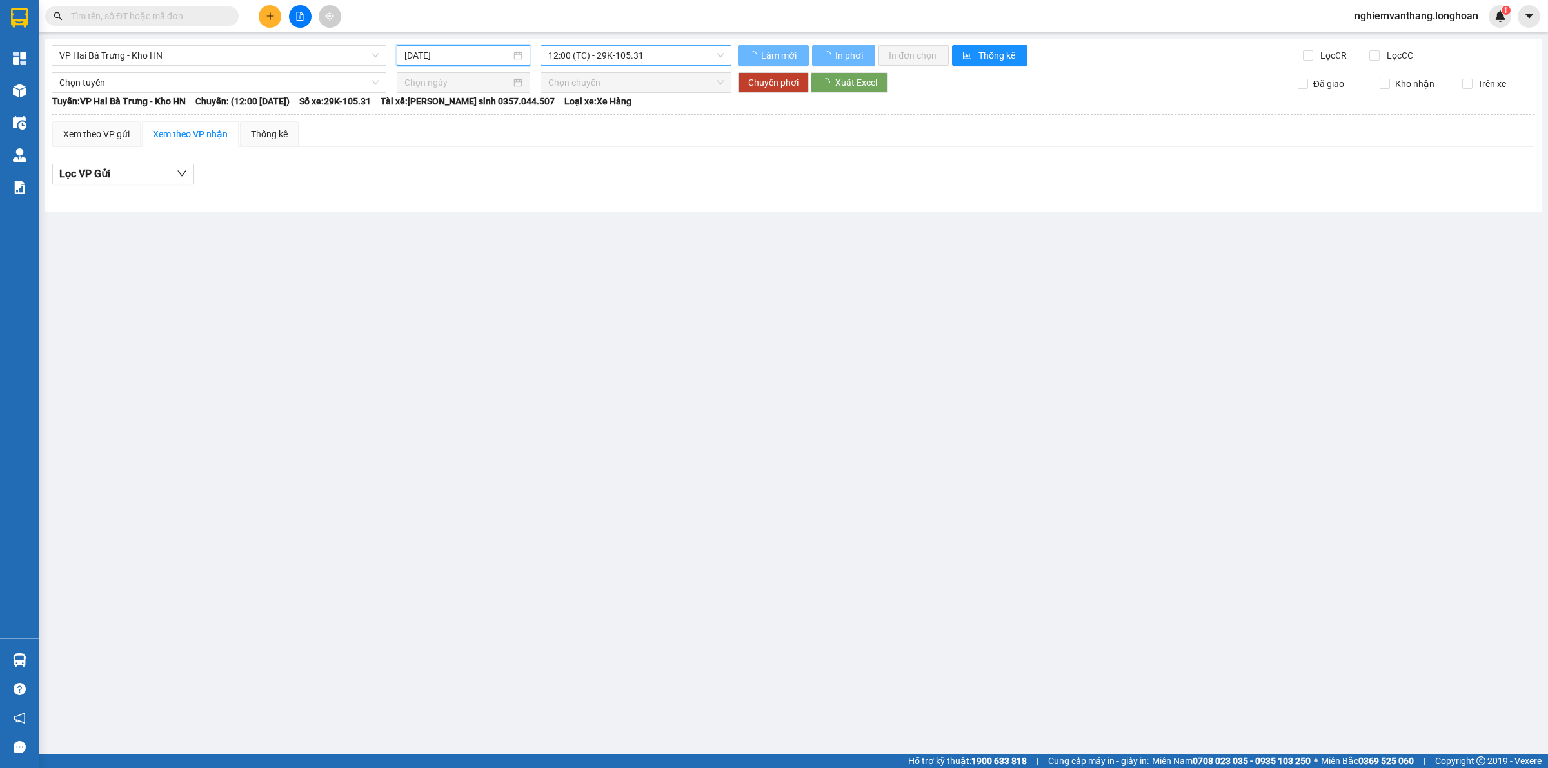
click at [581, 50] on span "12:00 (TC) - 29K-105.31" at bounding box center [635, 55] width 175 height 19
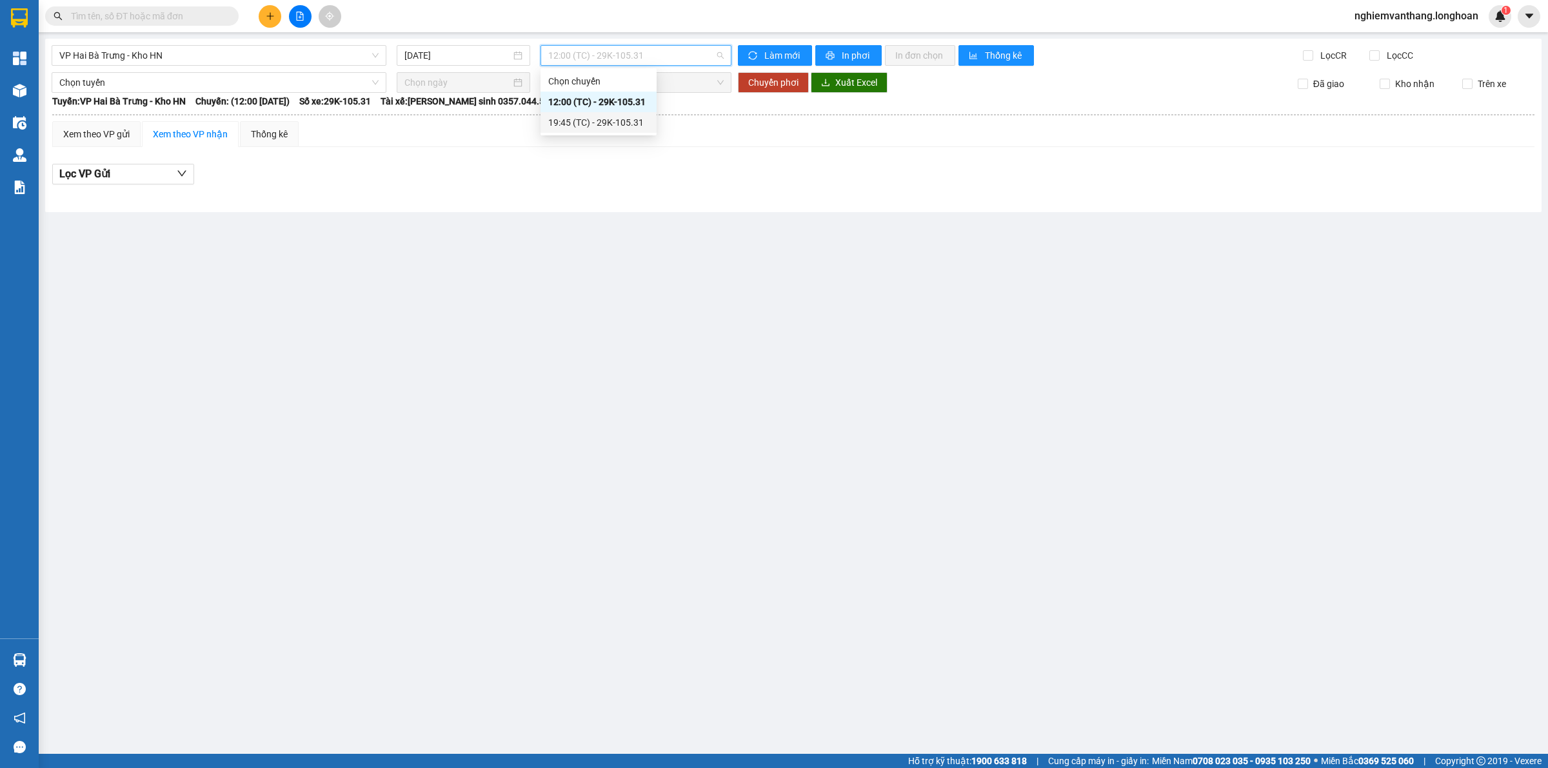
click at [559, 121] on div "19:45 (TC) - 29K-105.31" at bounding box center [598, 122] width 101 height 14
click at [197, 55] on span "VP Hai Bà Trưng - Kho HN" at bounding box center [218, 55] width 319 height 19
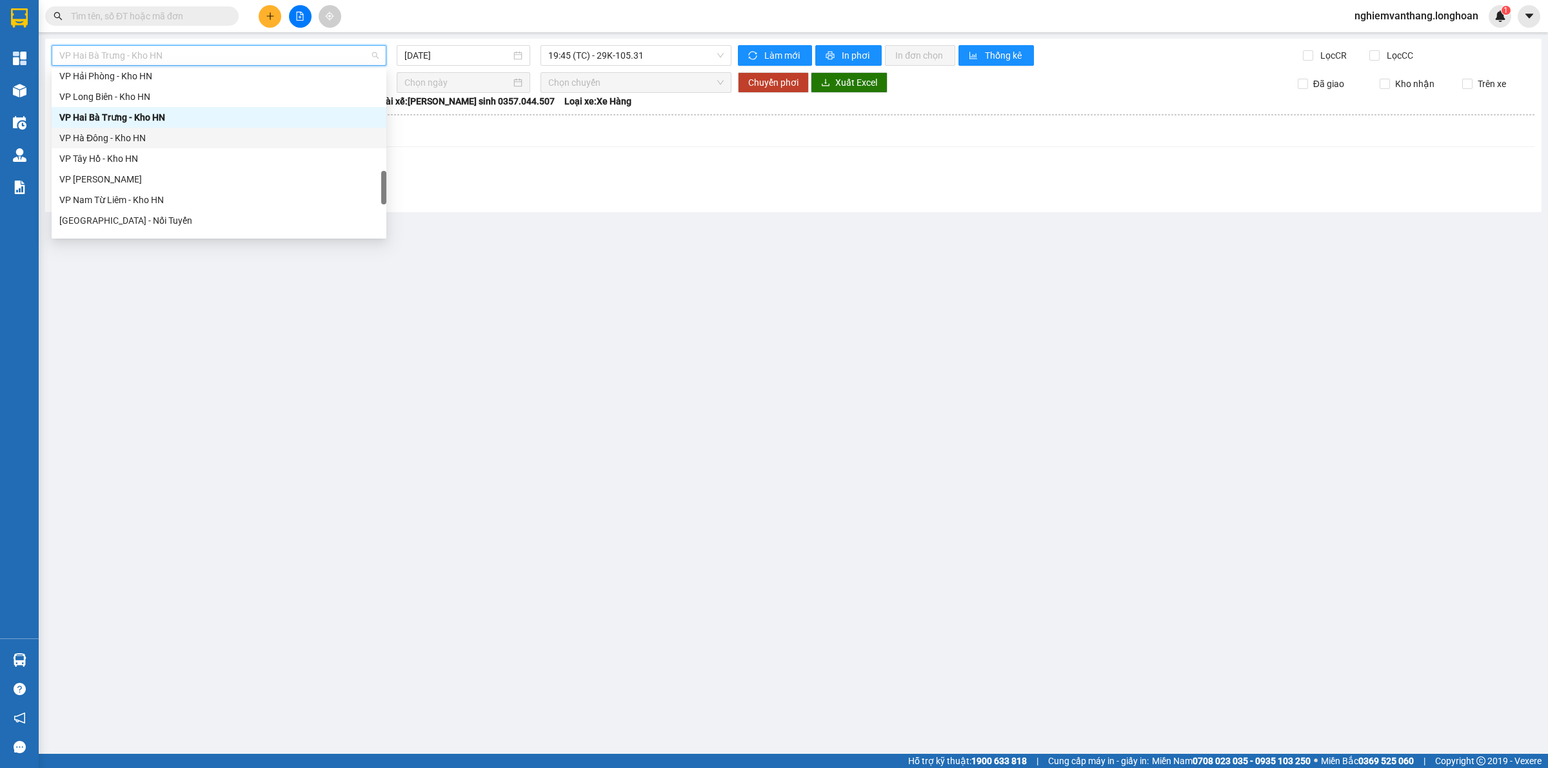
click at [124, 134] on div "VP Hà Đông - Kho HN" at bounding box center [218, 138] width 319 height 14
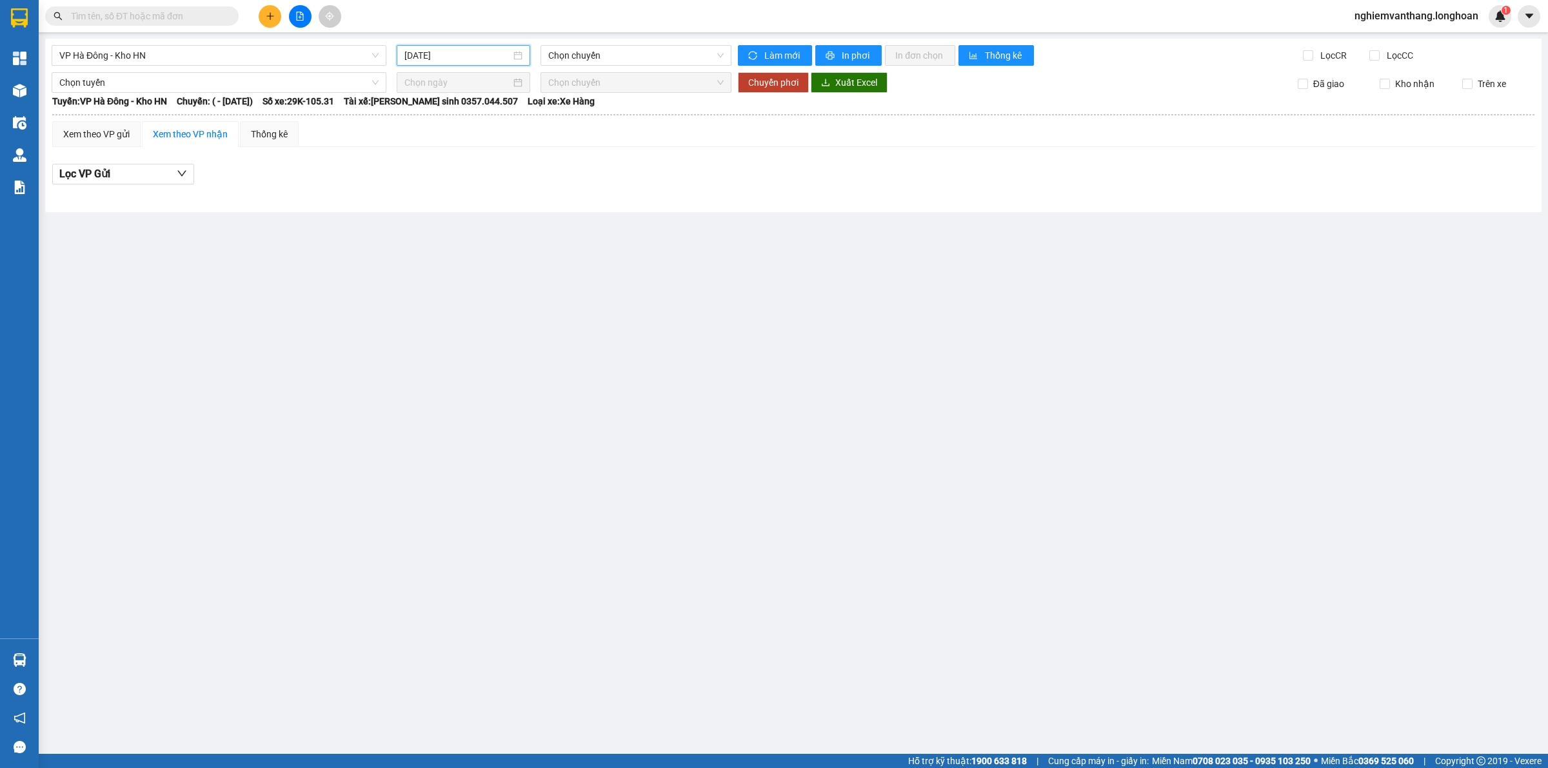
click at [460, 50] on input "[DATE]" at bounding box center [458, 55] width 106 height 14
click at [436, 171] on div "11" at bounding box center [439, 168] width 15 height 15
type input "[DATE]"
click at [554, 52] on span "15:15 (TC) - 29E-139.71" at bounding box center [635, 55] width 175 height 19
click at [575, 124] on div "20:10 (TC) - 29E-139.71" at bounding box center [598, 122] width 101 height 14
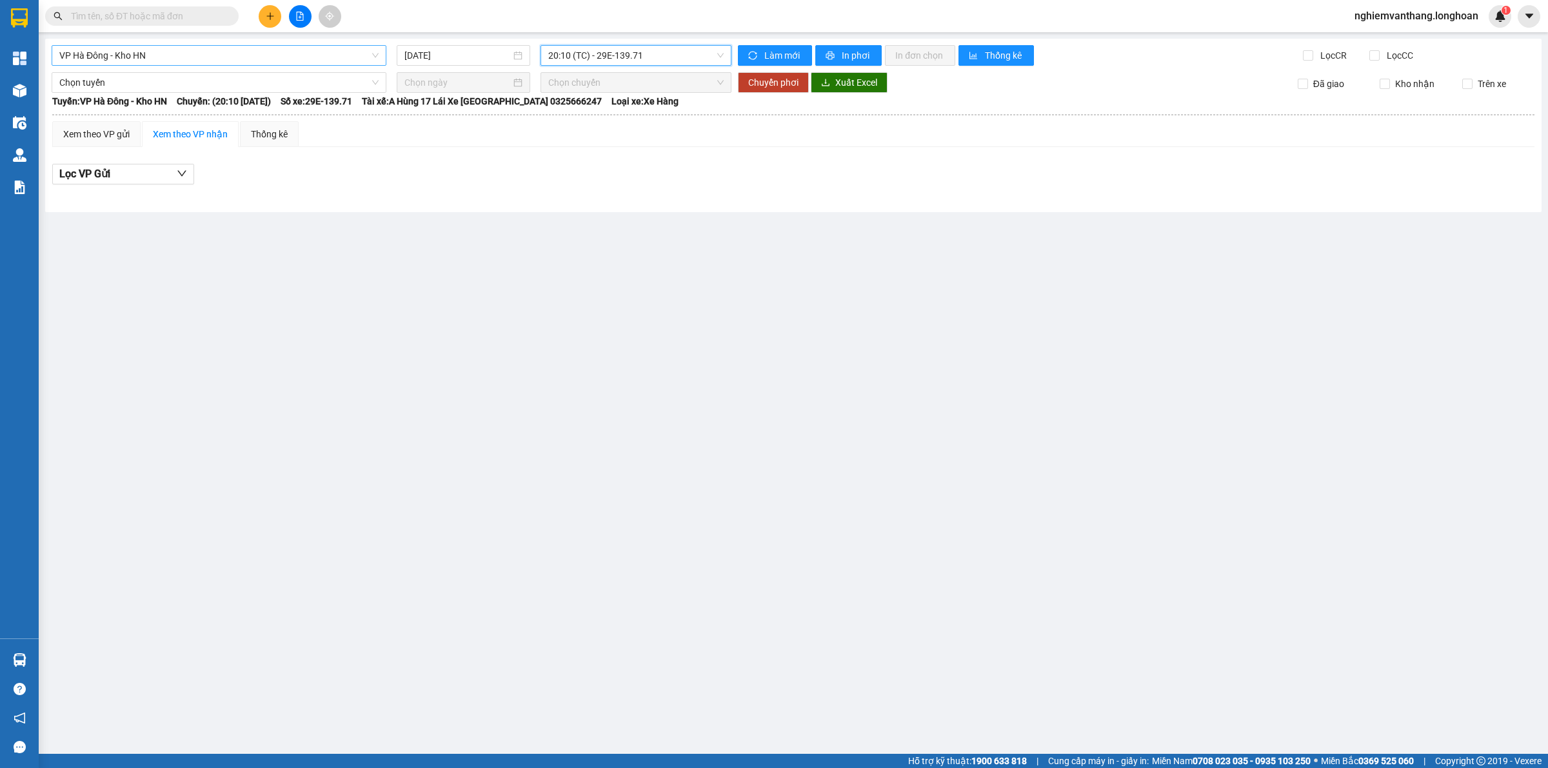
drag, startPoint x: 146, startPoint y: 53, endPoint x: 157, endPoint y: 56, distance: 11.4
click at [146, 52] on span "VP Hà Đông - Kho HN" at bounding box center [218, 55] width 319 height 19
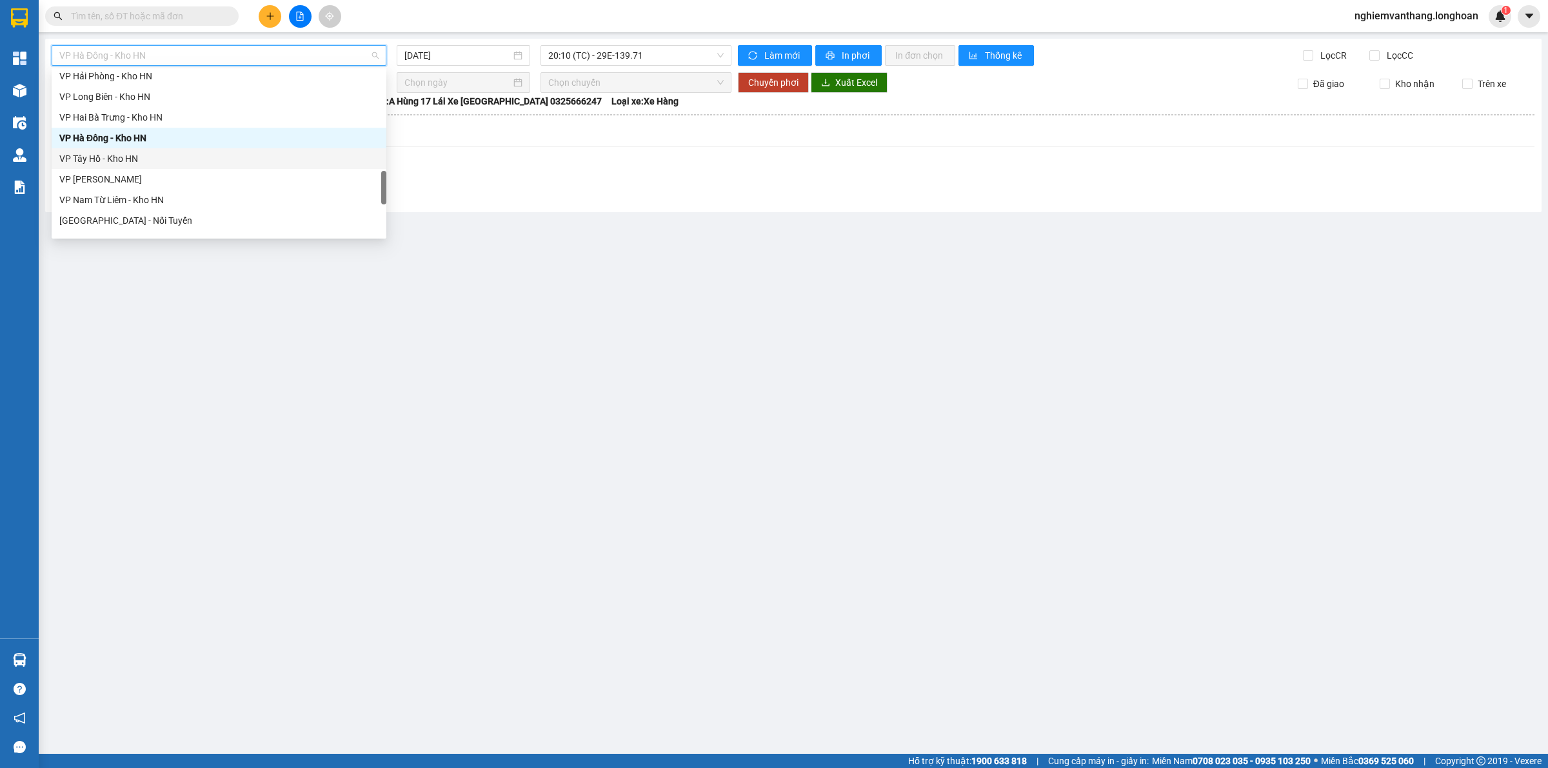
click at [134, 160] on div "VP Tây Hồ - Kho HN" at bounding box center [218, 159] width 319 height 14
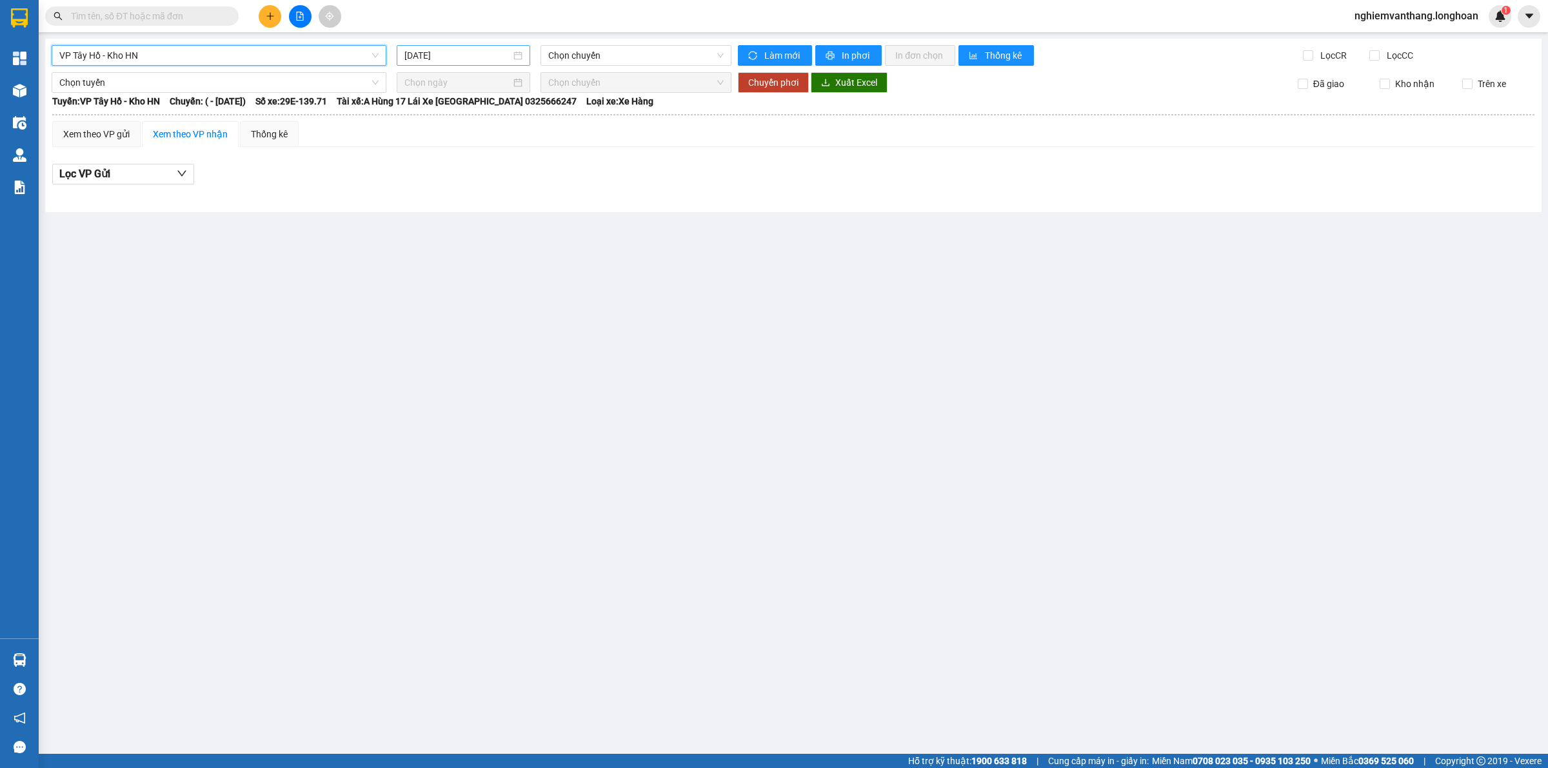
click at [439, 60] on input "[DATE]" at bounding box center [458, 55] width 106 height 14
click at [434, 165] on div "11" at bounding box center [439, 168] width 15 height 15
type input "[DATE]"
click at [599, 62] on span "15:20 (TC) - 29E-121.45" at bounding box center [635, 55] width 175 height 19
click at [602, 123] on div "19:40 (TC) - 29E-121.45" at bounding box center [598, 122] width 101 height 14
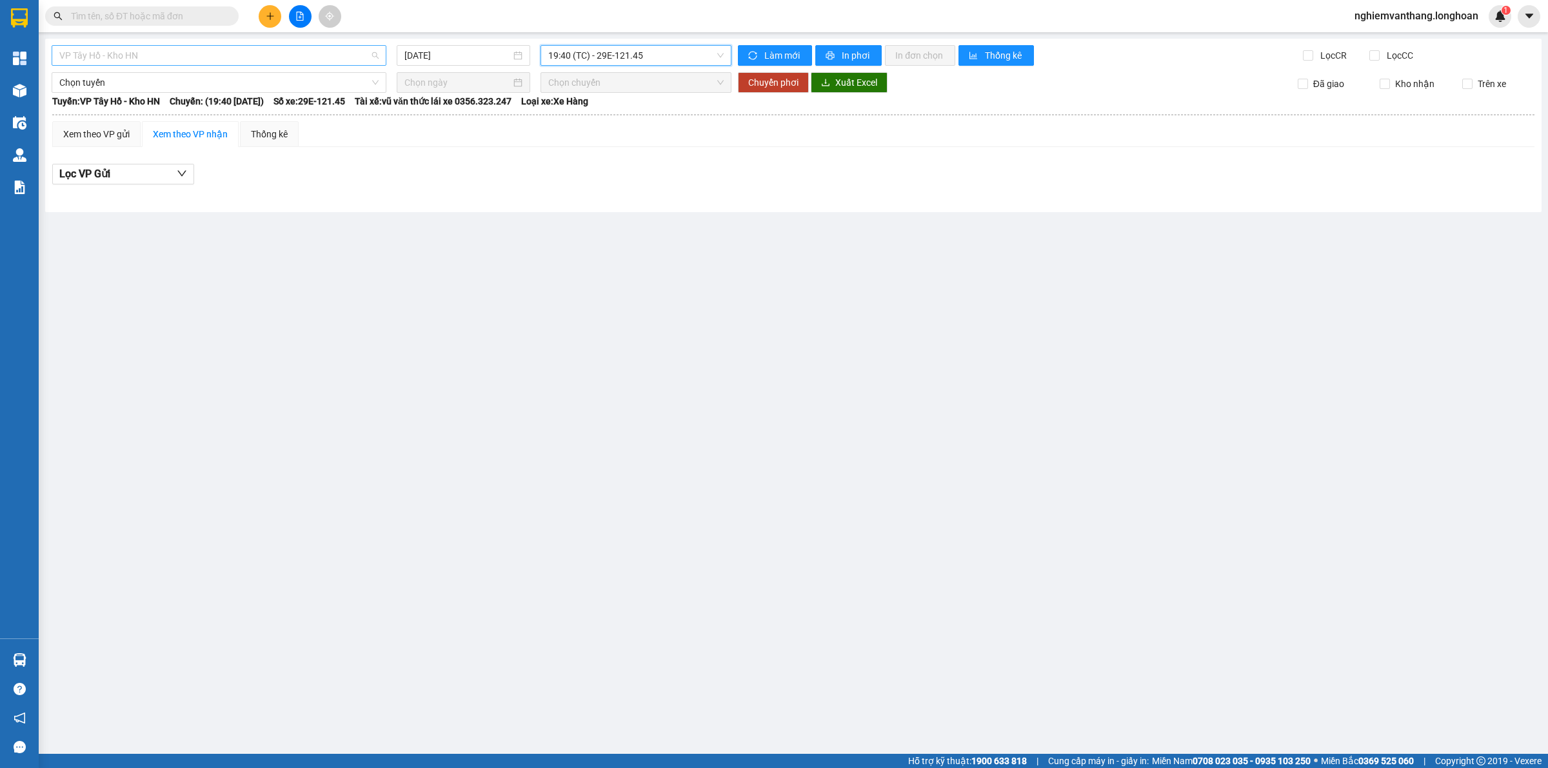
click at [101, 59] on span "VP Tây Hồ - Kho HN" at bounding box center [218, 55] width 319 height 19
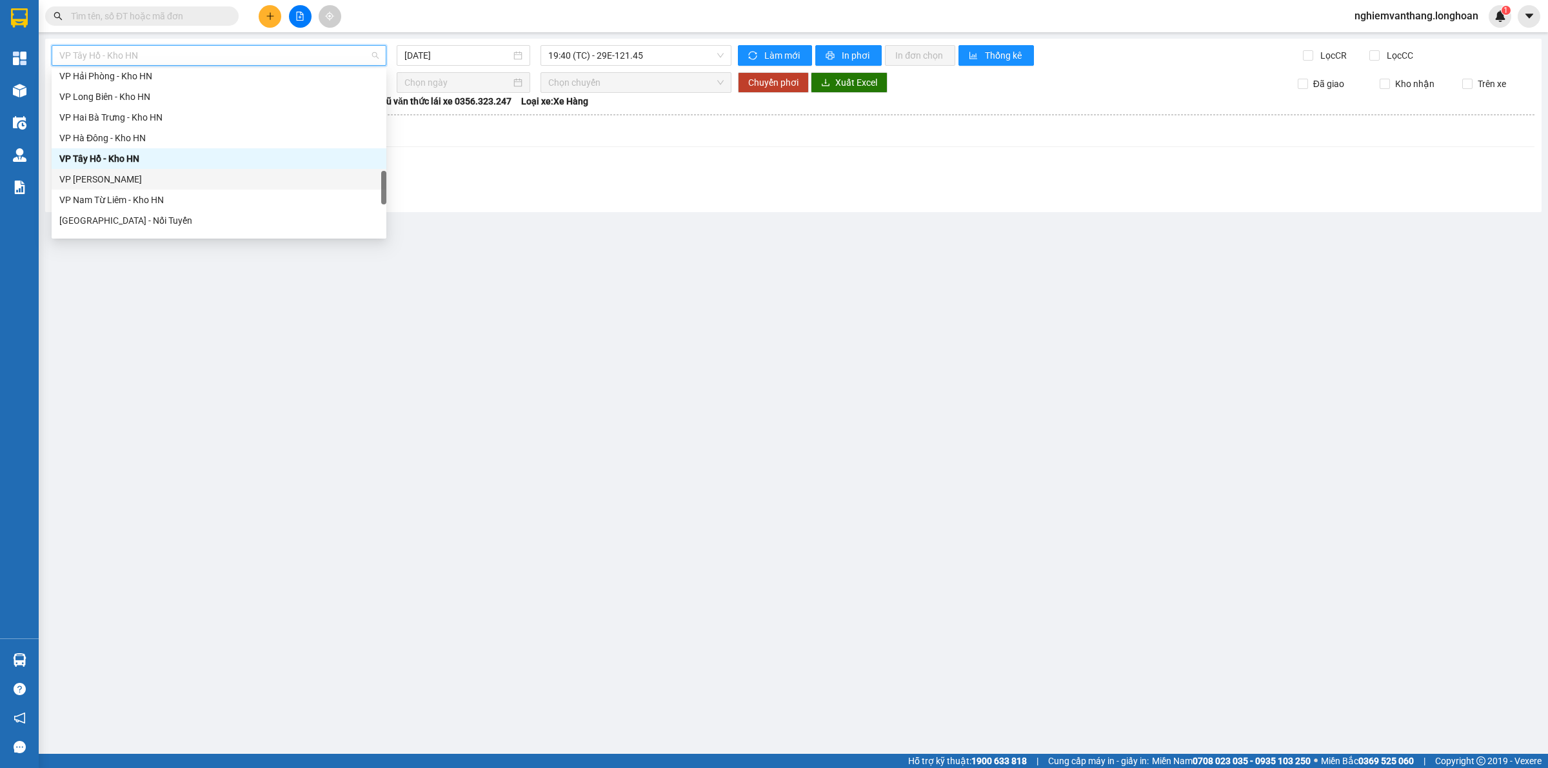
click at [110, 179] on div "VP [PERSON_NAME]" at bounding box center [218, 179] width 319 height 14
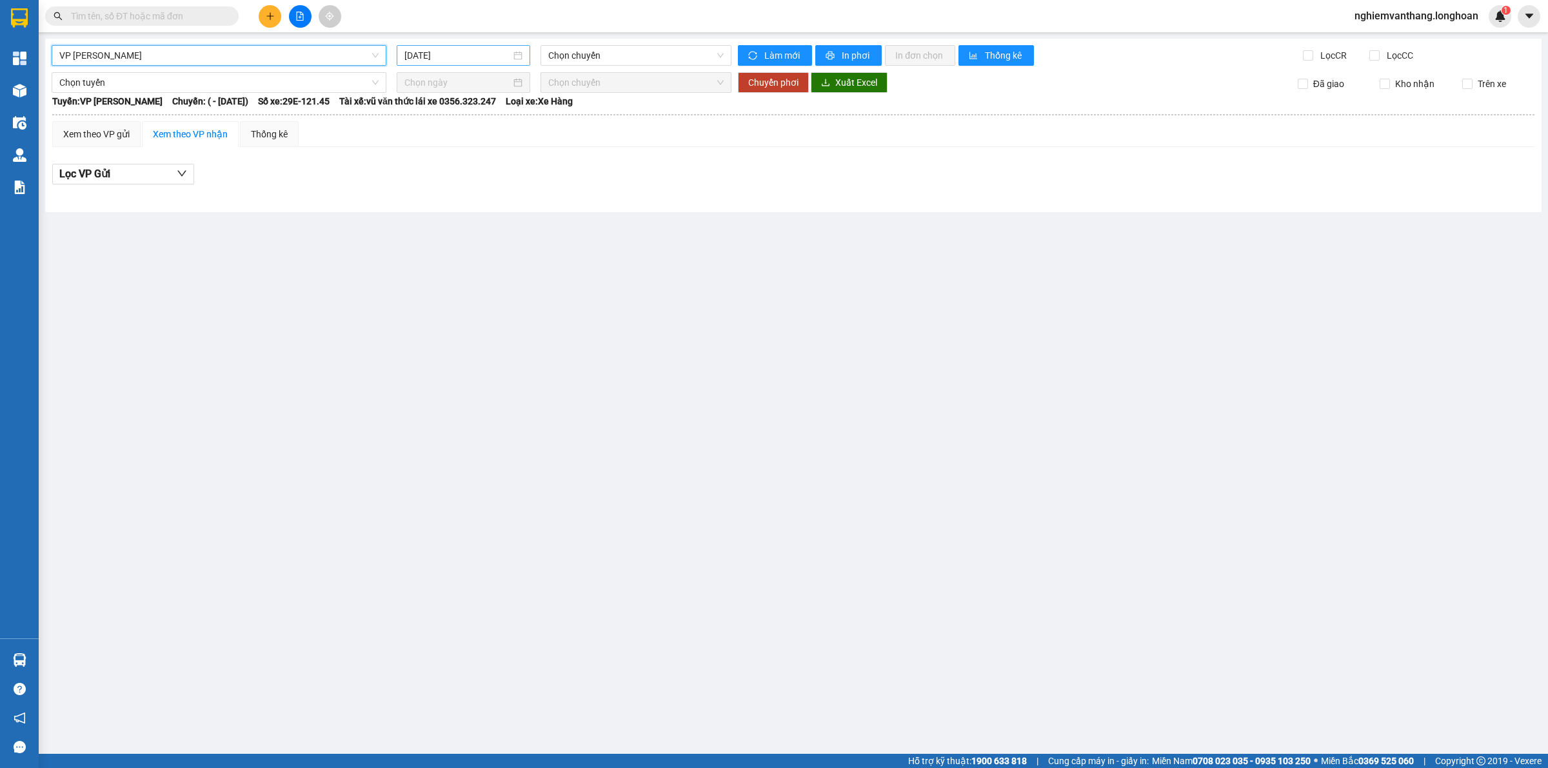
click at [481, 59] on input "[DATE]" at bounding box center [458, 55] width 106 height 14
click at [434, 170] on div "11" at bounding box center [439, 168] width 15 height 15
type input "[DATE]"
click at [619, 46] on span "14:00 (TC) - 29K-105.31" at bounding box center [635, 55] width 175 height 19
click at [612, 108] on div "14:00 (TC) - 29K-105.31" at bounding box center [598, 102] width 101 height 14
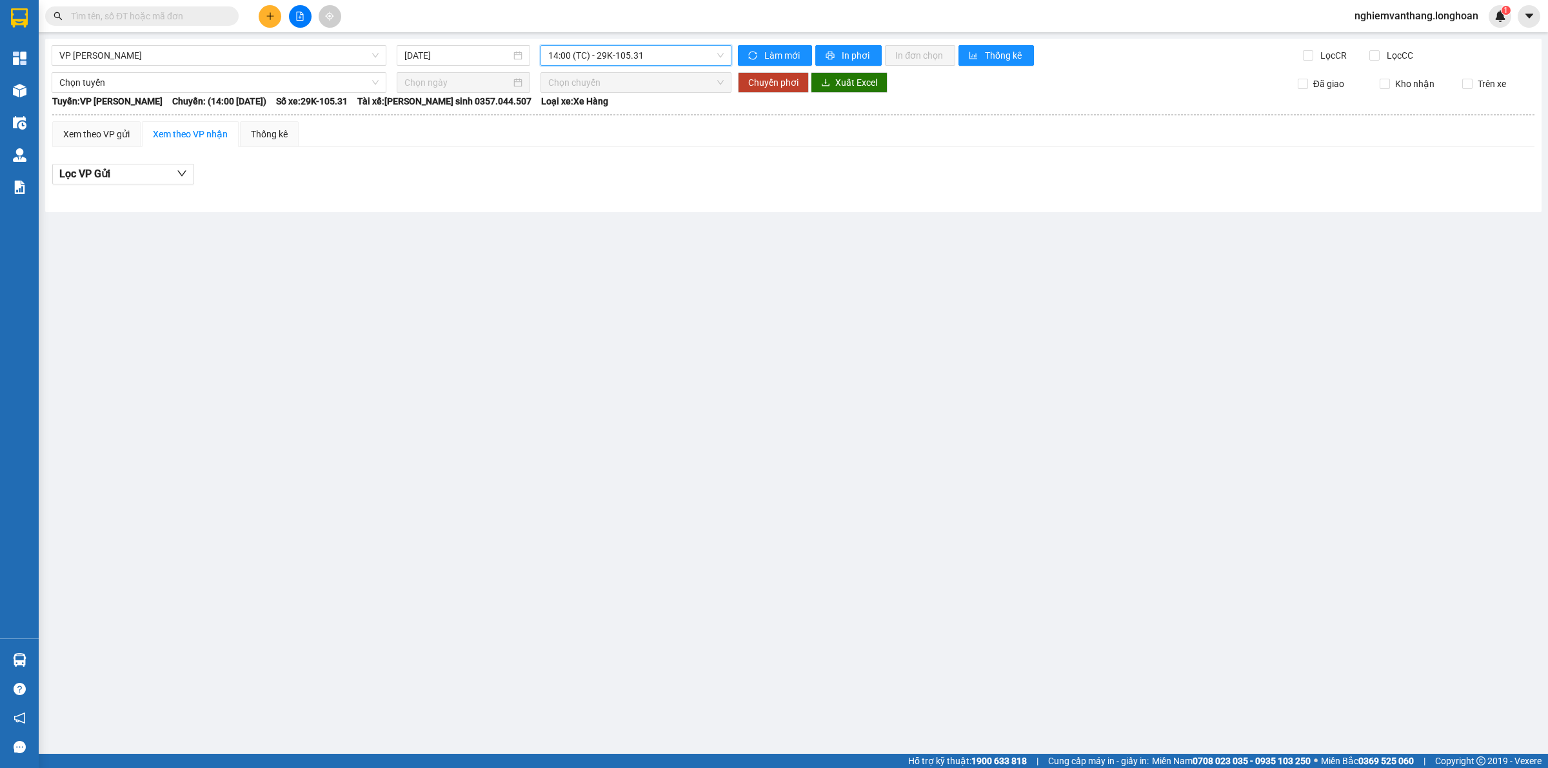
click at [605, 55] on span "14:00 (TC) - 29K-105.31" at bounding box center [635, 55] width 175 height 19
click at [579, 127] on div "21:00 (TC) - 29E-366.14" at bounding box center [598, 122] width 101 height 14
click at [223, 63] on span "VP [PERSON_NAME]" at bounding box center [218, 55] width 319 height 19
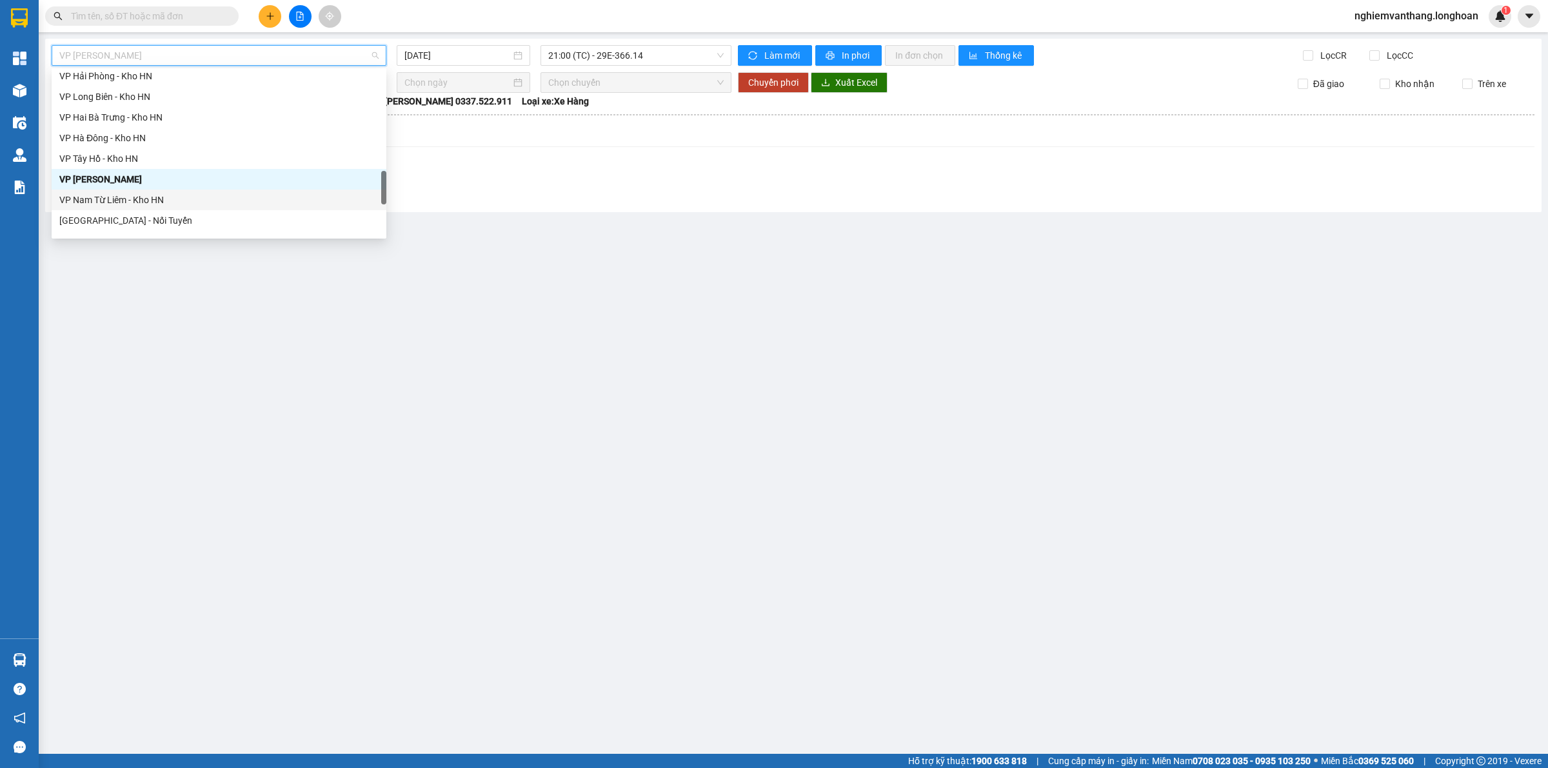
click at [163, 205] on div "VP Nam Từ Liêm - Kho HN" at bounding box center [218, 200] width 319 height 14
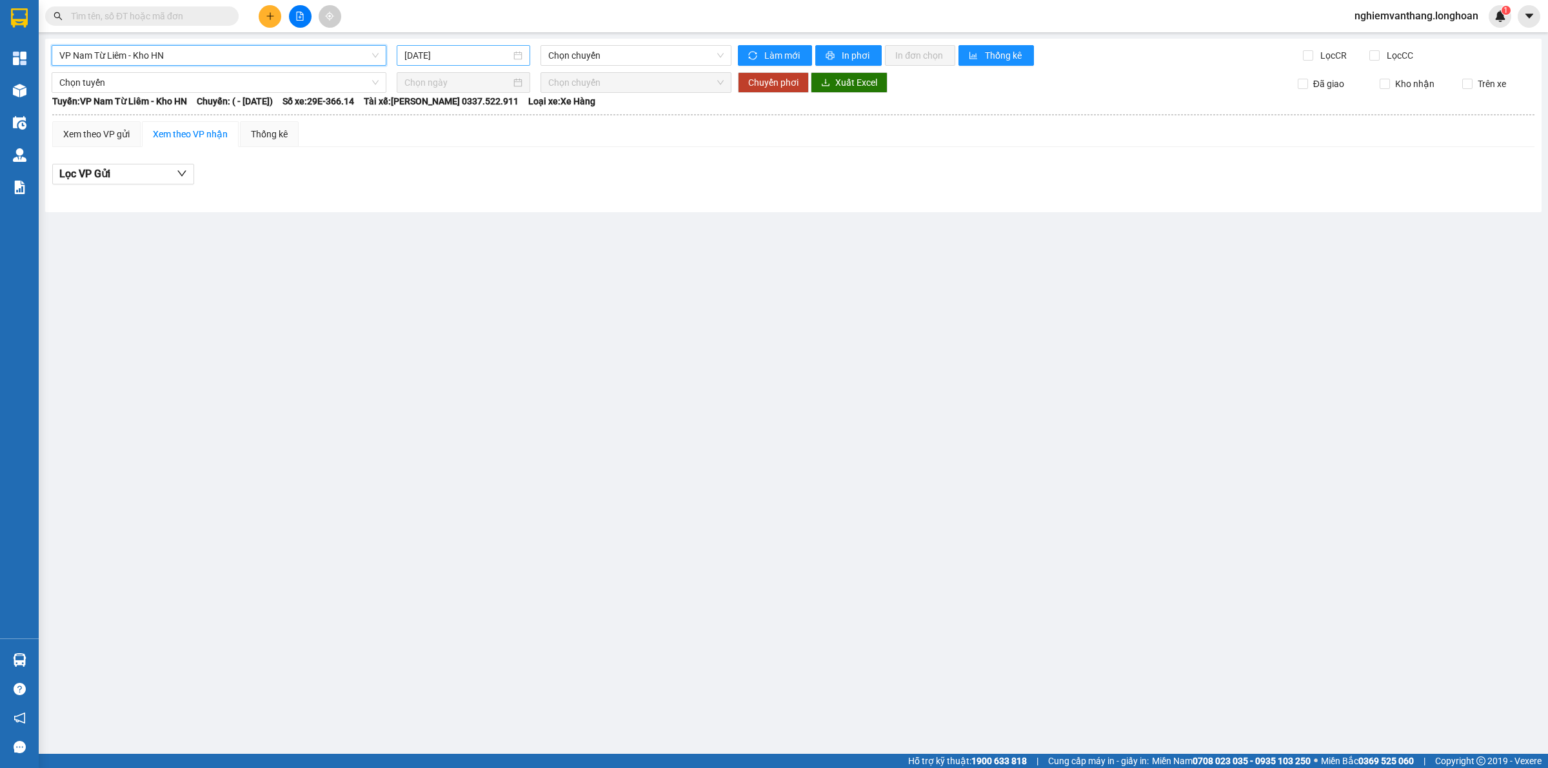
click at [485, 50] on input "[DATE]" at bounding box center [458, 55] width 106 height 14
click at [435, 168] on div "11" at bounding box center [439, 168] width 15 height 15
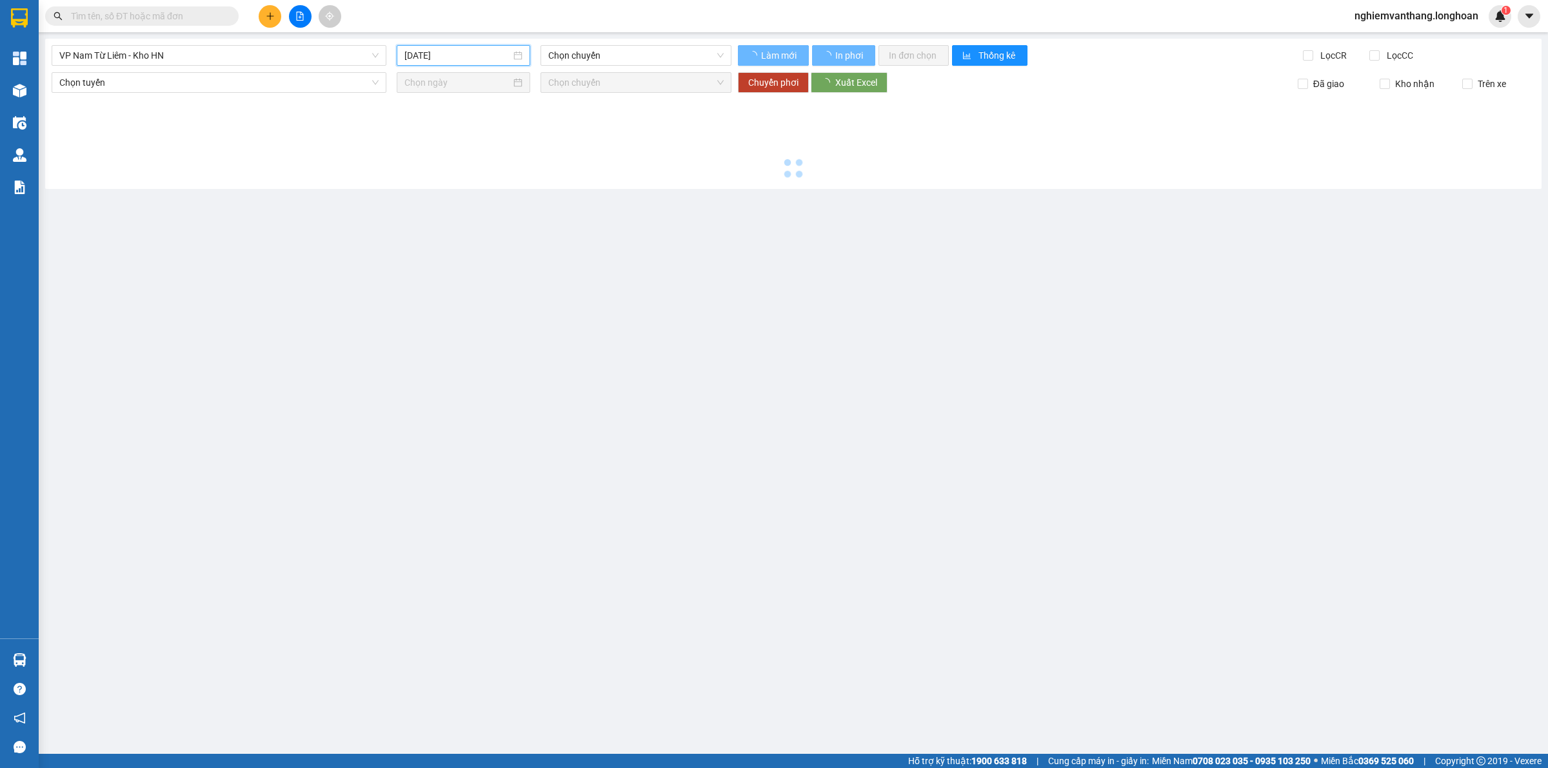
type input "[DATE]"
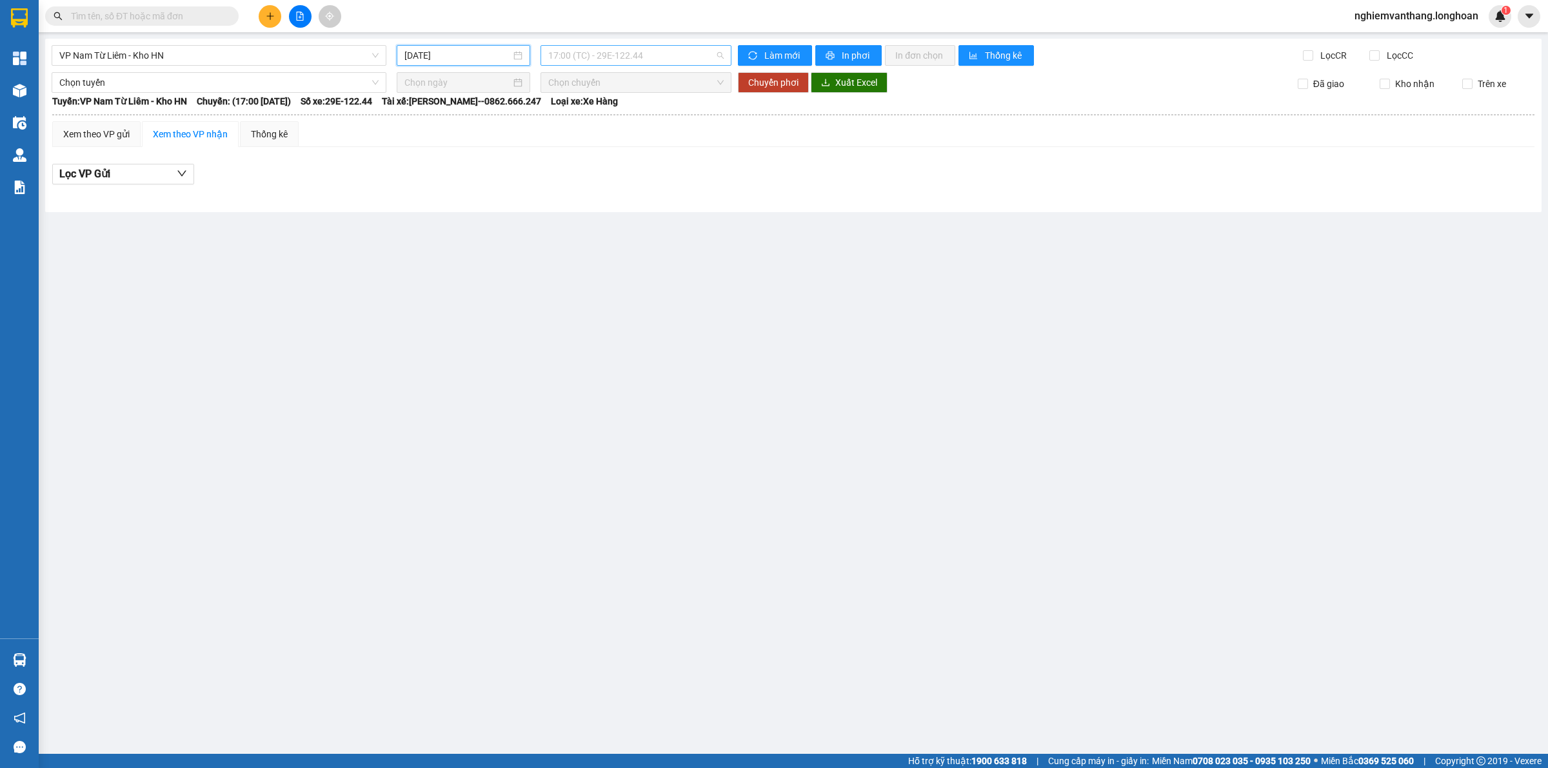
click at [576, 55] on span "17:00 (TC) - 29E-122.44" at bounding box center [635, 55] width 175 height 19
click at [577, 119] on div "21:00 (TC) - 29E-122.44" at bounding box center [598, 122] width 101 height 14
click at [619, 52] on span "21:00 (TC) - 29E-122.44" at bounding box center [635, 55] width 175 height 19
click at [578, 145] on div "22:00 (TC) - 29E-121.45" at bounding box center [598, 143] width 101 height 14
click at [205, 63] on span "VP Nam Từ Liêm - Kho HN" at bounding box center [218, 55] width 319 height 19
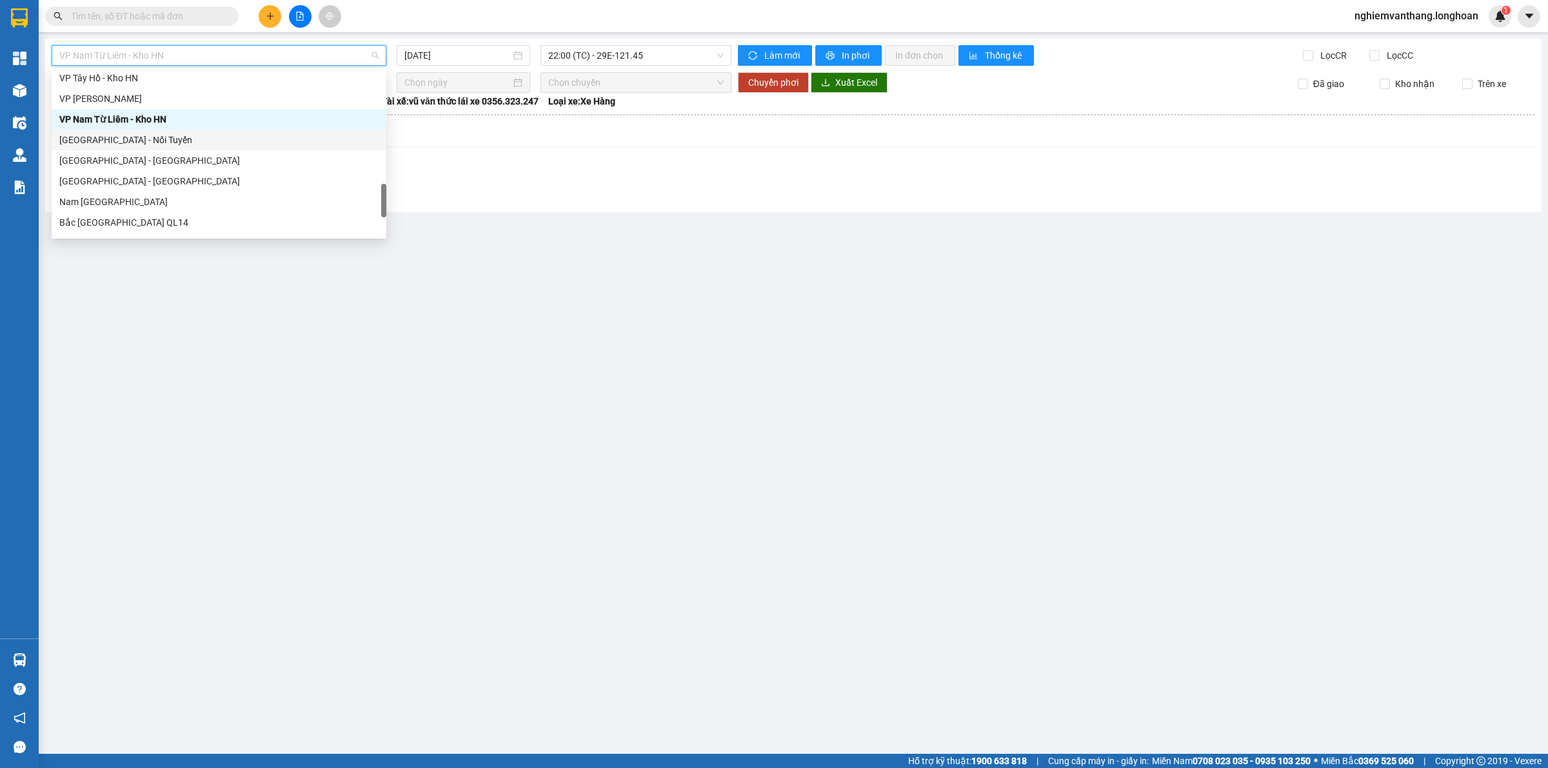
scroll to position [846, 0]
click at [139, 144] on div "Bắc [GEOGRAPHIC_DATA] QL1A" at bounding box center [218, 144] width 319 height 14
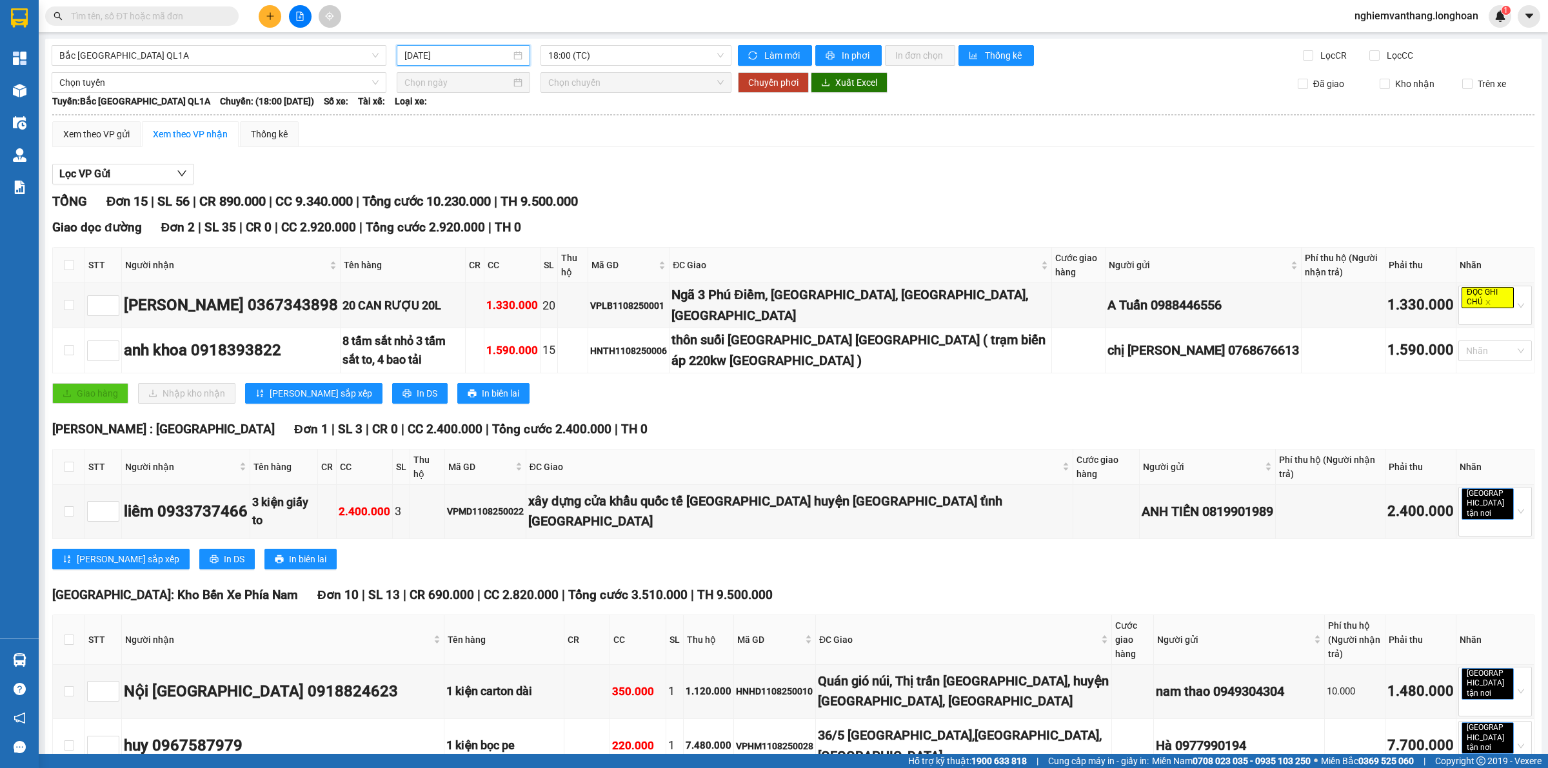
click at [445, 52] on input "[DATE]" at bounding box center [458, 55] width 106 height 14
click at [434, 179] on td "18" at bounding box center [436, 188] width 23 height 19
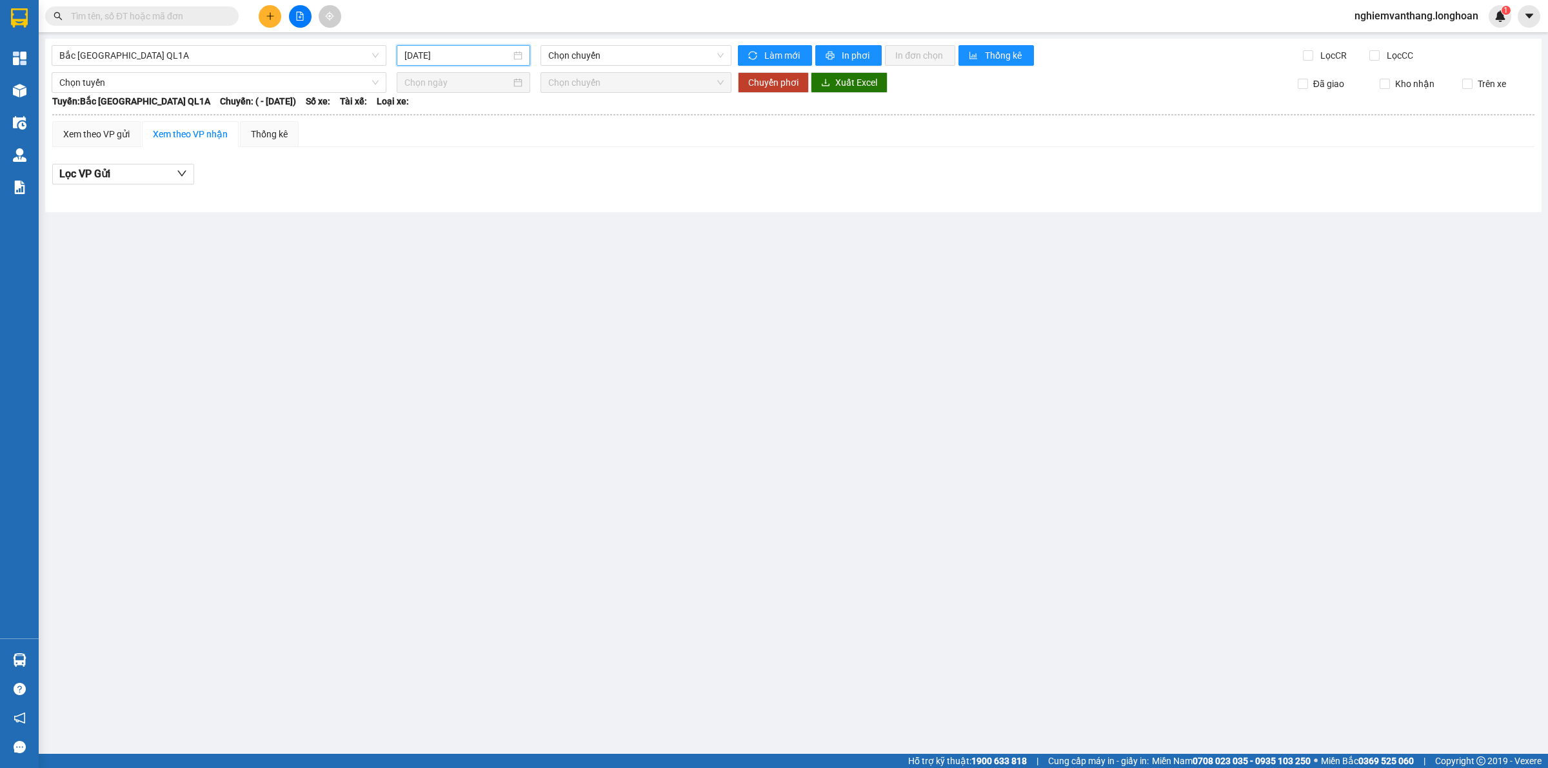
click at [513, 55] on div "[DATE]" at bounding box center [464, 55] width 118 height 14
click at [434, 172] on div "11" at bounding box center [439, 168] width 15 height 15
type input "[DATE]"
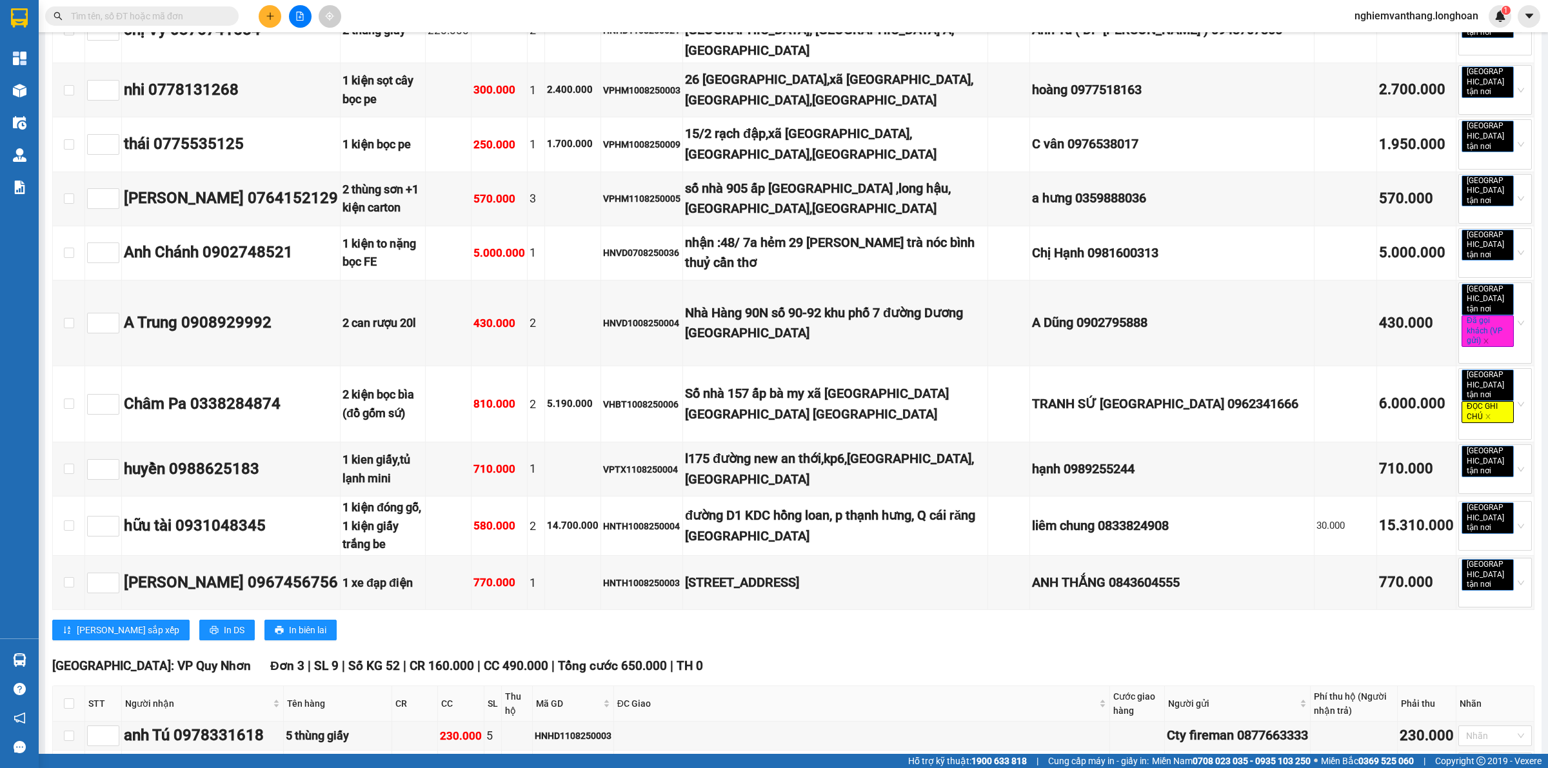
scroll to position [6130, 0]
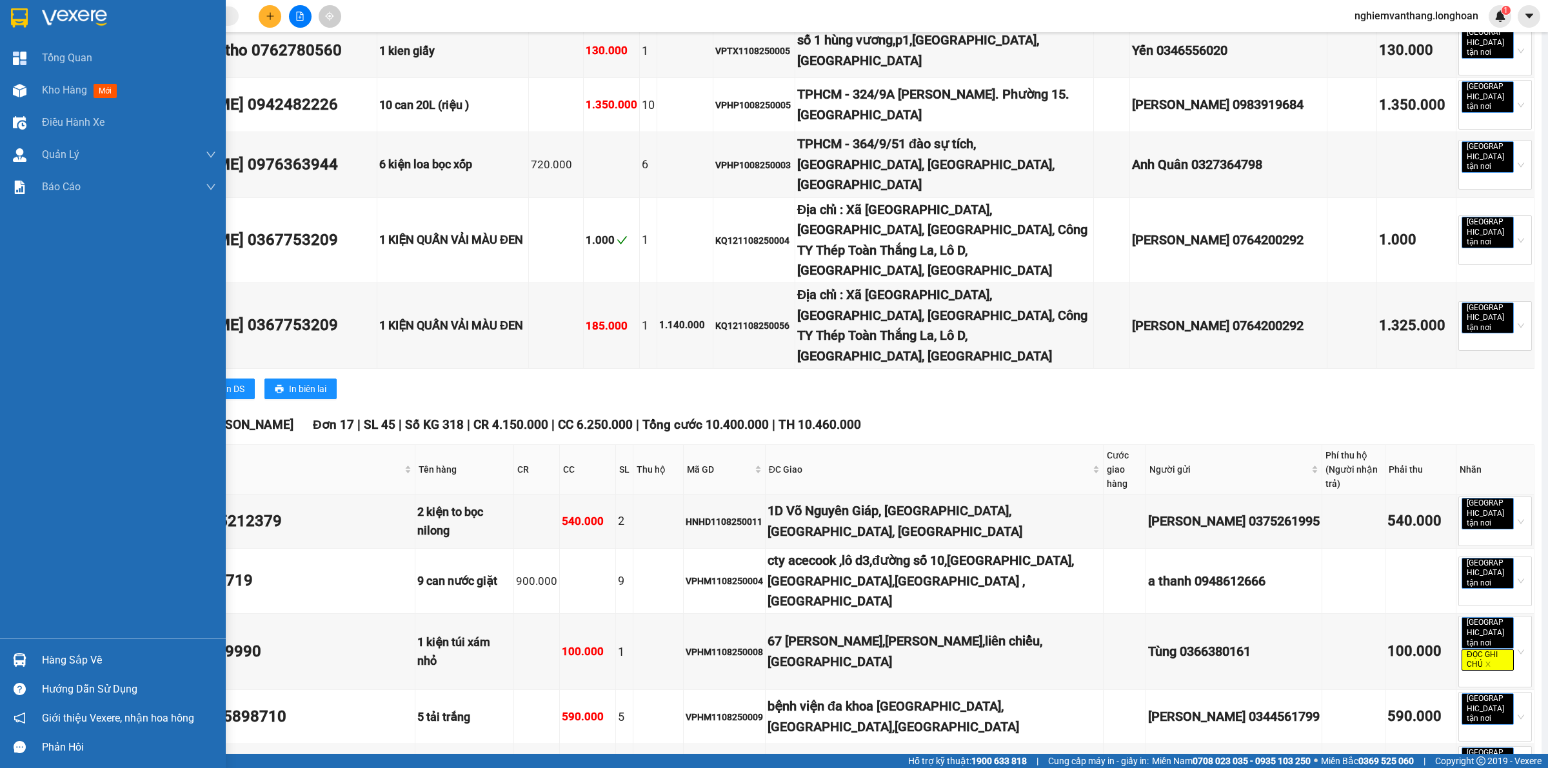
click at [8, 8] on div at bounding box center [19, 17] width 23 height 23
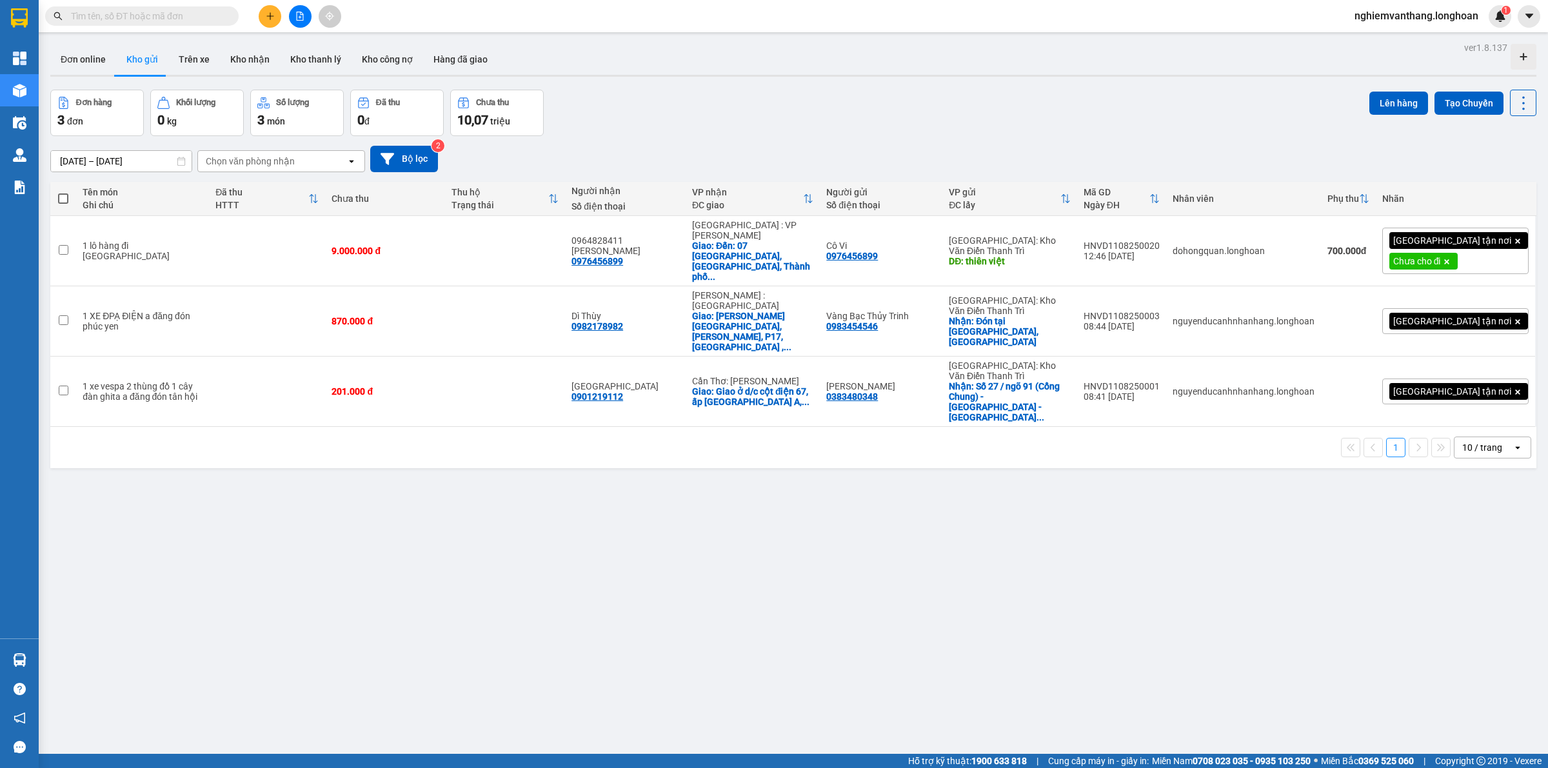
click at [1490, 437] on div "10 / trang" at bounding box center [1484, 447] width 58 height 21
click at [1475, 511] on div "80 / trang" at bounding box center [1480, 501] width 77 height 23
click at [301, 16] on icon "file-add" at bounding box center [299, 16] width 9 height 9
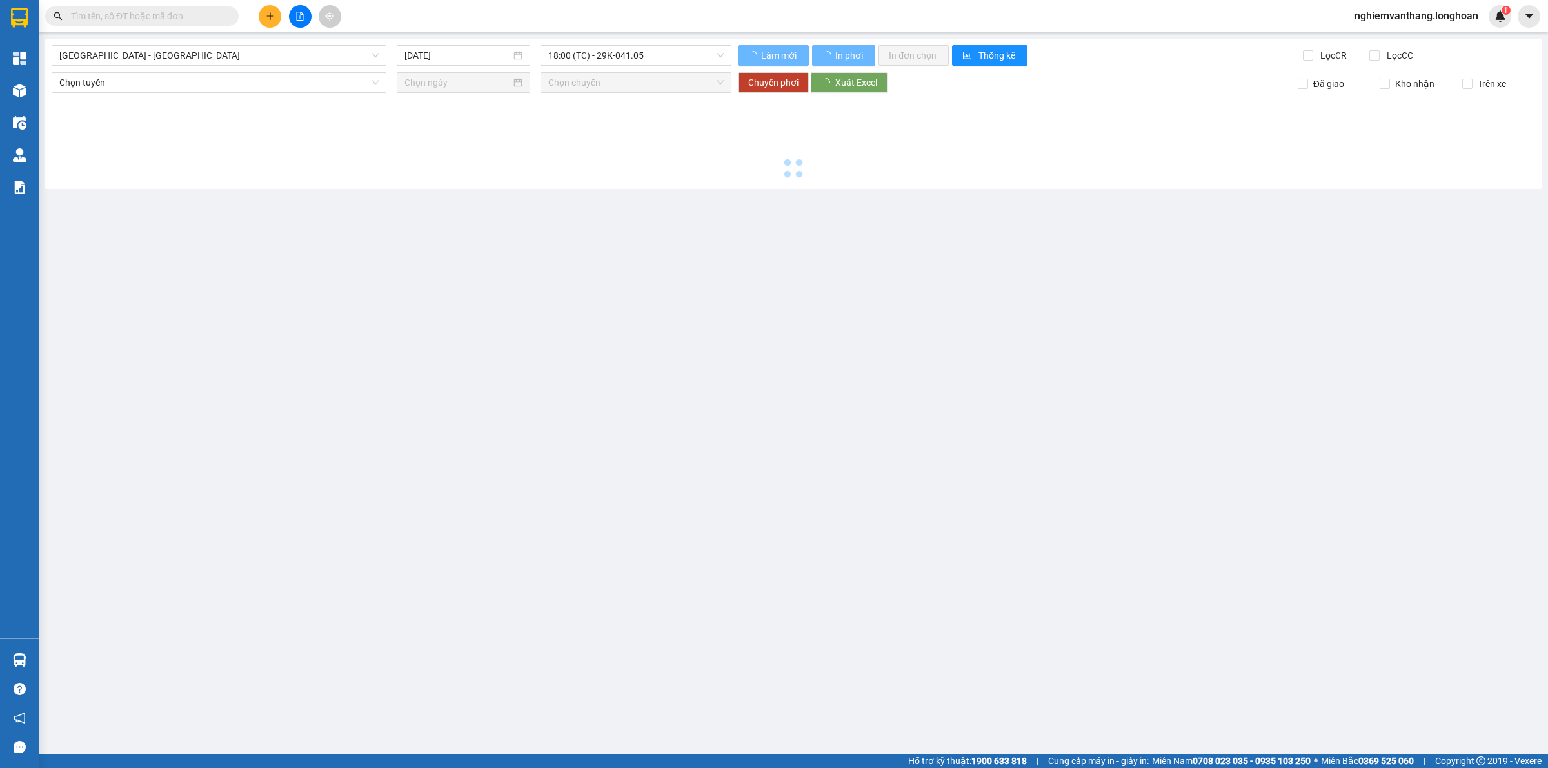
type input "[DATE]"
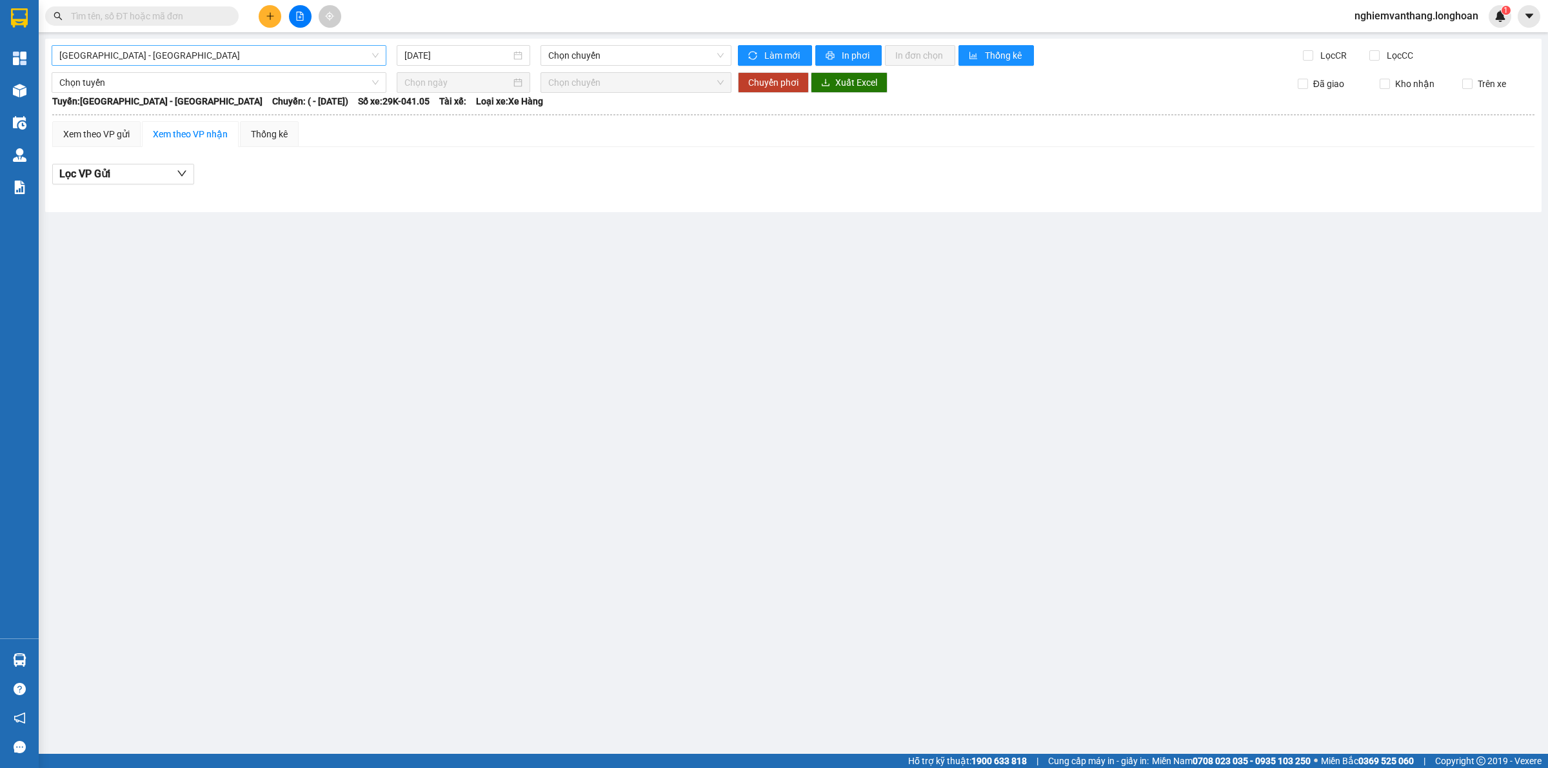
click at [157, 61] on span "[GEOGRAPHIC_DATA] - [GEOGRAPHIC_DATA]" at bounding box center [218, 55] width 319 height 19
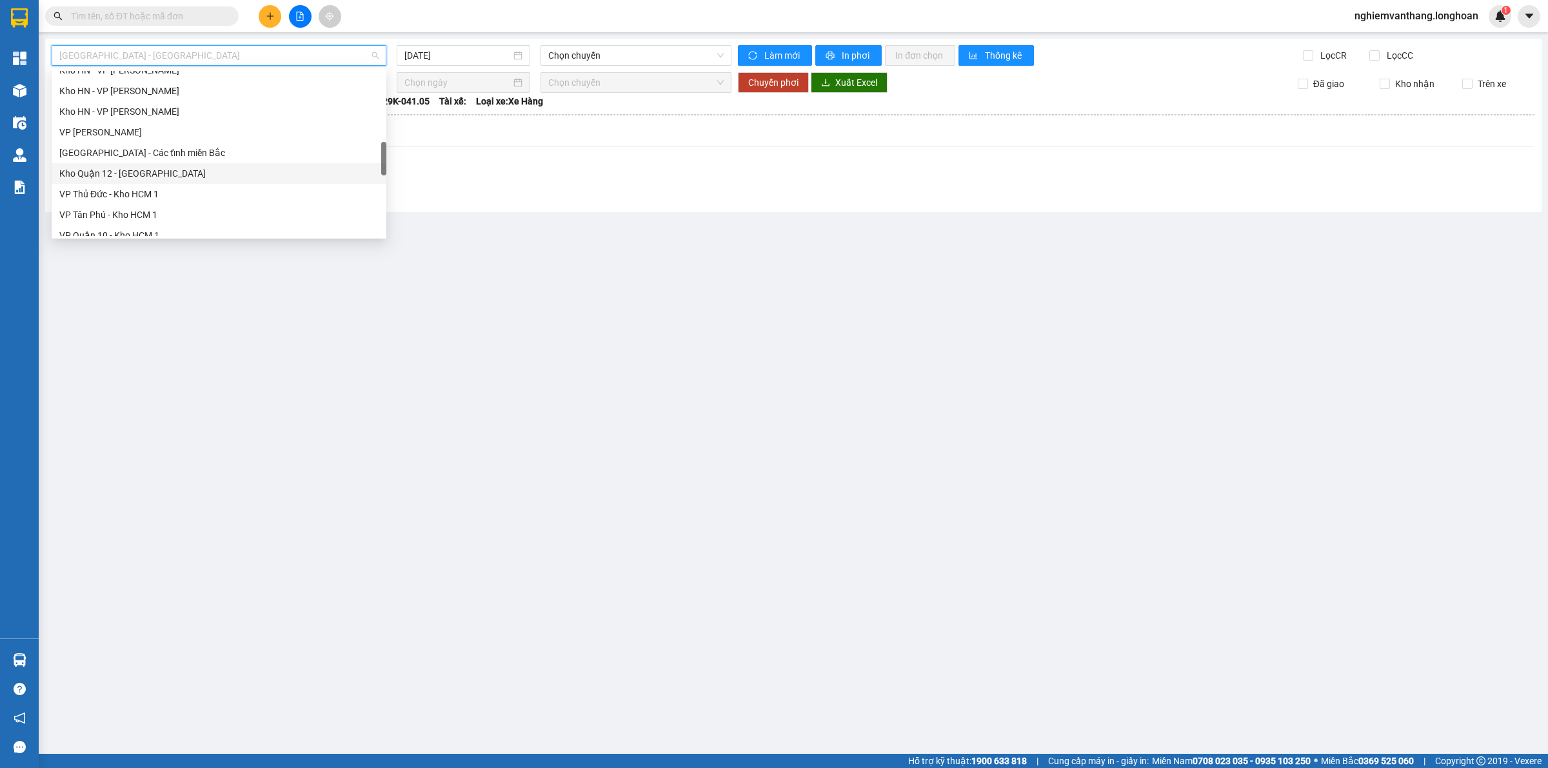
scroll to position [846, 0]
click at [1419, 25] on div "nghiemvanthang.longhoan 1" at bounding box center [1428, 16] width 167 height 23
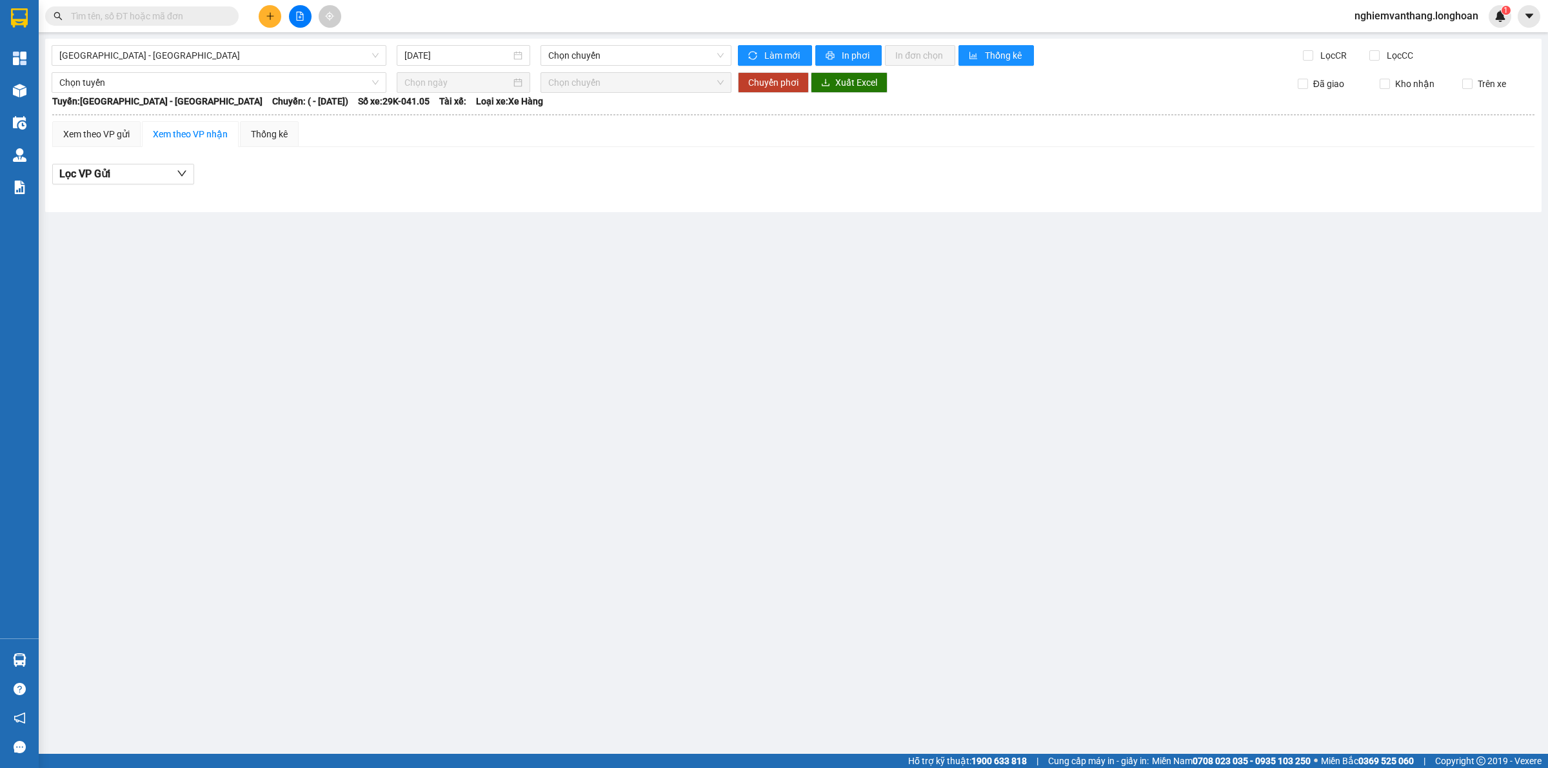
click at [1418, 15] on span "nghiemvanthang.longhoan" at bounding box center [1417, 16] width 145 height 16
click at [1416, 43] on span "Đăng xuất" at bounding box center [1422, 40] width 119 height 14
